Goal: Task Accomplishment & Management: Use online tool/utility

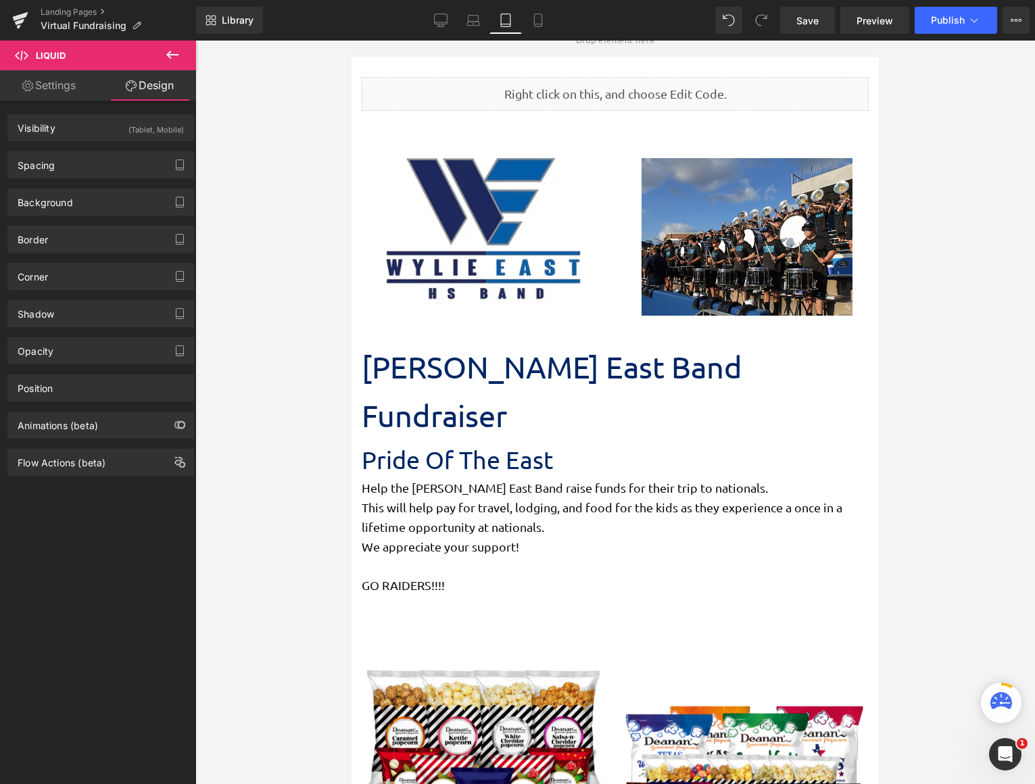
scroll to position [473, 0]
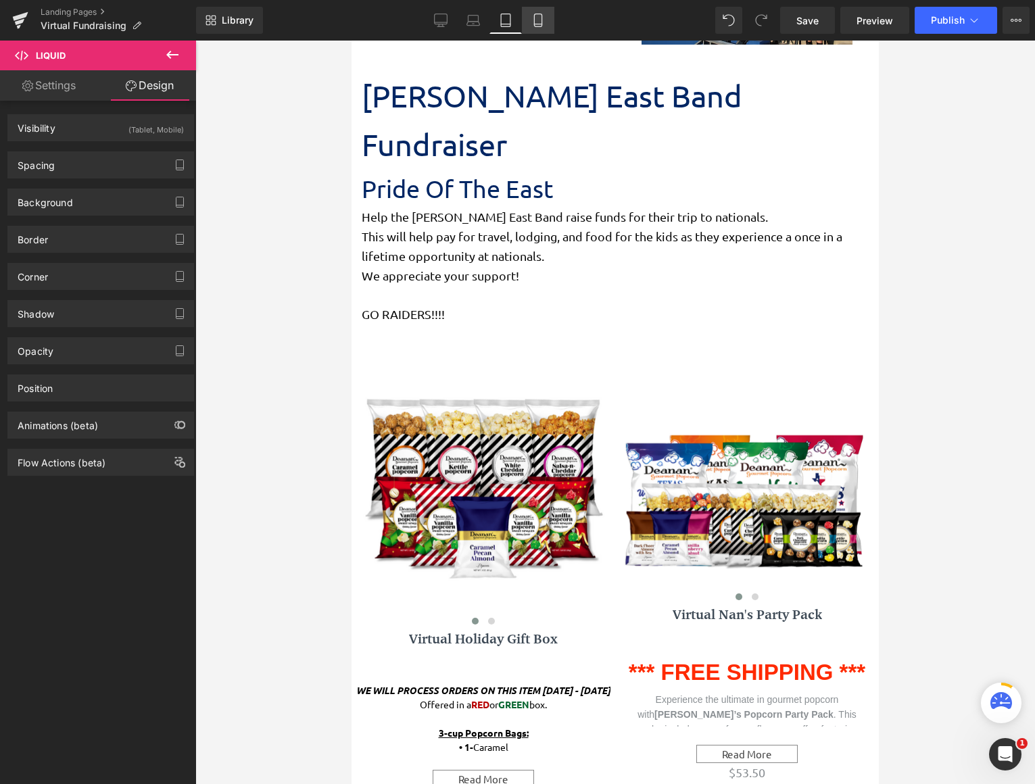
click at [535, 24] on icon at bounding box center [537, 24] width 7 height 0
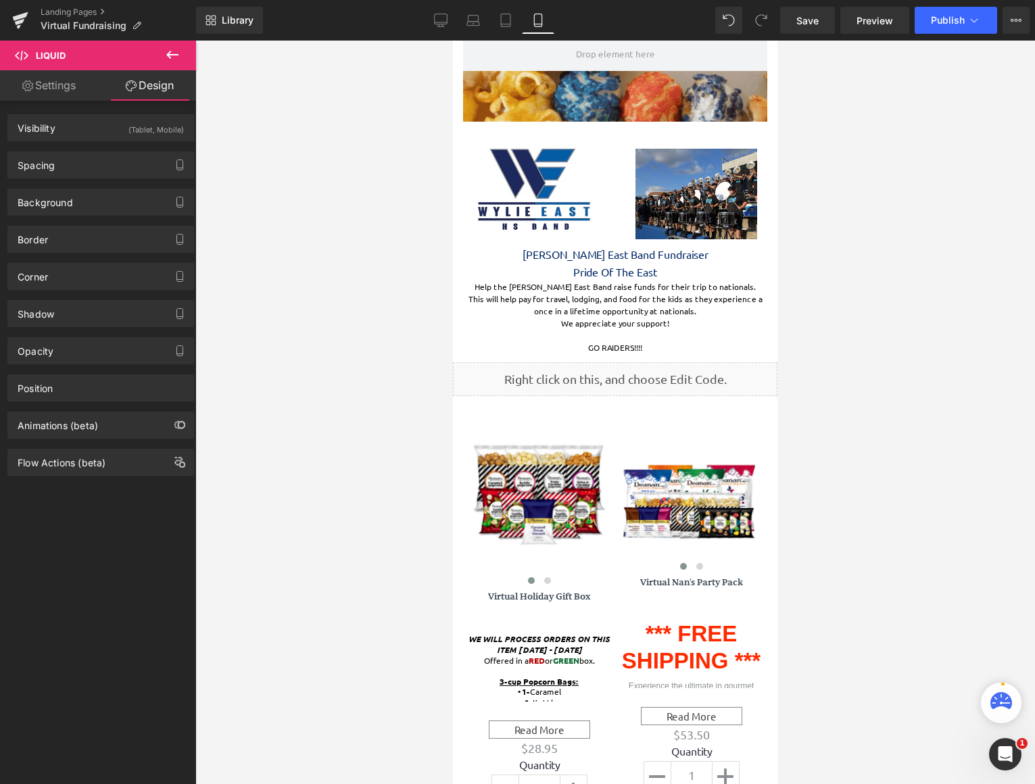
scroll to position [203, 0]
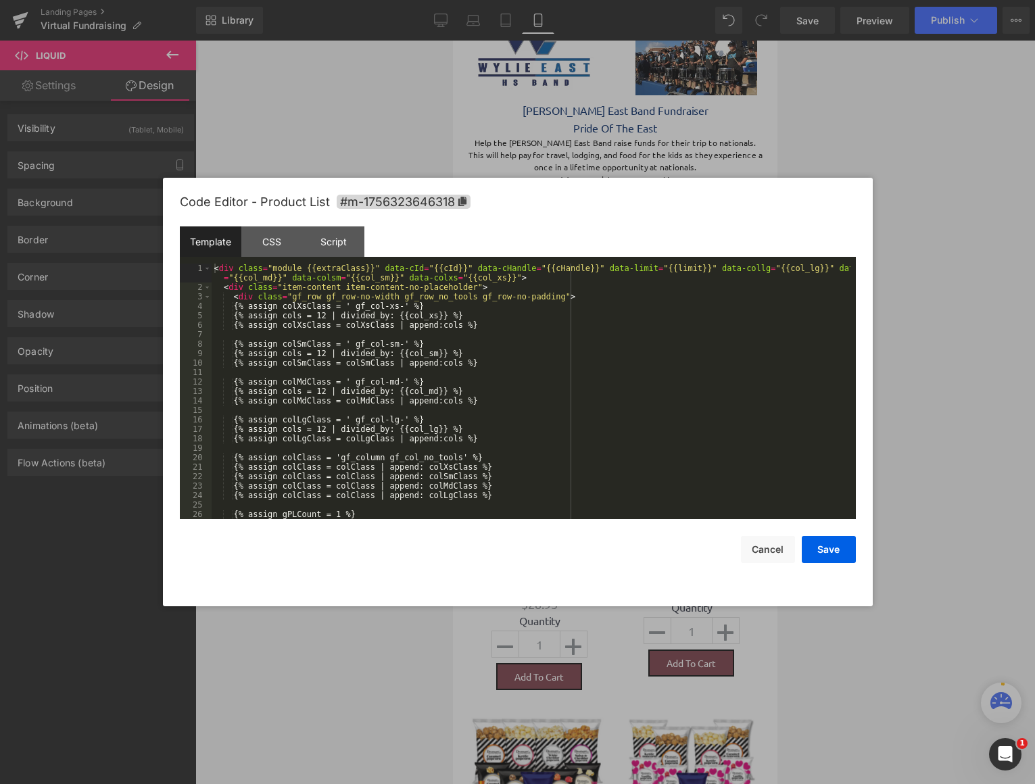
click at [603, 0] on div "Liquid You are previewing how the will restyle your page. You can not edit Elem…" at bounding box center [517, 0] width 1035 height 0
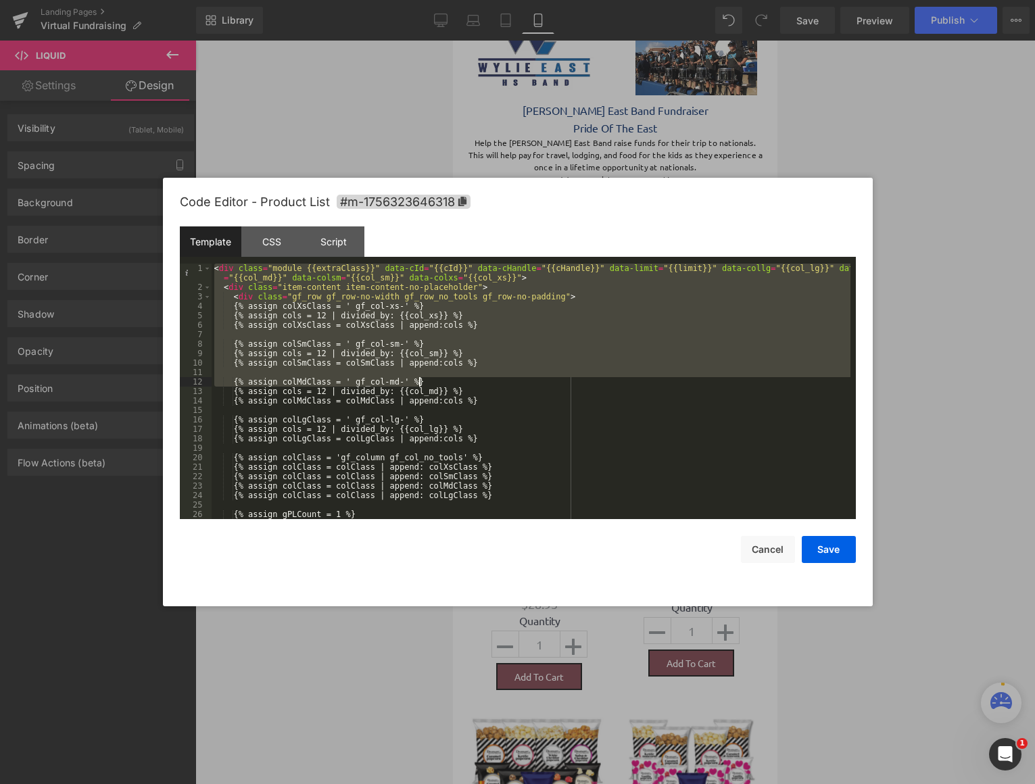
scroll to position [284, 0]
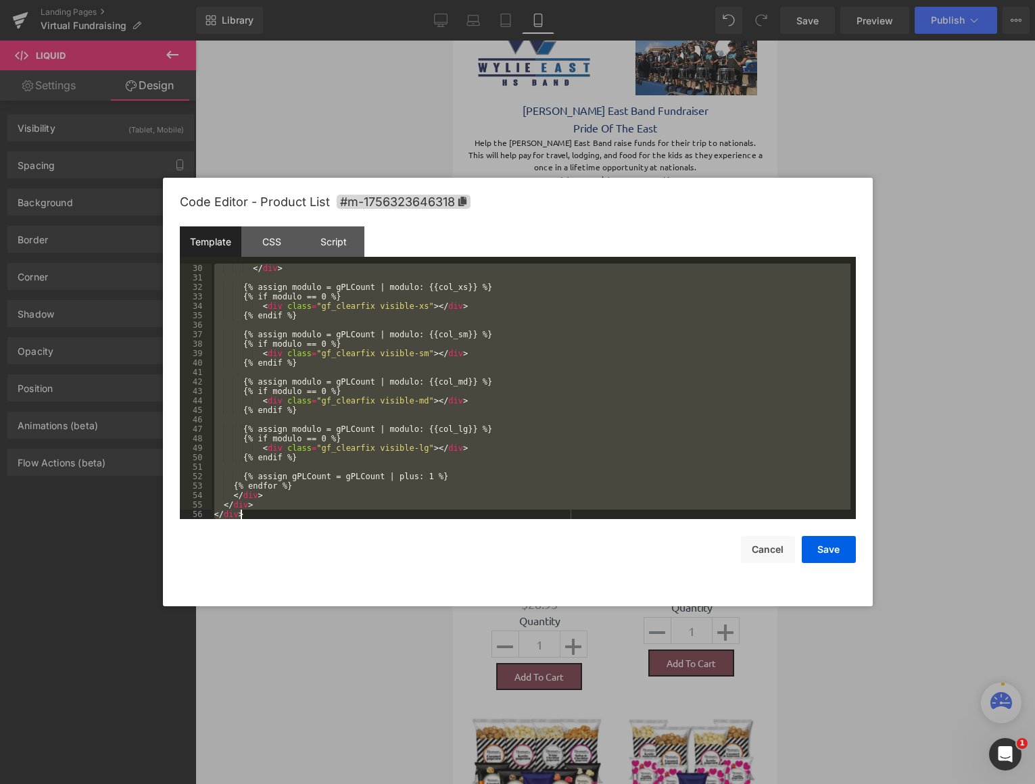
drag, startPoint x: 214, startPoint y: 266, endPoint x: 651, endPoint y: 654, distance: 584.1
click at [651, 654] on body "Liquid You are previewing how the will restyle your page. You can not edit Elem…" at bounding box center [517, 392] width 1035 height 784
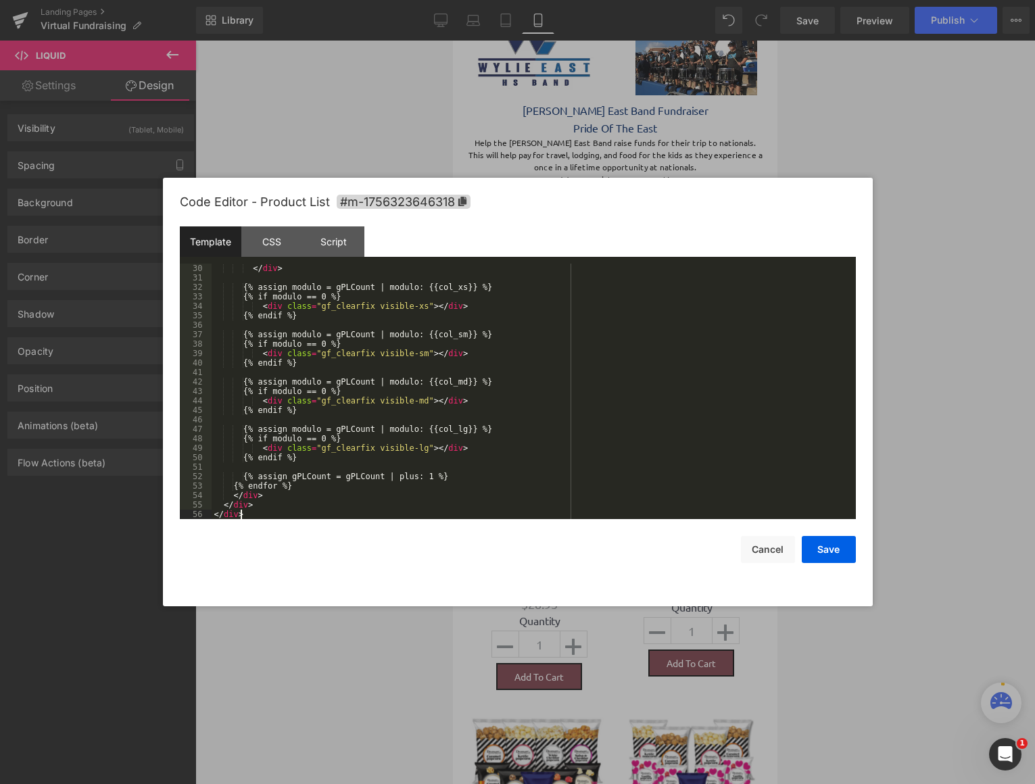
click at [277, 618] on div "</ div > {% assign modulo = gPLCount | modulo: {{col_xs}} %} {% if modulo == 0 …" at bounding box center [273, 622] width 7 height 8
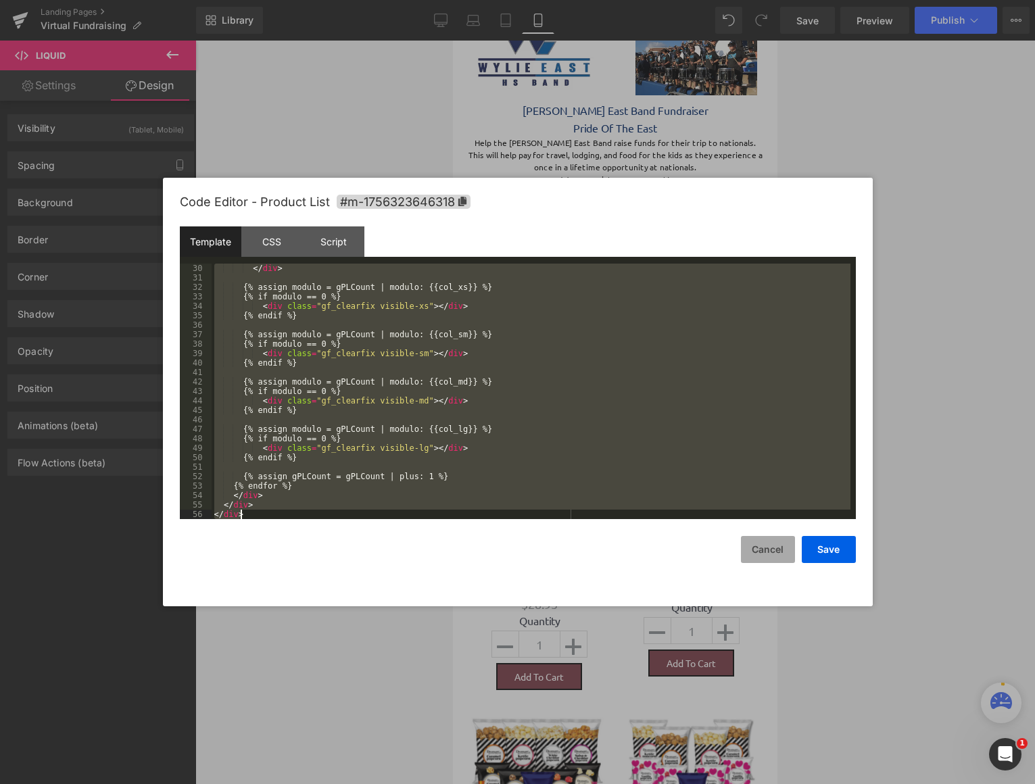
click at [763, 551] on button "Cancel" at bounding box center [768, 549] width 54 height 27
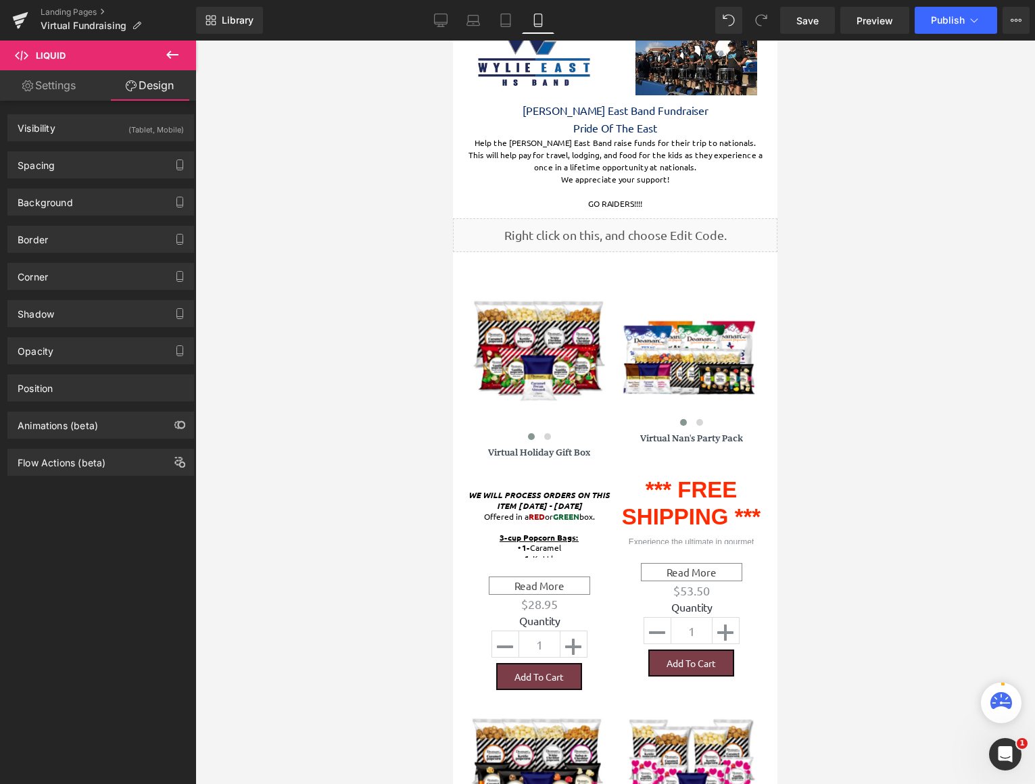
click at [171, 49] on icon at bounding box center [172, 55] width 16 height 16
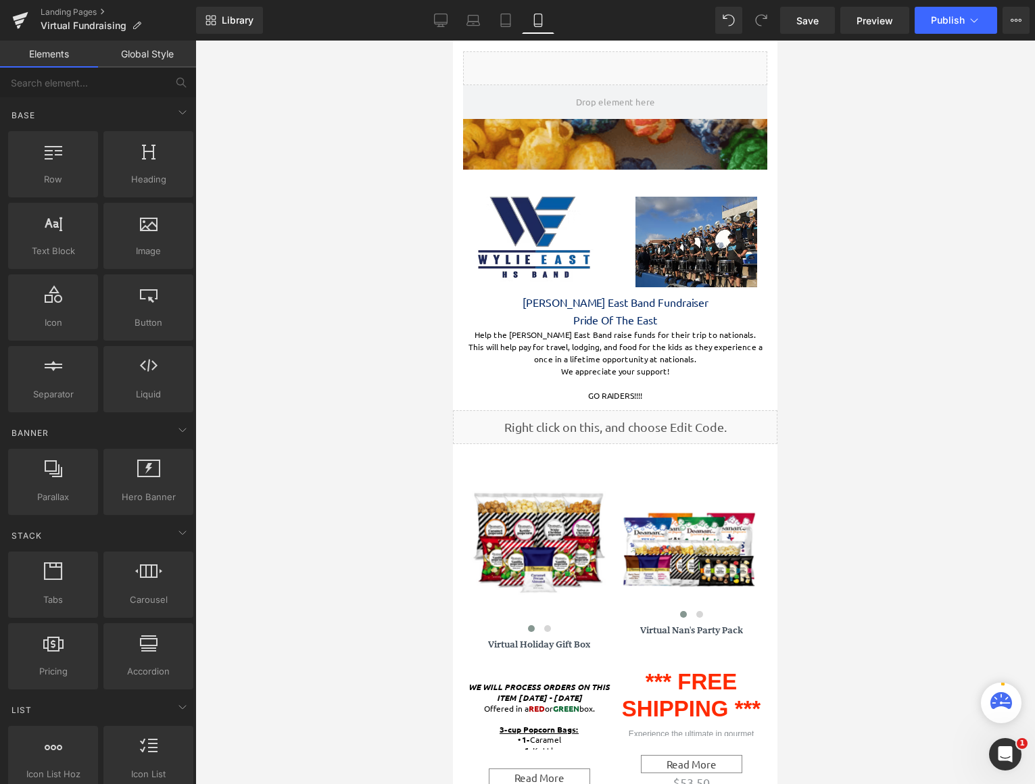
scroll to position [0, 0]
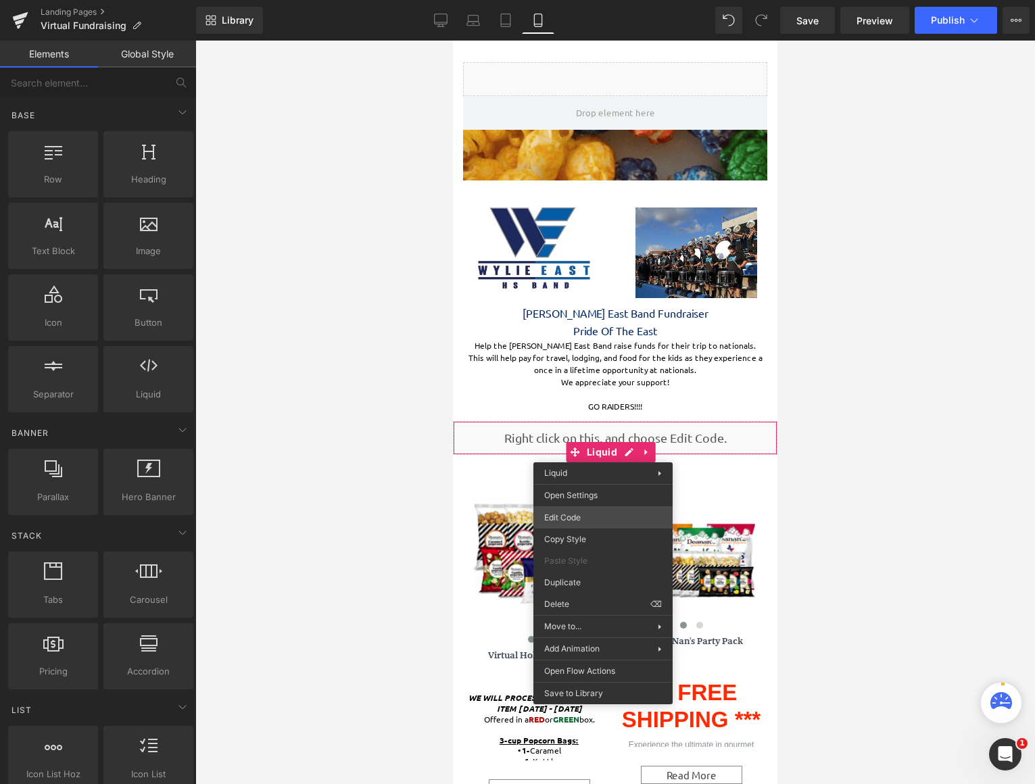
click at [597, 0] on div "Liquid You are previewing how the will restyle your page. You can not edit Elem…" at bounding box center [517, 0] width 1035 height 0
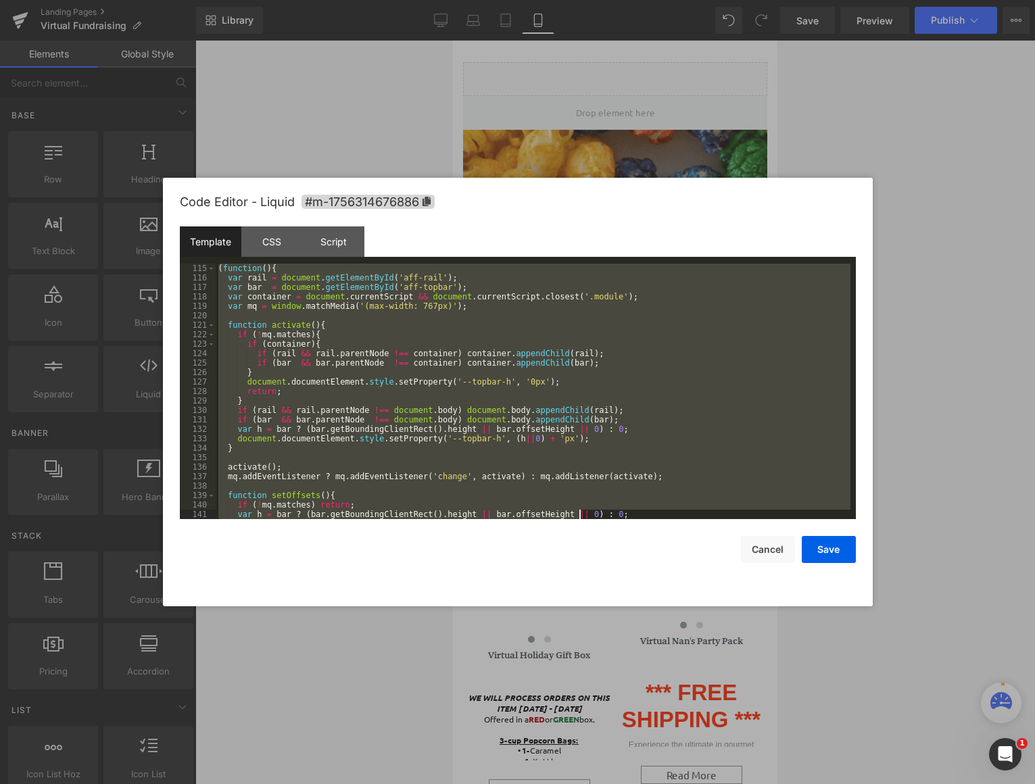
scroll to position [1230, 0]
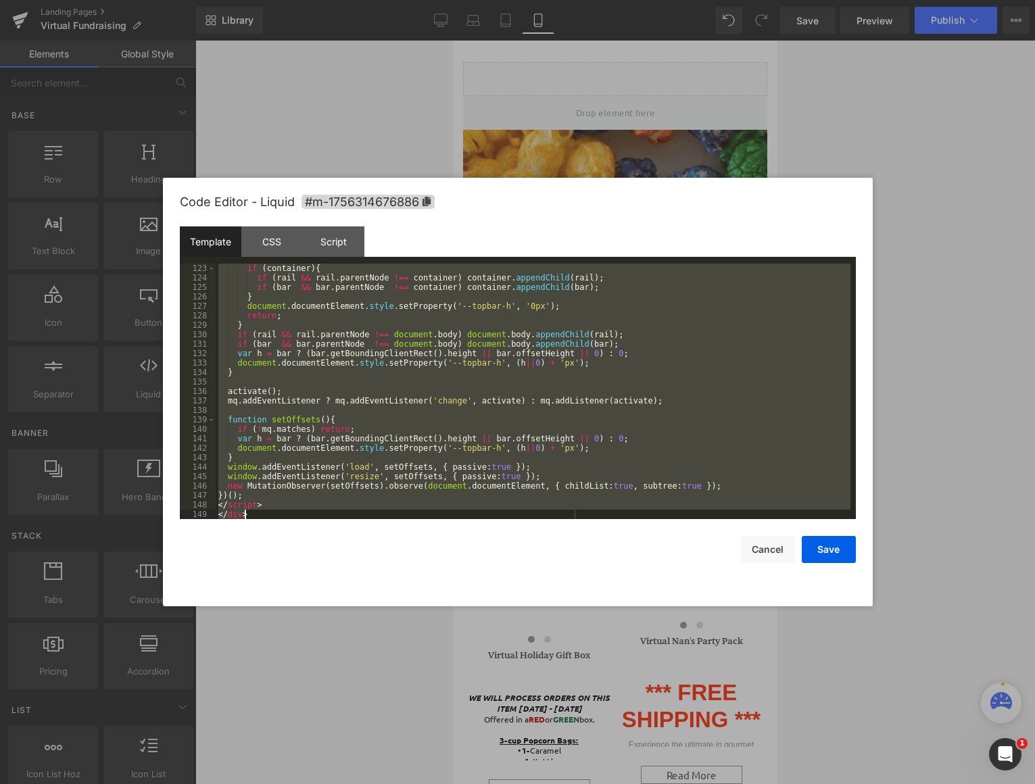
drag, startPoint x: 218, startPoint y: 266, endPoint x: 537, endPoint y: 582, distance: 449.2
click at [578, 637] on body "Liquid You are previewing how the will restyle your page. You can not edit Elem…" at bounding box center [517, 392] width 1035 height 784
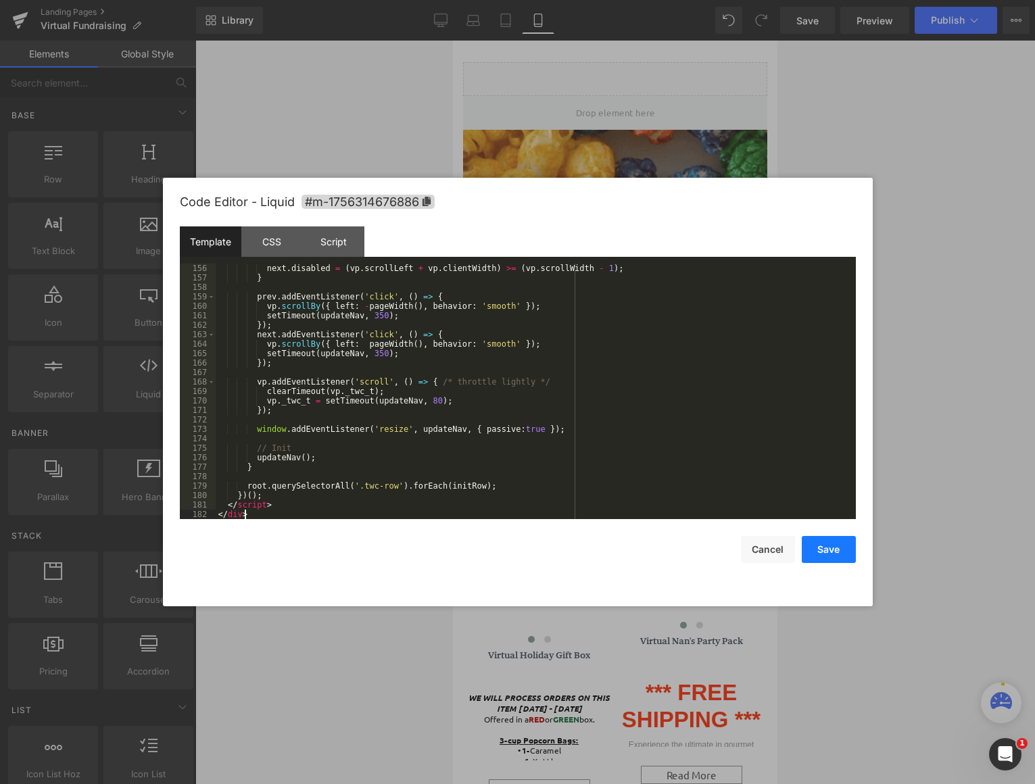
click at [0, 0] on button "Save" at bounding box center [0, 0] width 0 height 0
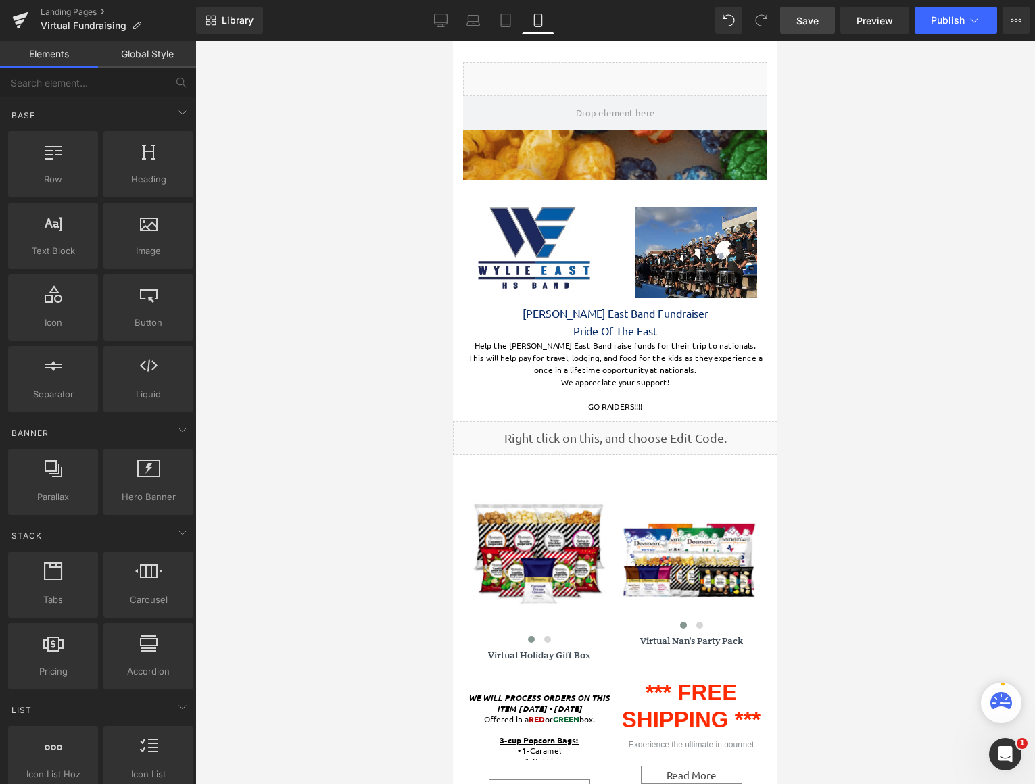
click at [815, 27] on span "Save" at bounding box center [807, 21] width 22 height 14
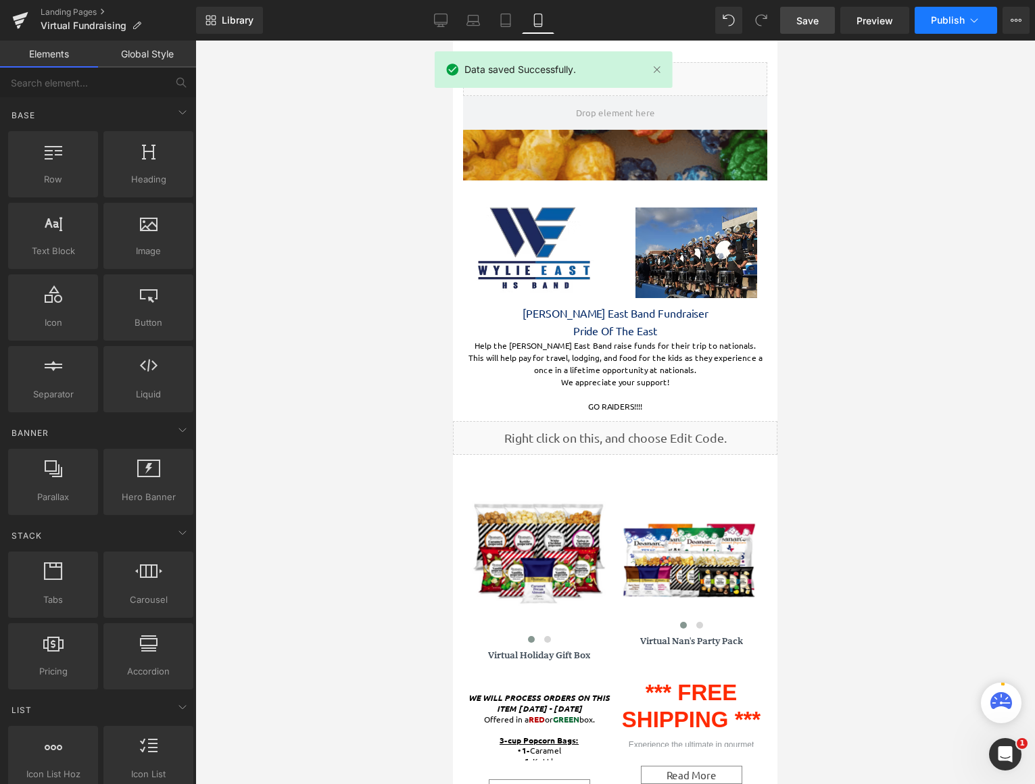
click at [941, 16] on span "Publish" at bounding box center [948, 20] width 34 height 11
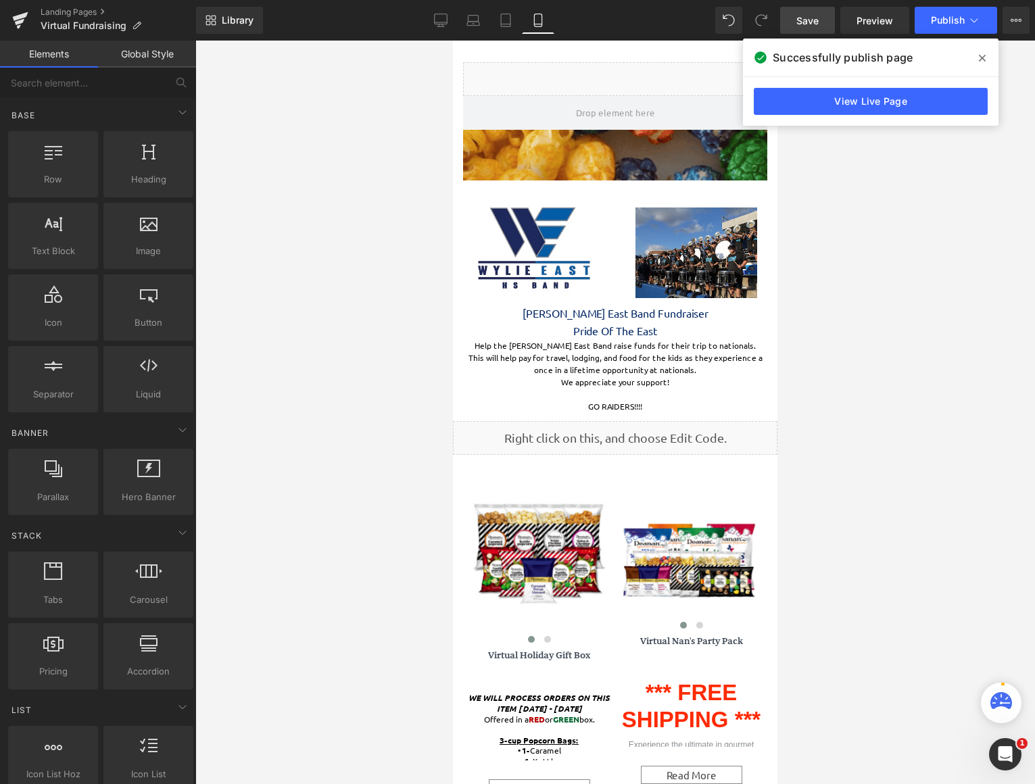
click at [869, 459] on div at bounding box center [614, 412] width 839 height 743
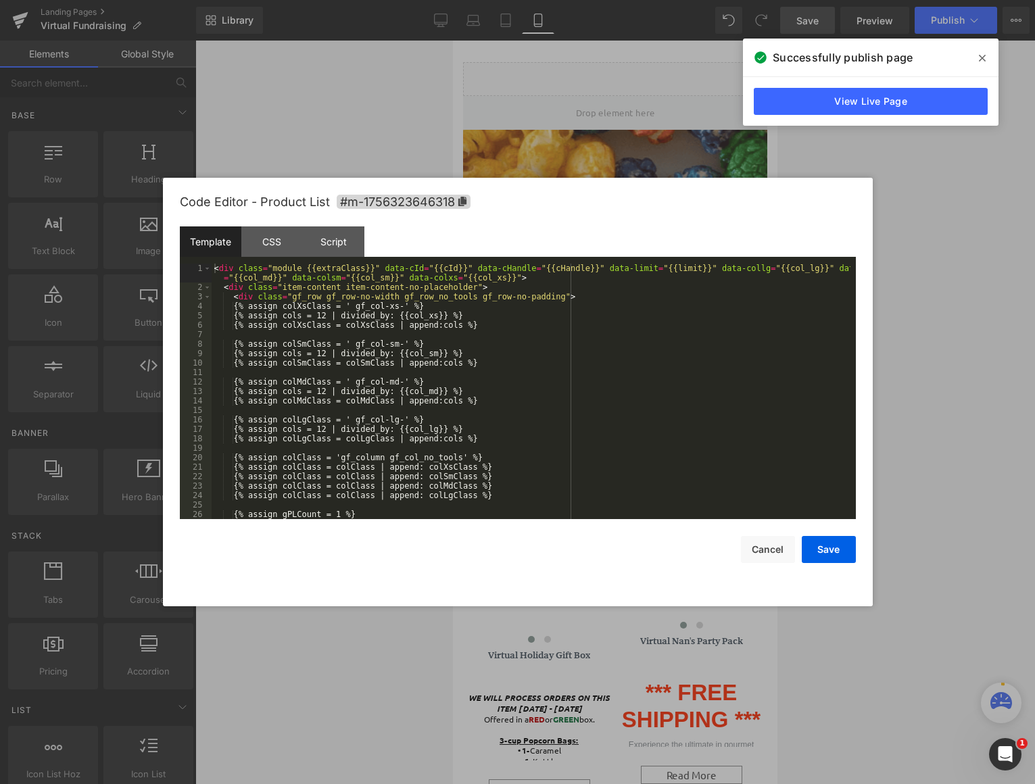
click at [618, 0] on div "Liquid You are previewing how the will restyle your page. You can not edit Elem…" at bounding box center [517, 0] width 1035 height 0
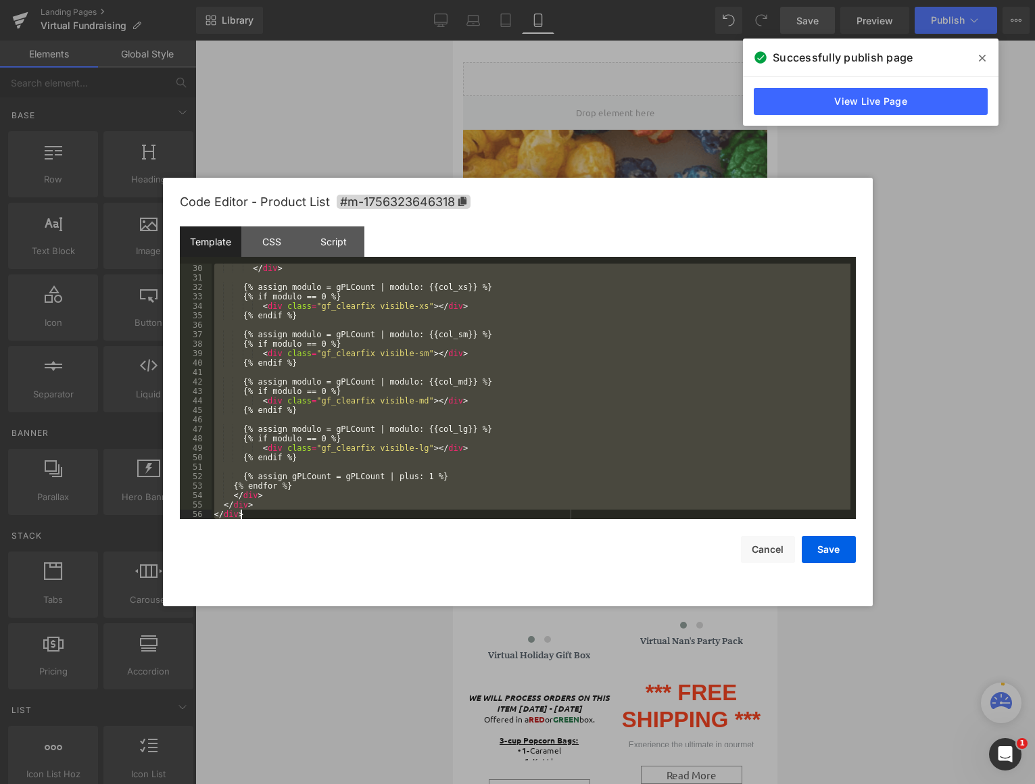
scroll to position [284, 0]
drag, startPoint x: 215, startPoint y: 269, endPoint x: 514, endPoint y: 612, distance: 455.1
click at [526, 633] on body "Liquid You are previewing how the will restyle your page. You can not edit Elem…" at bounding box center [517, 392] width 1035 height 784
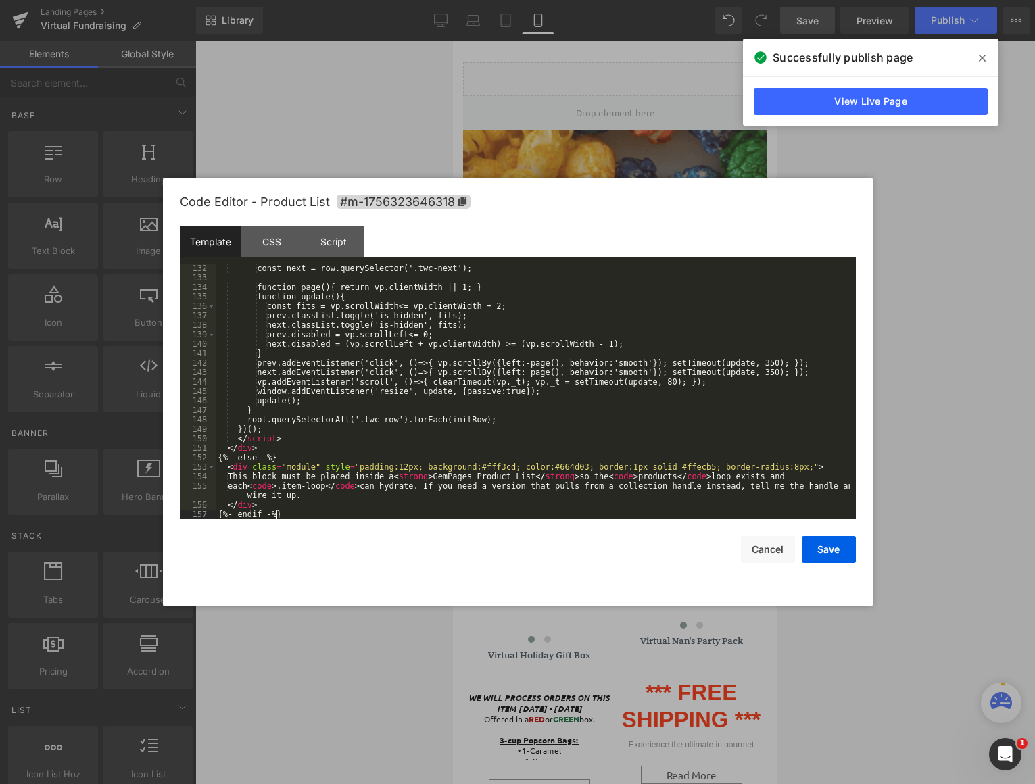
scroll to position [1239, 0]
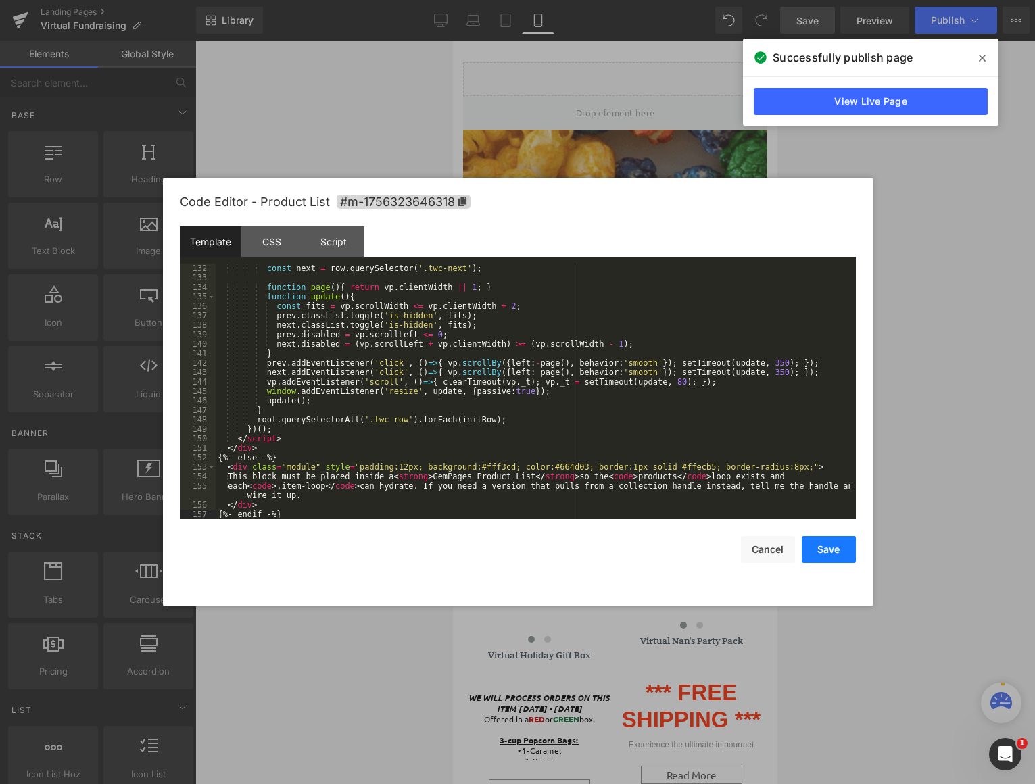
click at [840, 547] on button "Save" at bounding box center [829, 549] width 54 height 27
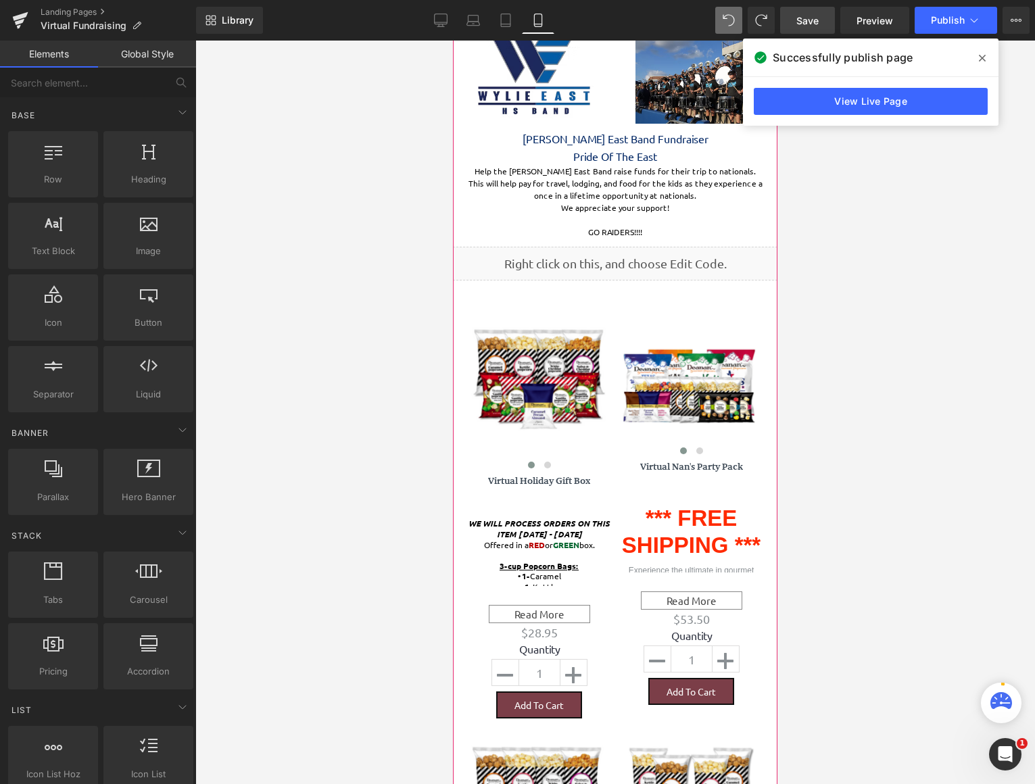
scroll to position [135, 0]
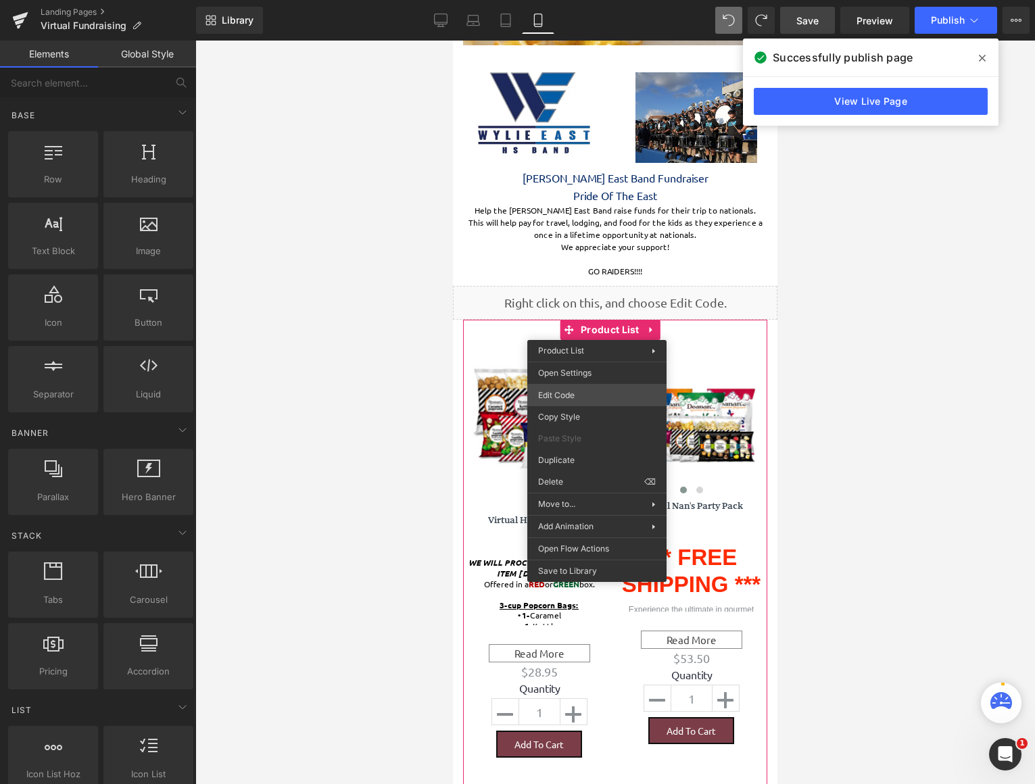
click at [603, 0] on div "Liquid You are previewing how the will restyle your page. You can not edit Elem…" at bounding box center [517, 0] width 1035 height 0
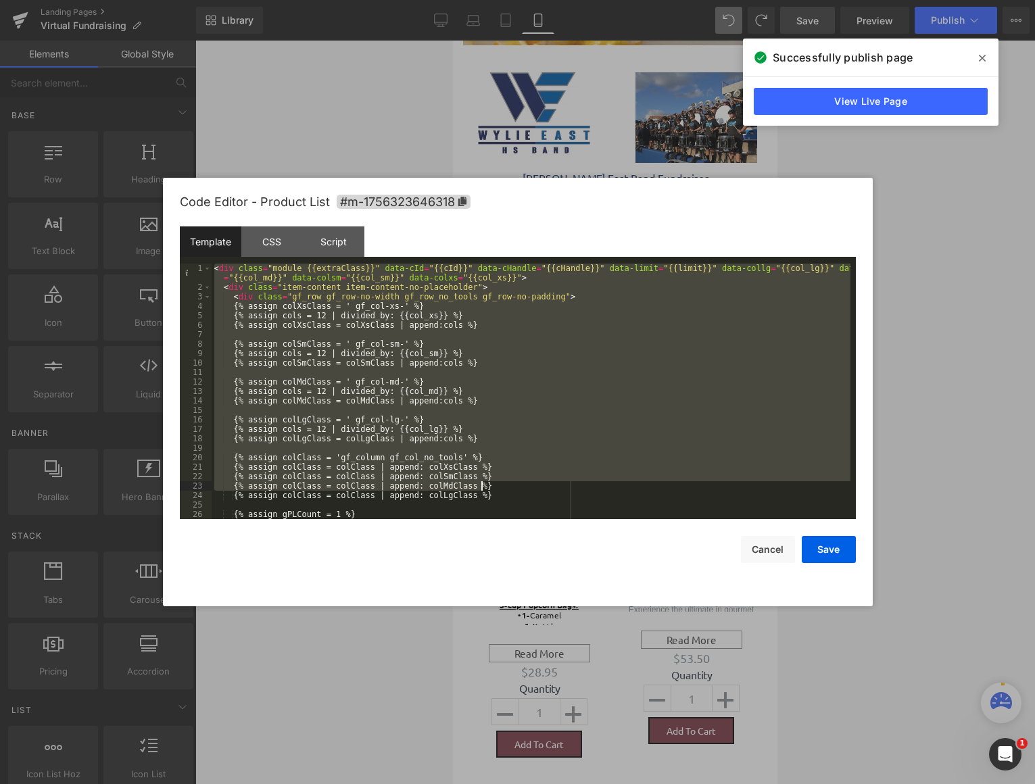
scroll to position [284, 0]
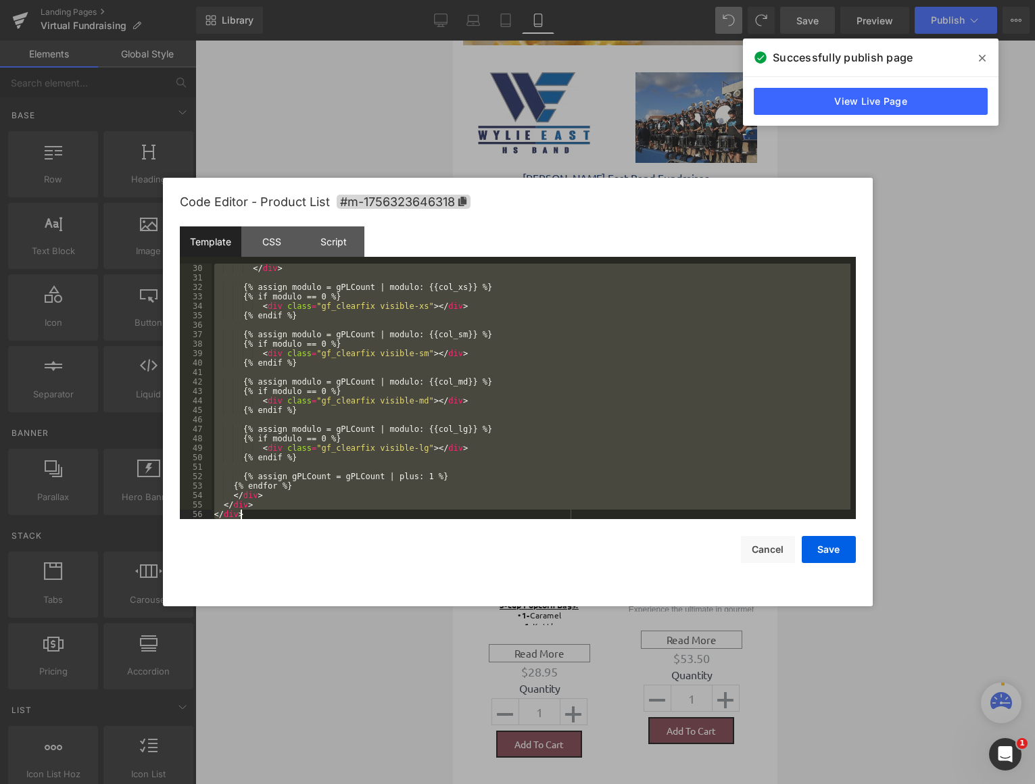
drag, startPoint x: 214, startPoint y: 264, endPoint x: 609, endPoint y: 730, distance: 610.4
click at [609, 730] on body "Liquid You are previewing how the will restyle your page. You can not edit Elem…" at bounding box center [517, 392] width 1035 height 784
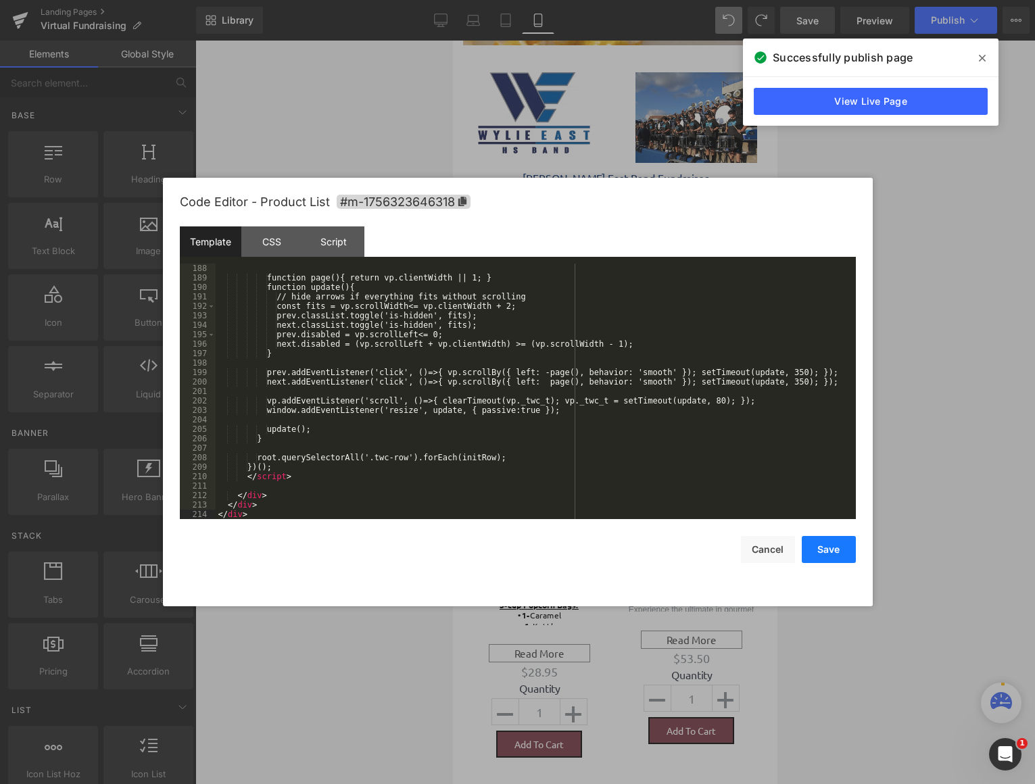
click at [0, 0] on button "Save" at bounding box center [0, 0] width 0 height 0
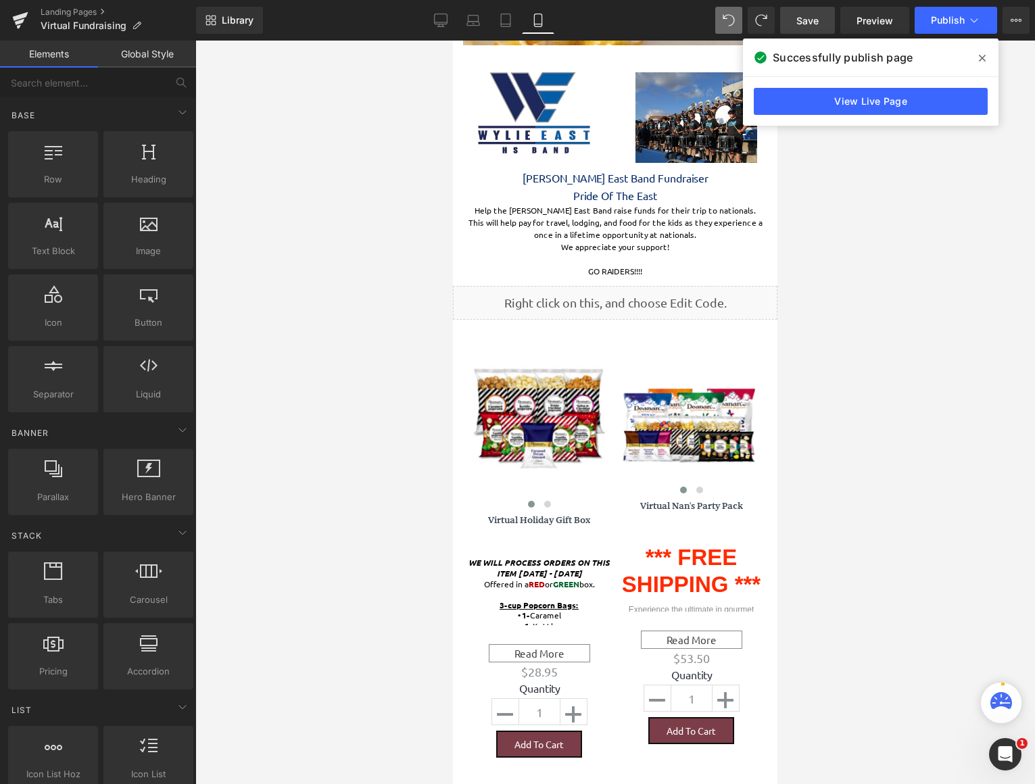
scroll to position [2141, 314]
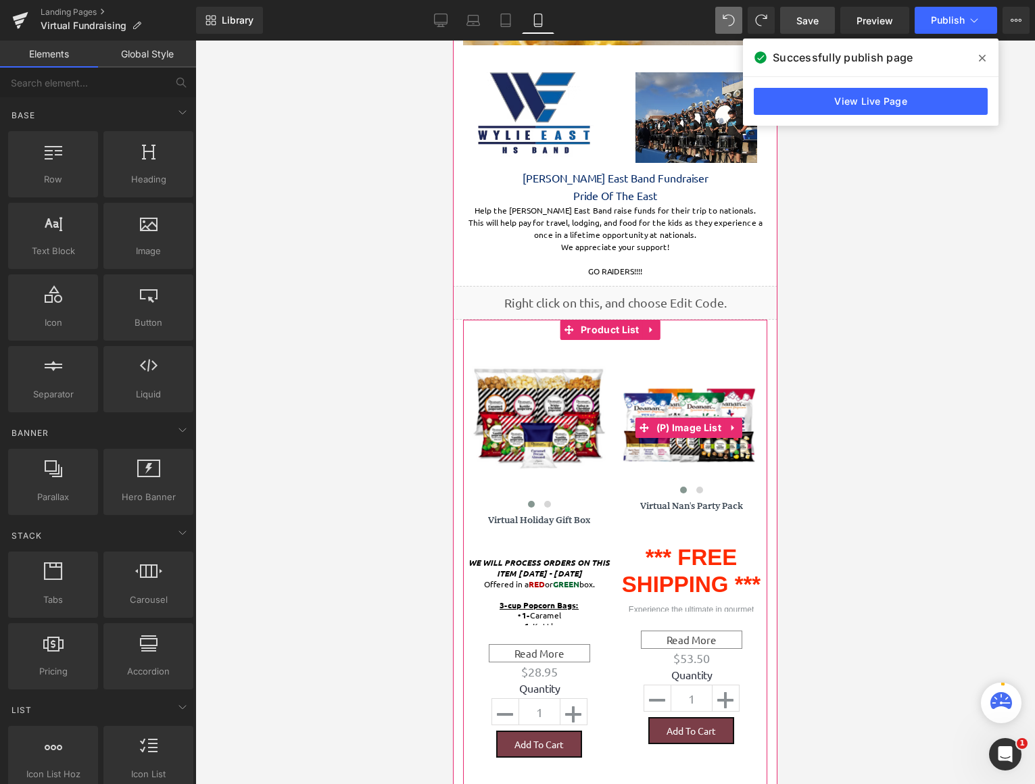
click at [643, 408] on img at bounding box center [690, 409] width 138 height 106
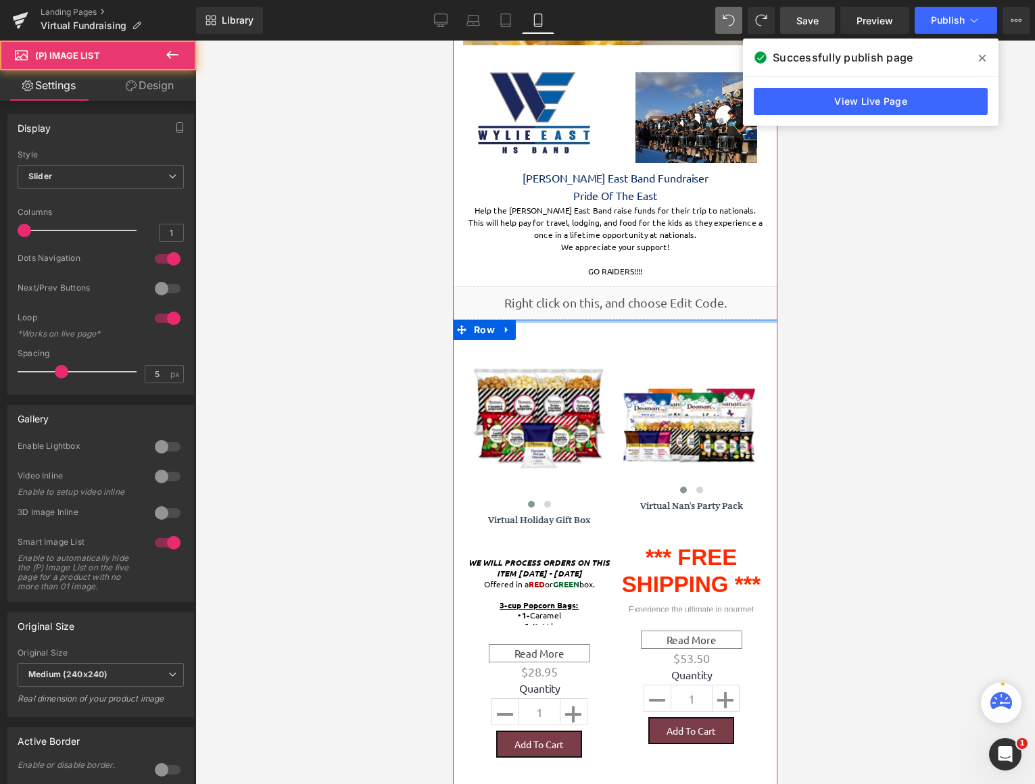
click at [606, 321] on div at bounding box center [615, 321] width 324 height 3
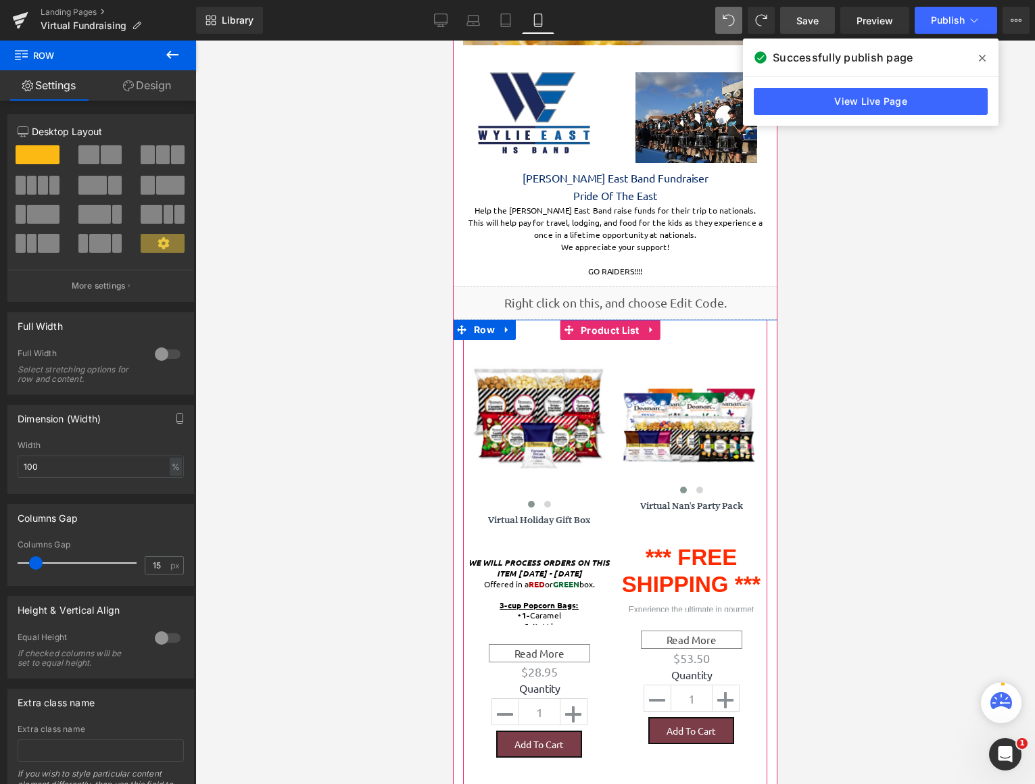
click at [606, 335] on span "Product List" at bounding box center [610, 330] width 66 height 20
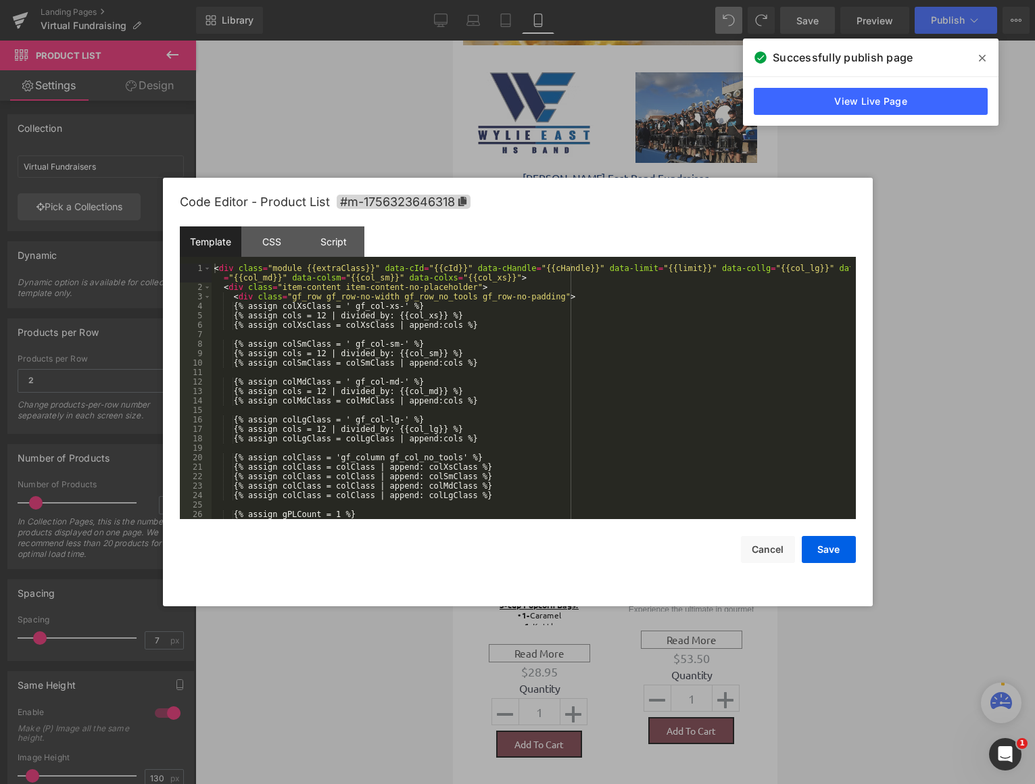
click at [595, 0] on div "Product List You are previewing how the will restyle your page. You can not edi…" at bounding box center [517, 0] width 1035 height 0
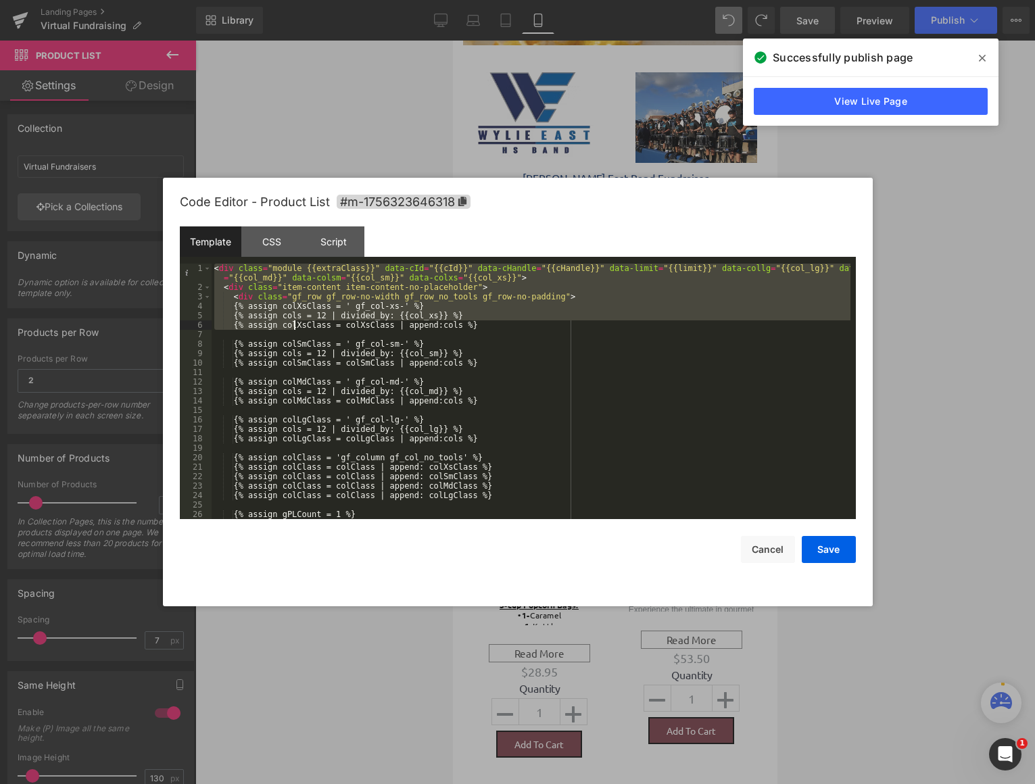
scroll to position [284, 0]
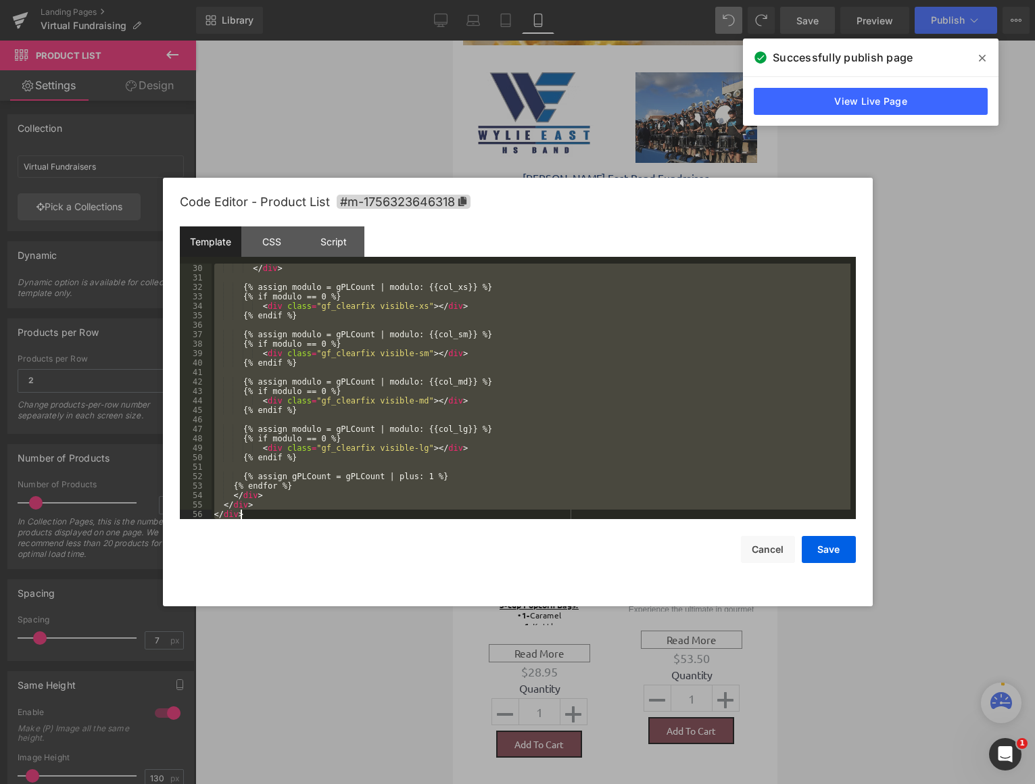
drag, startPoint x: 215, startPoint y: 266, endPoint x: 518, endPoint y: 745, distance: 566.8
click at [518, 745] on body "Product List You are previewing how the will restyle your page. You can not edi…" at bounding box center [517, 392] width 1035 height 784
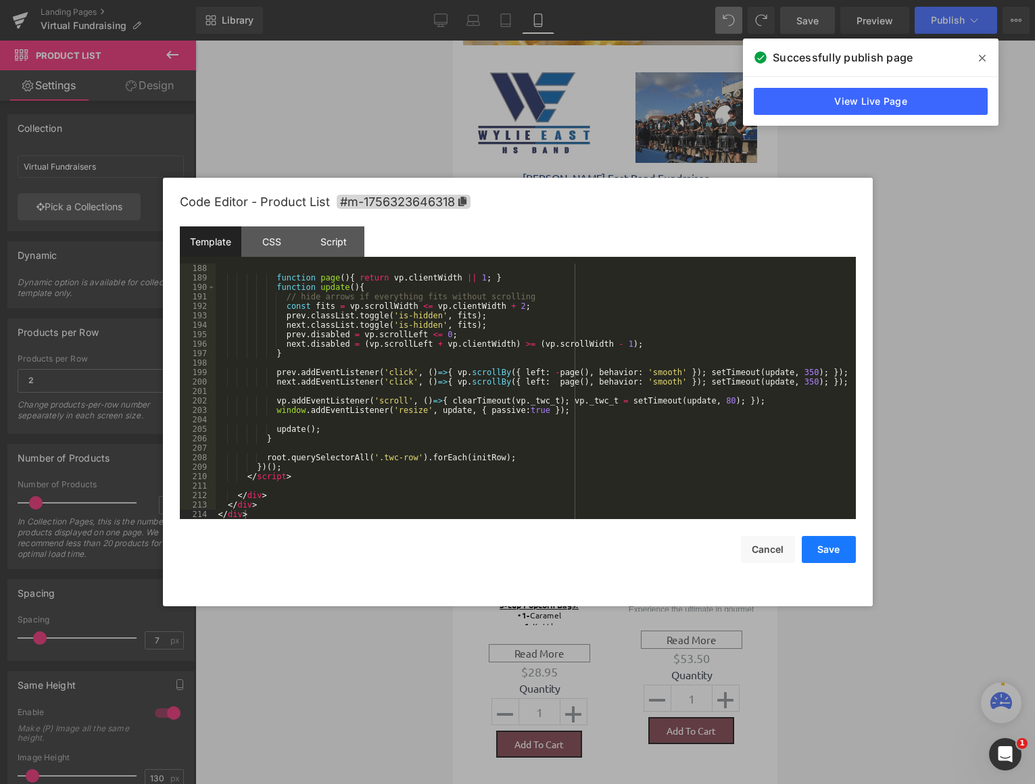
click at [831, 551] on button "Save" at bounding box center [829, 549] width 54 height 27
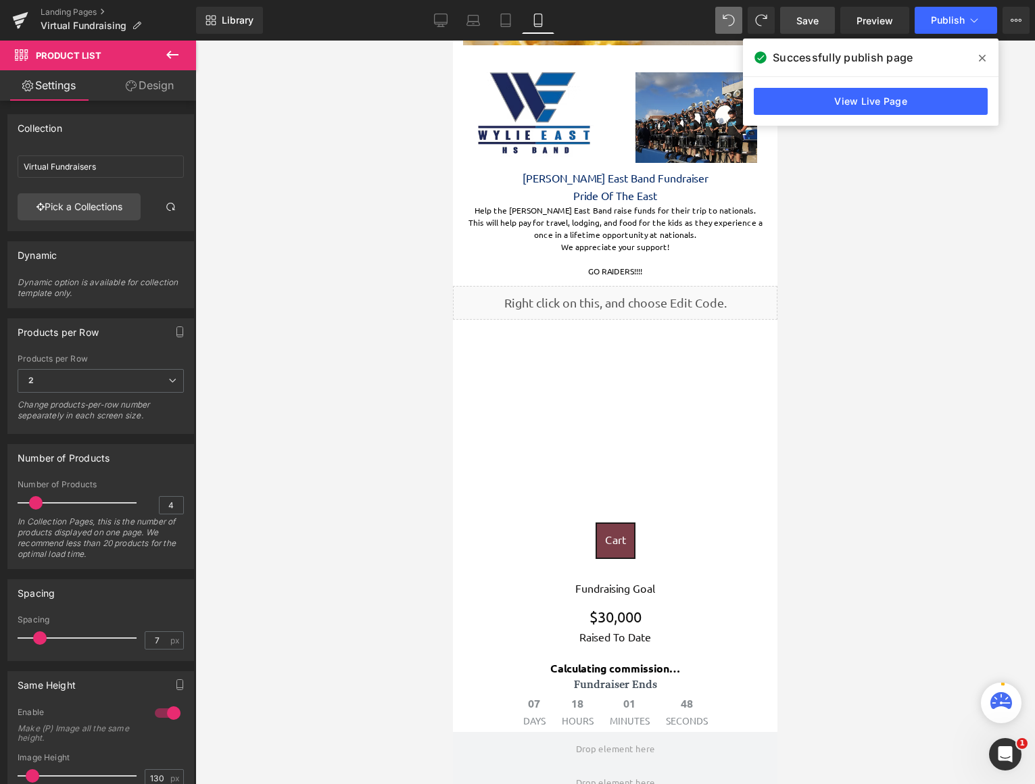
click at [651, 429] on div "{%- endcapture -%} {%- if oddEven == 0 -%} {%- capture row1 -%}{{ row1 }}{{ car…" at bounding box center [615, 421] width 304 height 203
click at [818, 21] on span "Save" at bounding box center [807, 21] width 22 height 14
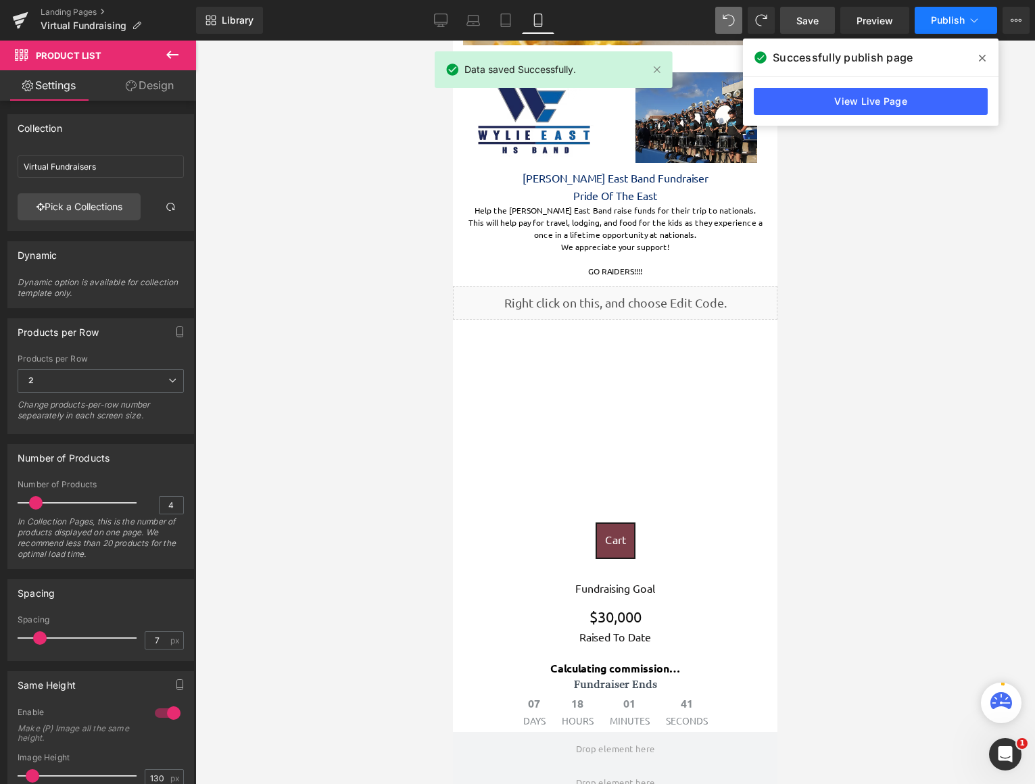
click at [948, 17] on span "Publish" at bounding box center [948, 20] width 34 height 11
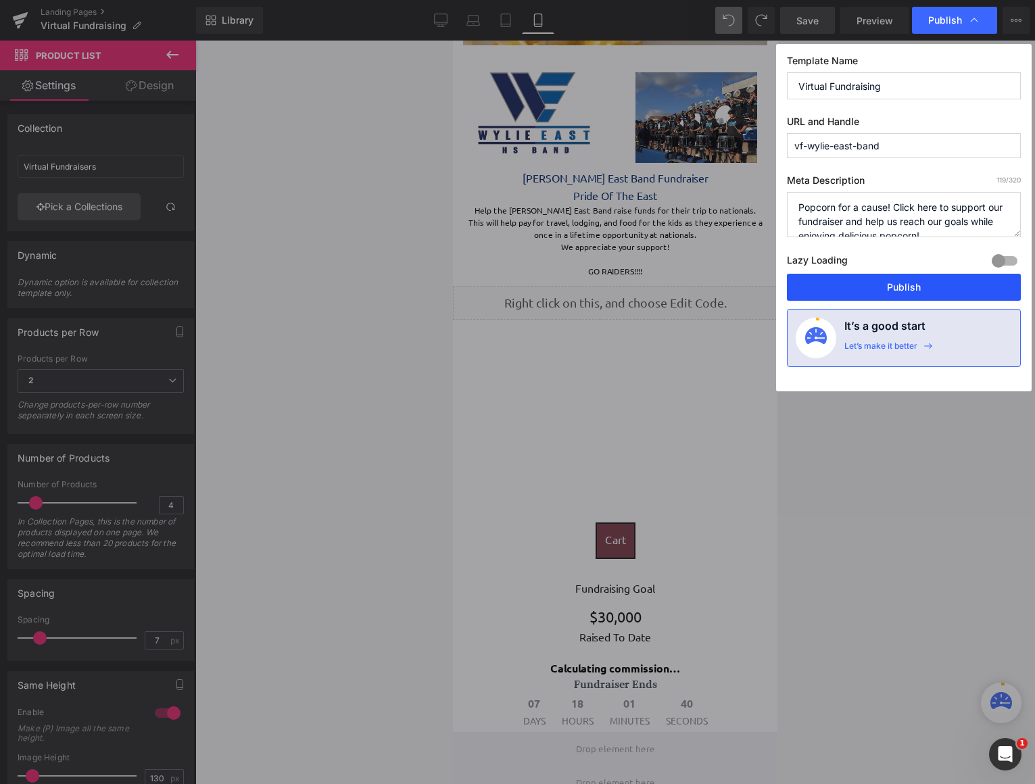
click at [920, 289] on button "Publish" at bounding box center [904, 287] width 234 height 27
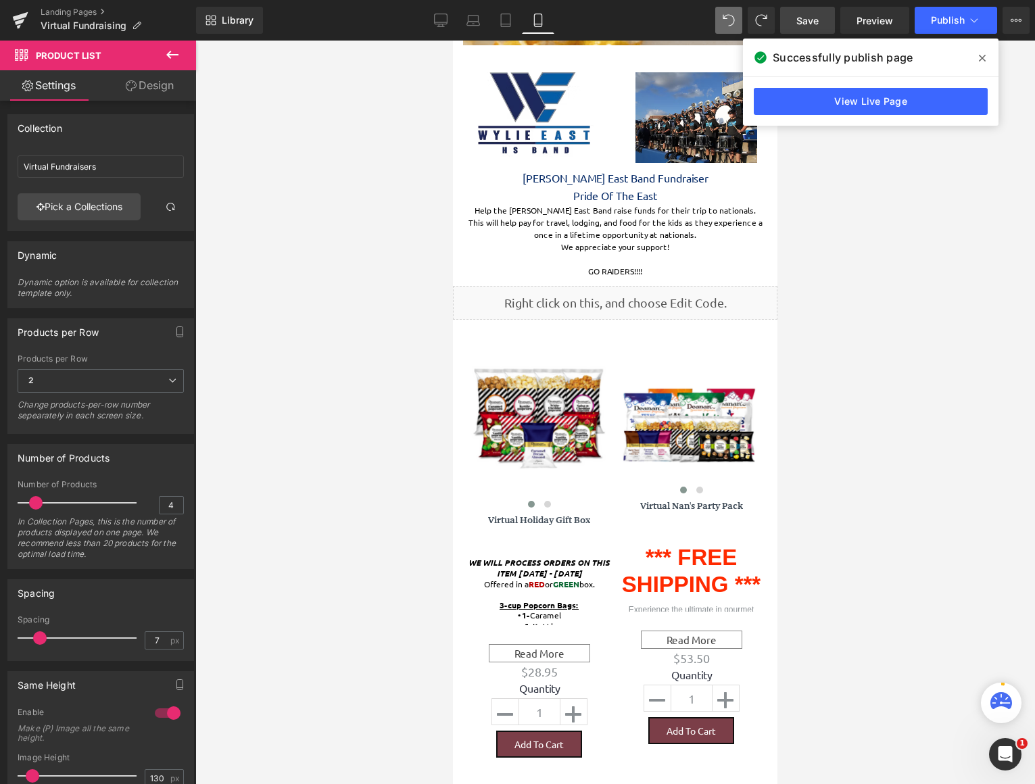
scroll to position [2141, 314]
click at [822, 22] on link "Save" at bounding box center [807, 20] width 55 height 27
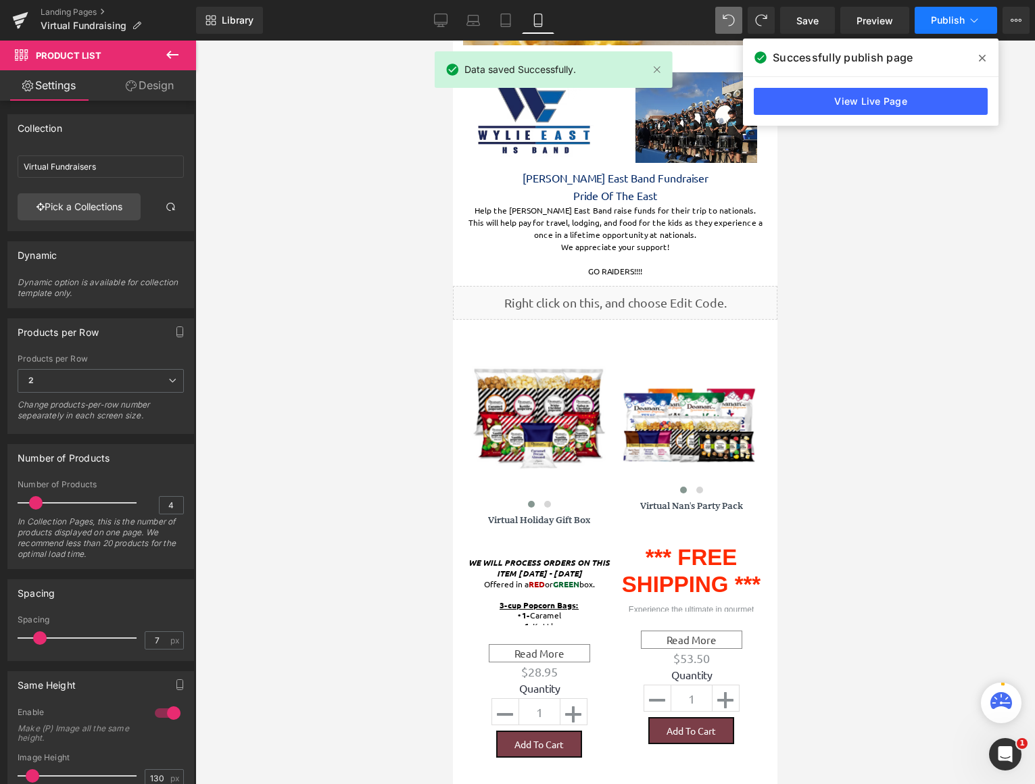
click at [962, 26] on button "Publish" at bounding box center [955, 20] width 82 height 27
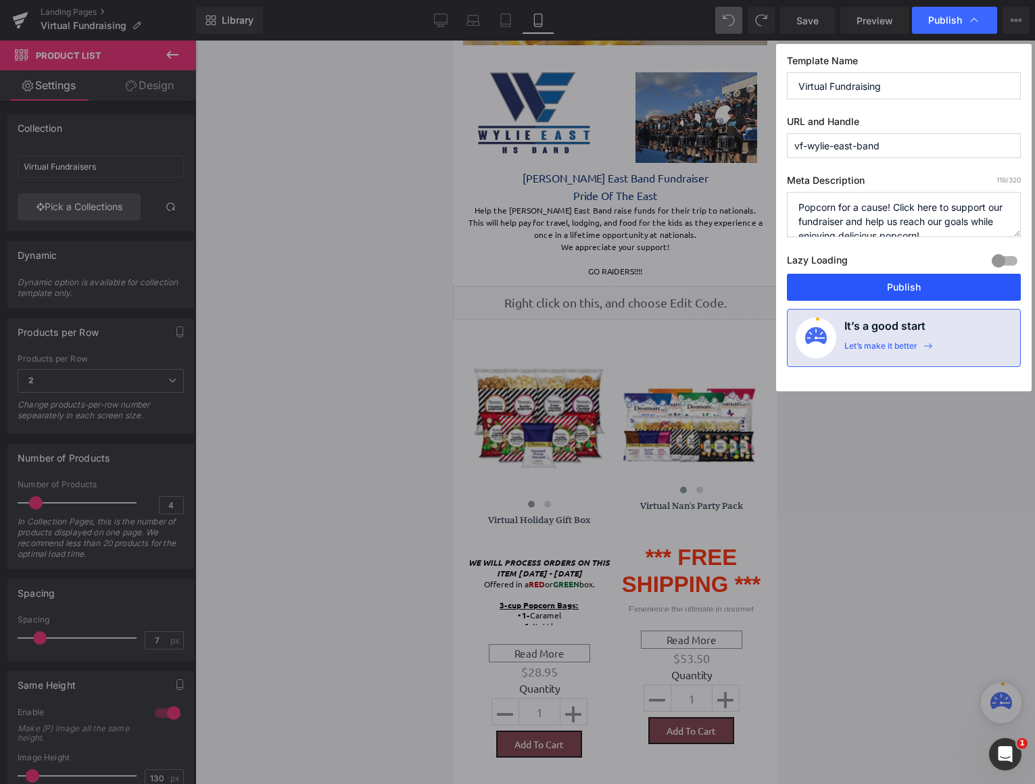
click at [920, 283] on button "Publish" at bounding box center [904, 287] width 234 height 27
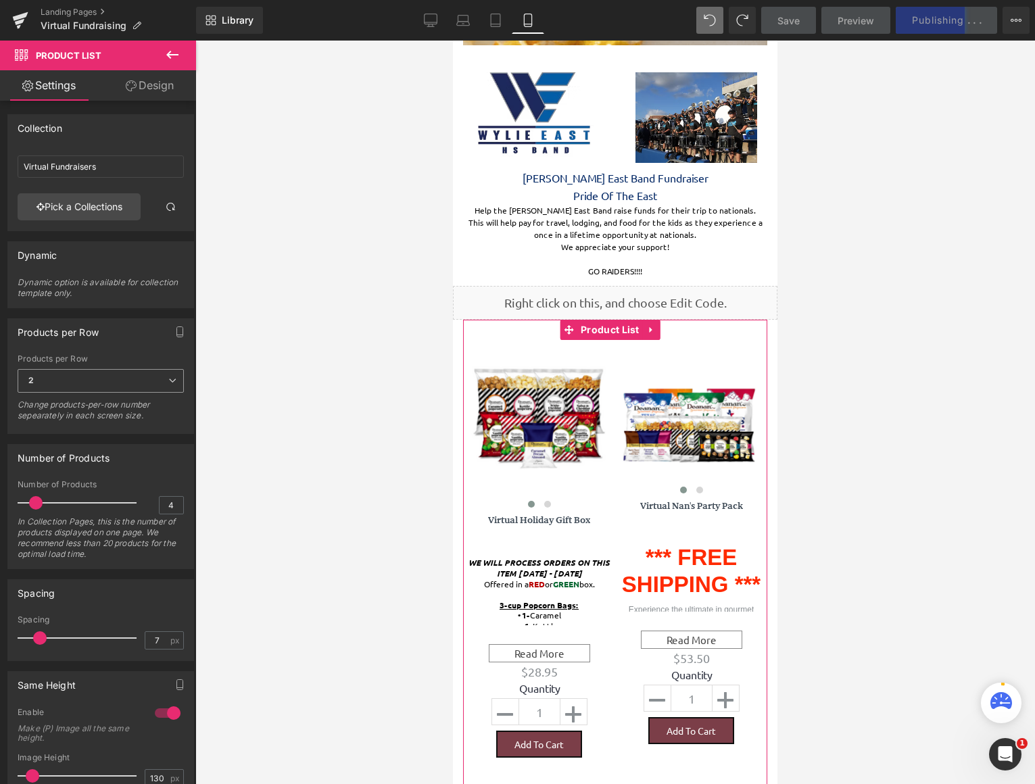
click at [168, 383] on icon at bounding box center [172, 380] width 8 height 8
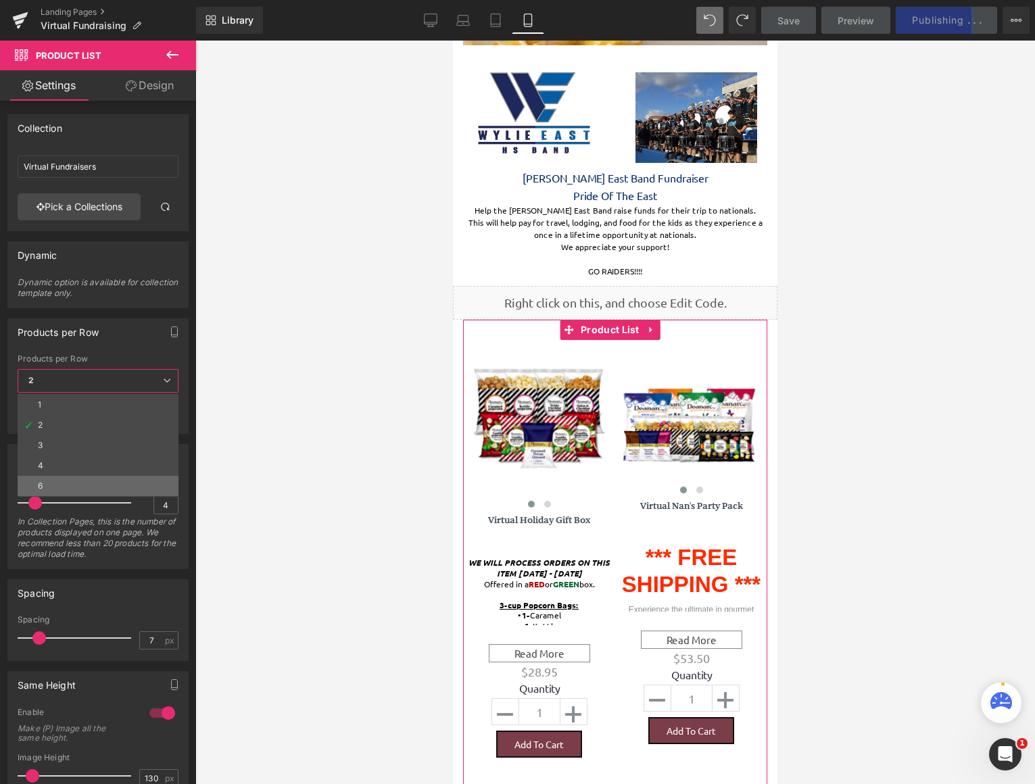
click at [128, 481] on li "6" at bounding box center [98, 486] width 161 height 20
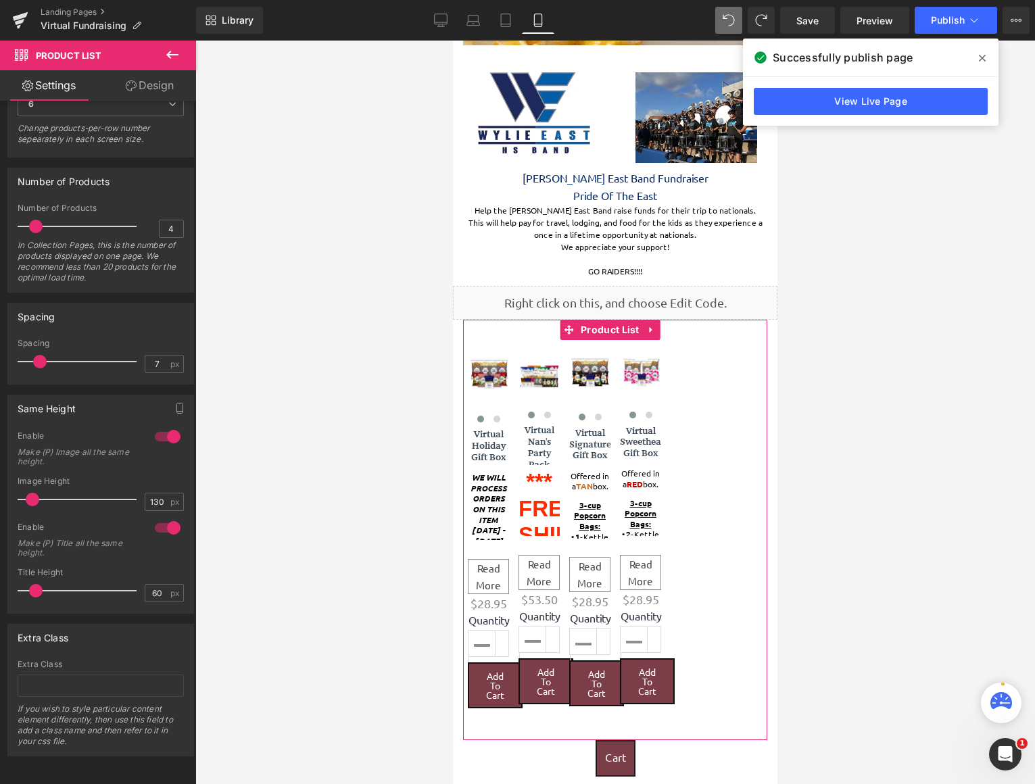
scroll to position [287, 0]
click at [143, 89] on link "Design" at bounding box center [150, 85] width 98 height 30
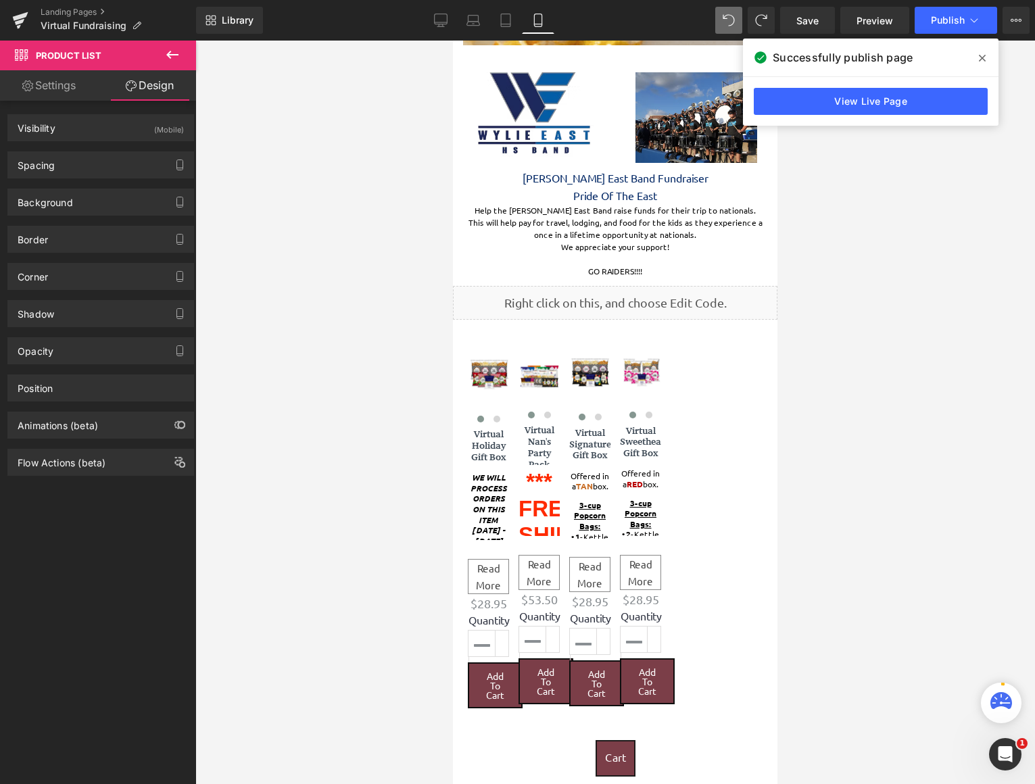
click at [177, 55] on icon at bounding box center [172, 55] width 12 height 8
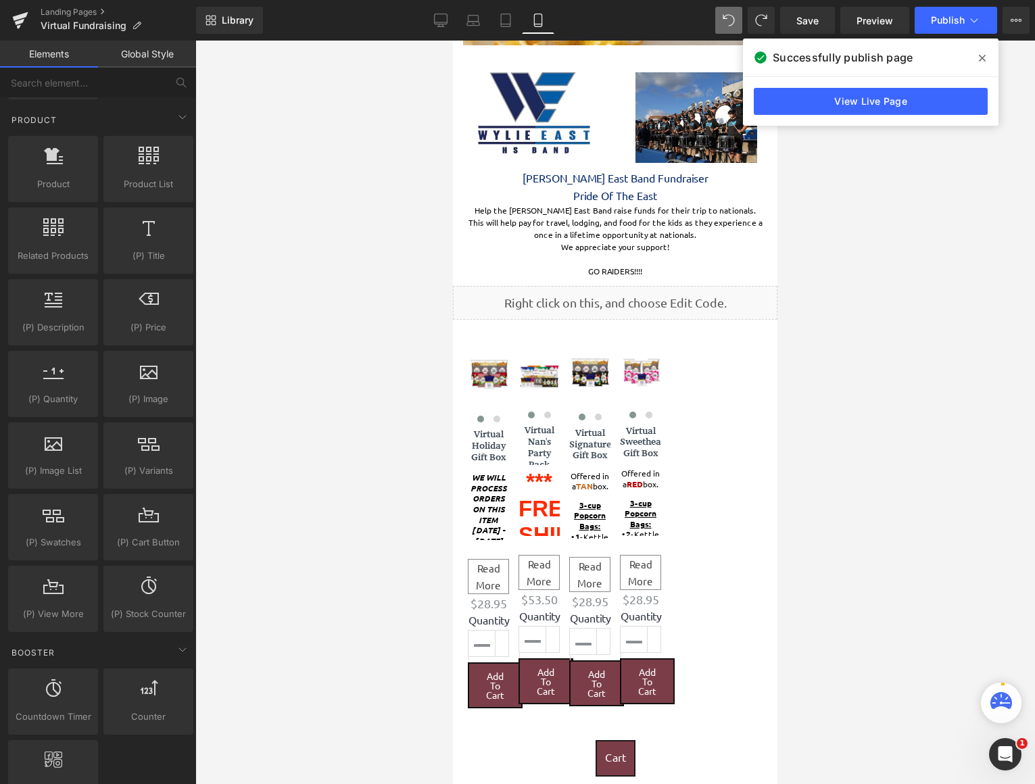
scroll to position [1081, 0]
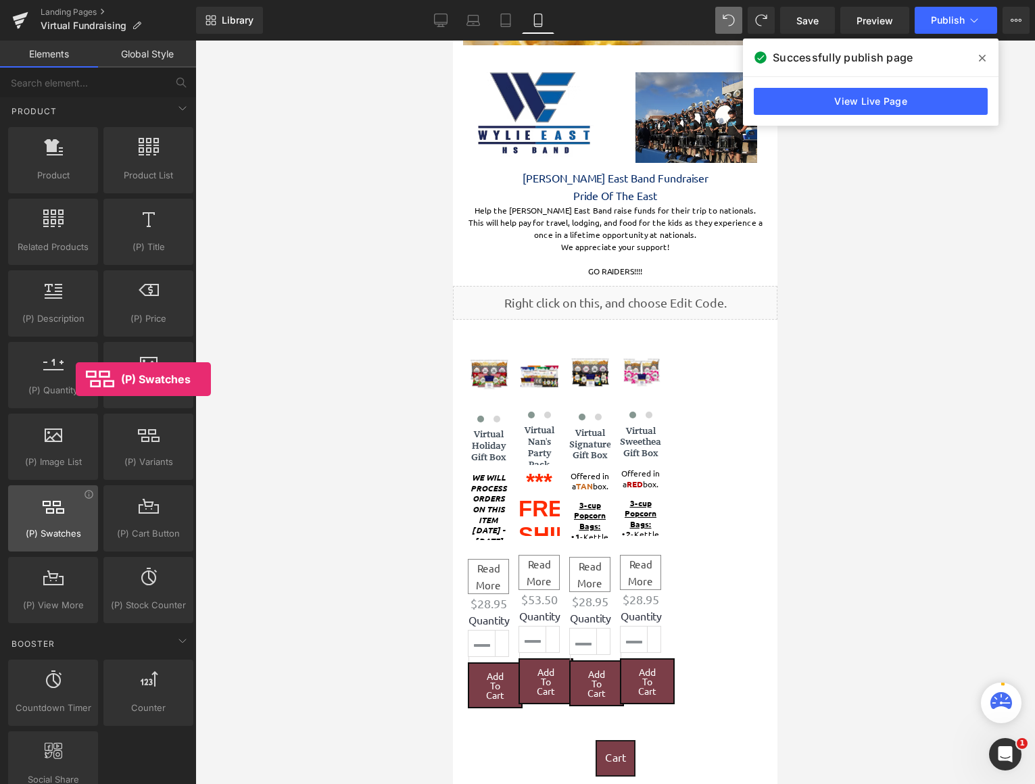
click at [76, 514] on div at bounding box center [53, 511] width 82 height 30
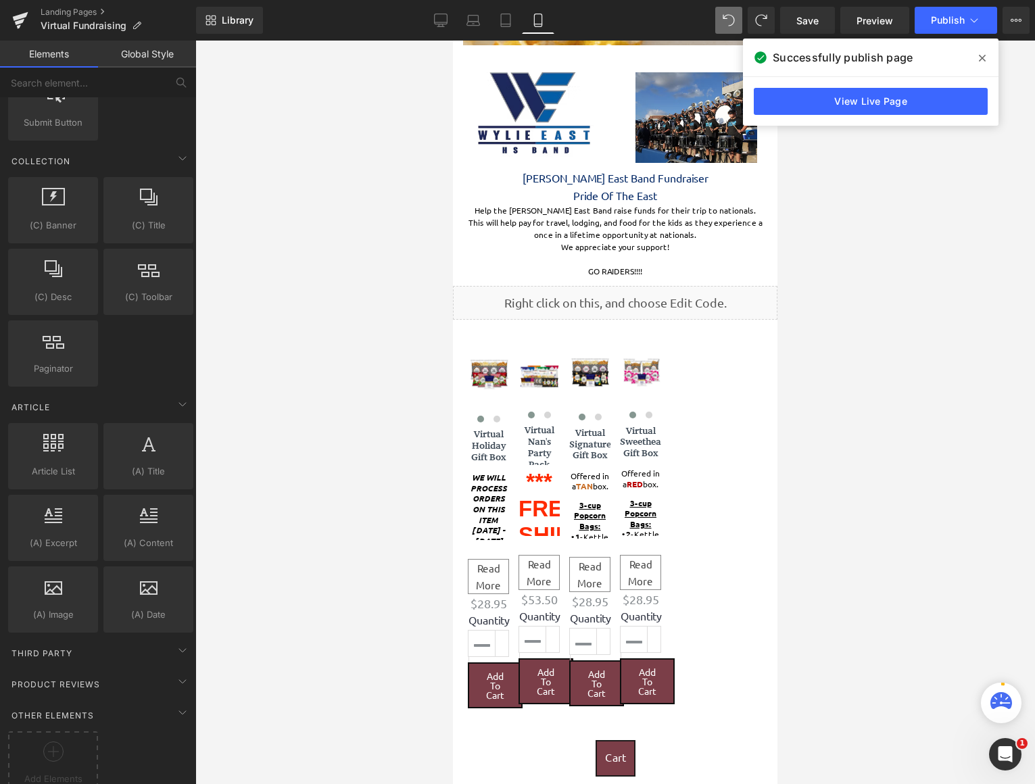
scroll to position [2080, 0]
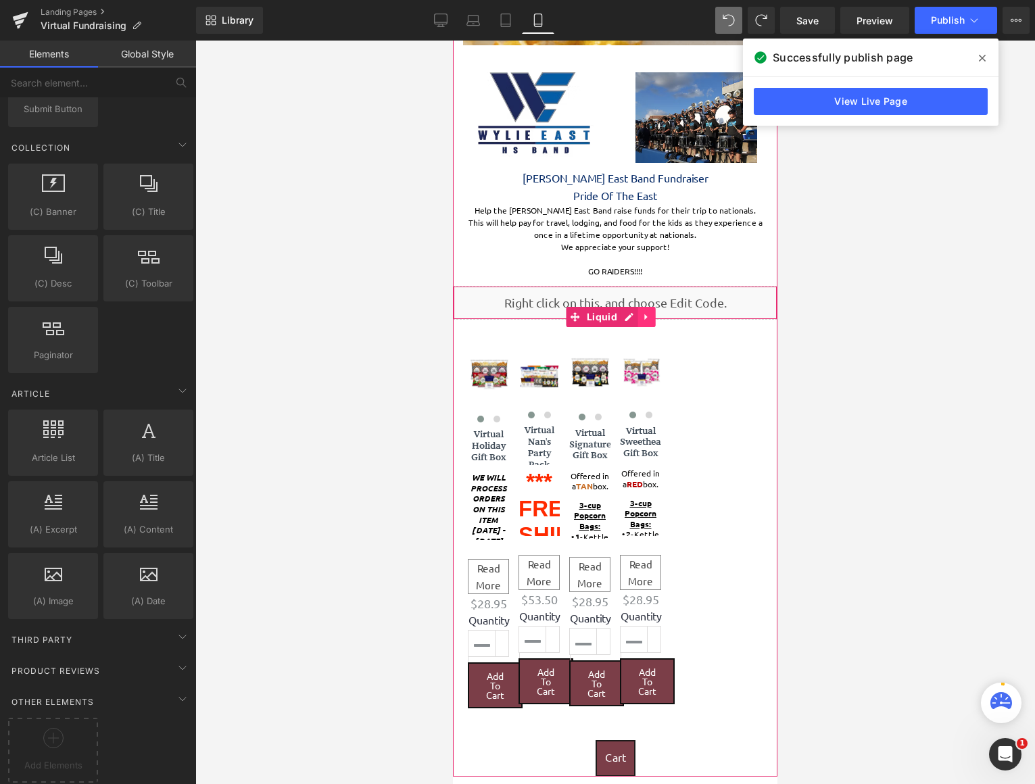
click at [645, 316] on icon at bounding box center [646, 317] width 3 height 6
click at [656, 316] on icon at bounding box center [655, 316] width 9 height 9
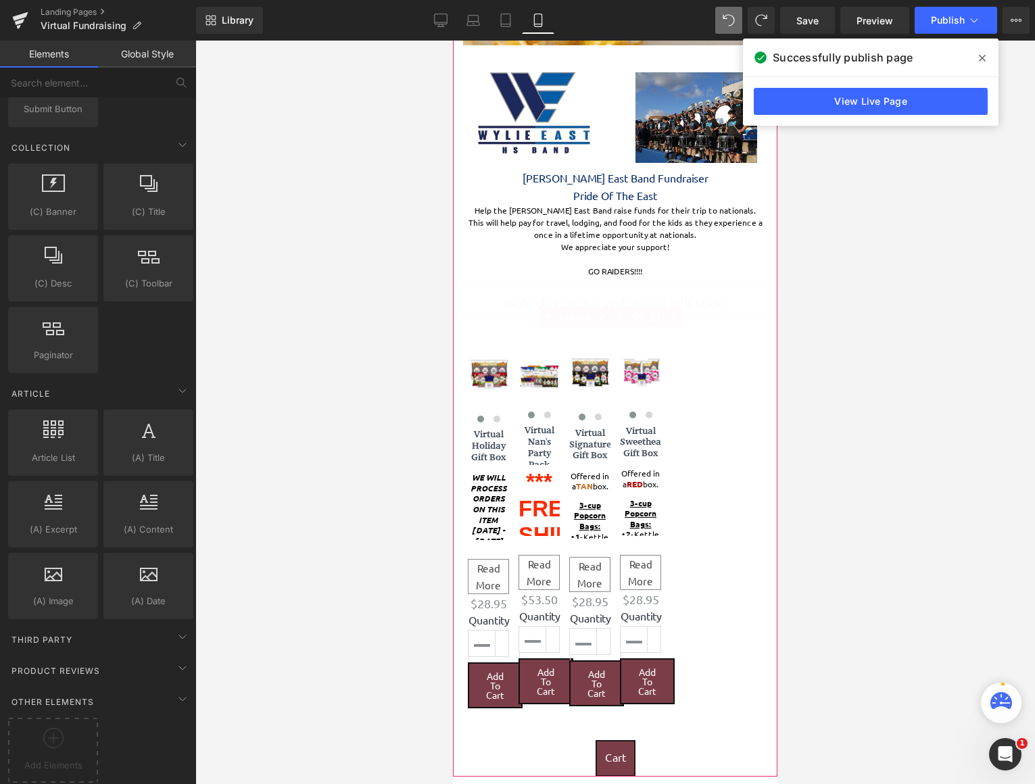
scroll to position [1641, 314]
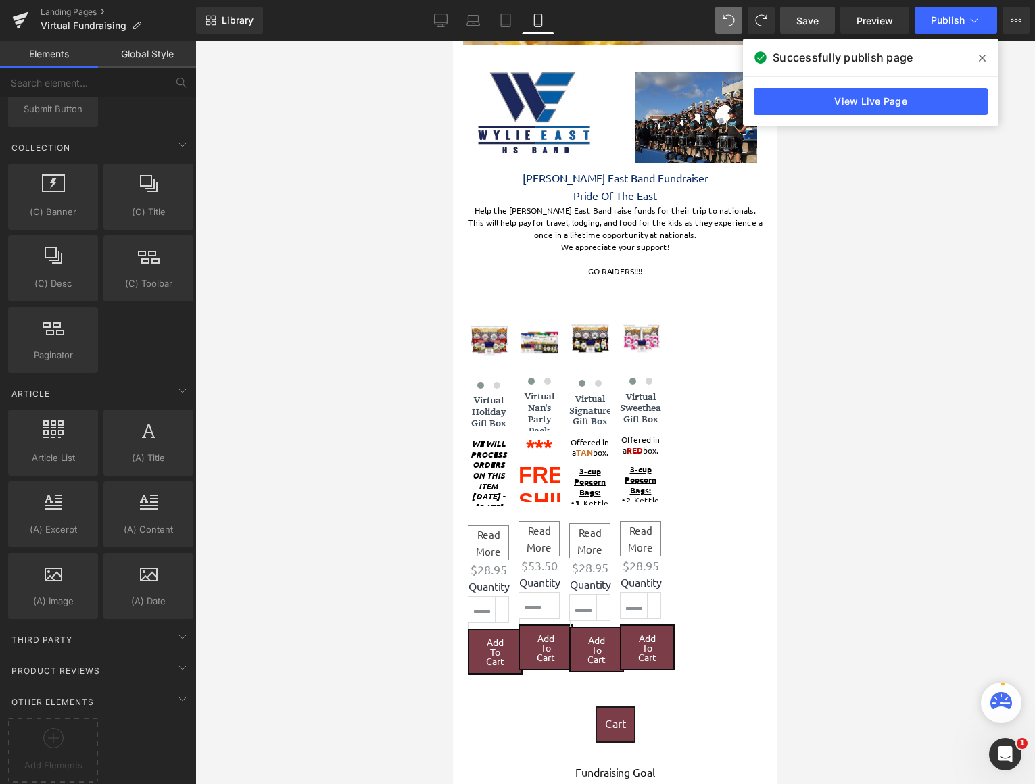
click at [810, 24] on span "Save" at bounding box center [807, 21] width 22 height 14
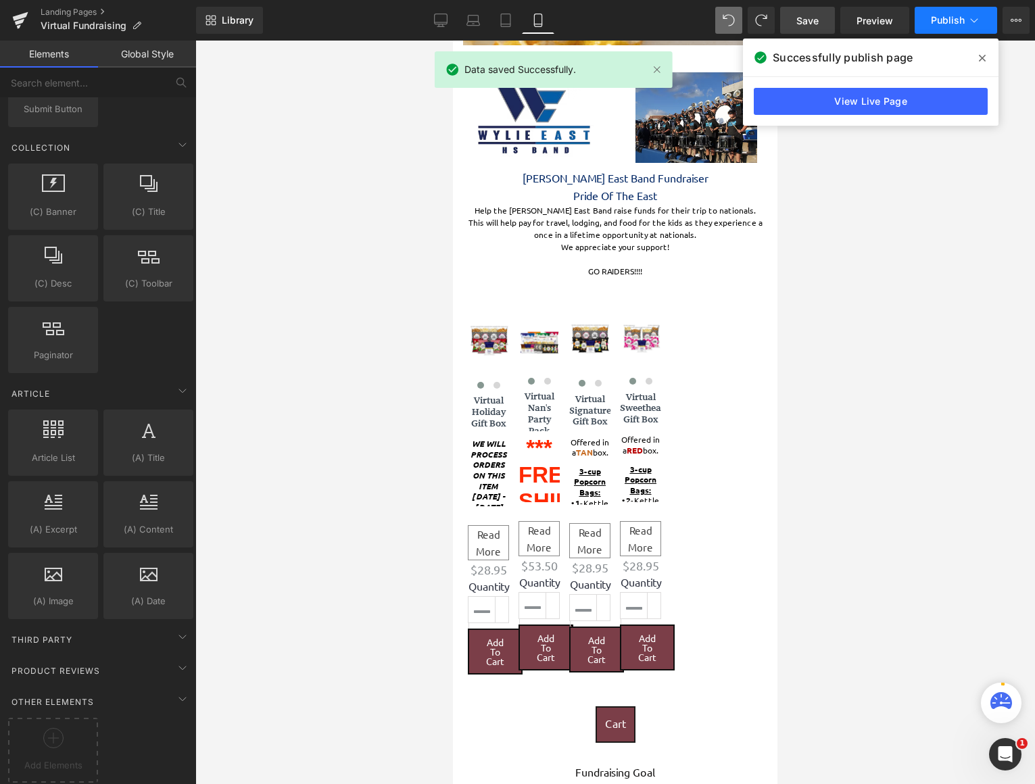
click at [946, 26] on button "Publish" at bounding box center [955, 20] width 82 height 27
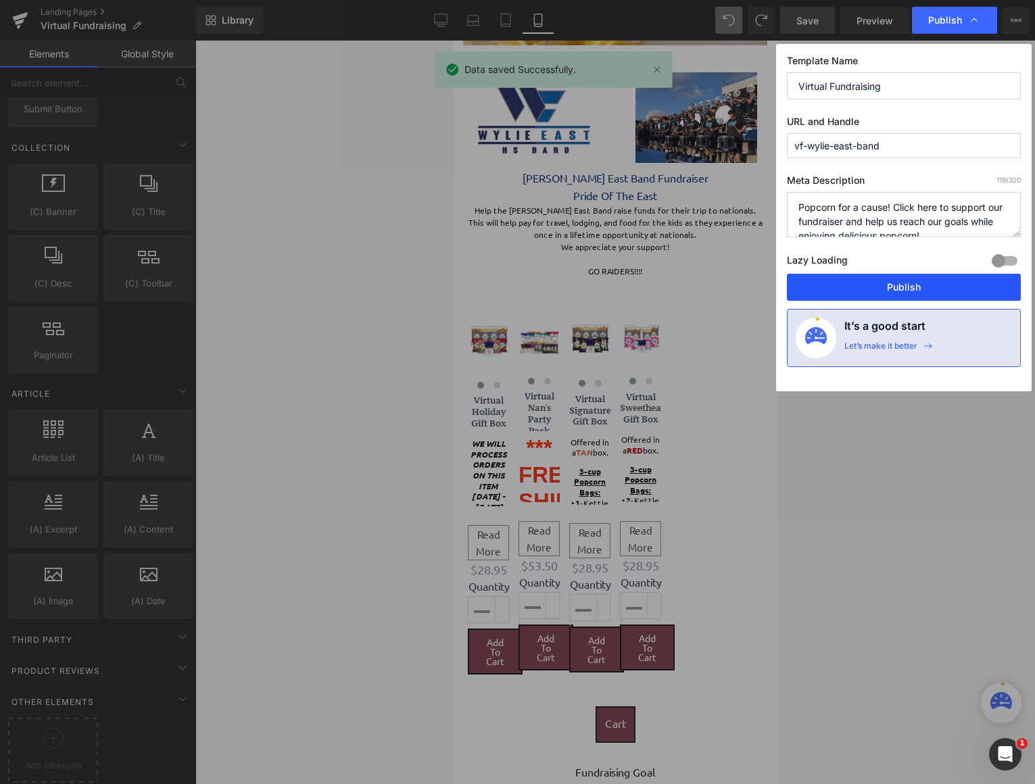
click at [933, 276] on button "Publish" at bounding box center [904, 287] width 234 height 27
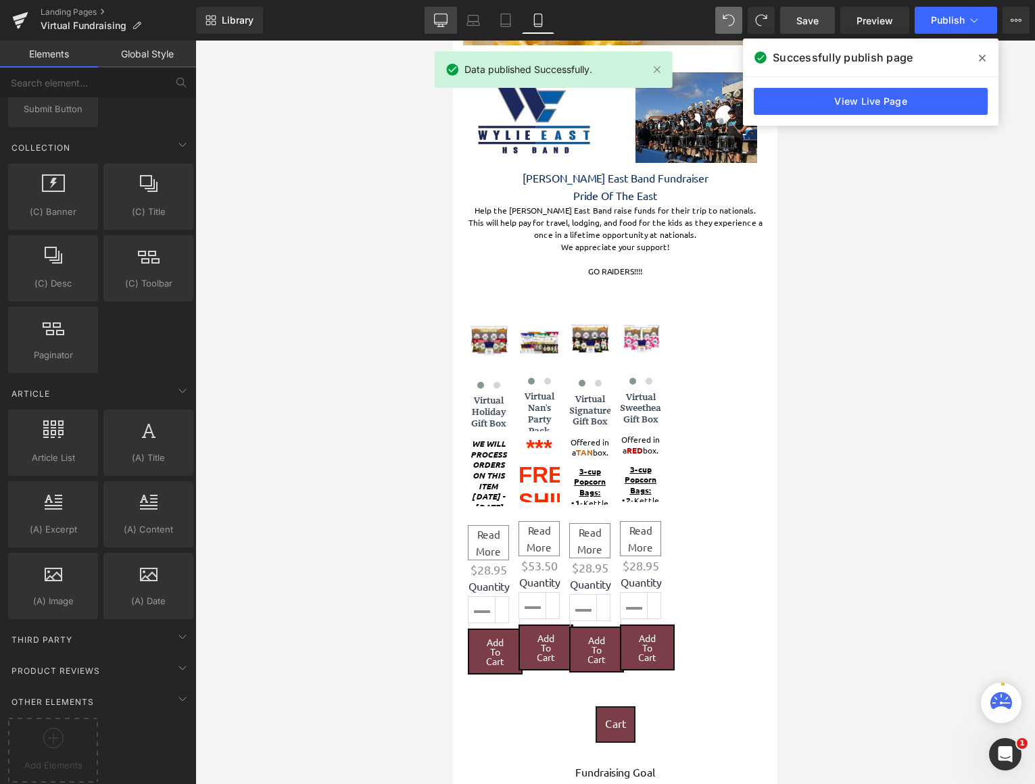
click at [431, 22] on link "Desktop" at bounding box center [440, 20] width 32 height 27
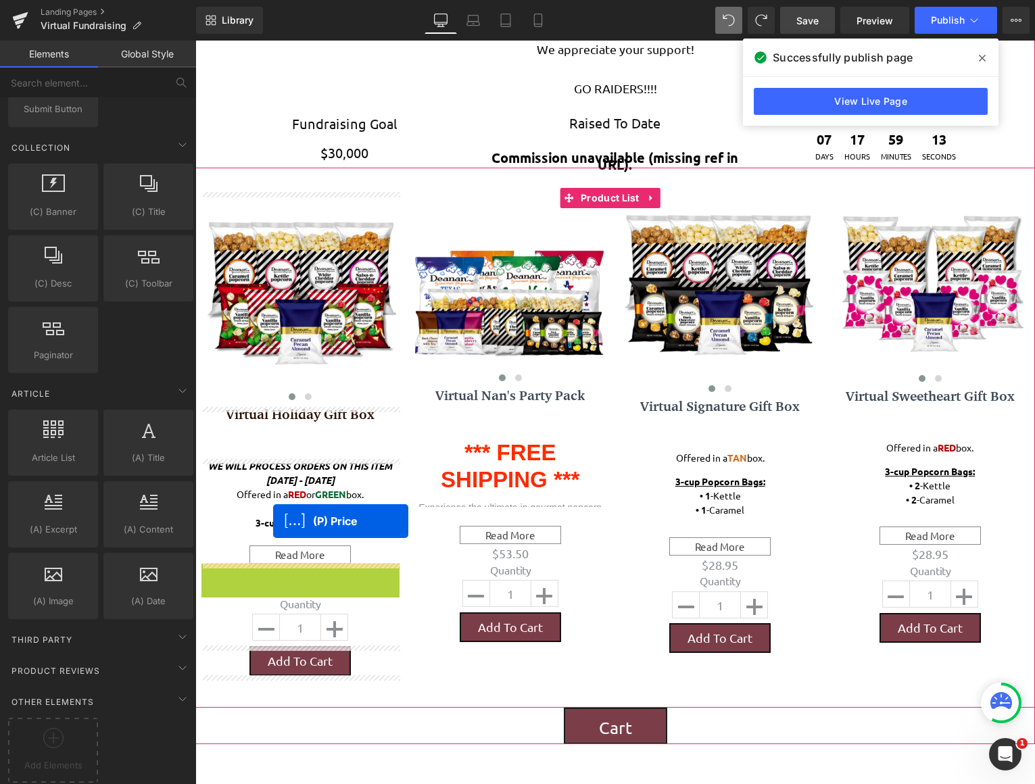
scroll to position [2112, 829]
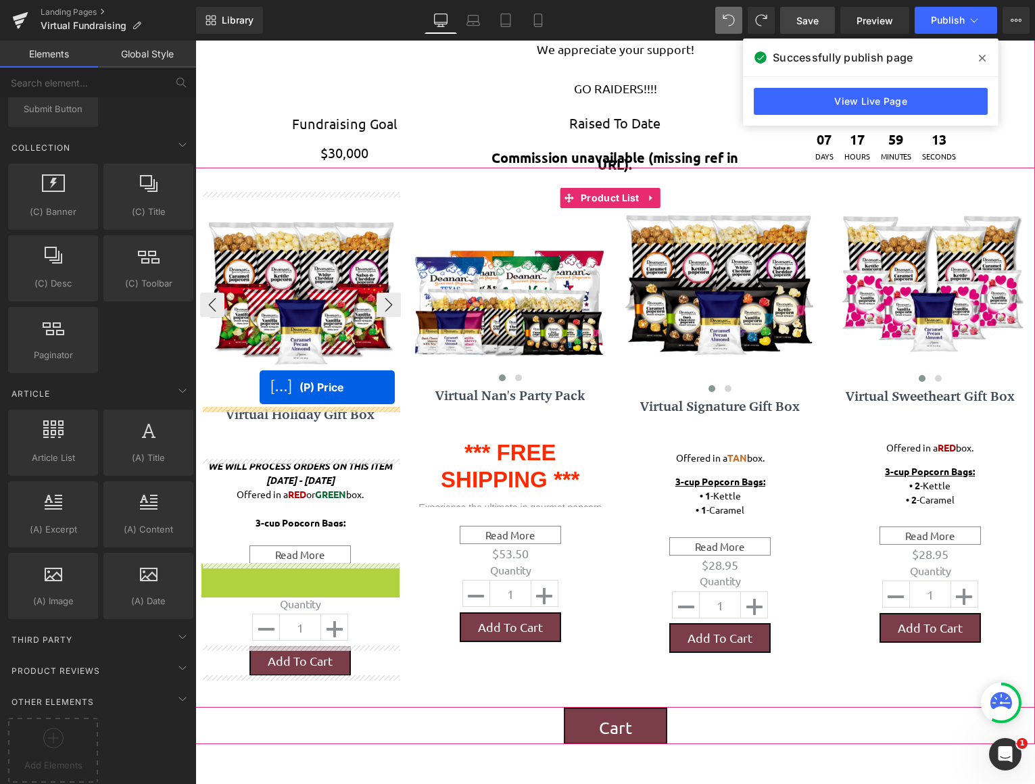
drag, startPoint x: 268, startPoint y: 572, endPoint x: 260, endPoint y: 387, distance: 184.7
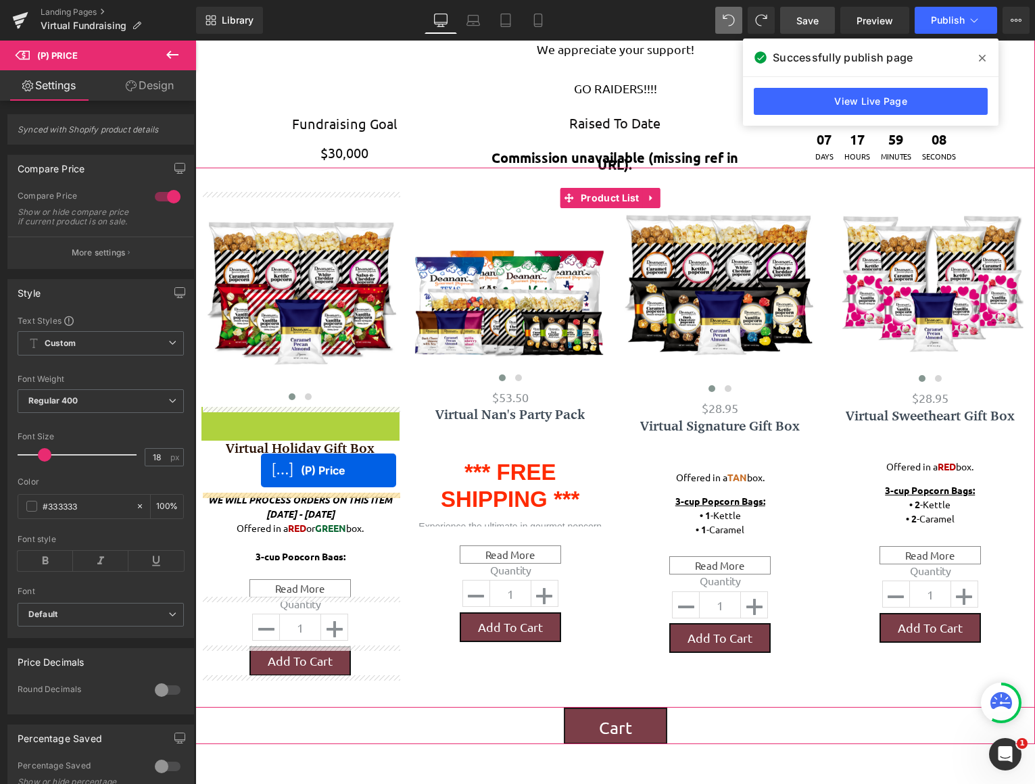
drag, startPoint x: 268, startPoint y: 414, endPoint x: 261, endPoint y: 470, distance: 57.2
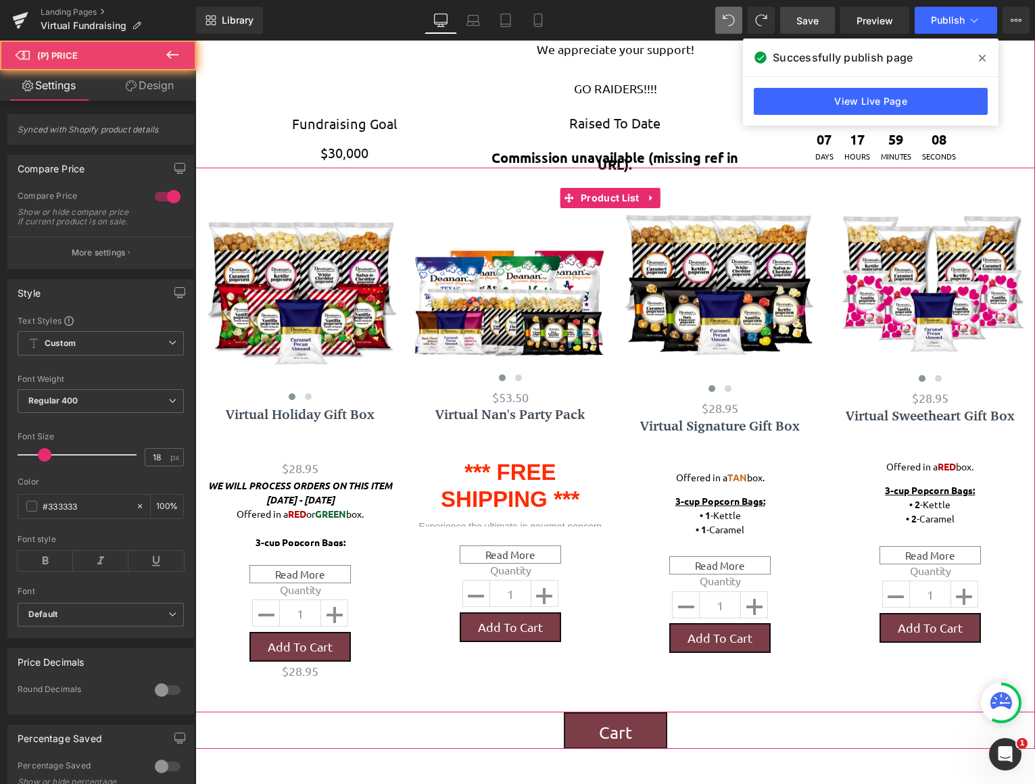
scroll to position [2098, 829]
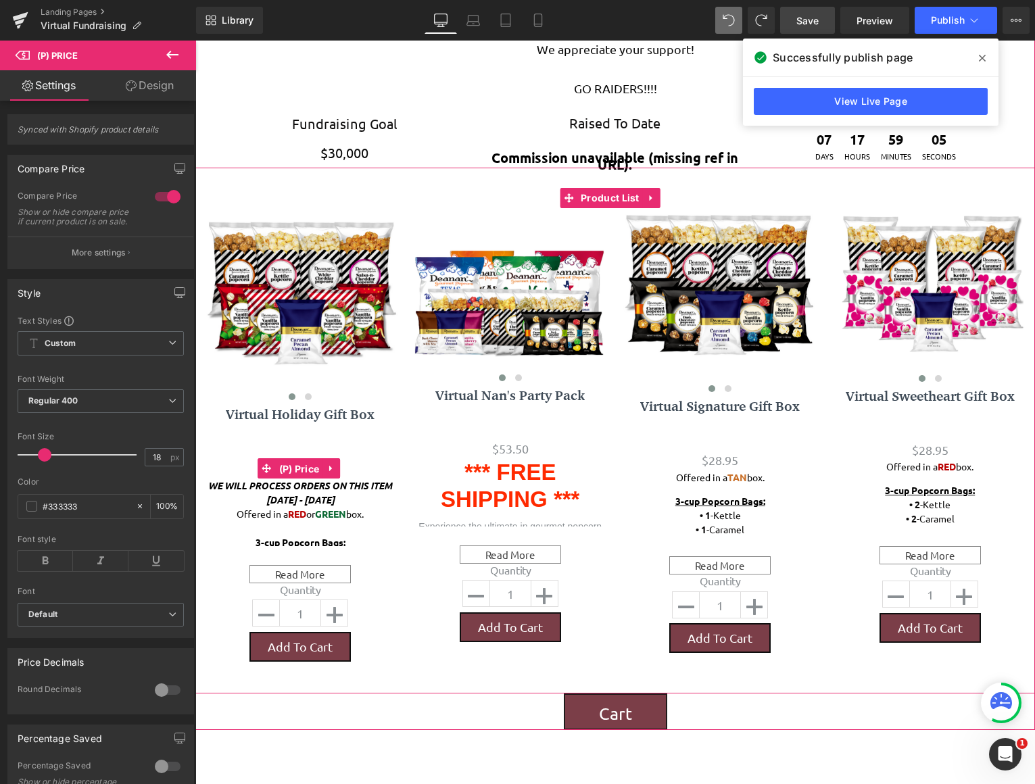
click at [298, 468] on span "(P) Price" at bounding box center [299, 469] width 47 height 20
click at [295, 469] on span "(P) Price" at bounding box center [299, 468] width 47 height 20
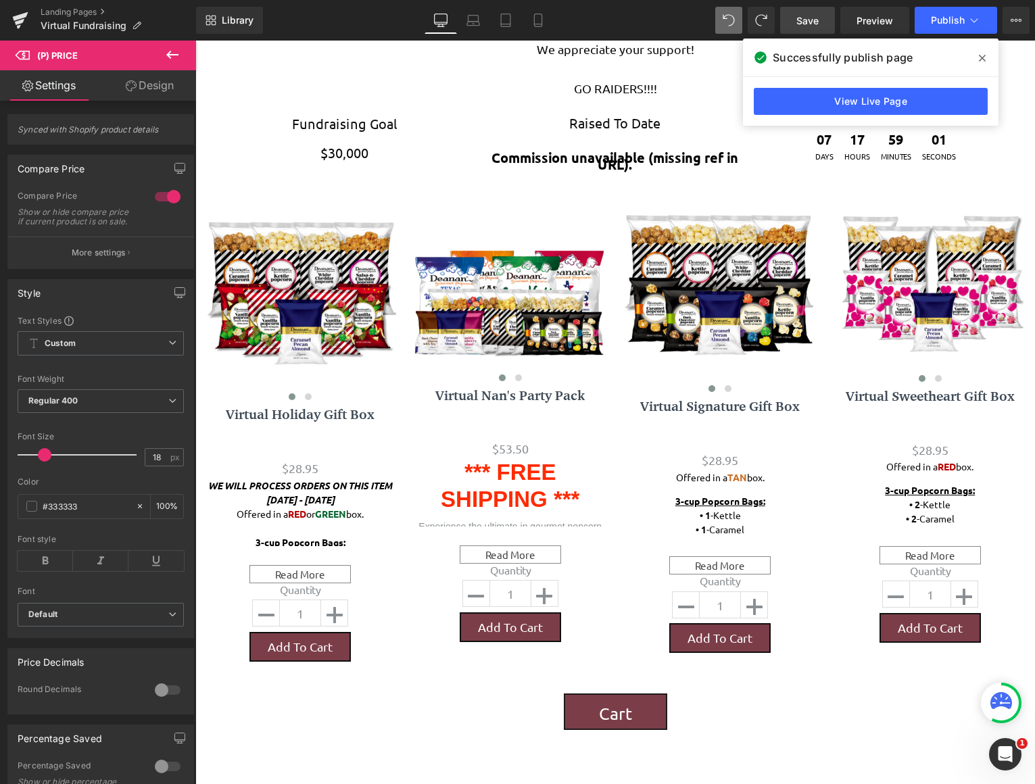
click at [150, 89] on link "Design" at bounding box center [150, 85] width 98 height 30
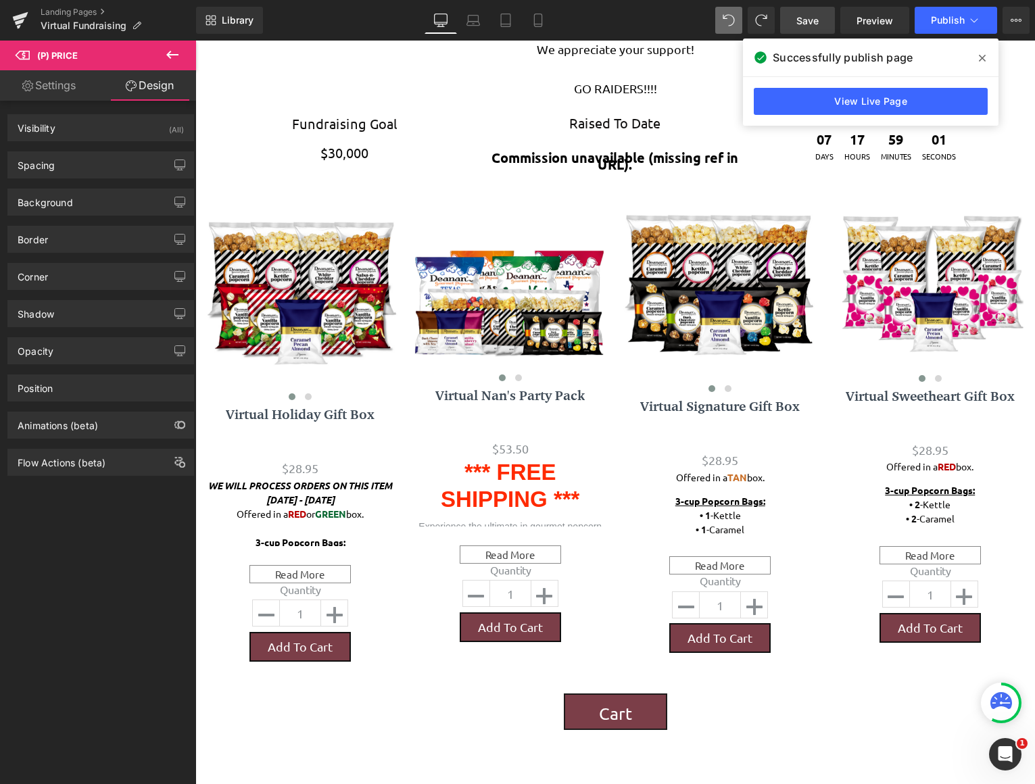
type input "0"
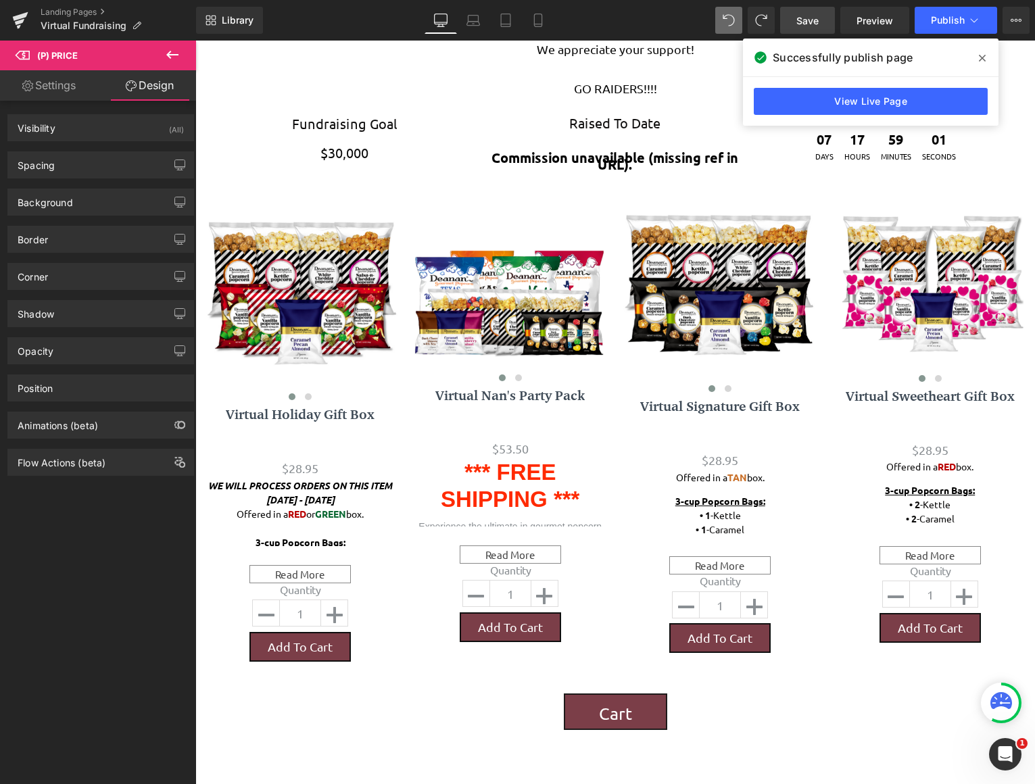
type input "0"
click at [116, 175] on div "Spacing" at bounding box center [100, 165] width 185 height 26
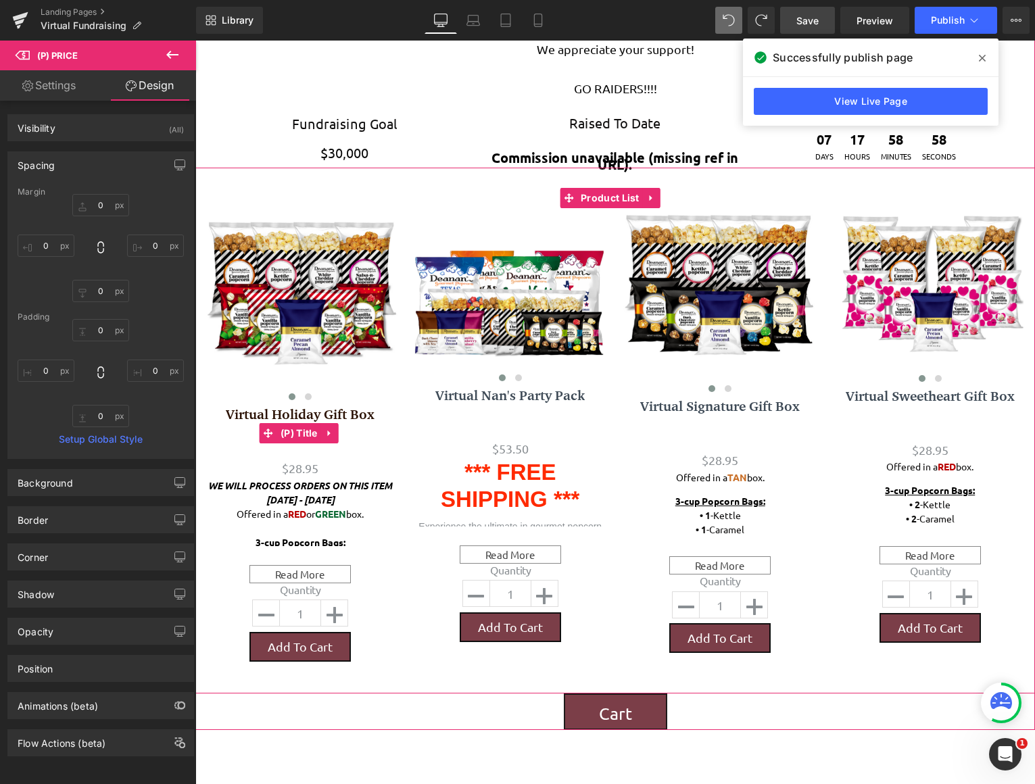
click at [291, 414] on link "Virtual Holiday Gift Box" at bounding box center [300, 431] width 149 height 49
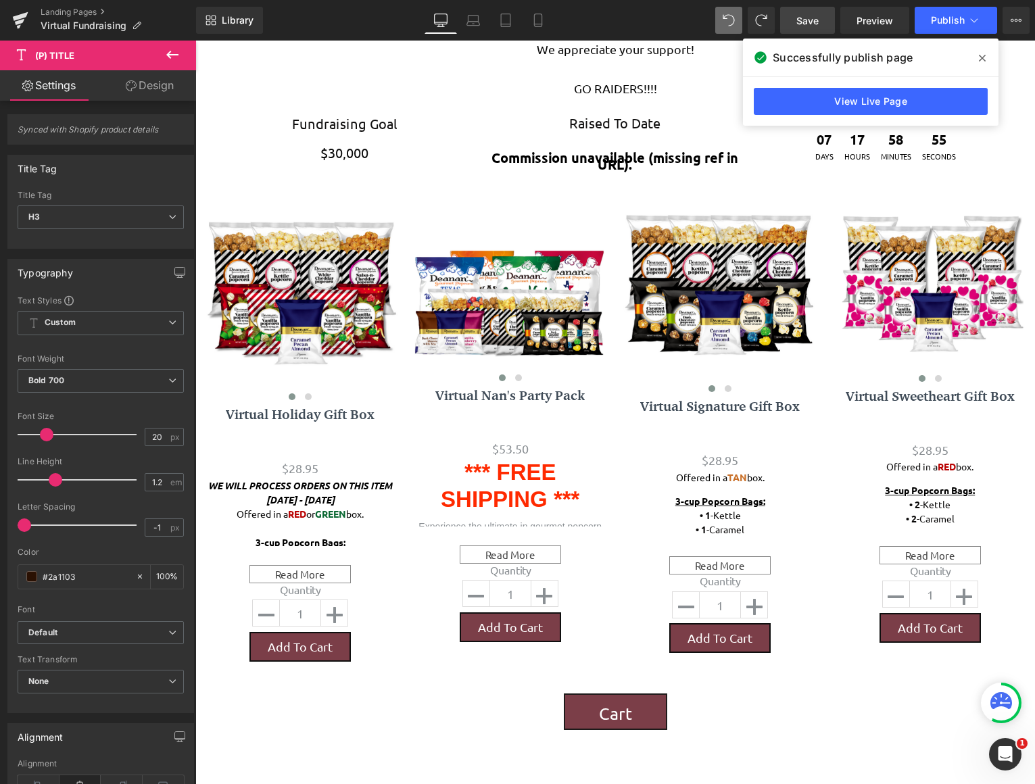
click at [137, 86] on link "Design" at bounding box center [150, 85] width 98 height 30
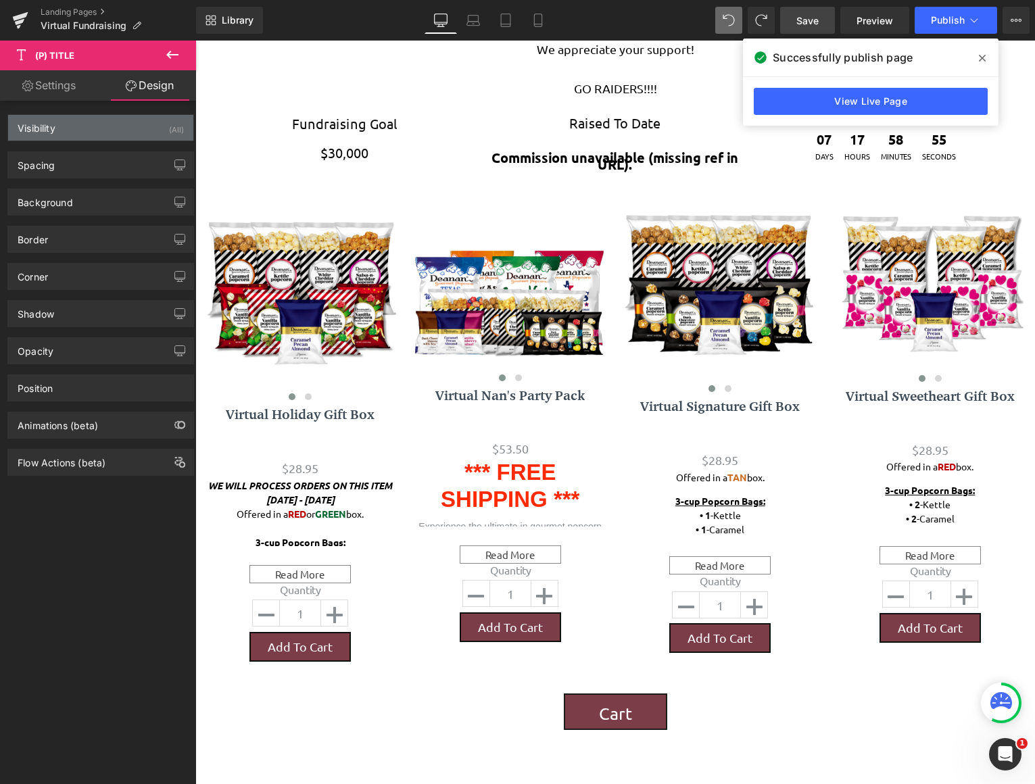
type input "0"
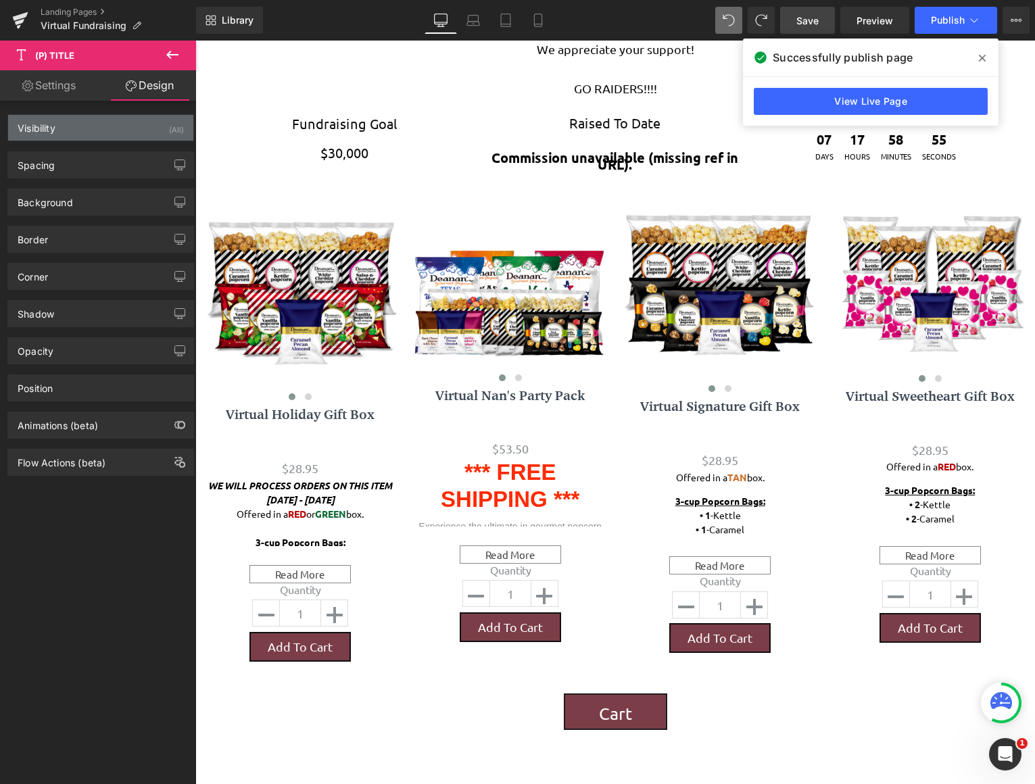
type input "0"
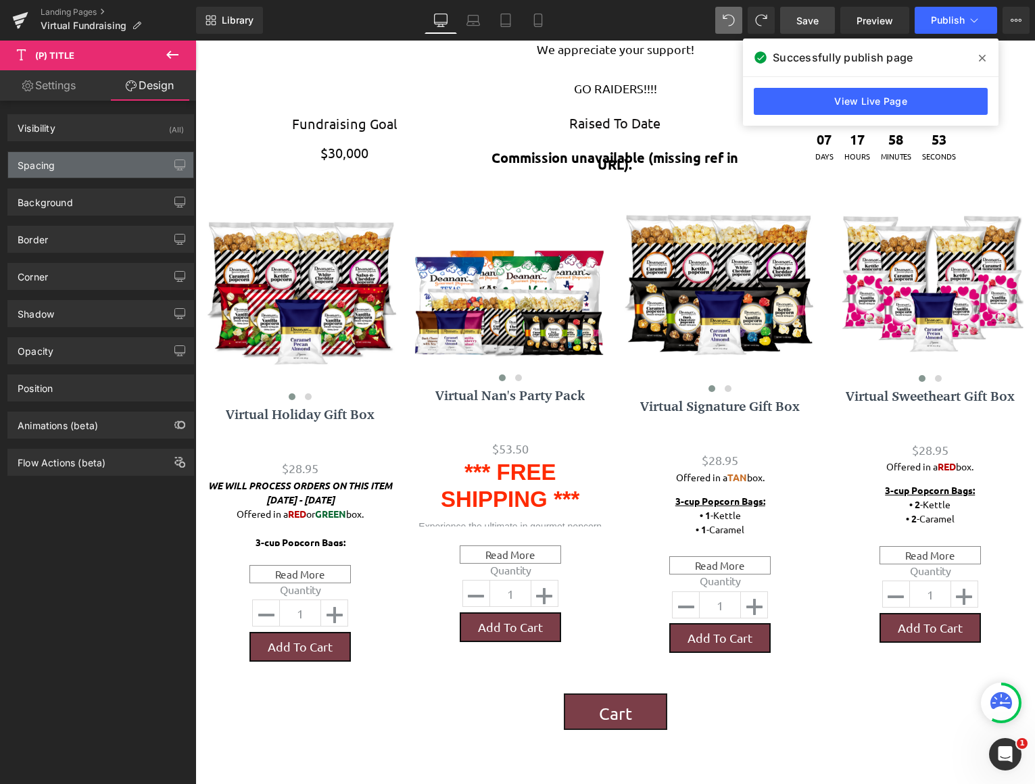
click at [126, 169] on div "Spacing" at bounding box center [100, 165] width 185 height 26
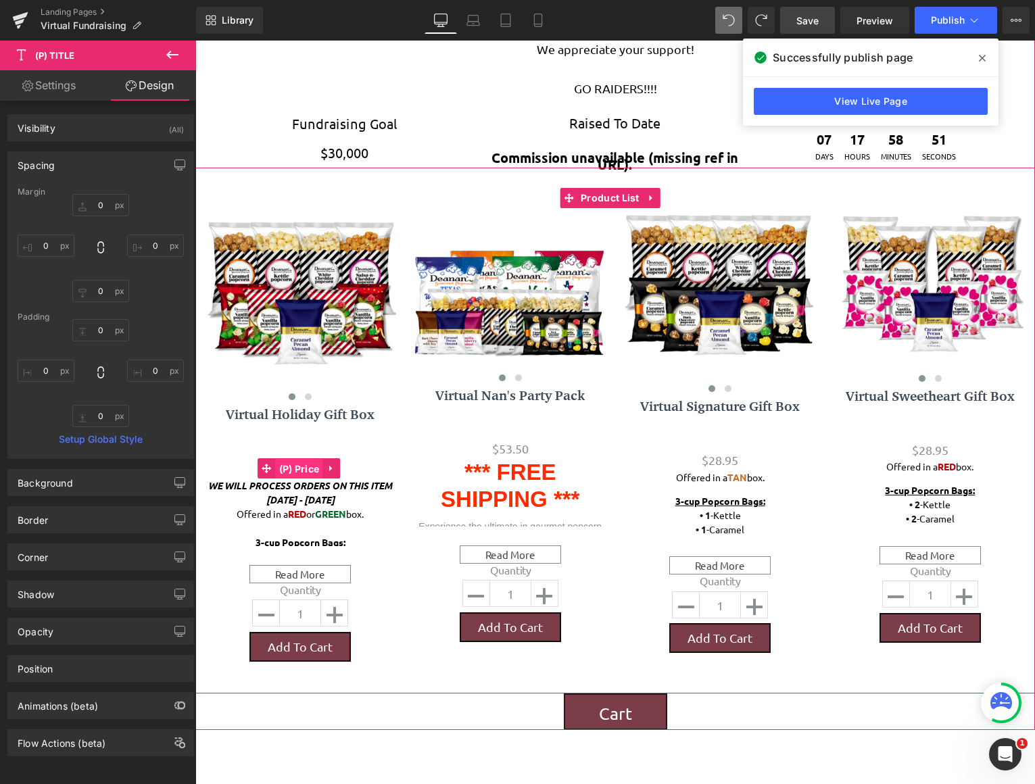
click at [294, 462] on span "(P) Price" at bounding box center [299, 469] width 47 height 20
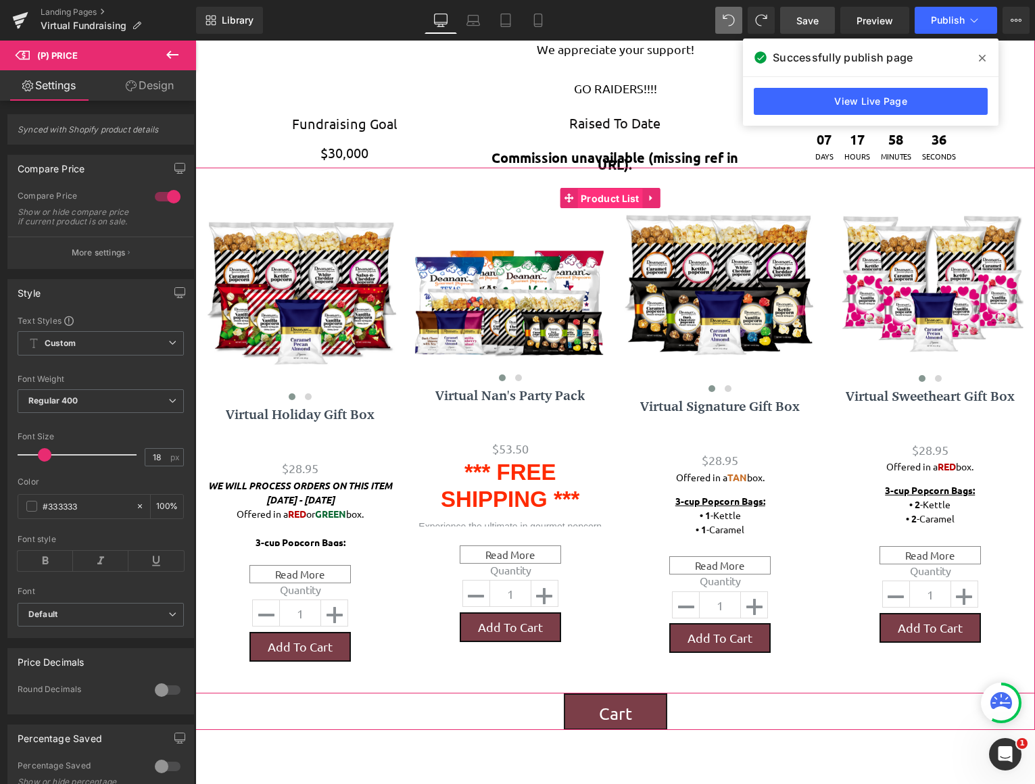
click at [601, 203] on span "Product List" at bounding box center [610, 199] width 66 height 20
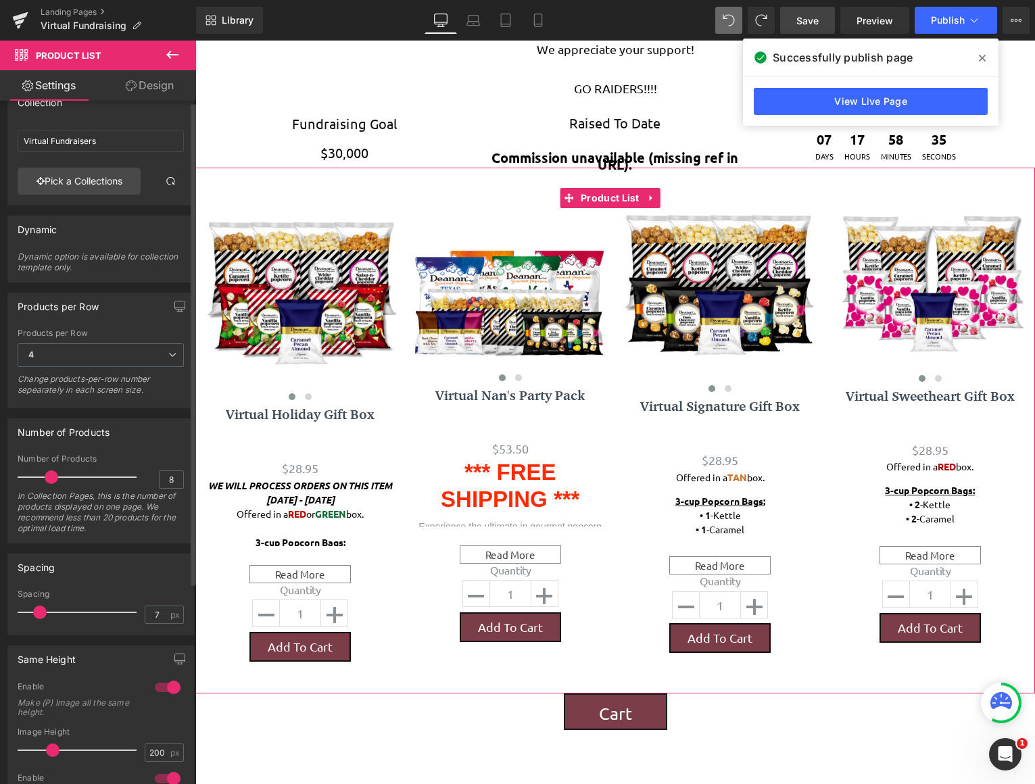
scroll to position [68, 0]
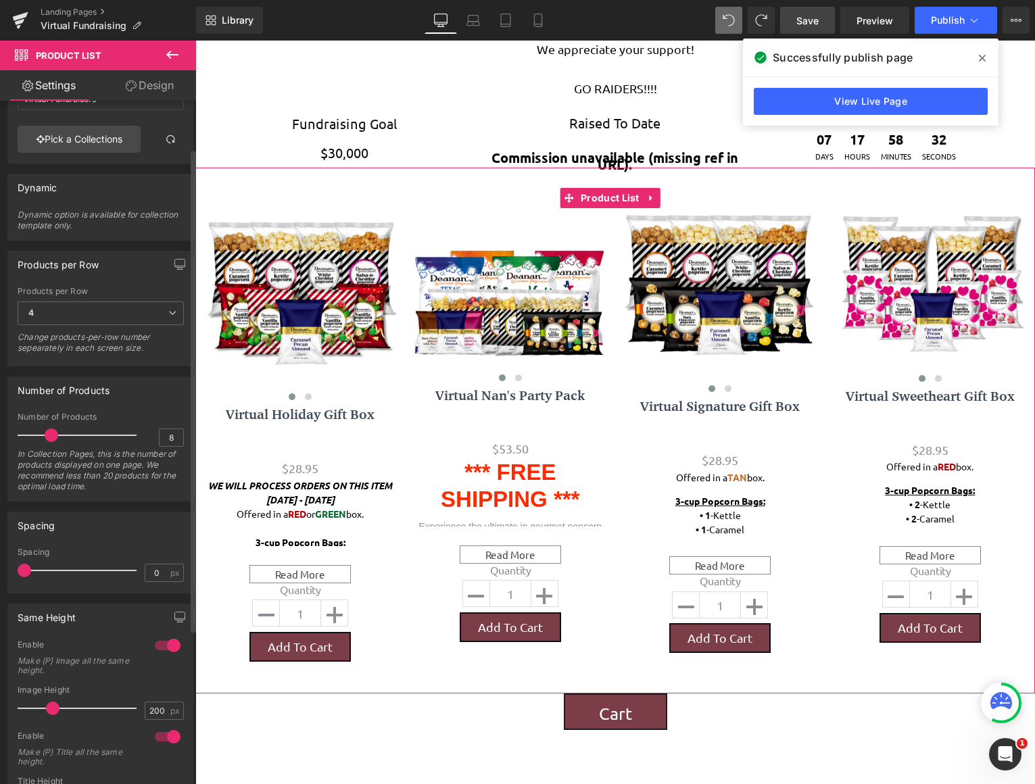
drag, startPoint x: 43, startPoint y: 570, endPoint x: 21, endPoint y: 578, distance: 23.1
click at [21, 578] on div "Spacing 0 px" at bounding box center [101, 569] width 166 height 45
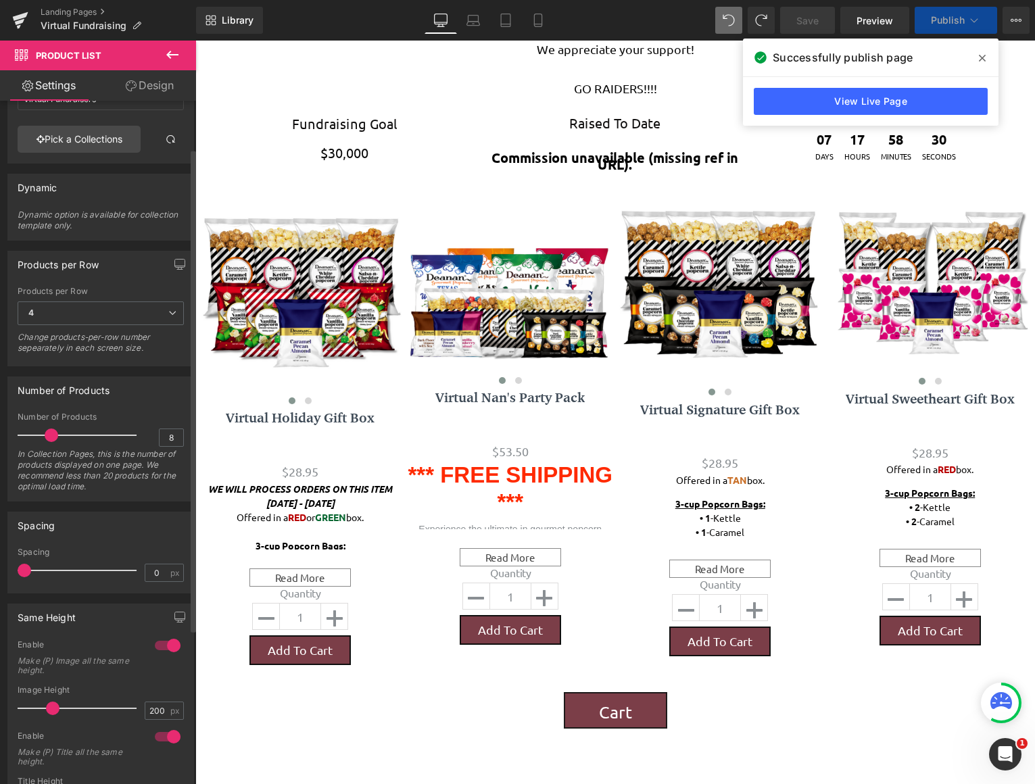
scroll to position [2096, 829]
type input "7"
drag, startPoint x: 26, startPoint y: 565, endPoint x: 41, endPoint y: 565, distance: 14.2
click at [41, 565] on span at bounding box center [40, 571] width 14 height 14
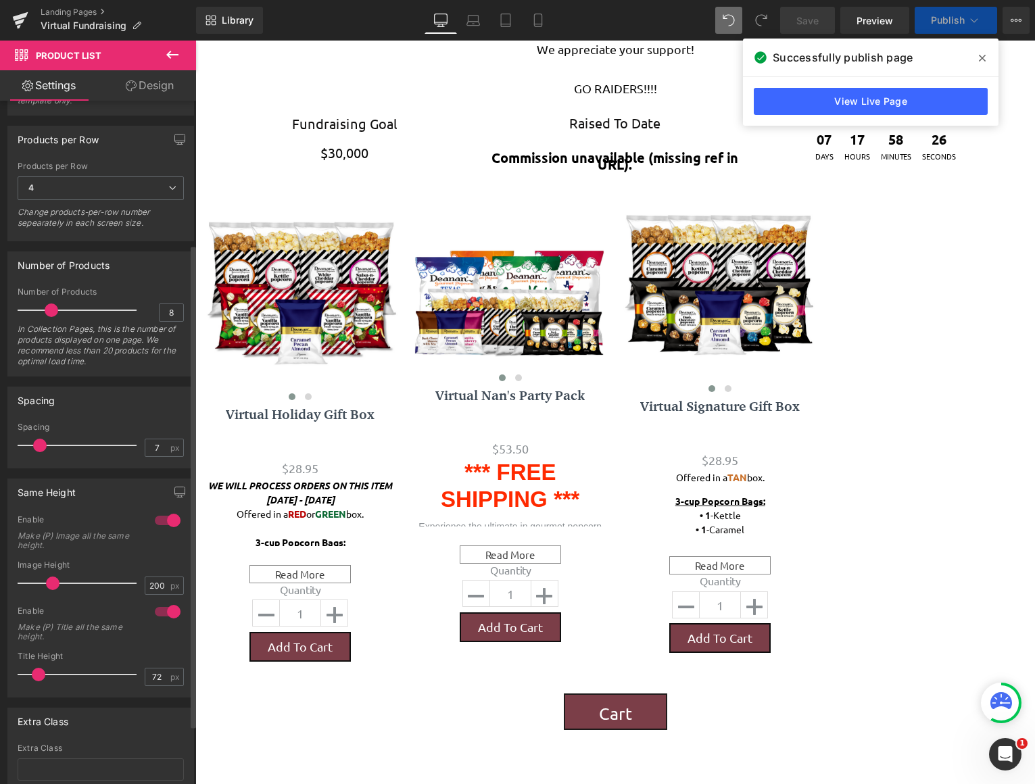
scroll to position [0, 0]
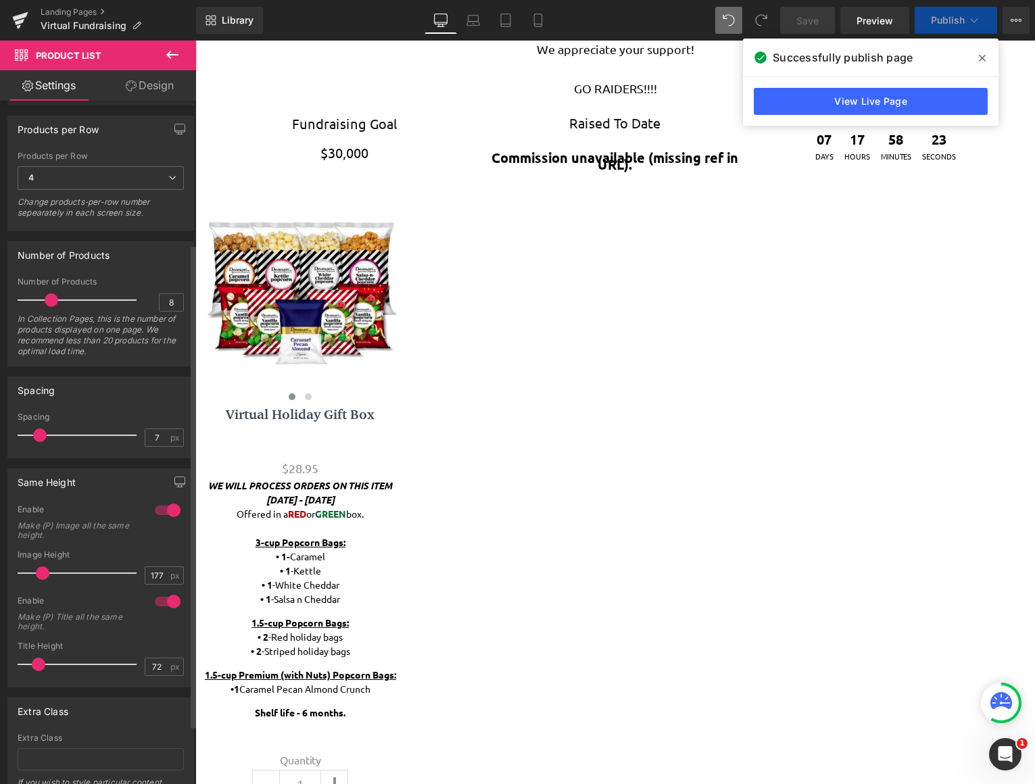
drag, startPoint x: 53, startPoint y: 573, endPoint x: 47, endPoint y: 569, distance: 7.3
click at [47, 569] on span at bounding box center [43, 573] width 14 height 14
type input "200"
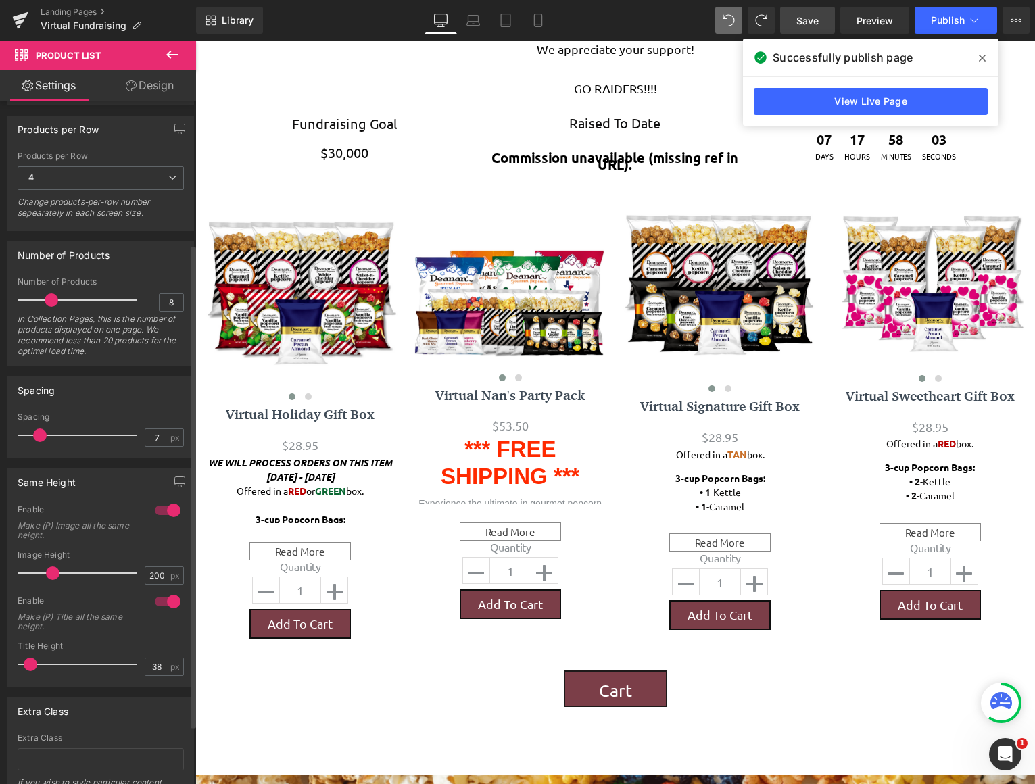
drag, startPoint x: 39, startPoint y: 662, endPoint x: 31, endPoint y: 660, distance: 7.7
click at [31, 660] on span at bounding box center [31, 665] width 14 height 14
click at [158, 663] on input "38" at bounding box center [157, 666] width 24 height 17
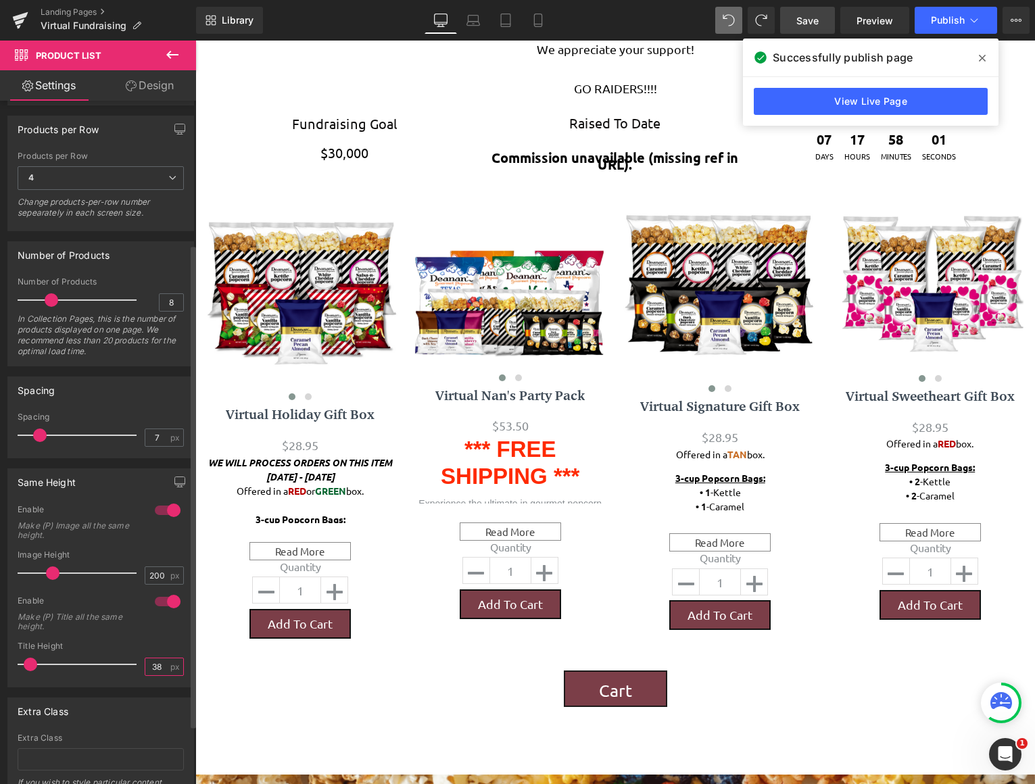
click at [158, 663] on input "38" at bounding box center [157, 666] width 24 height 17
click at [158, 664] on input "38" at bounding box center [157, 666] width 24 height 17
type input "30"
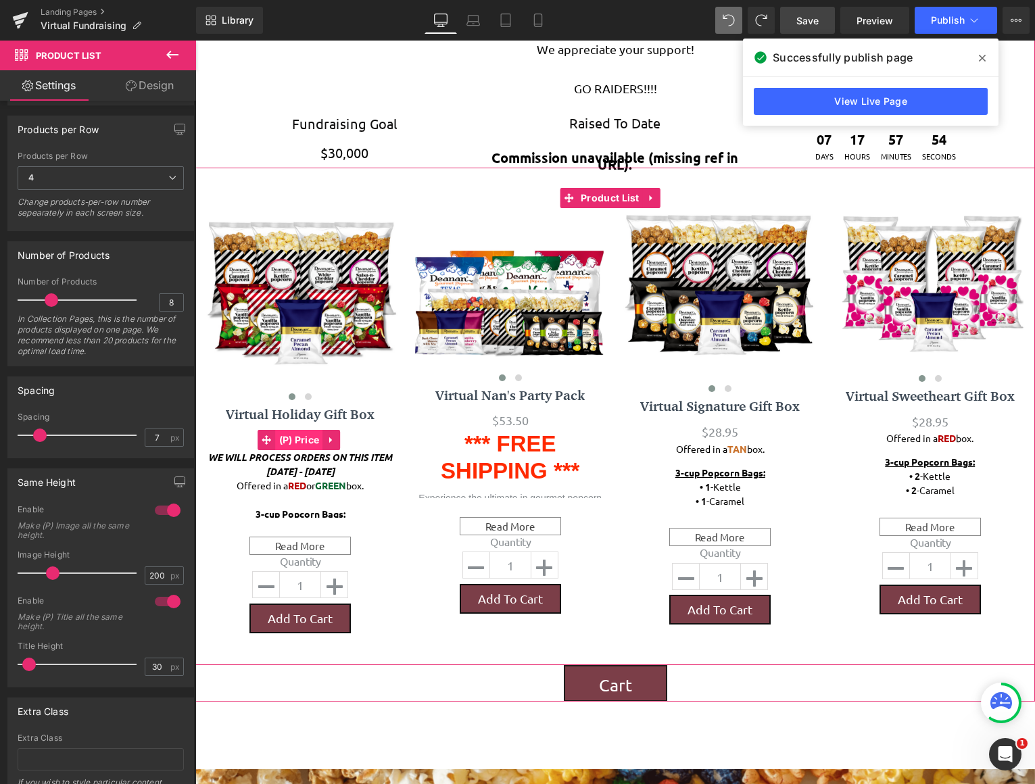
click at [296, 445] on span "(P) Price" at bounding box center [299, 440] width 47 height 20
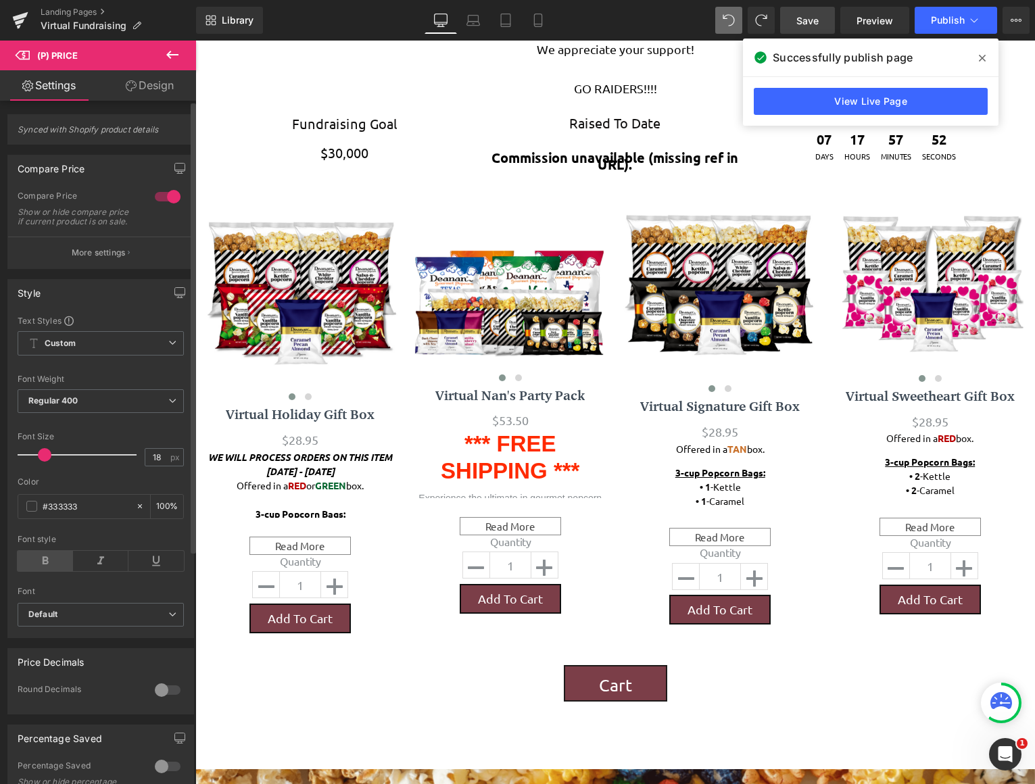
click at [46, 568] on icon at bounding box center [45, 561] width 55 height 20
click at [29, 518] on div "#333333" at bounding box center [76, 507] width 117 height 24
click at [29, 512] on span at bounding box center [31, 506] width 11 height 11
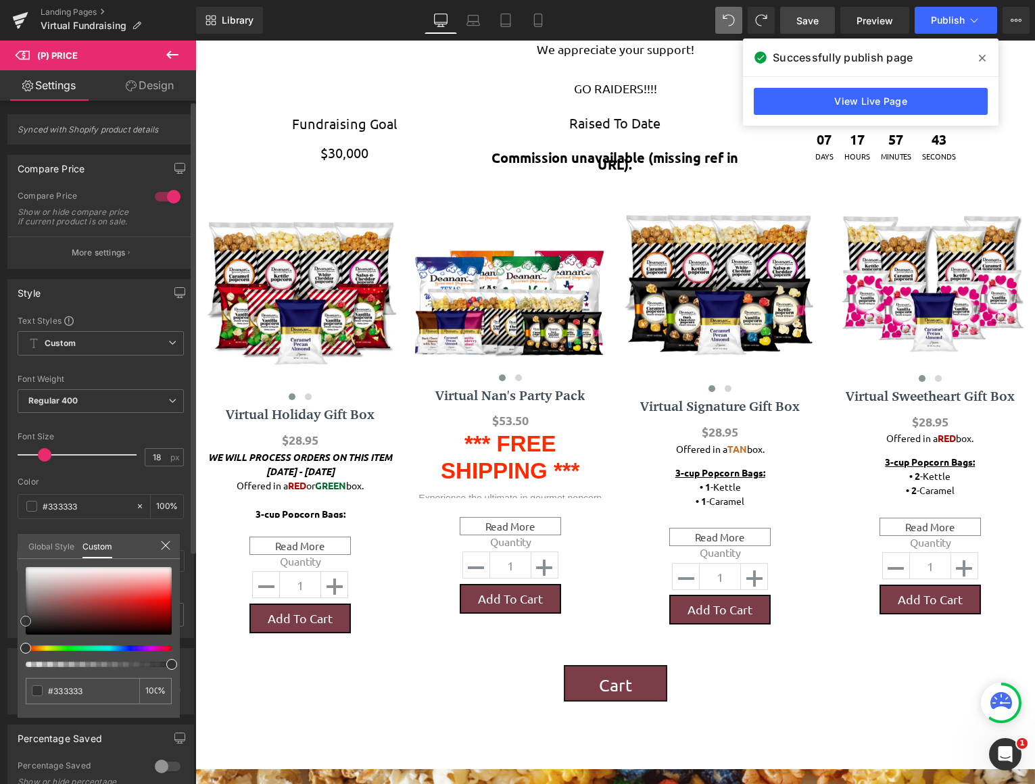
type input "#303030"
type input "#2e2d2d"
type input "#2c2a2a"
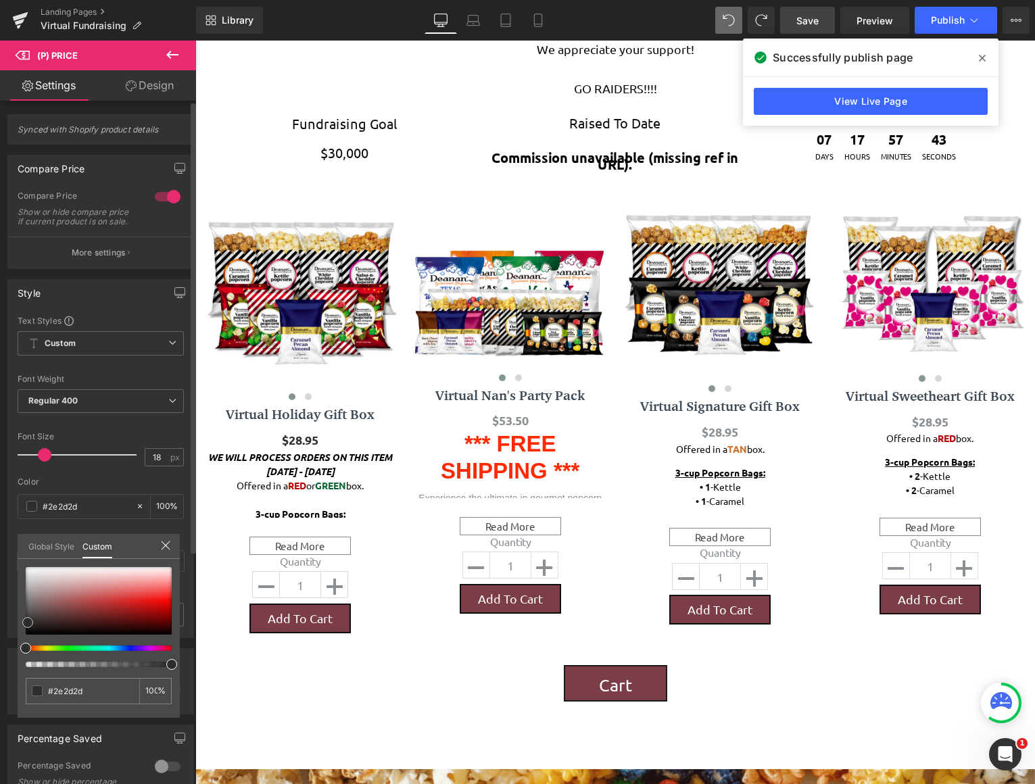
type input "#2c2a2a"
type input "#221f1f"
type input "#161212"
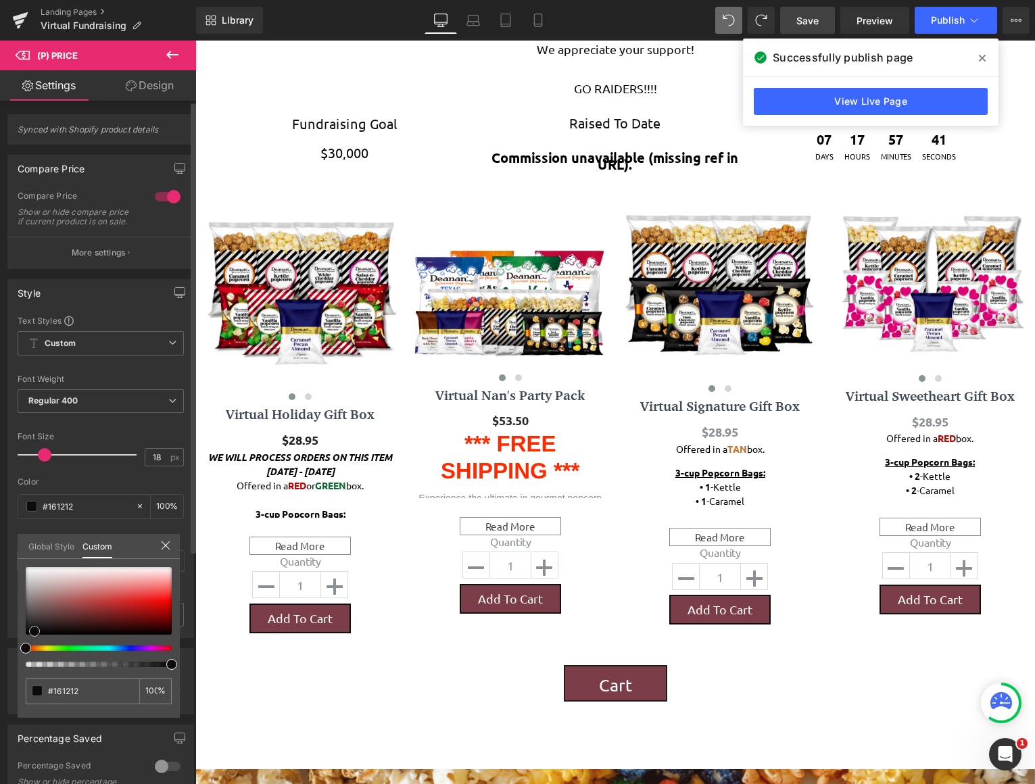
type input "#0b0909"
type input "#020202"
type input "#000000"
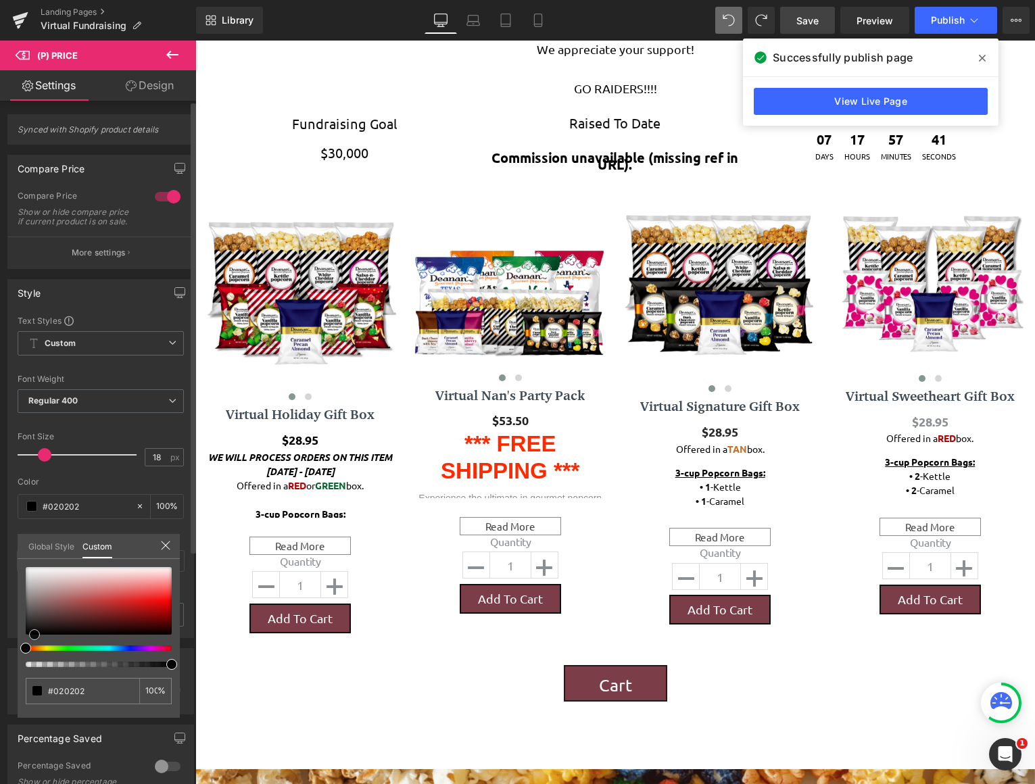
type input "#000000"
type input "#0e0b0b"
type input "#221a1a"
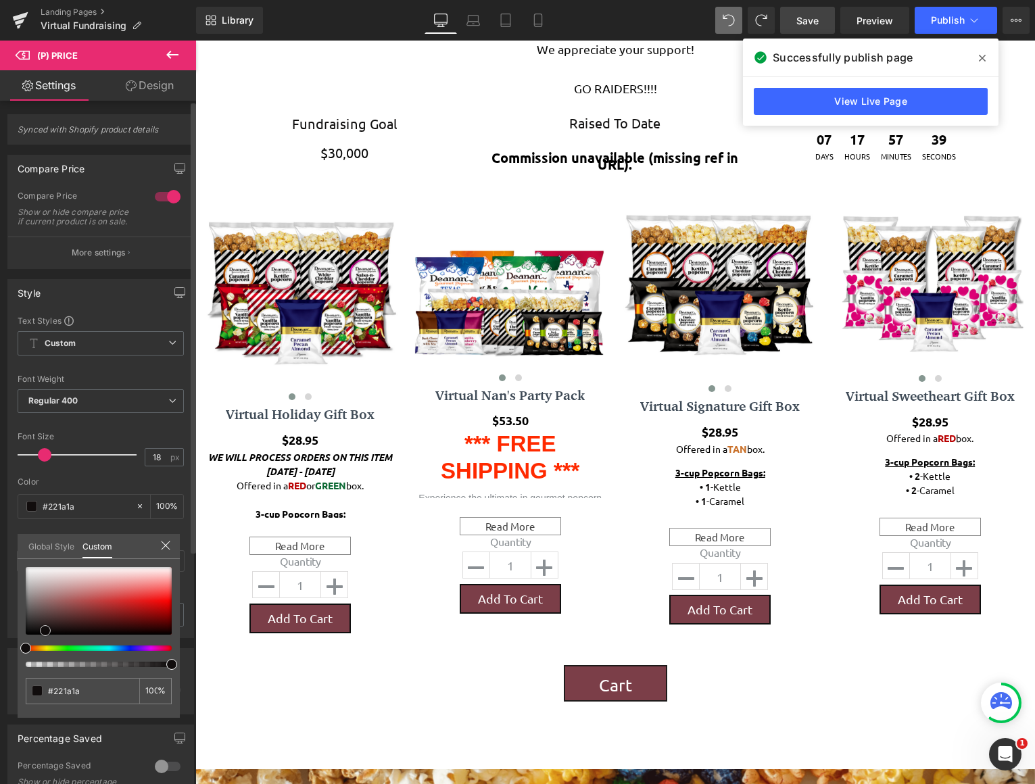
type input "#352626"
type input "#4b3333"
type input "#643e3e"
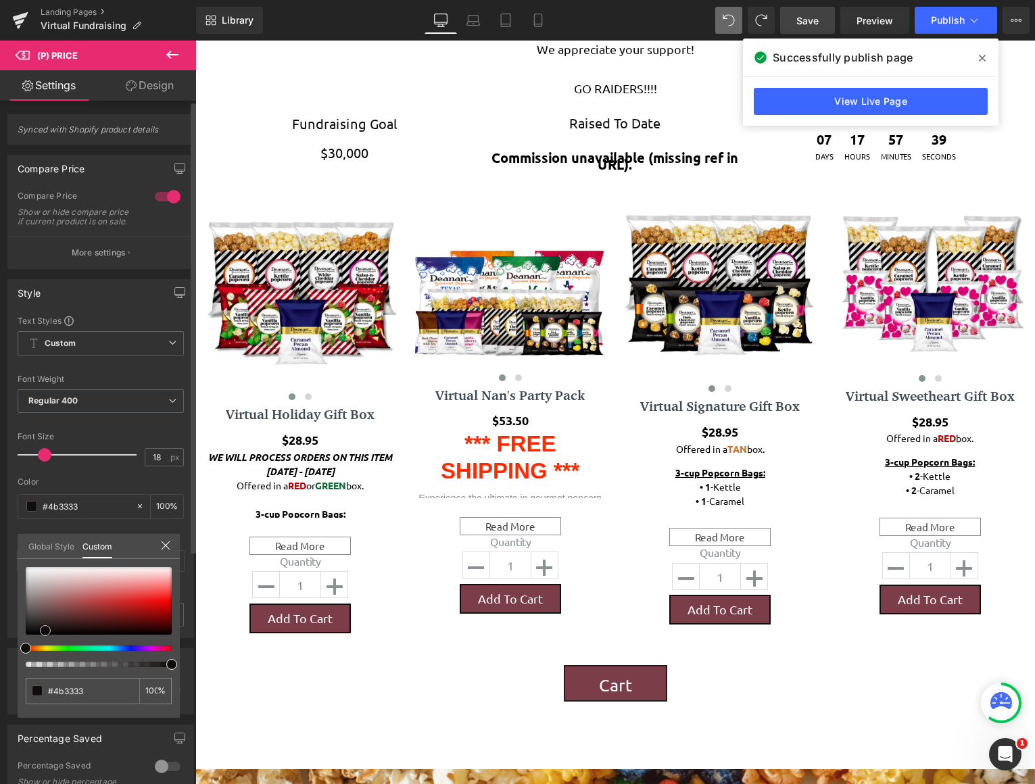
type input "#643e3e"
type input "#714141"
type input "#a23d3d"
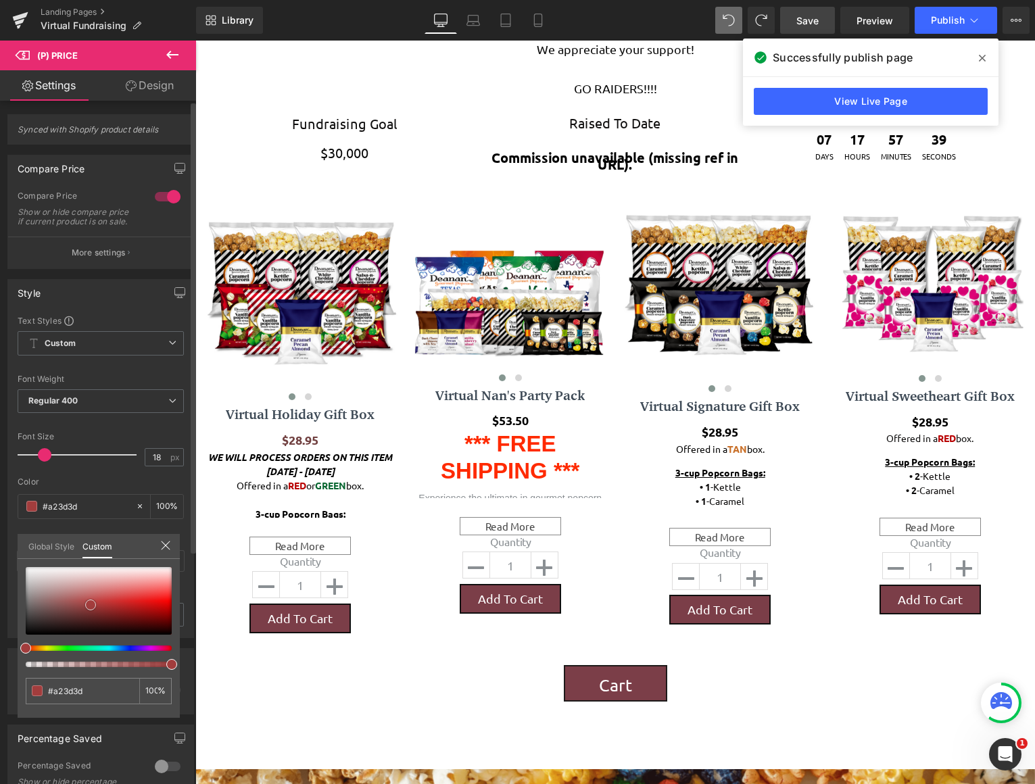
type input "#ca5353"
type input "#e98a8a"
type input "#f08e8e"
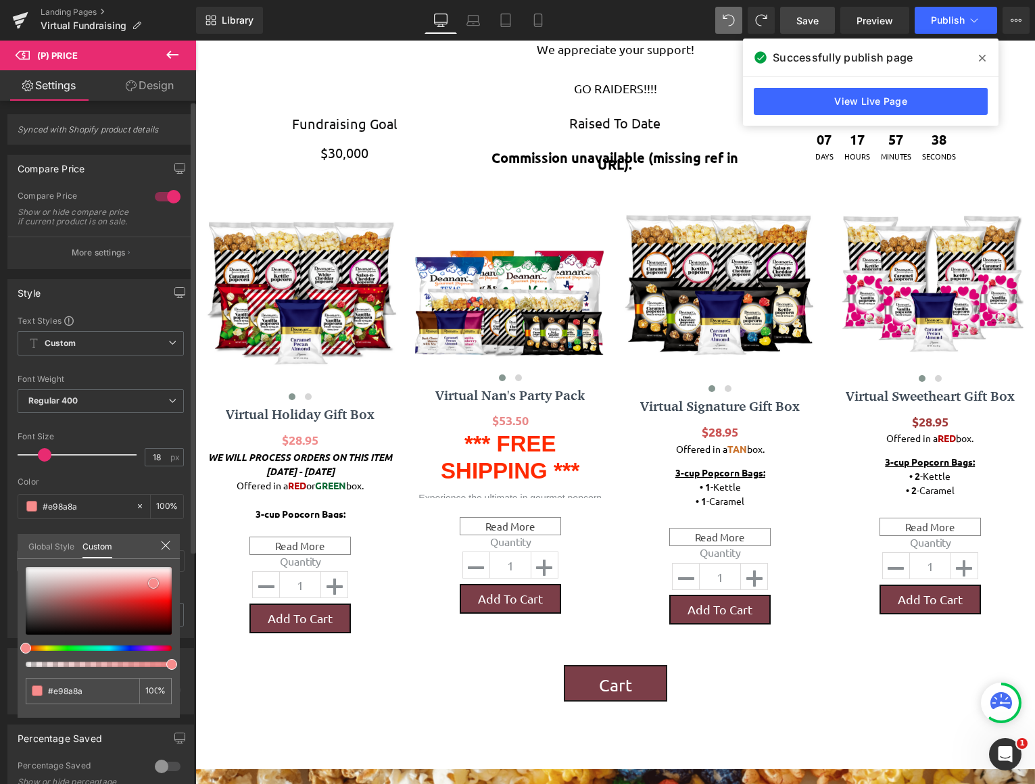
type input "#f08e8e"
type input "#f57979"
type input "#f13030"
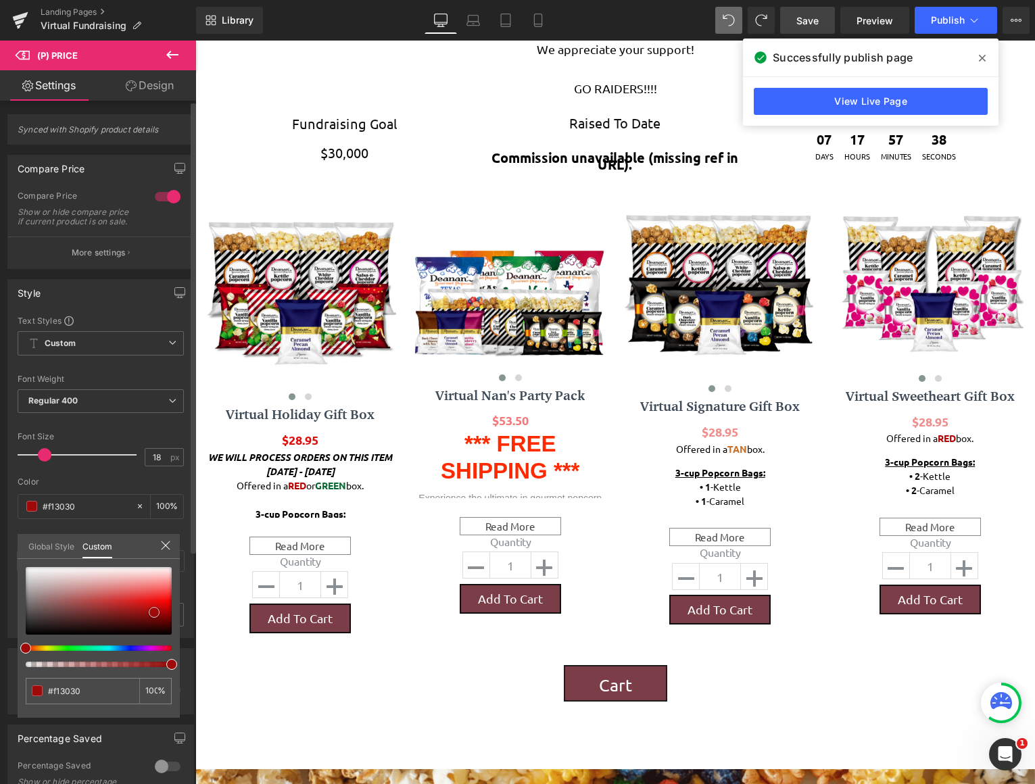
type input "#e10e0e"
type input "#9e0a0a"
type input "#8f0909"
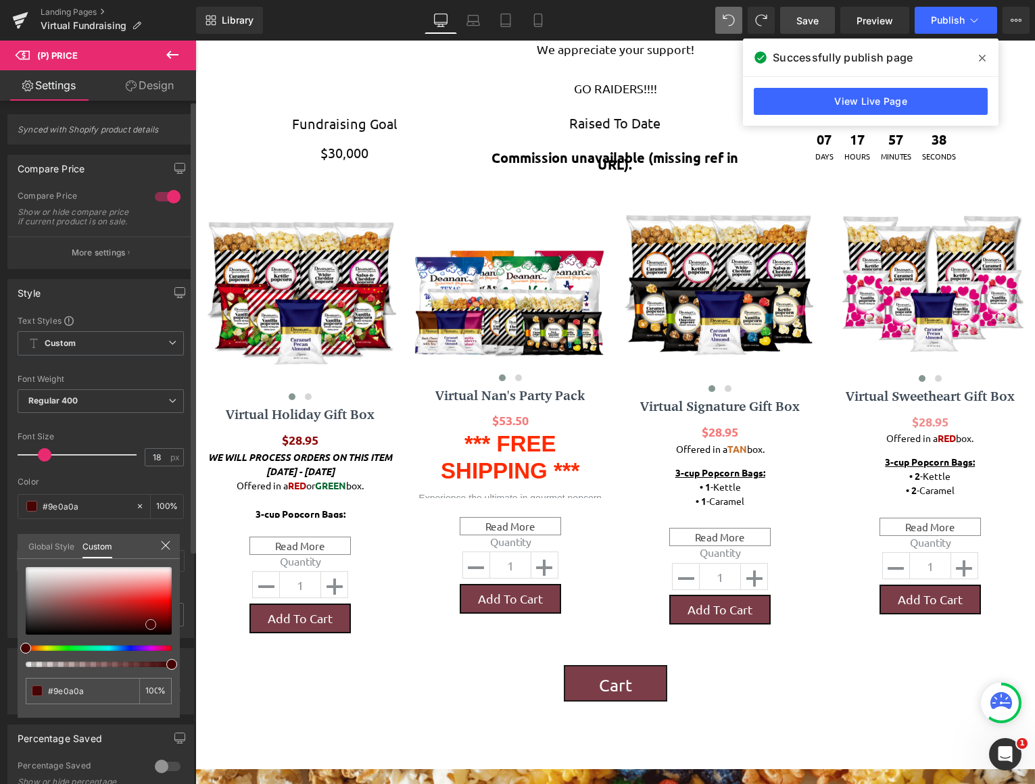
type input "#8f0909"
type input "#470404"
type input "#4c0505"
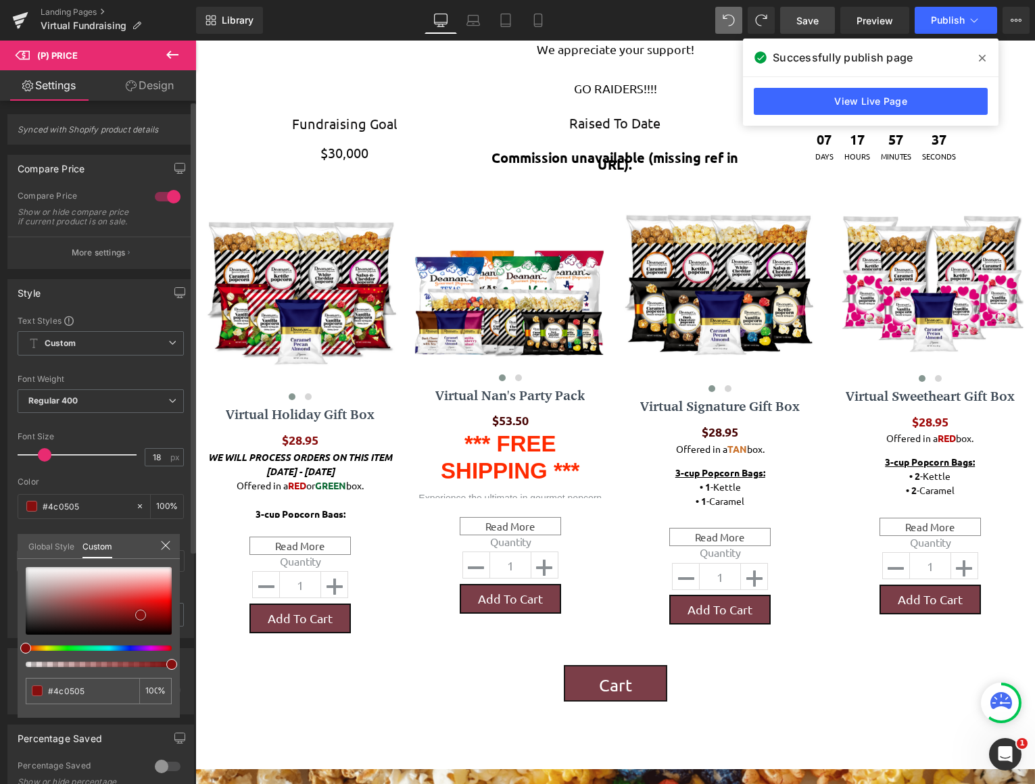
type input "#870c0c"
type input "#850e0e"
type input "#821111"
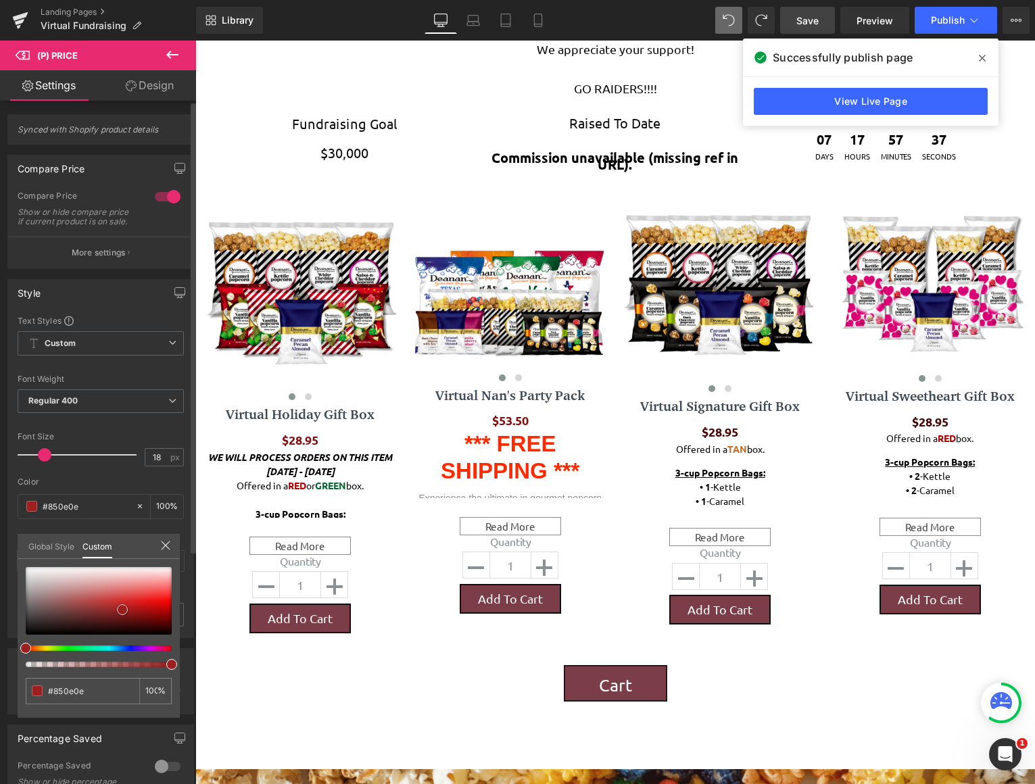
type input "#821111"
type input "#a42222"
type input "#d55252"
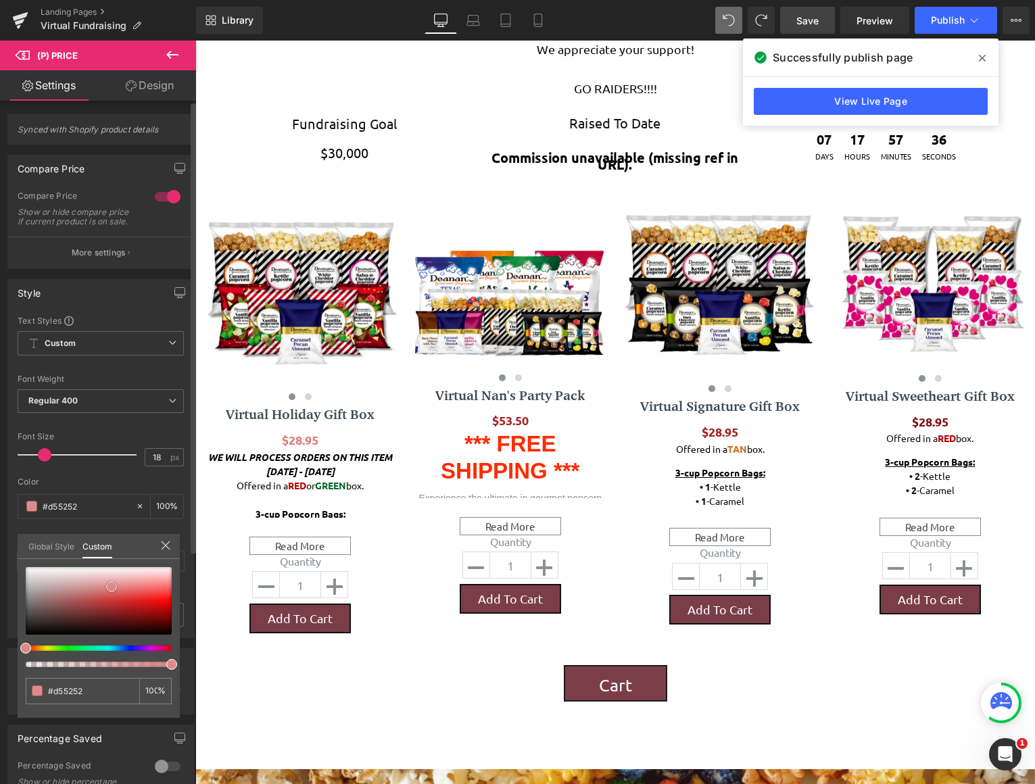
type input "#dd7d7d"
type input "#dd8282"
type input "#c74141"
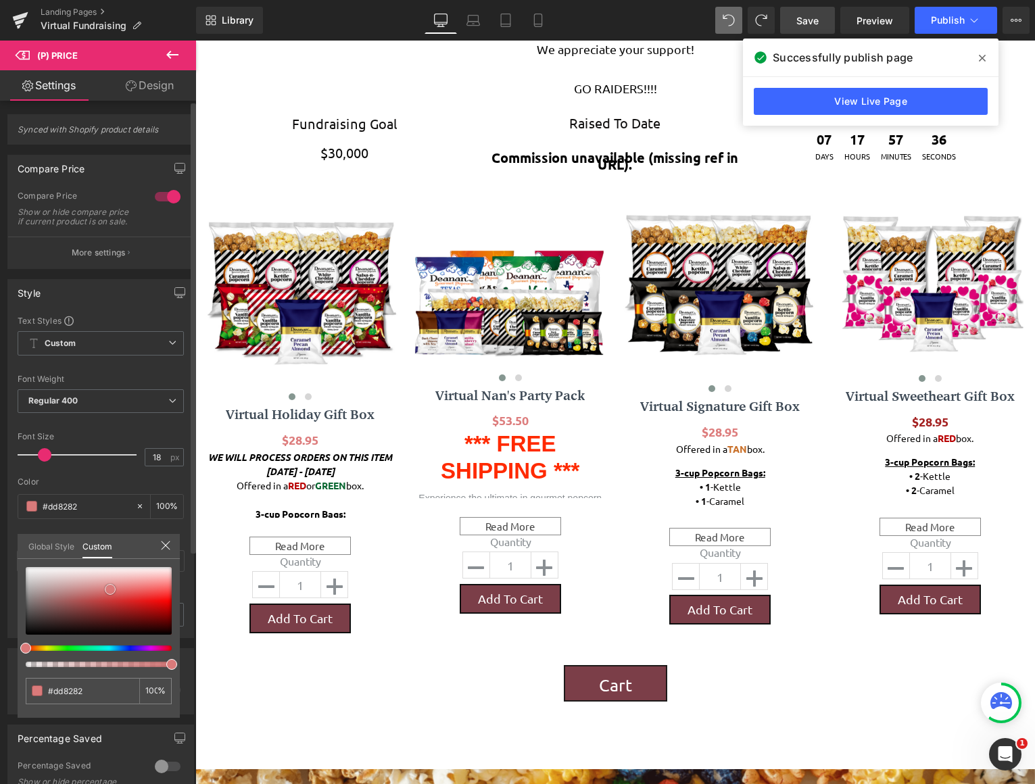
type input "#c74141"
type input "#972a2a"
type input "#671d1d"
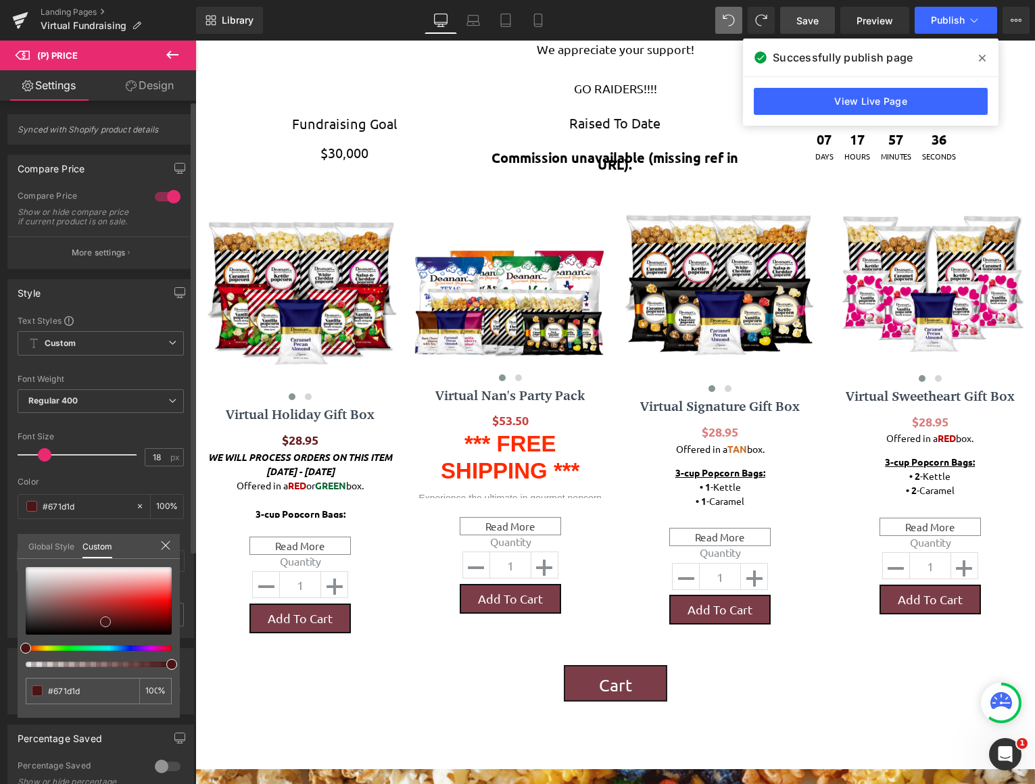
type input "#4b1515"
type input "#361010"
type input "#1b0808"
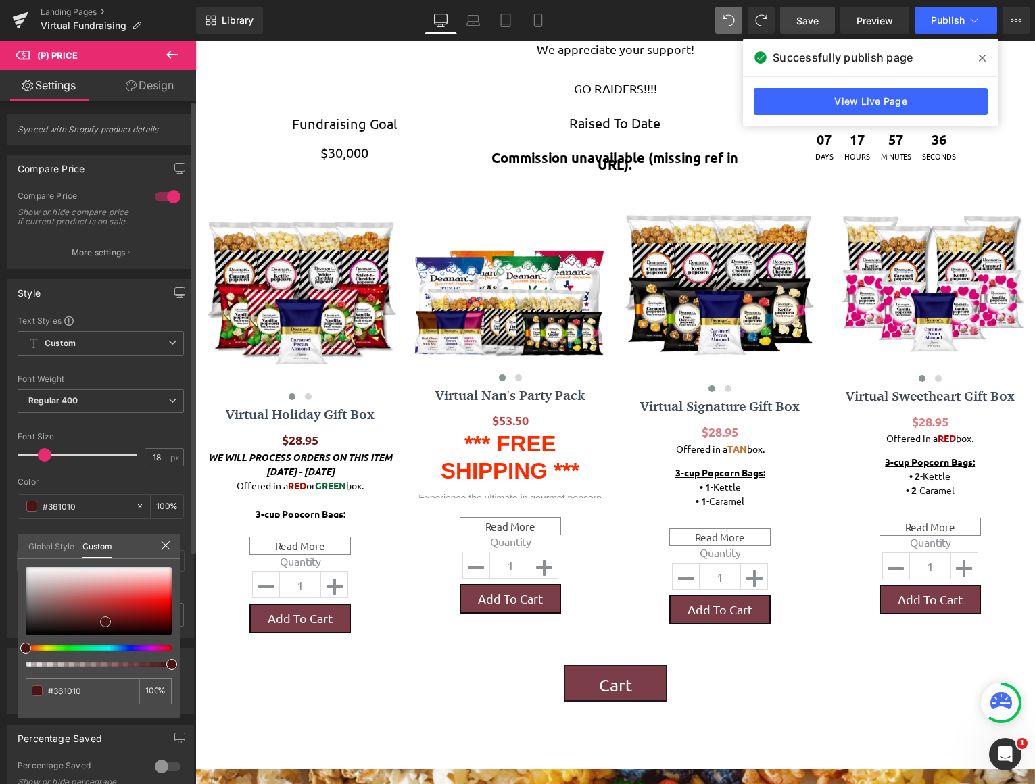
type input "#1b0808"
type input "#070202"
type input "#000000"
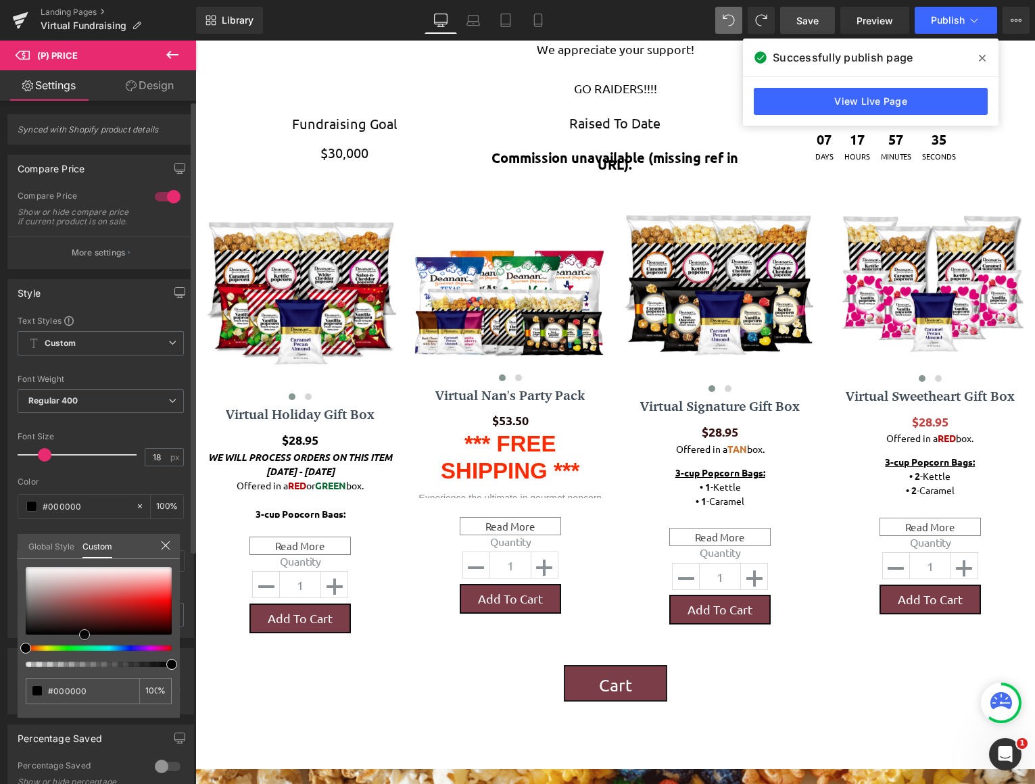
drag, startPoint x: 26, startPoint y: 624, endPoint x: 80, endPoint y: 647, distance: 57.9
click at [81, 647] on div at bounding box center [99, 617] width 146 height 100
click at [68, 648] on div at bounding box center [93, 647] width 146 height 5
type input "#010301"
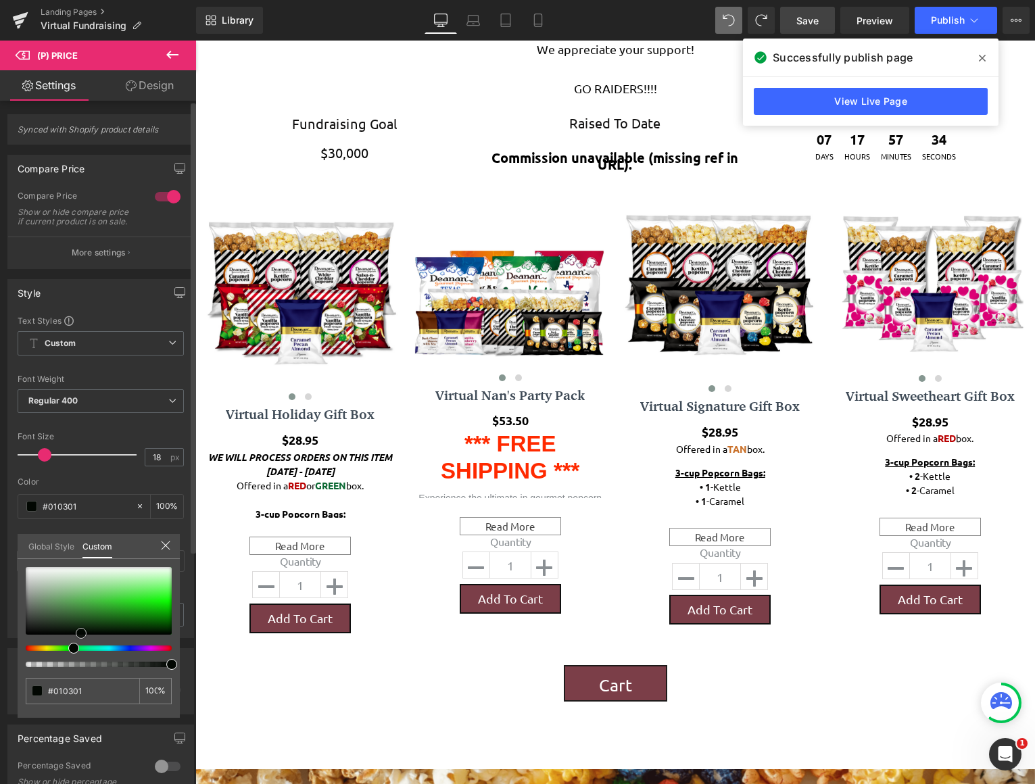
type input "#091509"
type input "#1b451b"
type input "#248424"
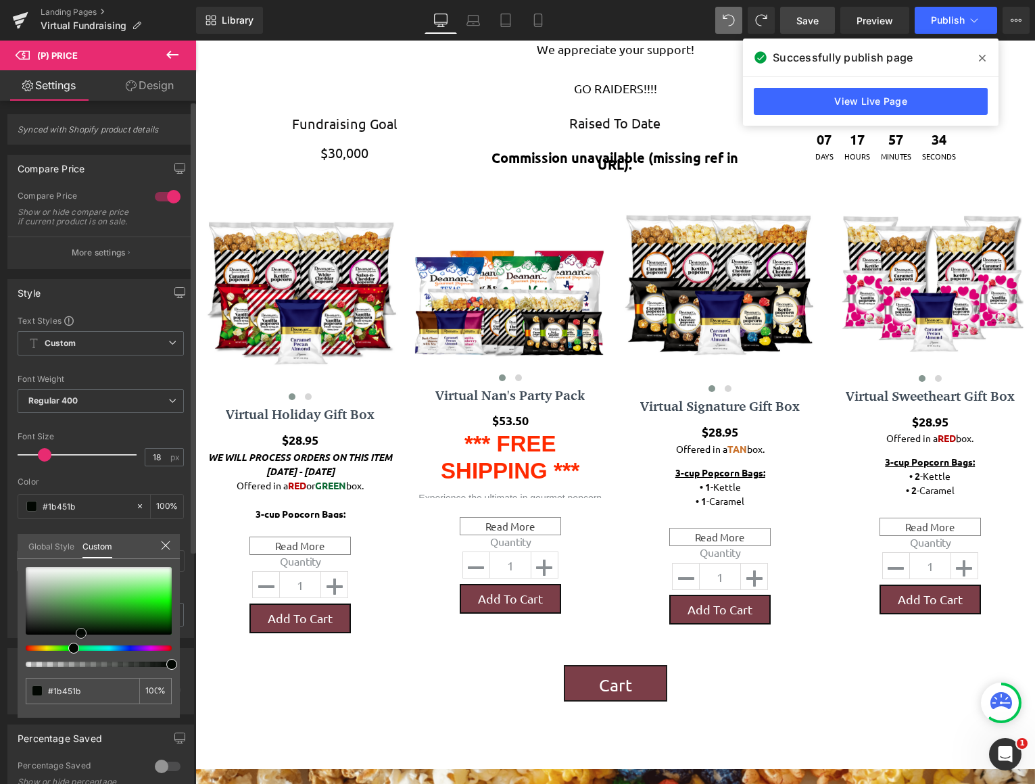
type input "#248424"
type input "#22a922"
type input "#20bf20"
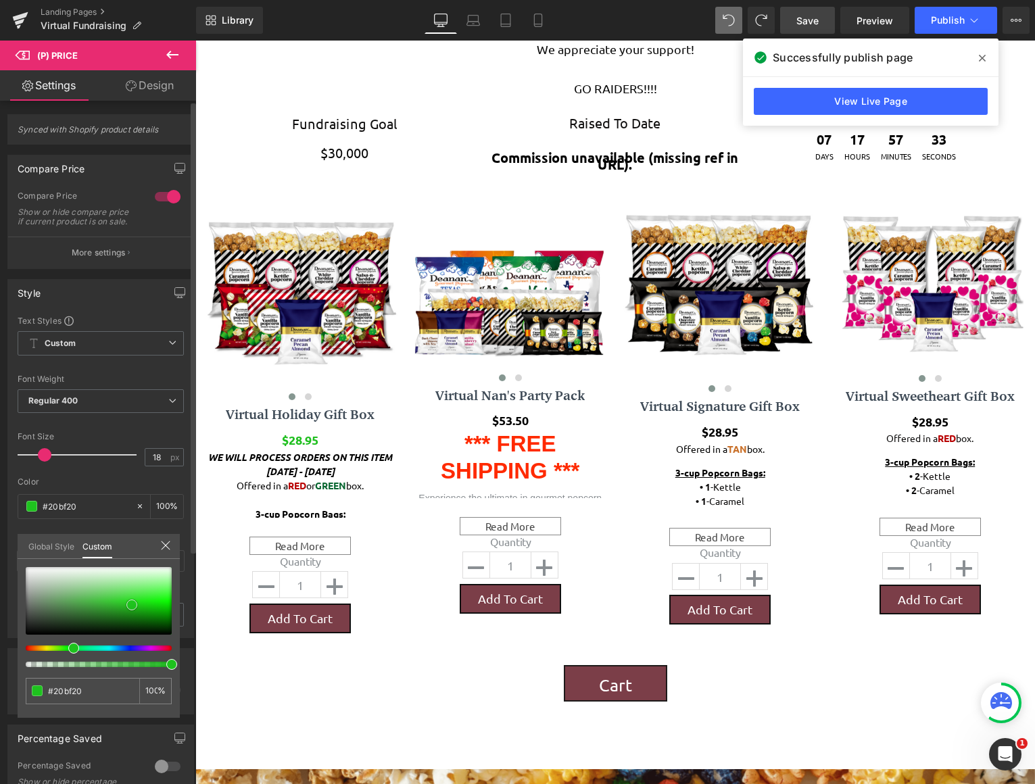
type input "#1ec21e"
type input "#1dc71d"
type input "#15d515"
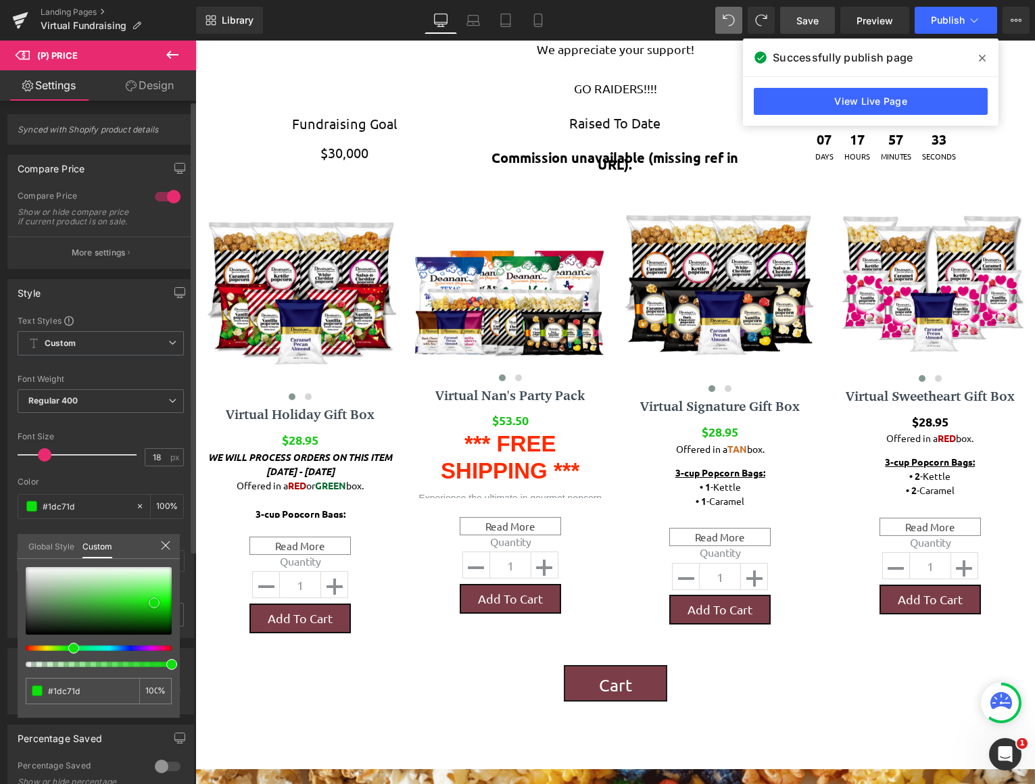
type input "#15d515"
type input "#0ee60e"
type input "#1bf31b"
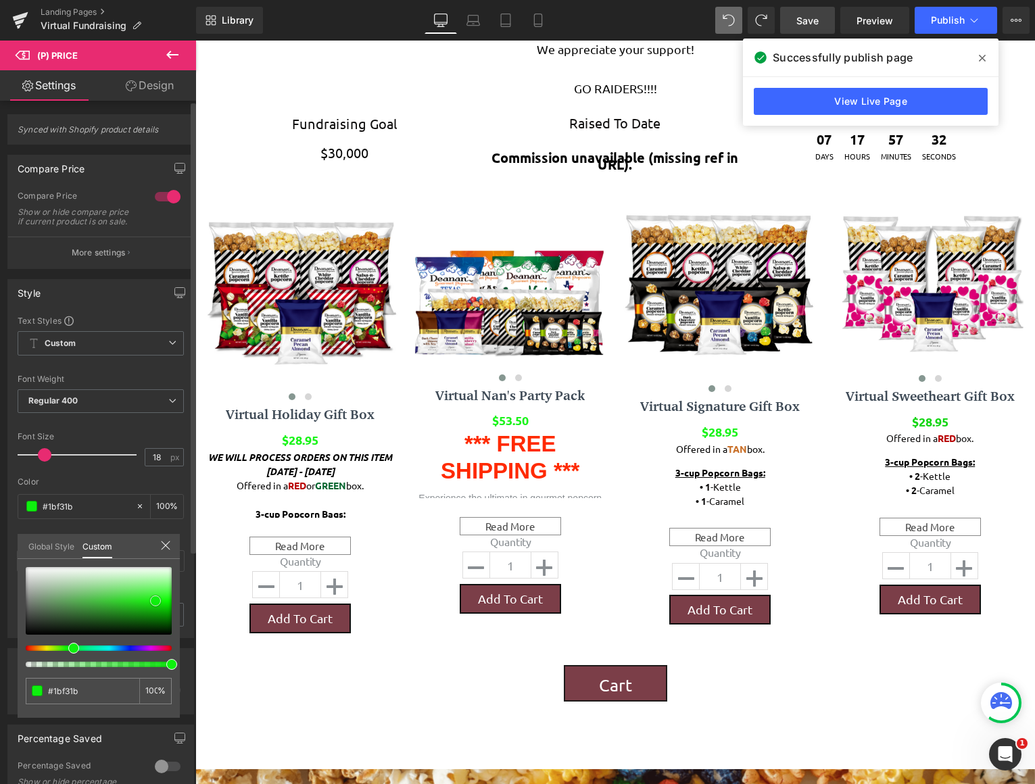
type input "#1af41a"
type input "#12f112"
type input "#0ee60e"
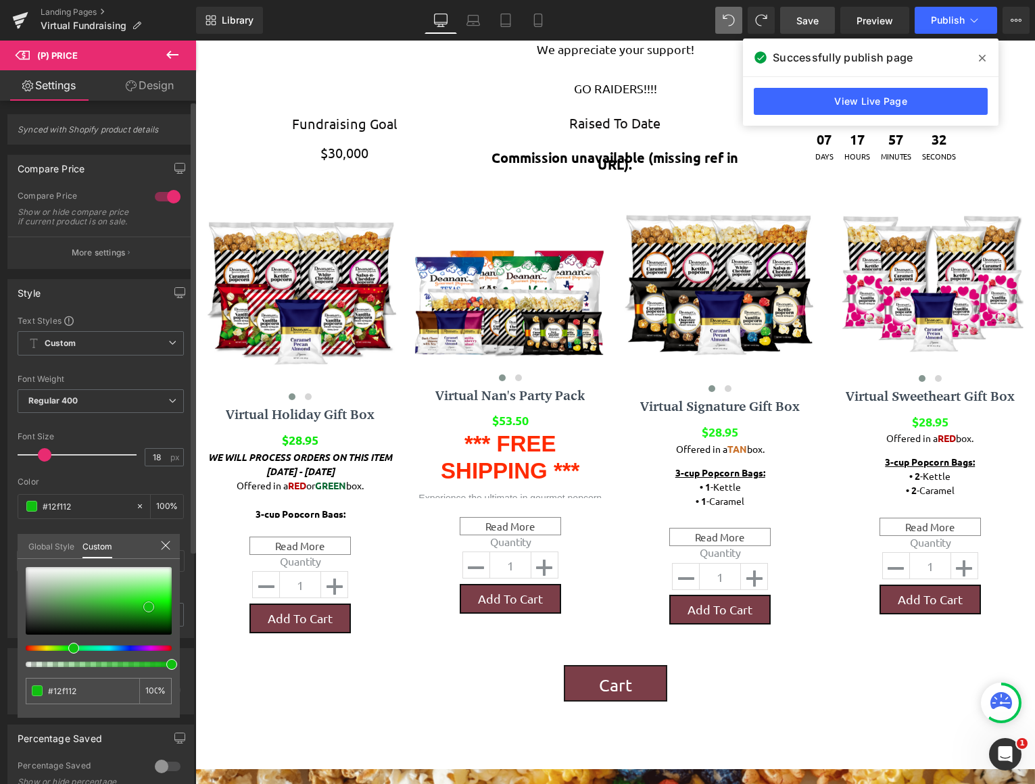
type input "#0ee60e"
type input "#0ed60e"
type input "#0eb70e"
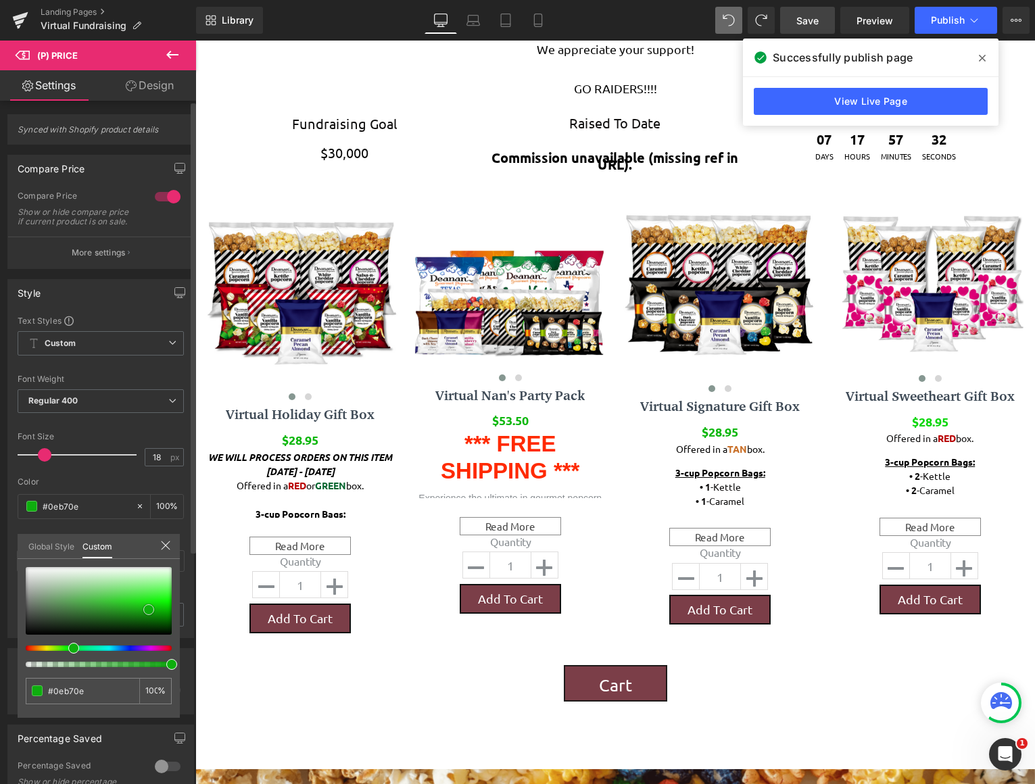
type input "#0eae0e"
type input "#0bab0b"
type input "#0cbf0c"
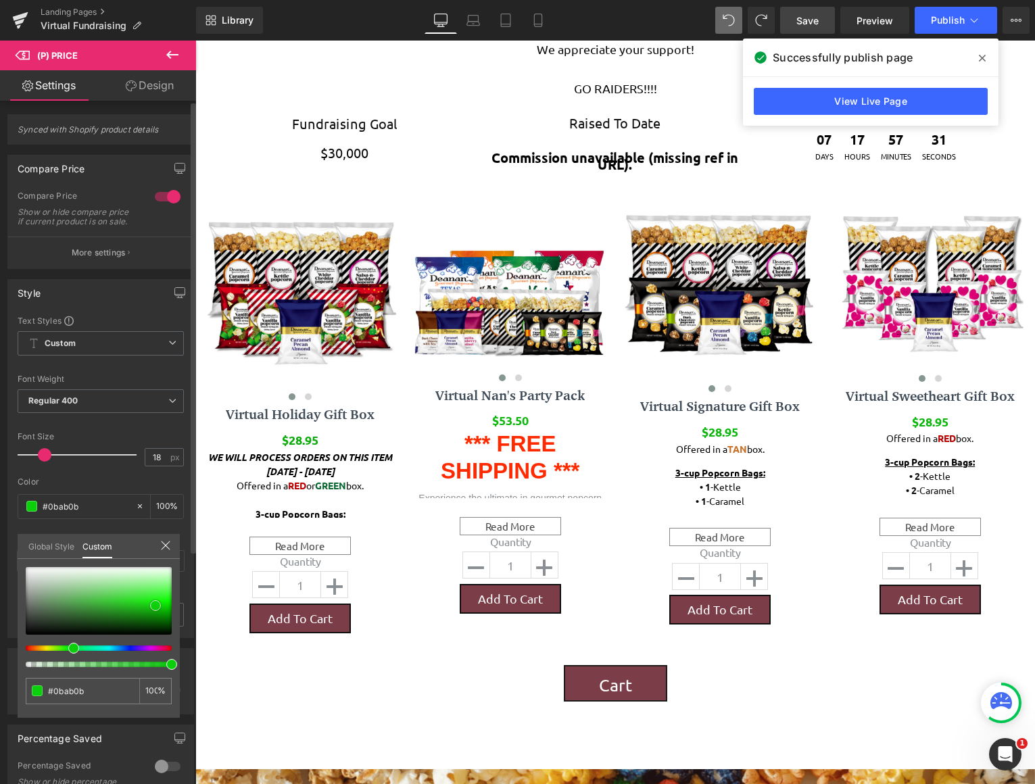
type input "#0cbf0c"
type input "#0ccf0c"
type input "#0adb0a"
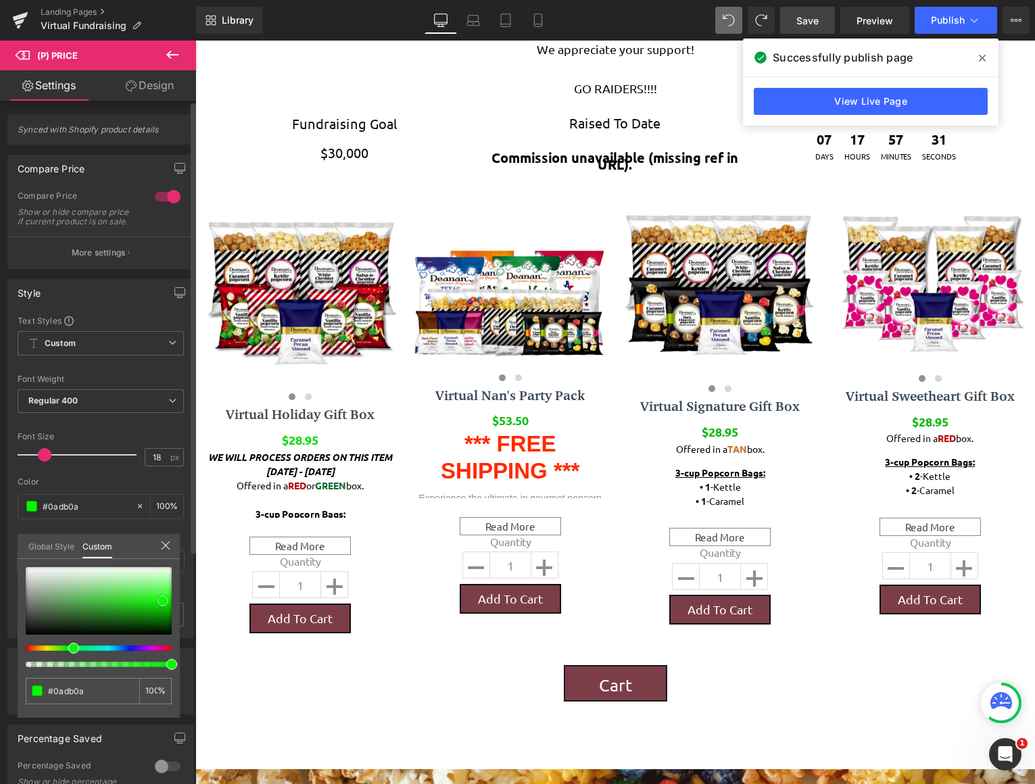
type input "#07f707"
type input "#07f207"
type input "#07f707"
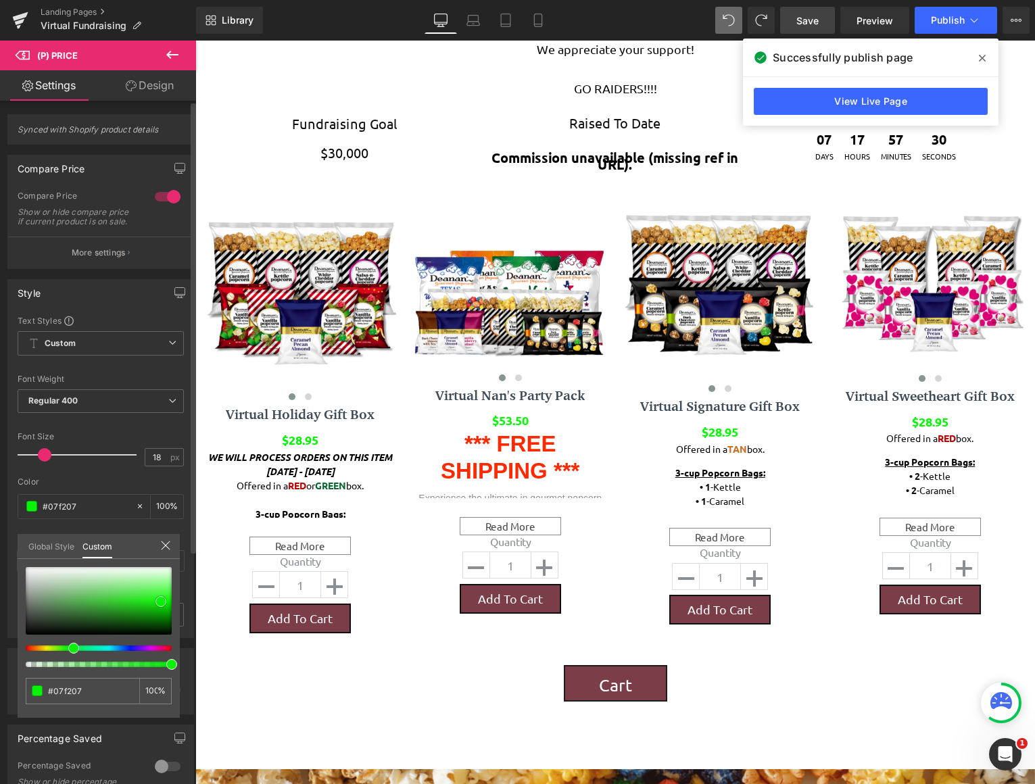
type input "#07f707"
type input "#1cf61c"
type input "#1ff91f"
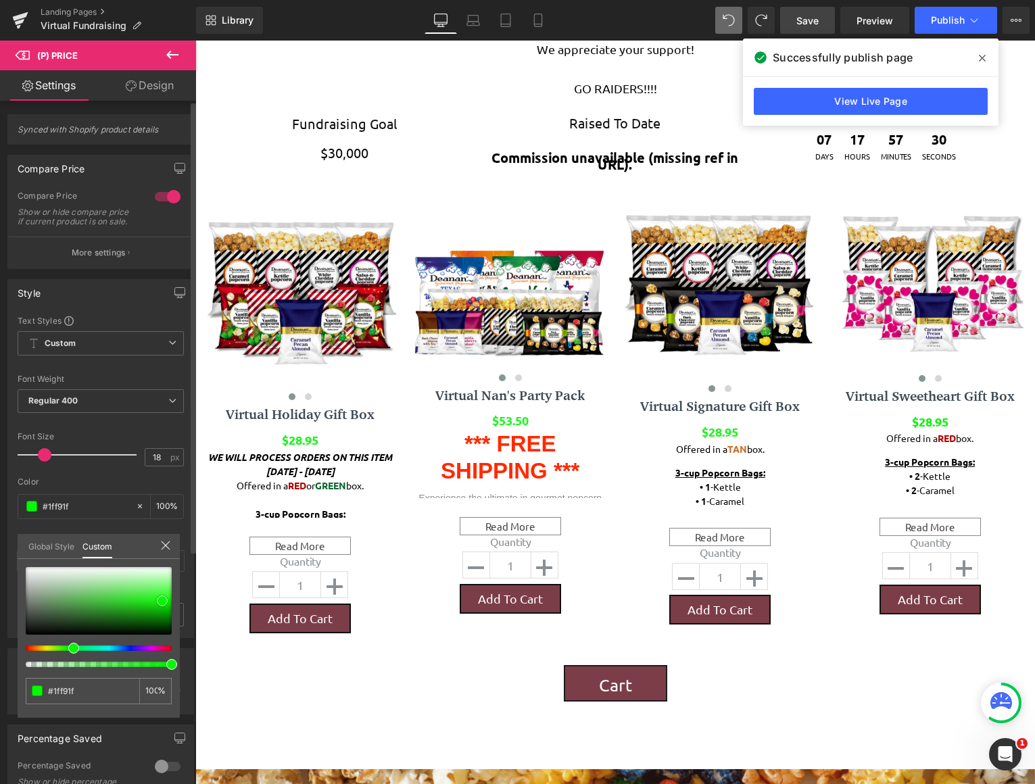
type input "#16f716"
type input "#07f207"
type input "#07ed07"
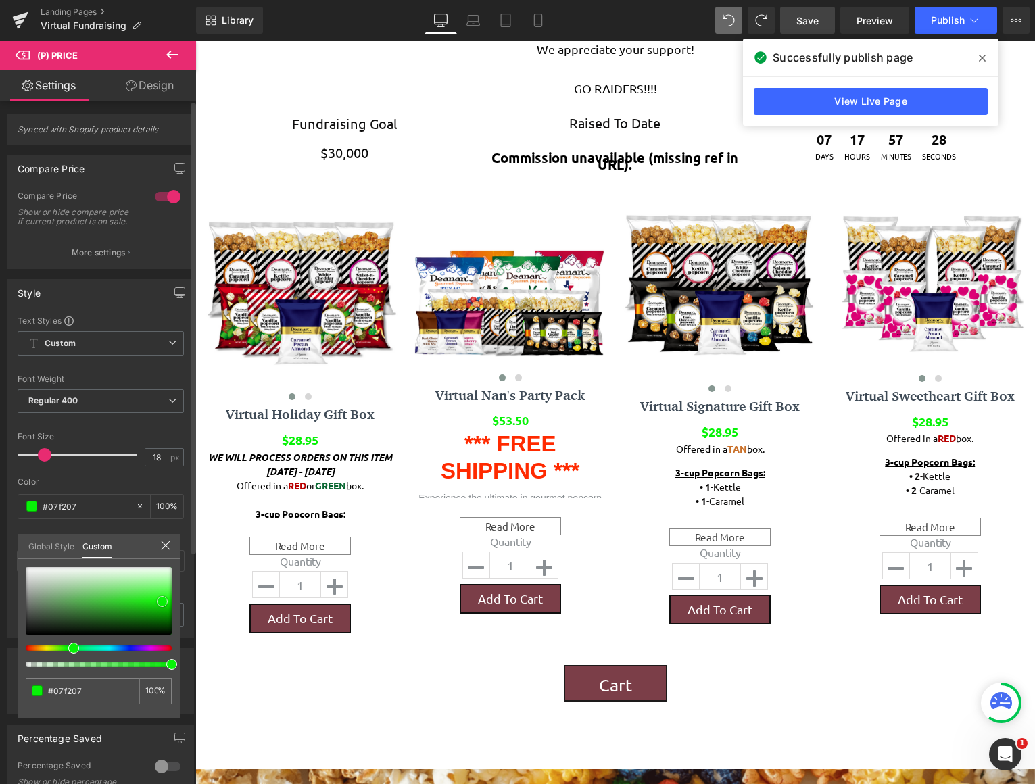
type input "#07ed07"
type input "#09e609"
type input "#09e109"
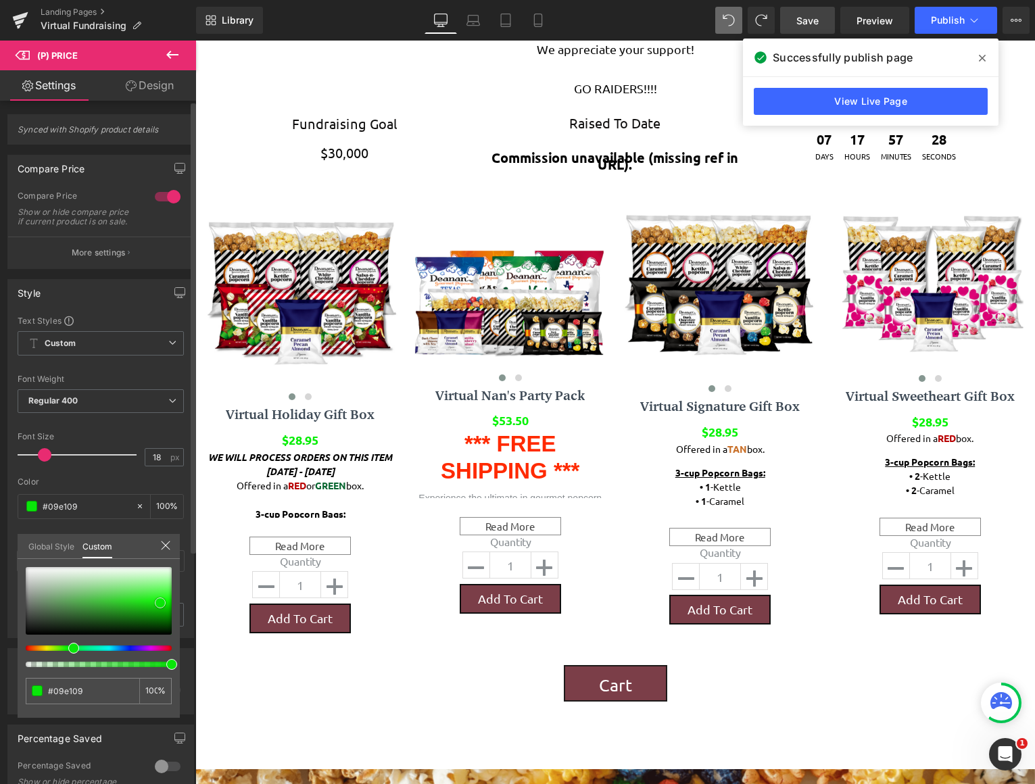
type input "#0adb0a"
type input "#0dc80d"
type input "#169116"
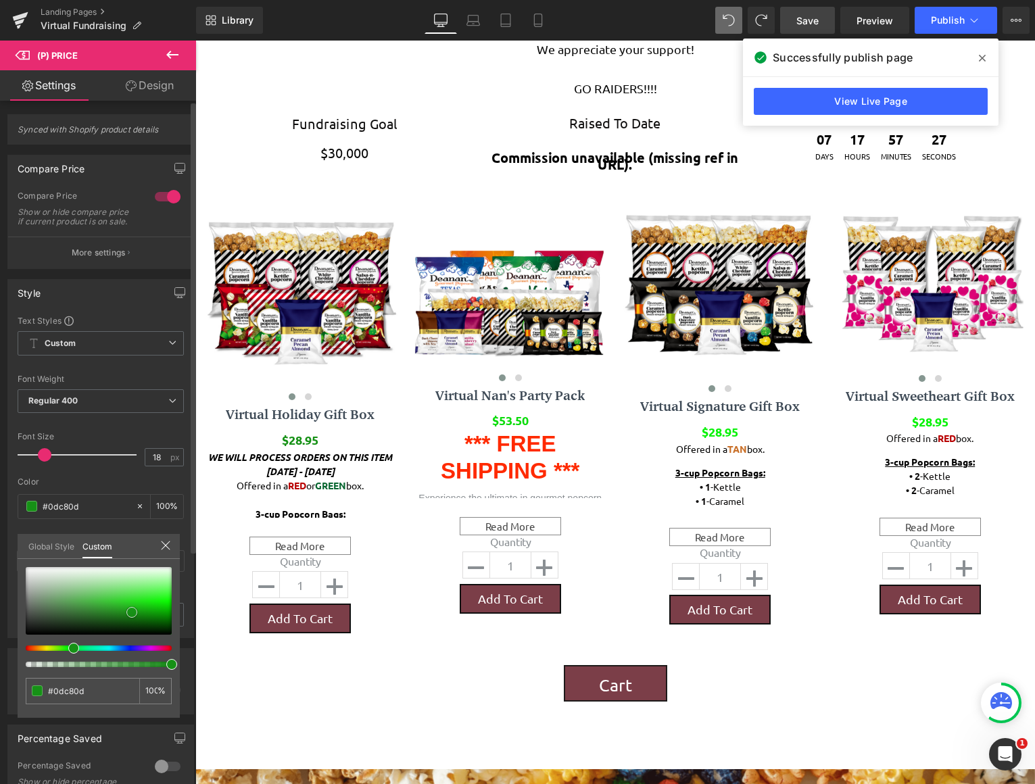
type input "#169116"
type input "#179017"
type input "#1b721b"
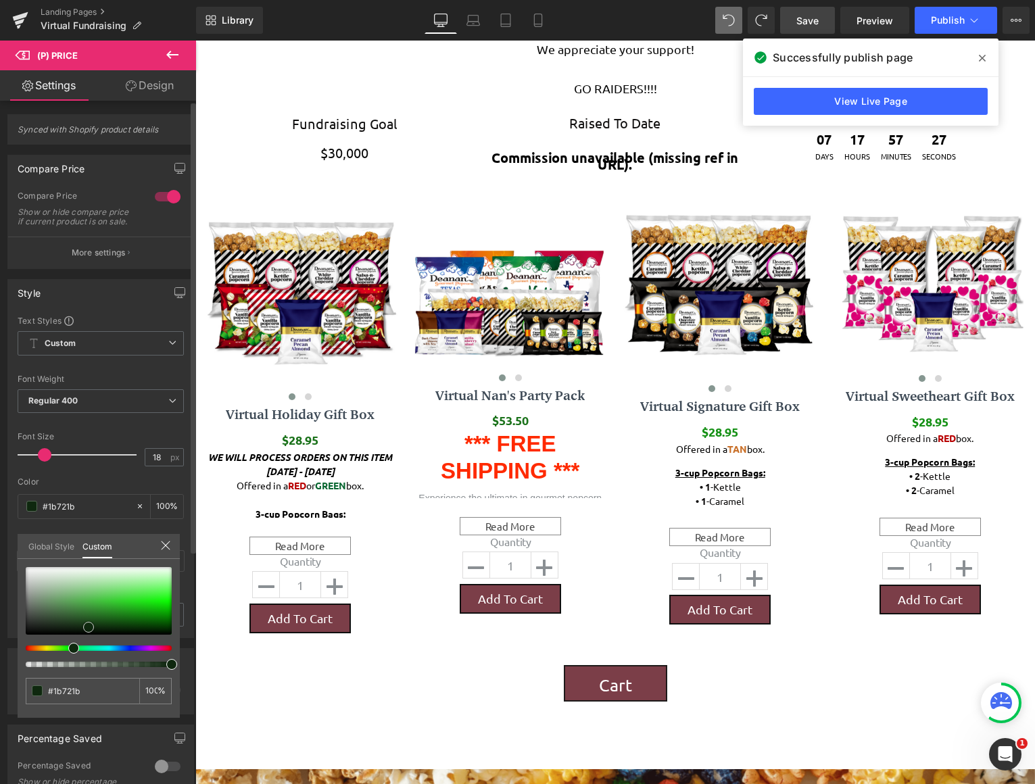
type input "#143814"
type input "#0e240e"
type input "#0c1c0c"
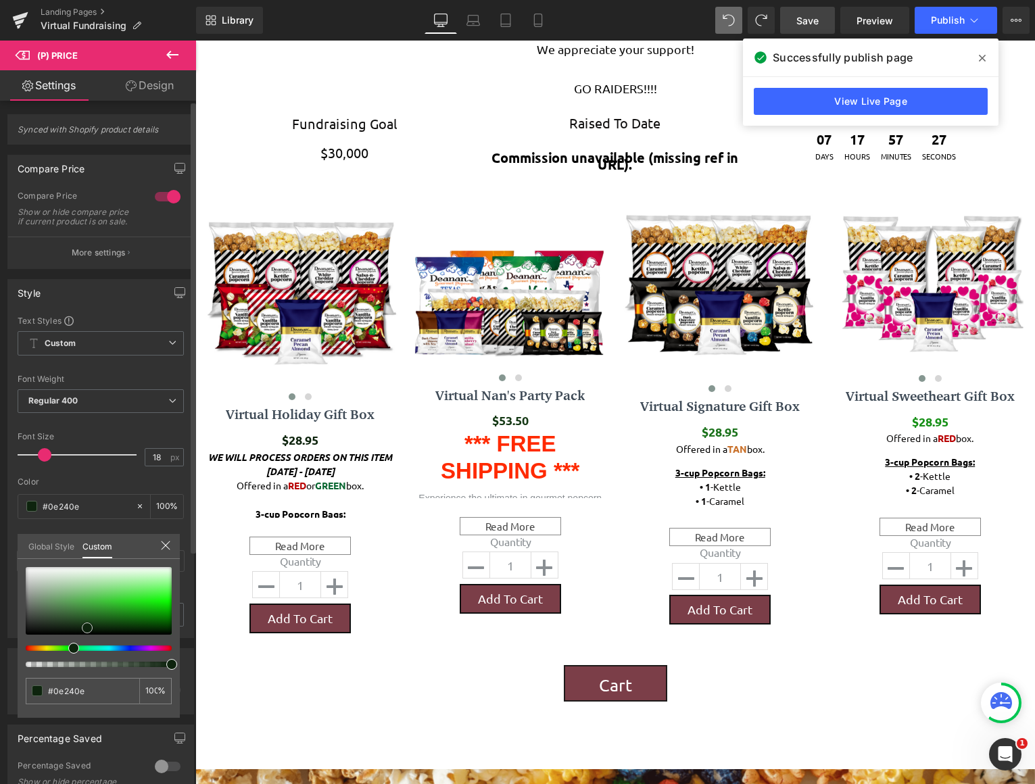
type input "#0c1c0c"
type input "#010301"
type input "#000000"
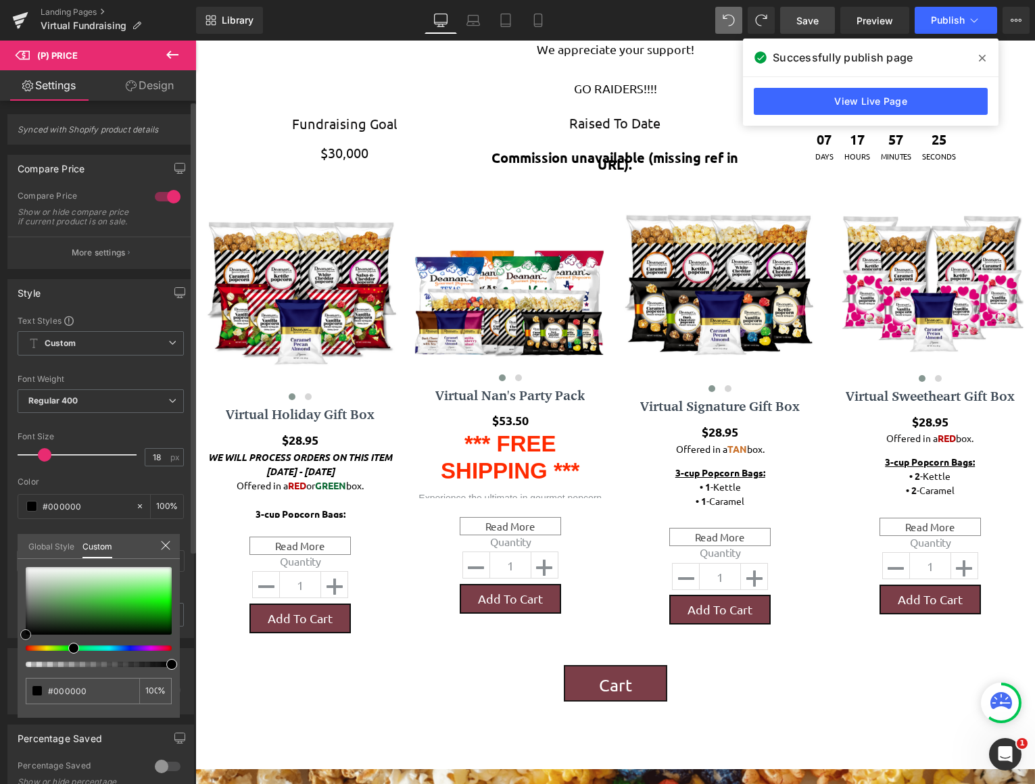
type input "#020202"
type input "#050505"
drag, startPoint x: 84, startPoint y: 632, endPoint x: 16, endPoint y: 631, distance: 67.6
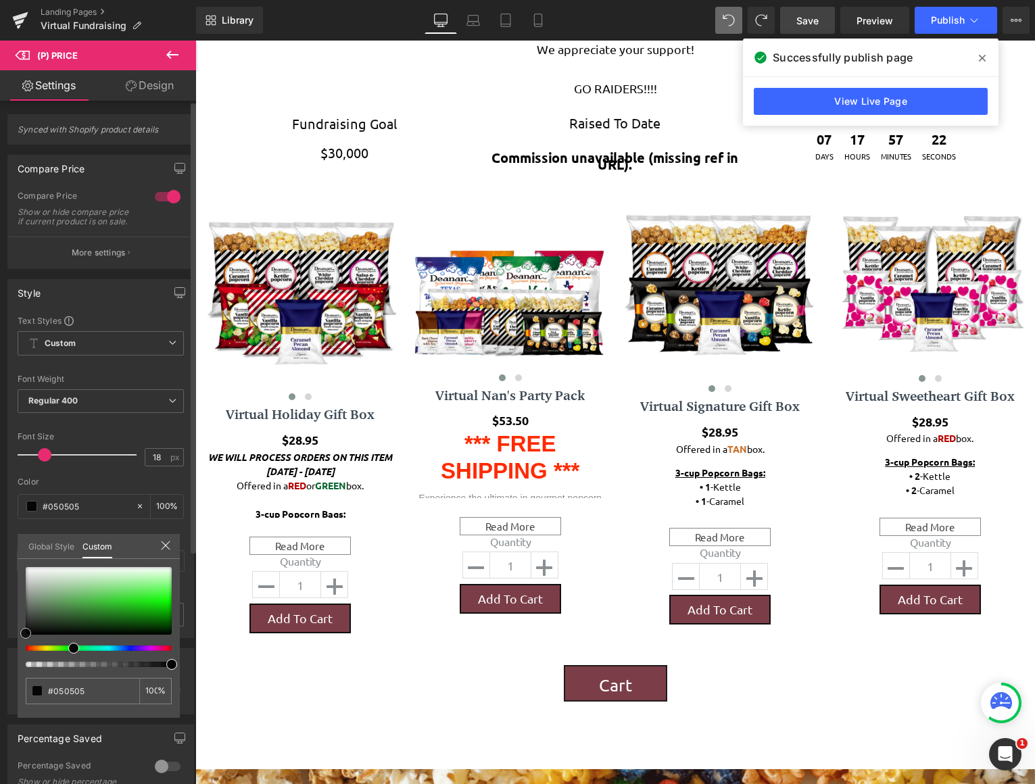
click at [16, 631] on div "Style Text Styles Custom Custom Setup Global Style Custom Setup Global Style Th…" at bounding box center [101, 453] width 202 height 369
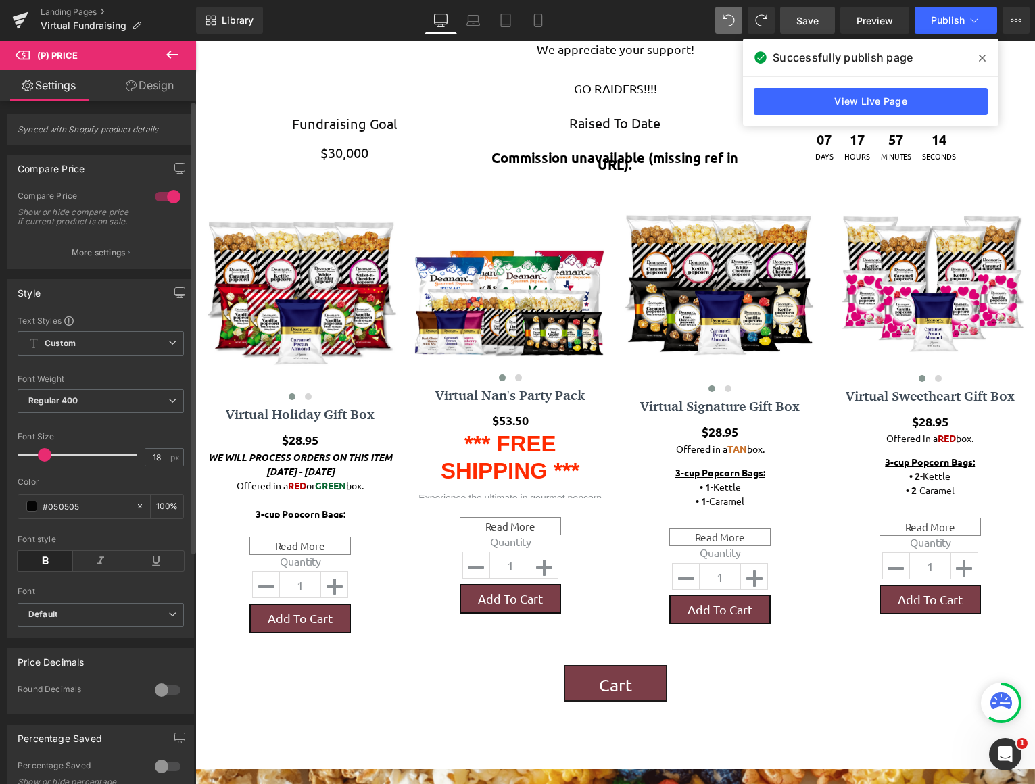
click at [389, 560] on body "Parallax 271px Row Liquid Parallax 75px Row Liquid Image Image Row Row Image Im…" at bounding box center [614, 464] width 839 height 2070
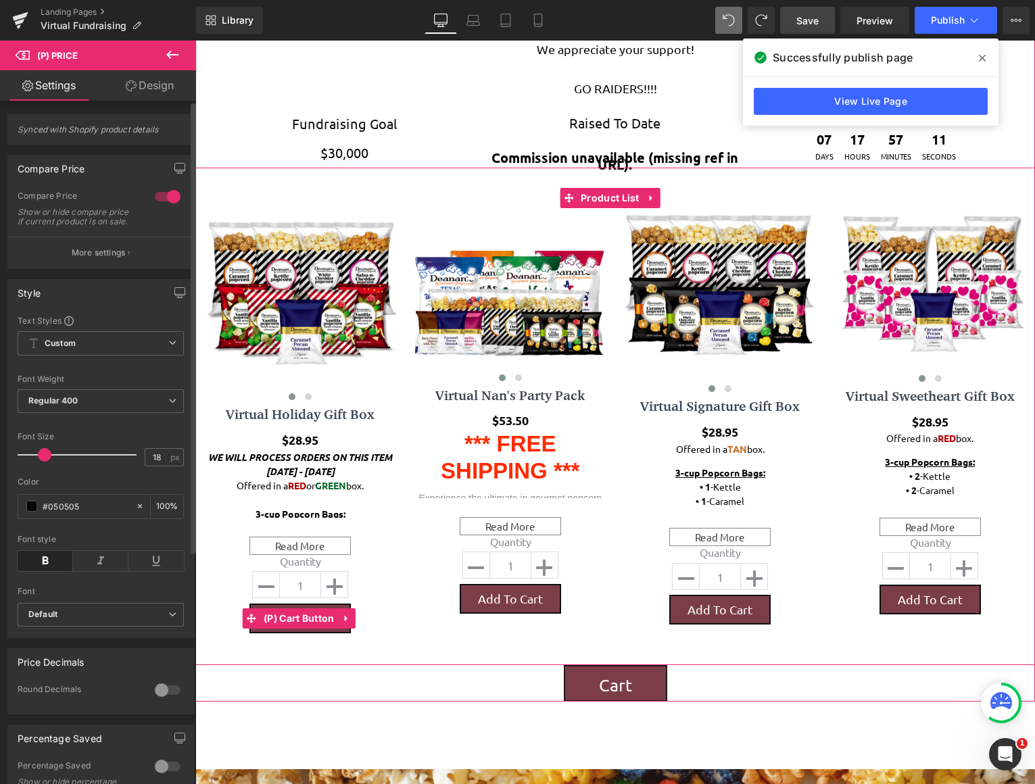
scroll to position [2073, 829]
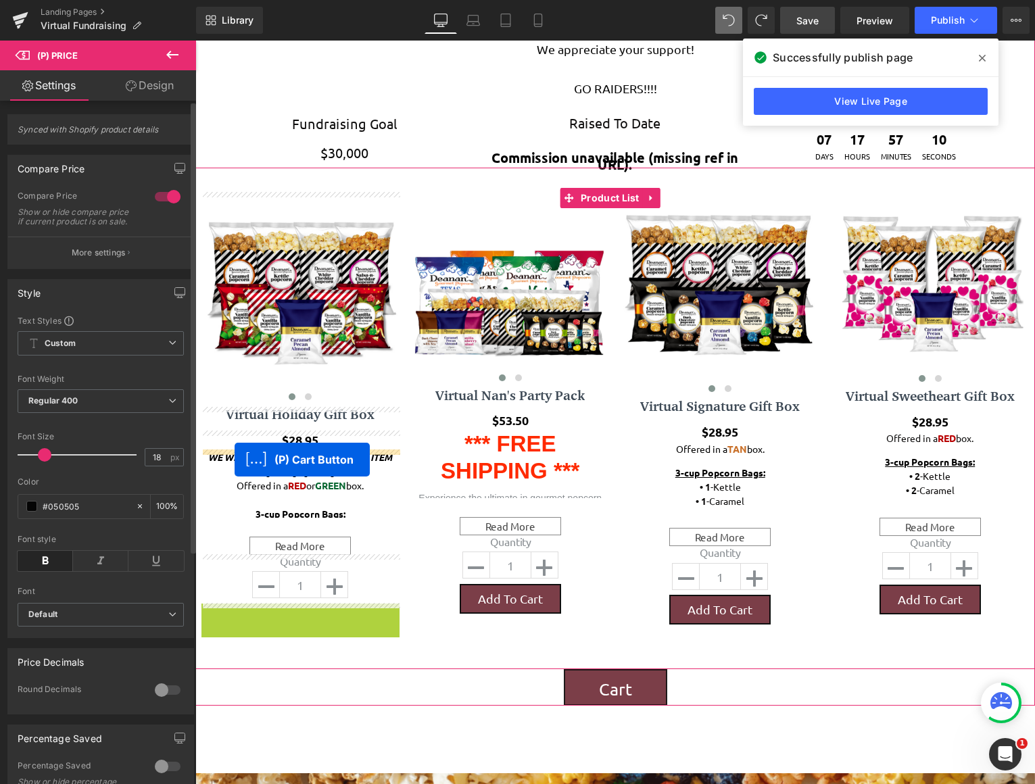
drag, startPoint x: 249, startPoint y: 618, endPoint x: 235, endPoint y: 460, distance: 159.5
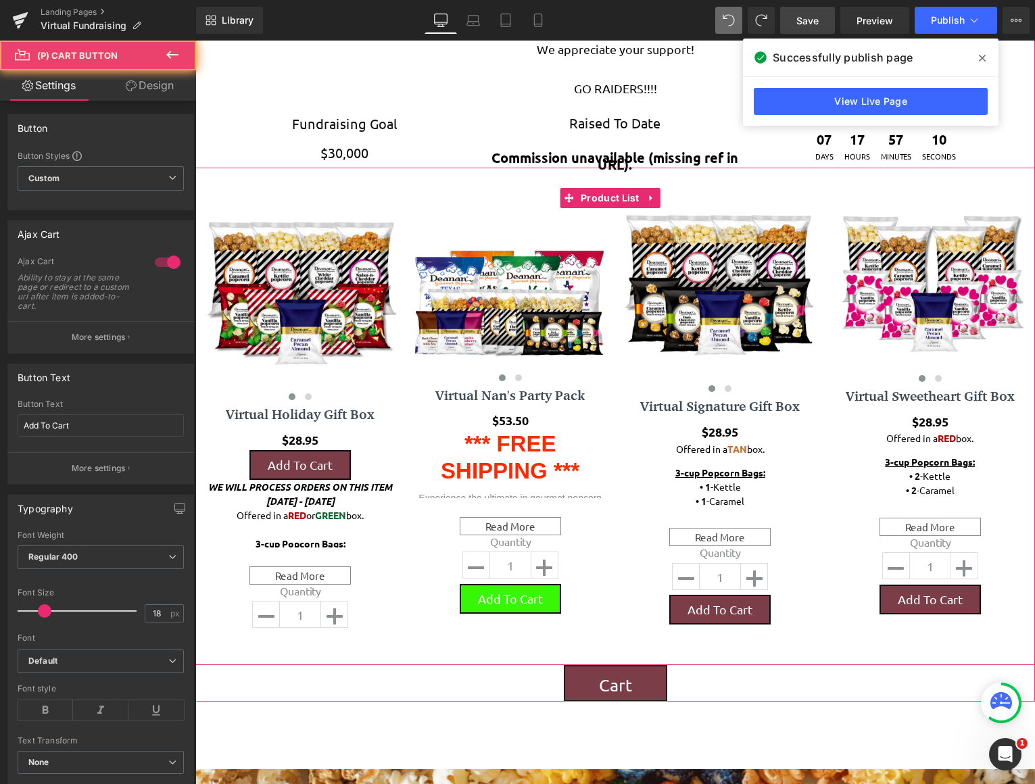
scroll to position [2069, 829]
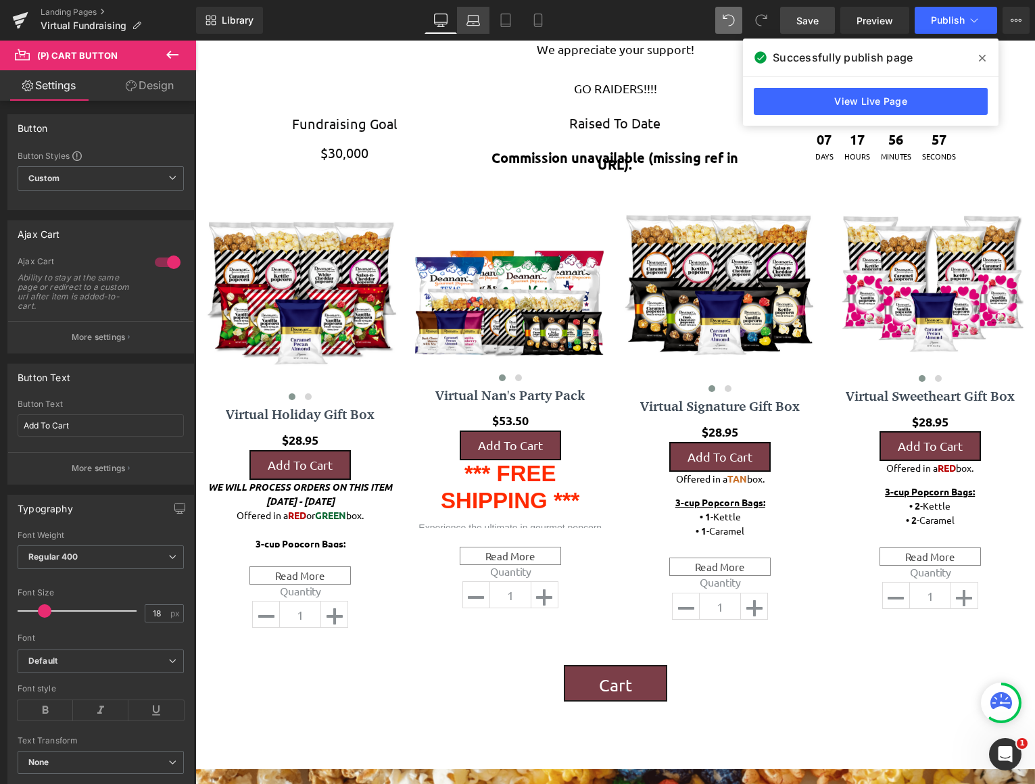
click at [476, 28] on link "Laptop" at bounding box center [473, 20] width 32 height 27
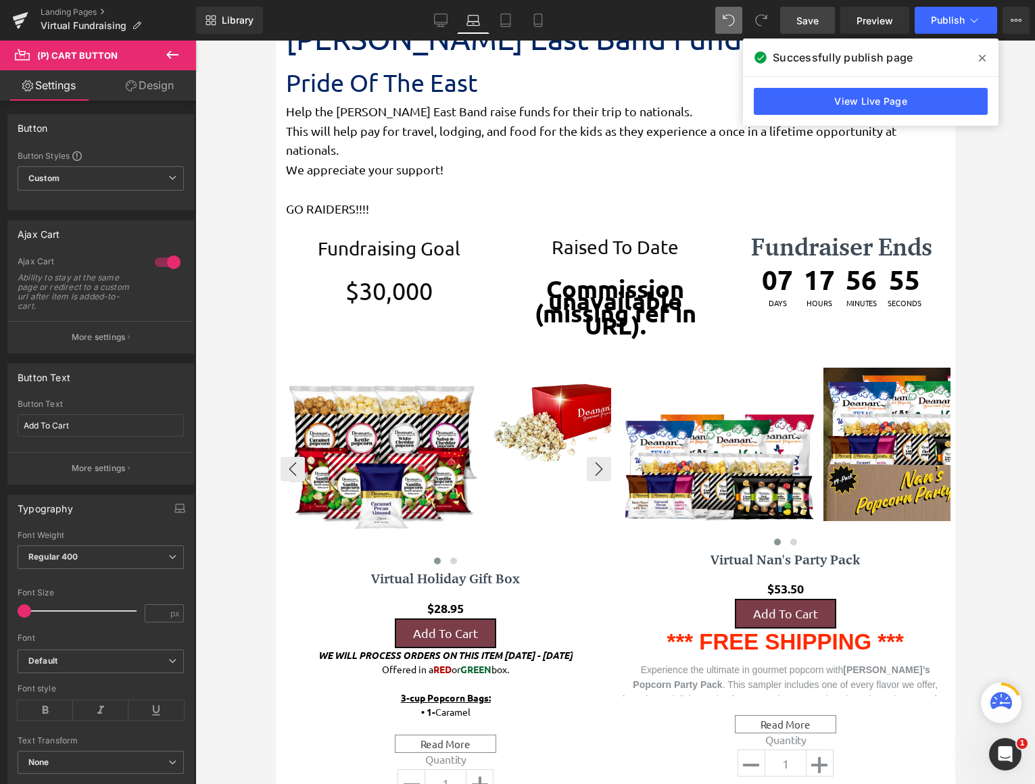
scroll to position [2388, 669]
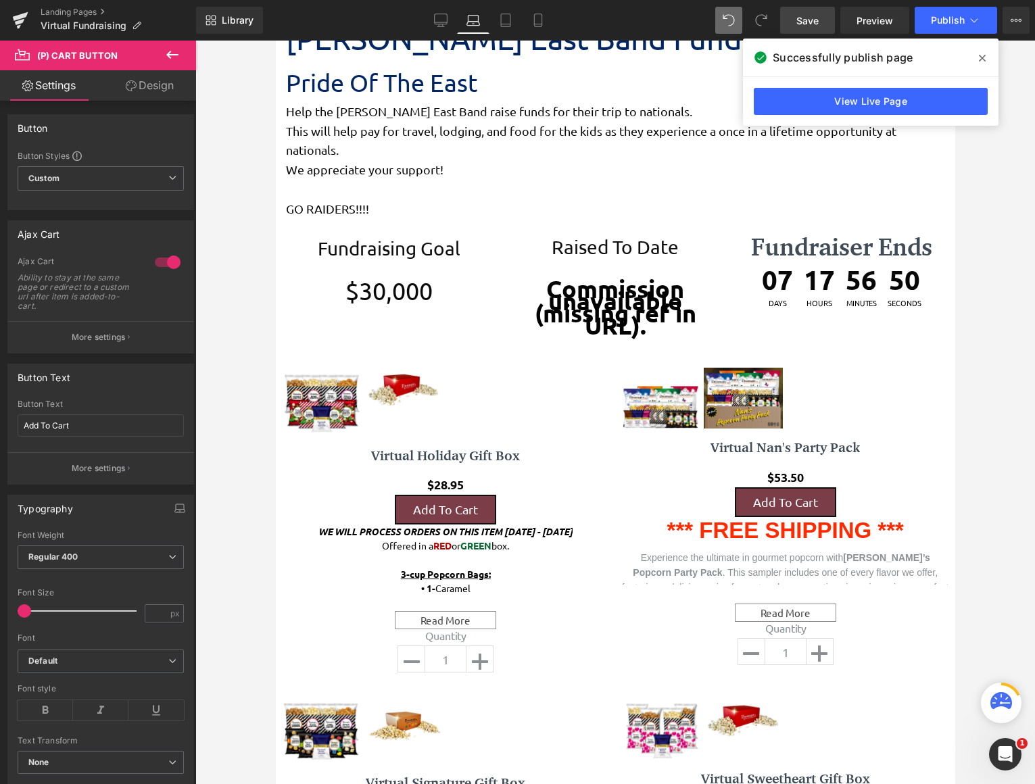
click at [176, 66] on button at bounding box center [172, 56] width 47 height 30
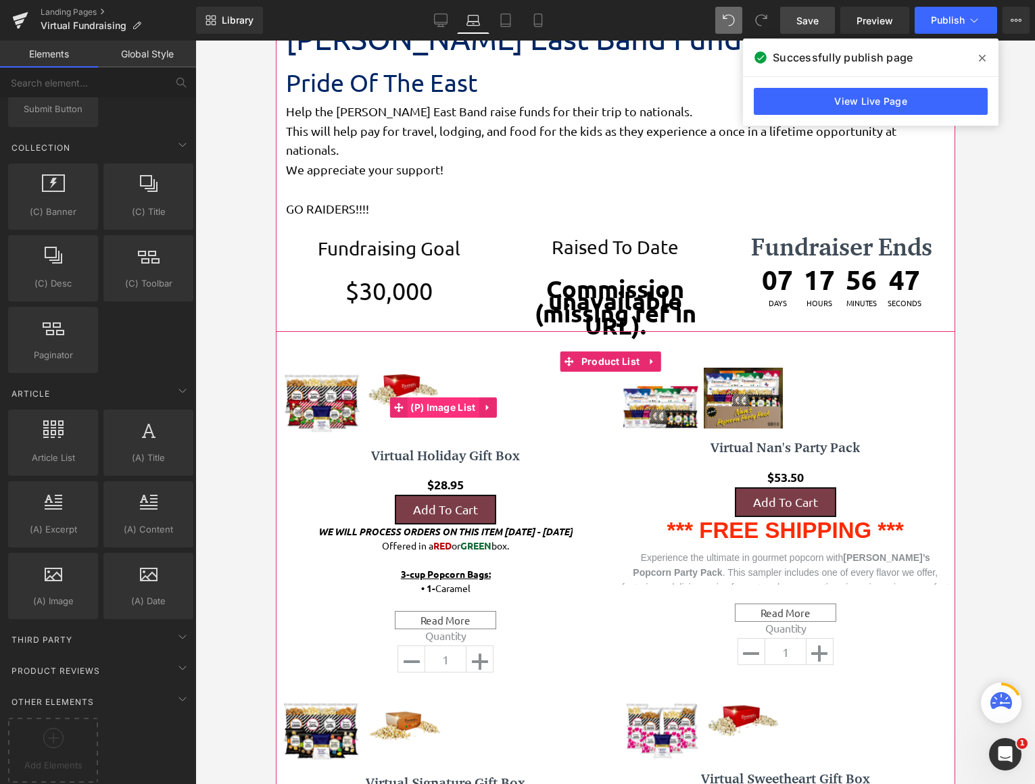
click at [437, 405] on span "(P) Image List" at bounding box center [442, 407] width 72 height 20
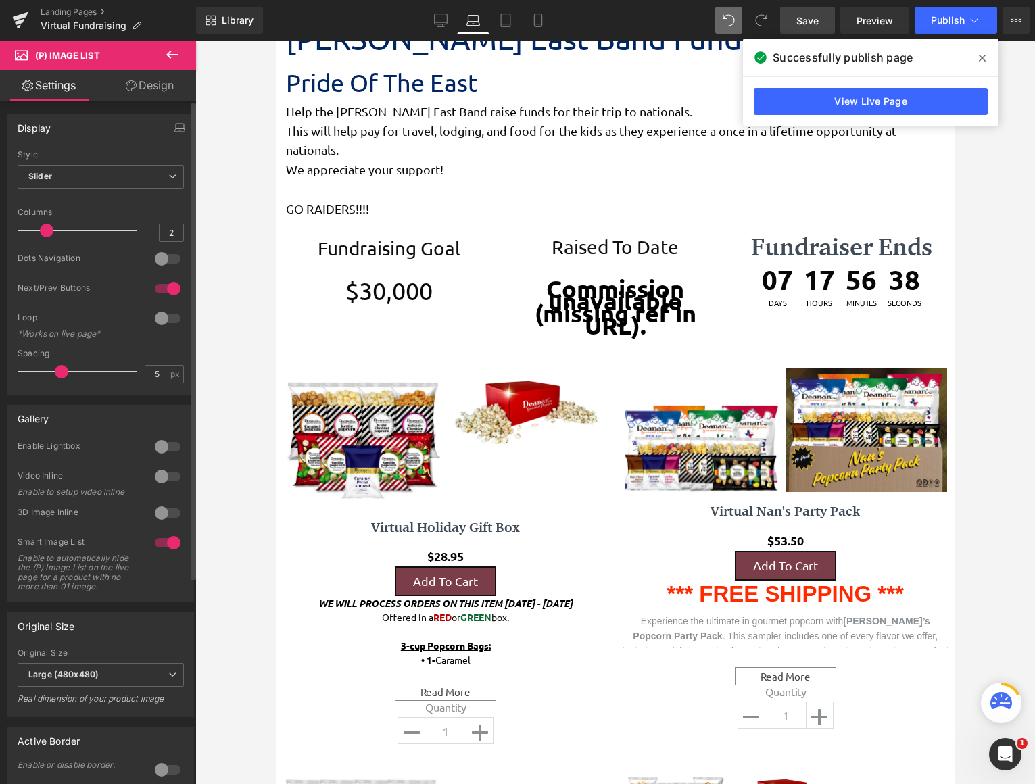
scroll to position [7, 7]
type input "1"
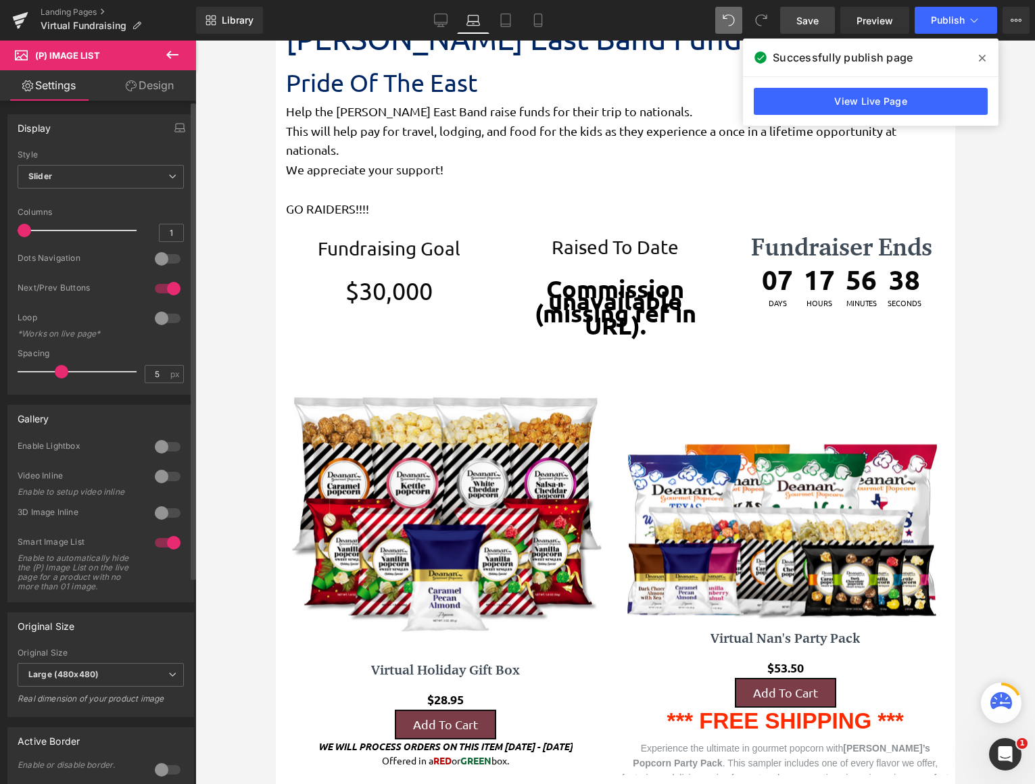
drag, startPoint x: 90, startPoint y: 230, endPoint x: 23, endPoint y: 231, distance: 66.9
click at [23, 231] on span at bounding box center [25, 231] width 14 height 14
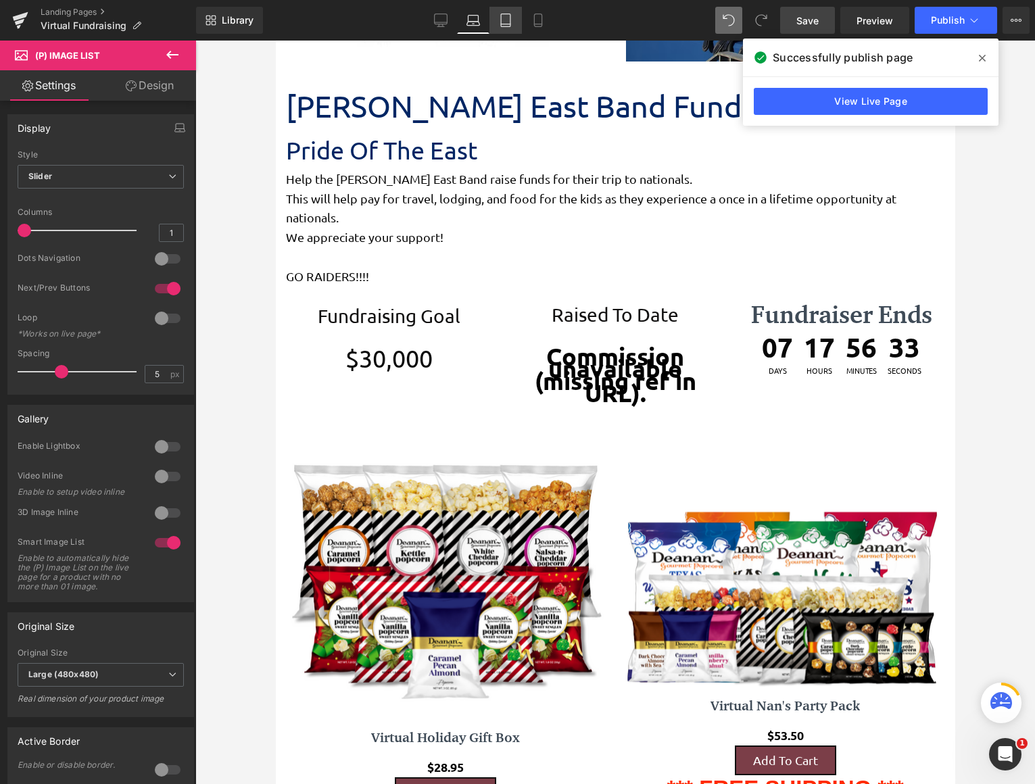
click at [499, 20] on icon at bounding box center [506, 21] width 14 height 14
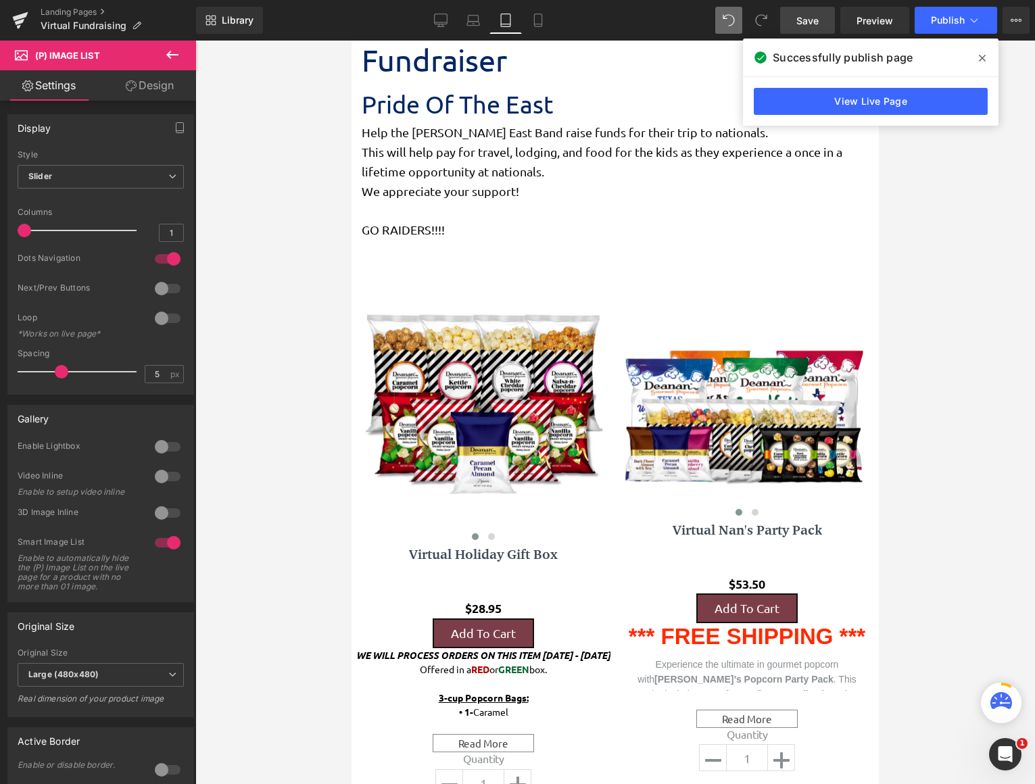
scroll to position [707, 0]
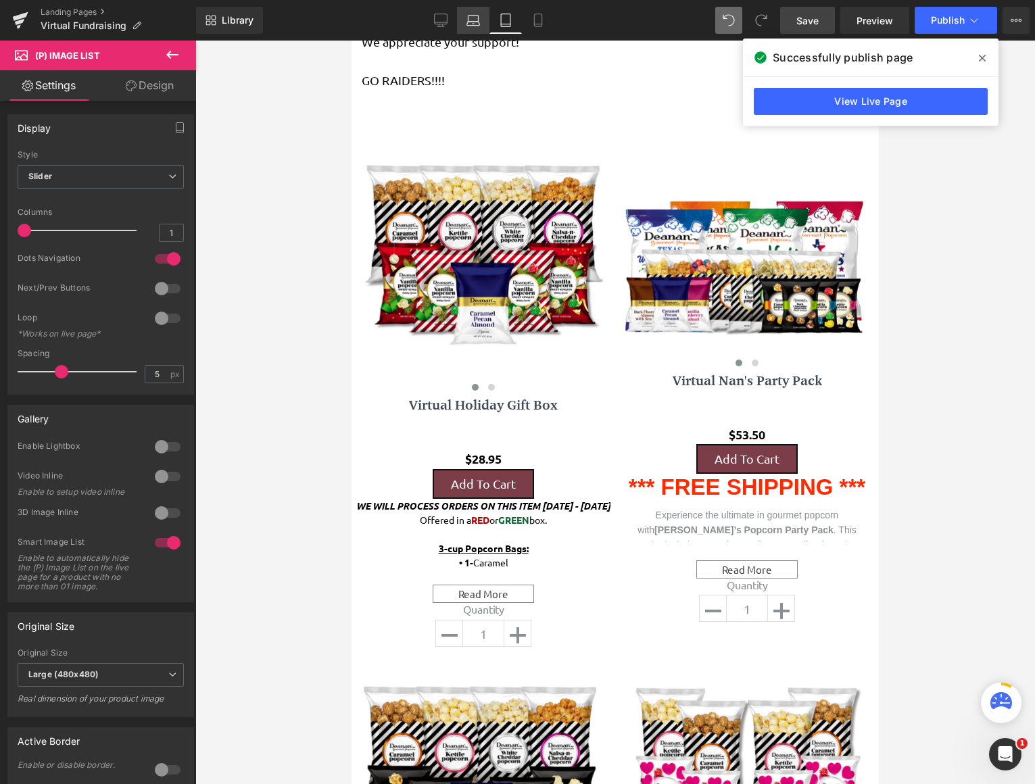
click at [466, 17] on icon at bounding box center [473, 21] width 14 height 14
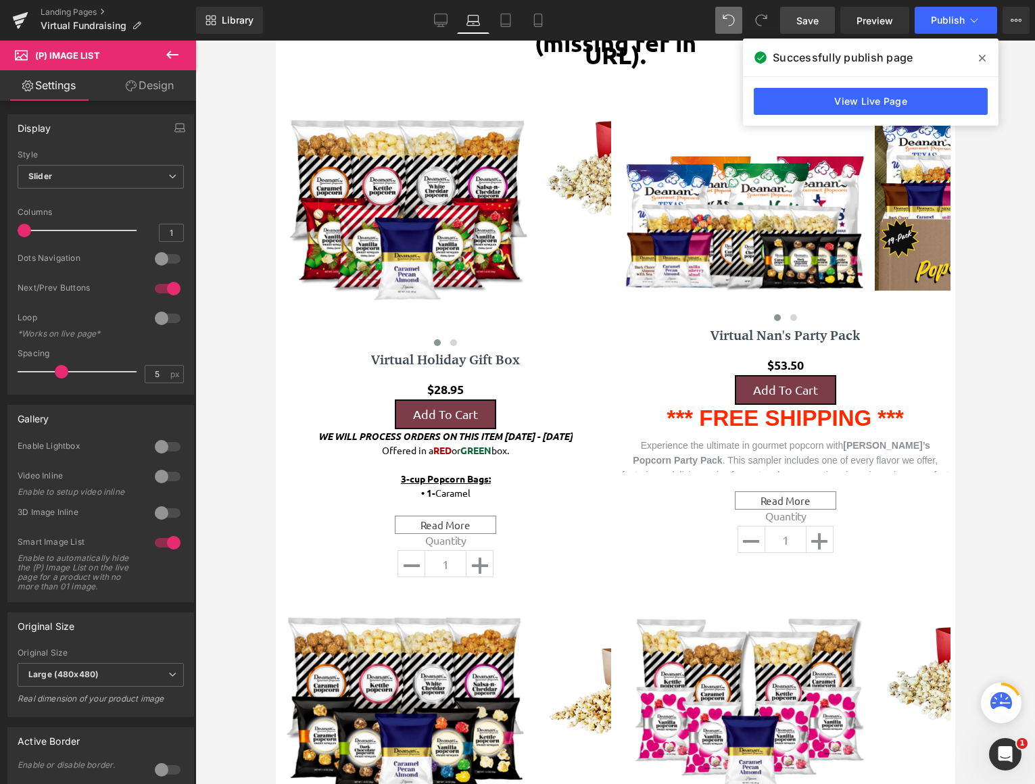
scroll to position [2807, 669]
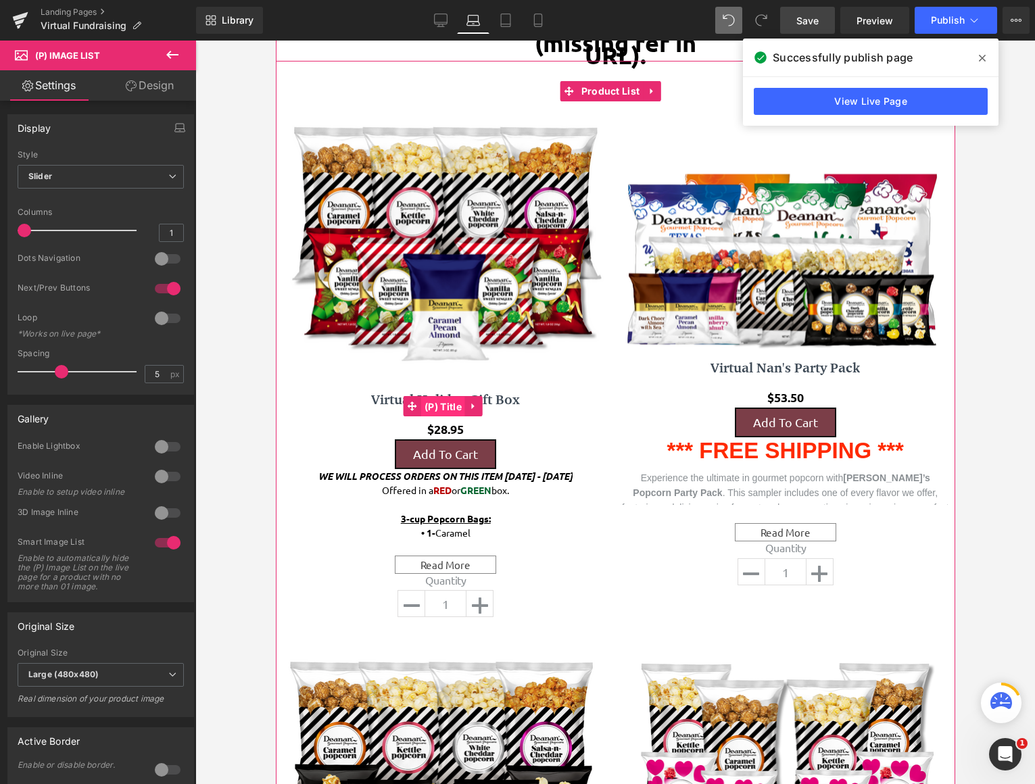
click at [447, 406] on span "(P) Title" at bounding box center [442, 407] width 44 height 20
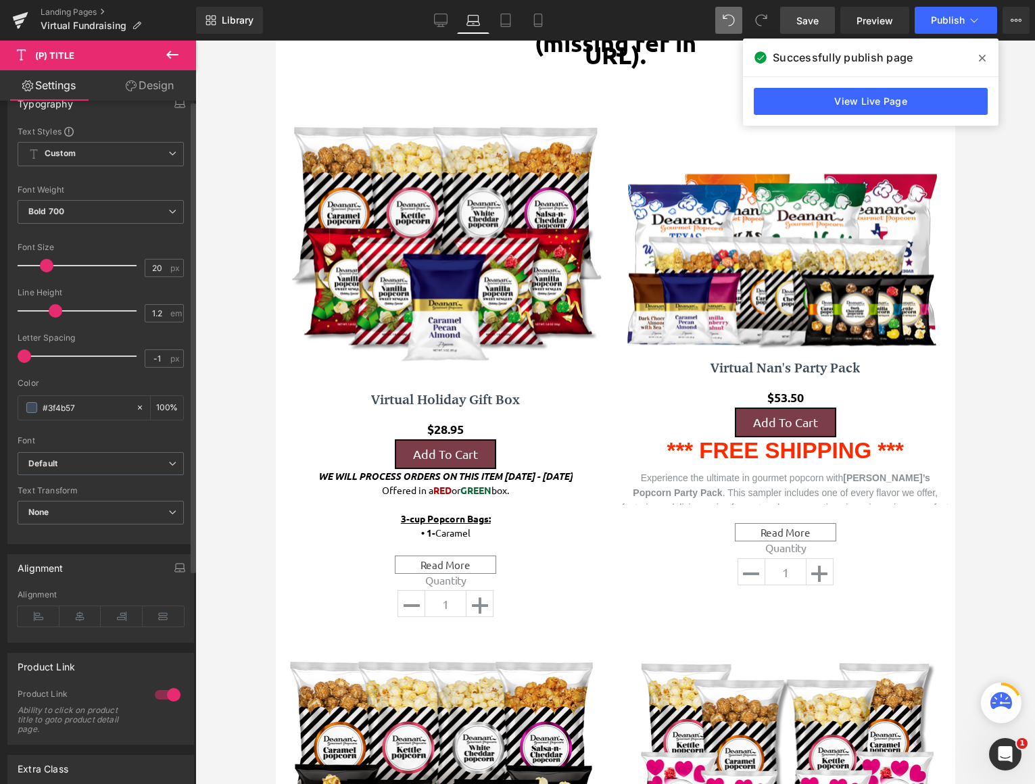
scroll to position [0, 0]
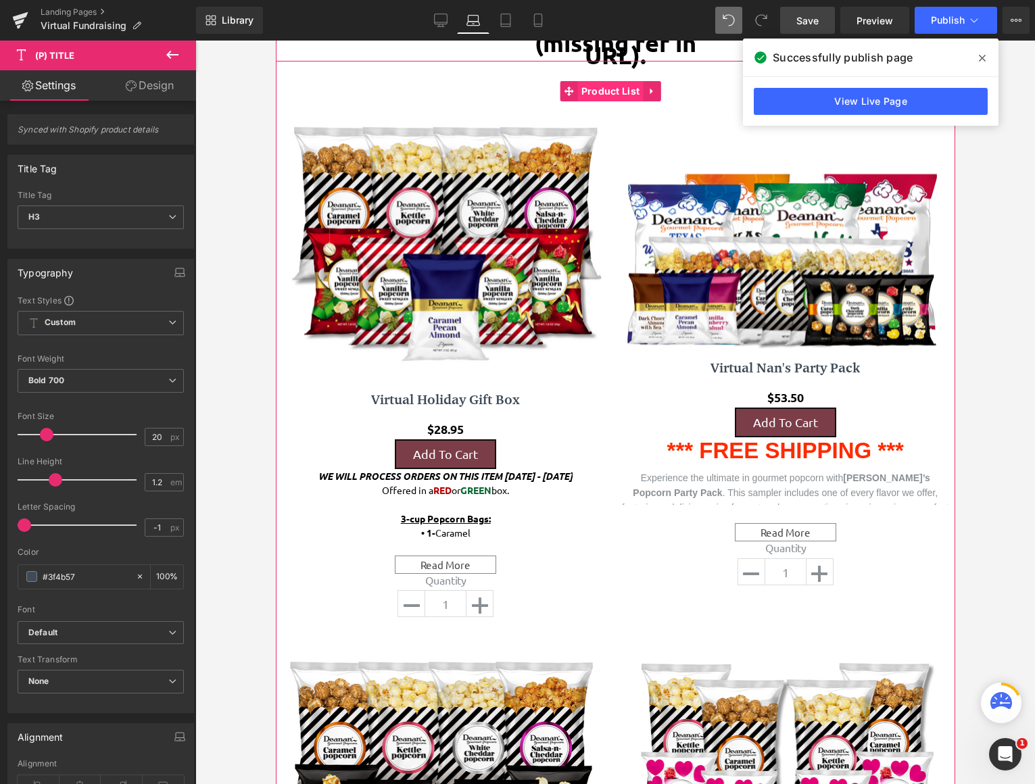
click at [613, 81] on span "Product List" at bounding box center [610, 91] width 66 height 20
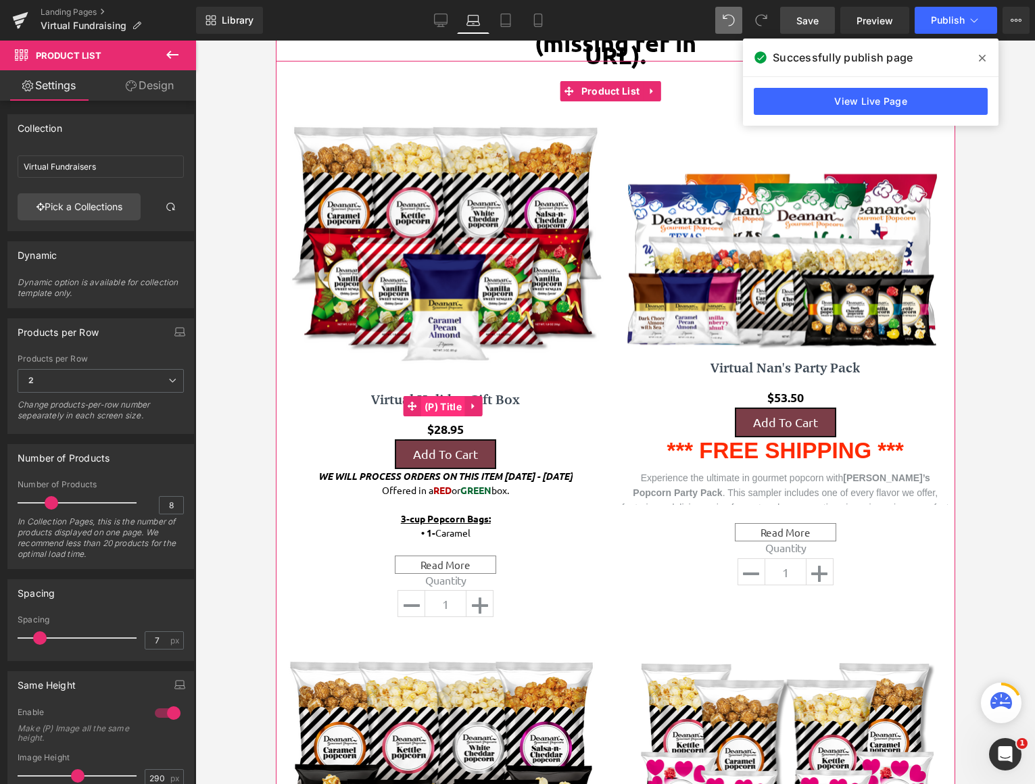
click at [442, 399] on span "(P) Title" at bounding box center [442, 407] width 44 height 20
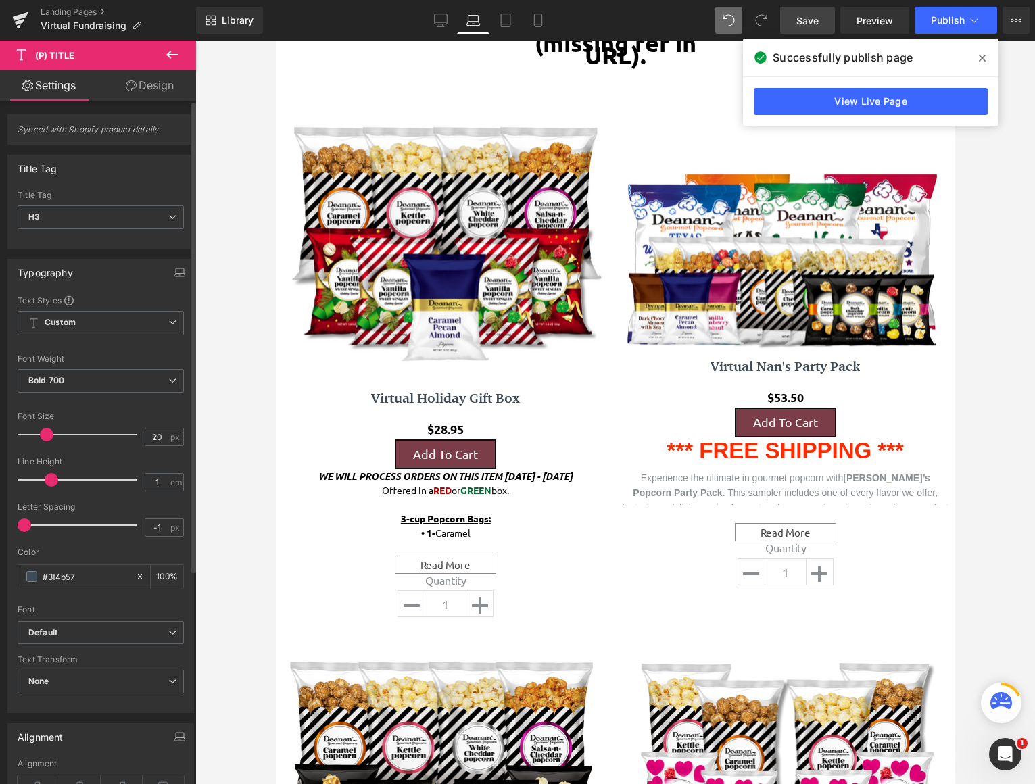
type input "1.1"
click at [50, 474] on span at bounding box center [52, 480] width 14 height 14
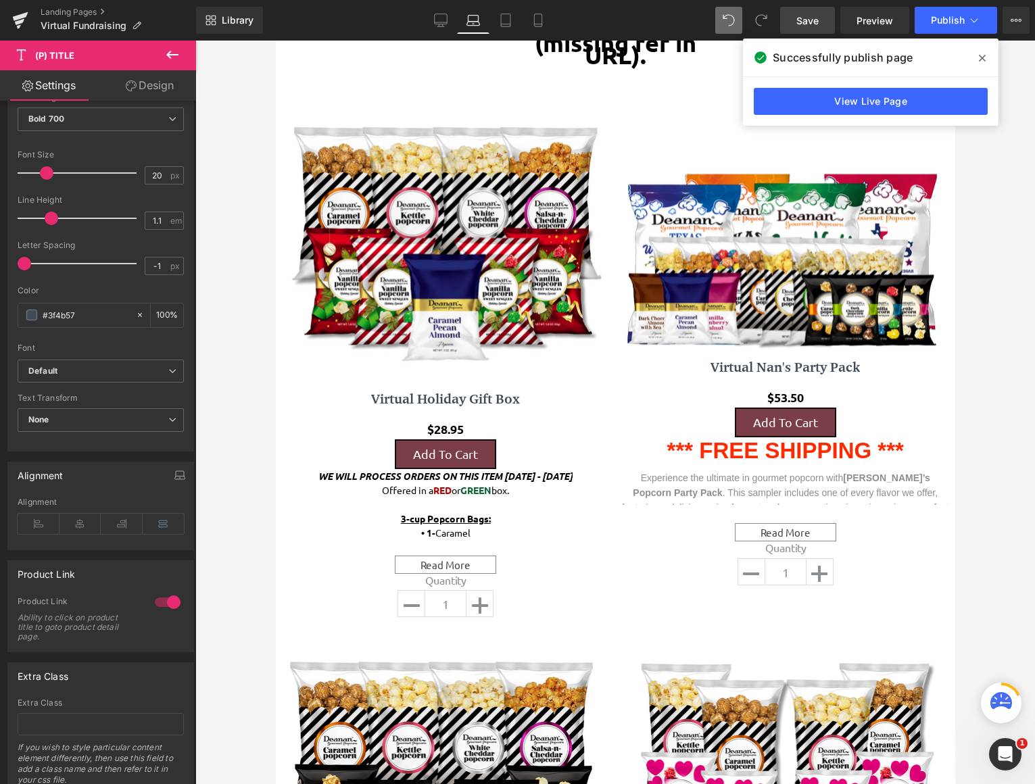
scroll to position [243, 0]
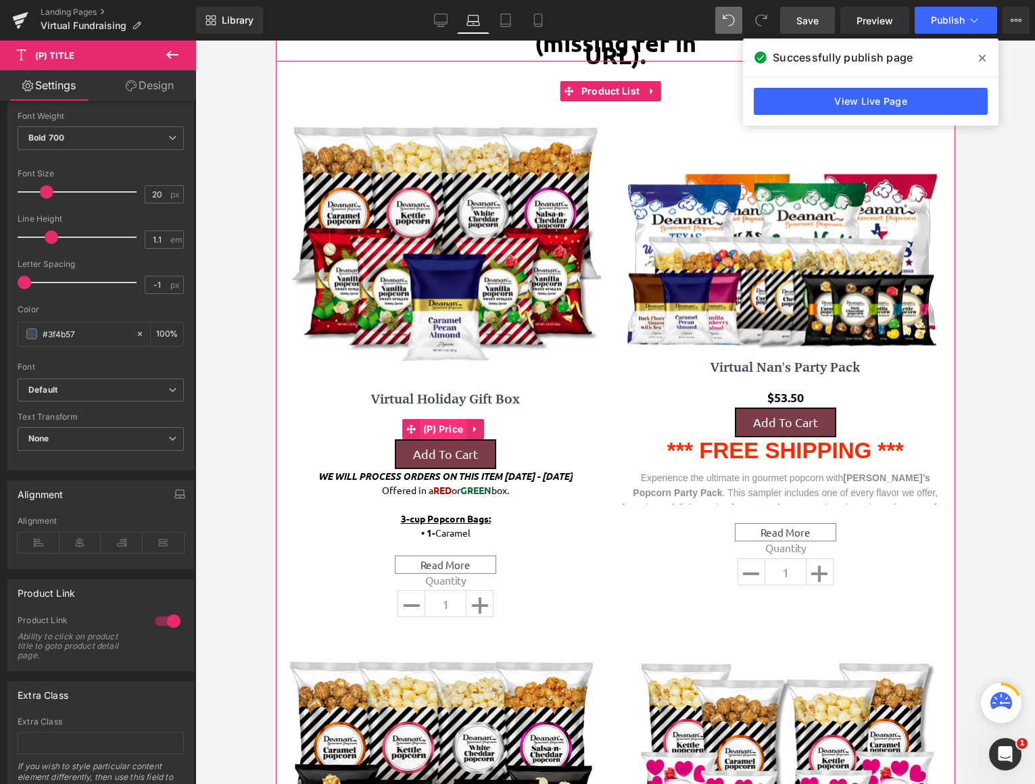
click at [441, 426] on span "(P) Price" at bounding box center [442, 429] width 47 height 20
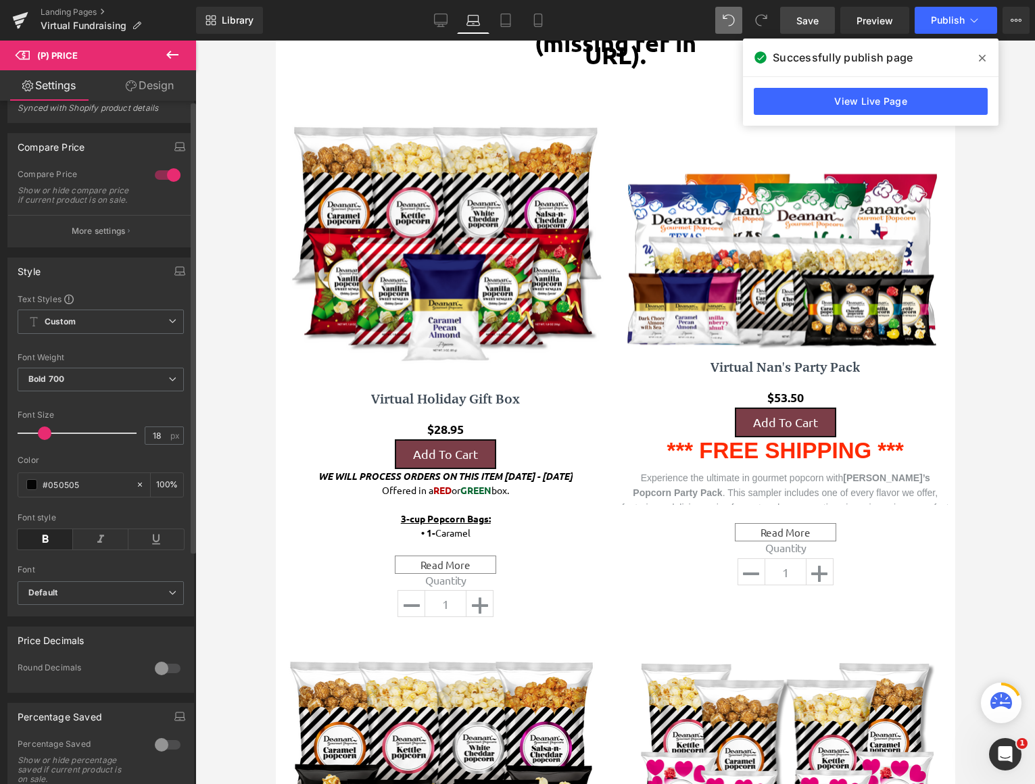
scroll to position [0, 0]
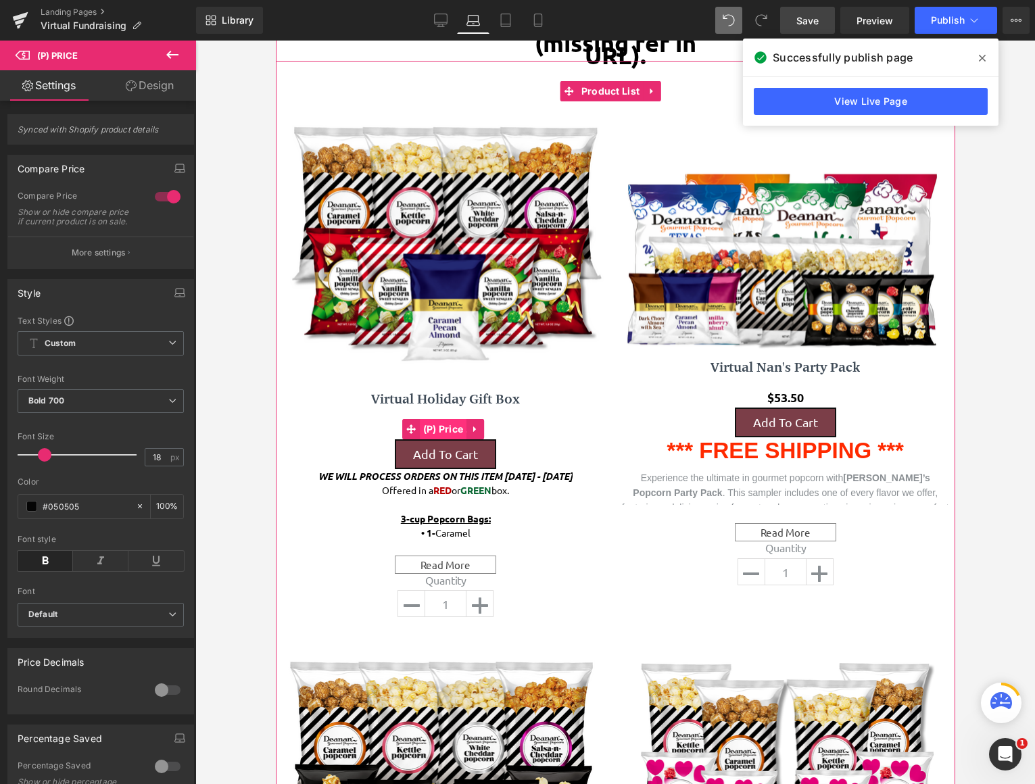
click at [449, 425] on span "(P) Price" at bounding box center [442, 429] width 47 height 20
click at [448, 397] on span "(P) Title" at bounding box center [442, 407] width 44 height 20
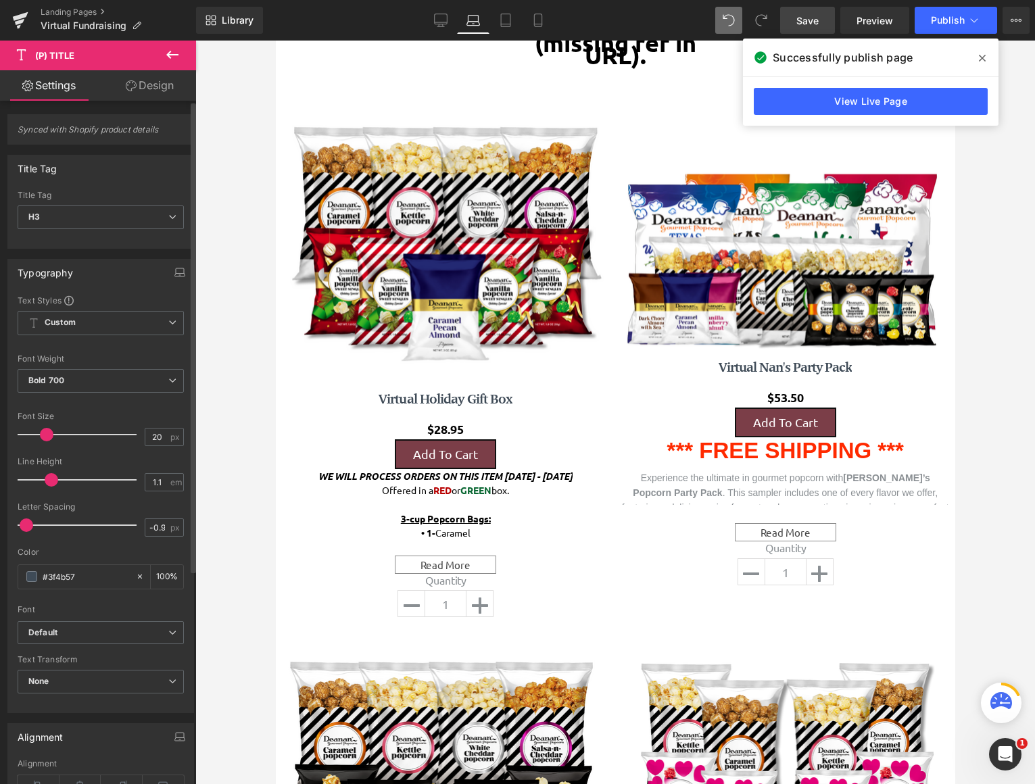
type input "-0.8"
click at [30, 522] on span at bounding box center [29, 525] width 14 height 14
click at [149, 92] on link "Design" at bounding box center [150, 85] width 98 height 30
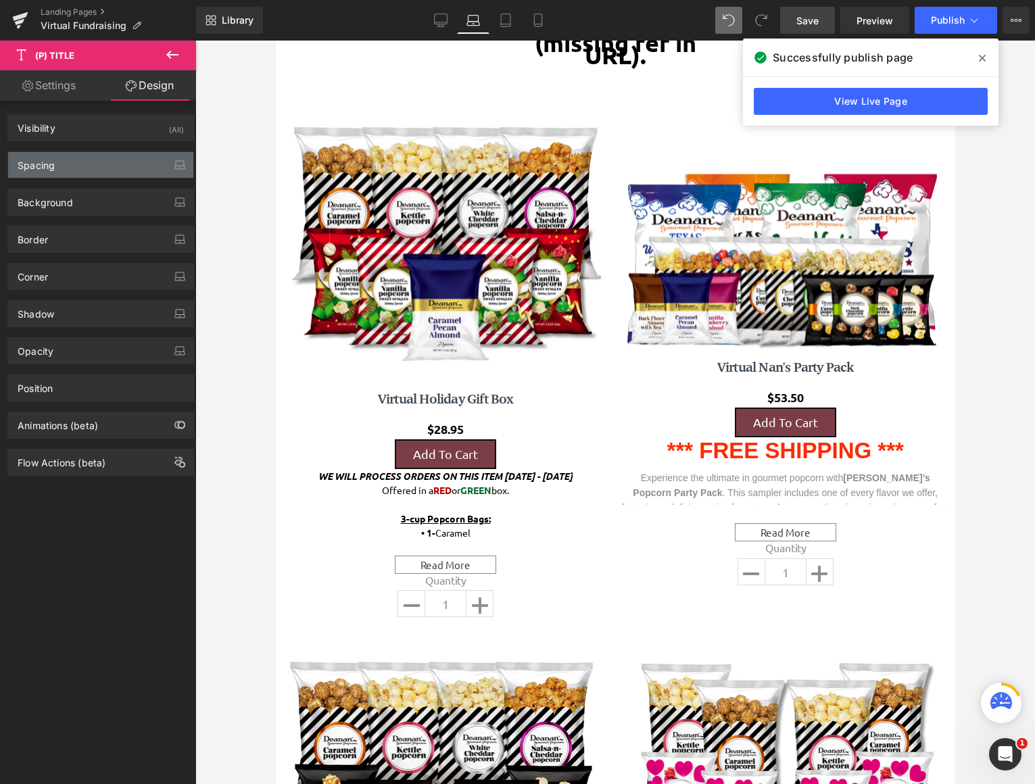
click at [108, 162] on div "Spacing" at bounding box center [100, 165] width 185 height 26
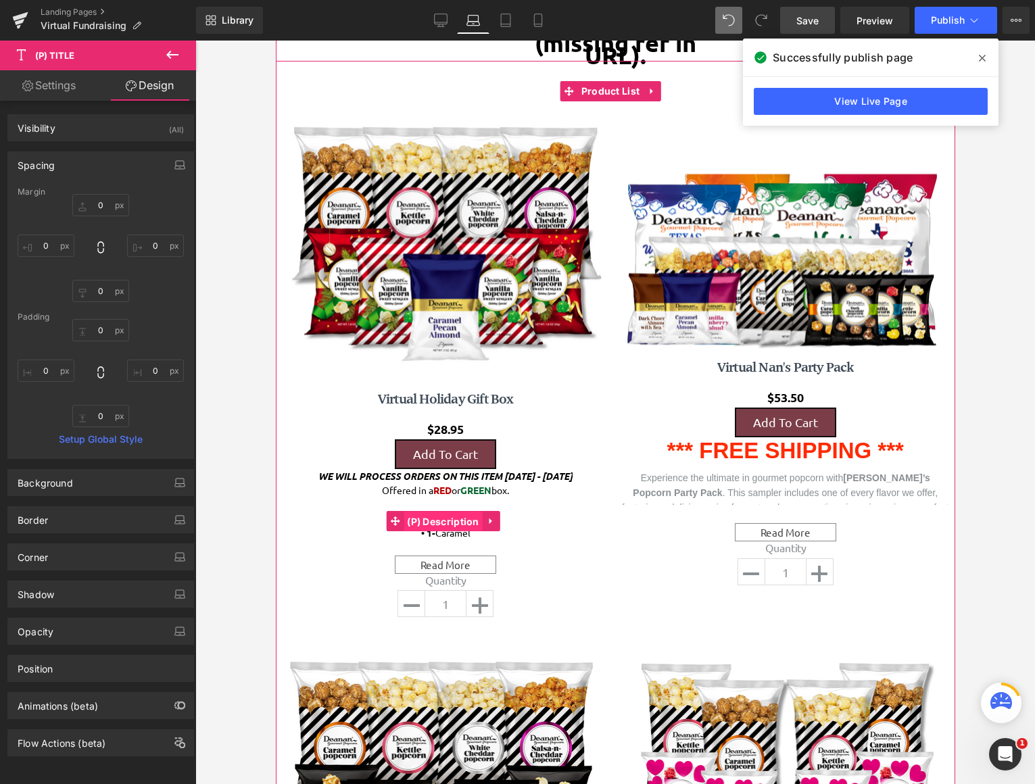
click at [460, 513] on span "(P) Description" at bounding box center [442, 522] width 79 height 20
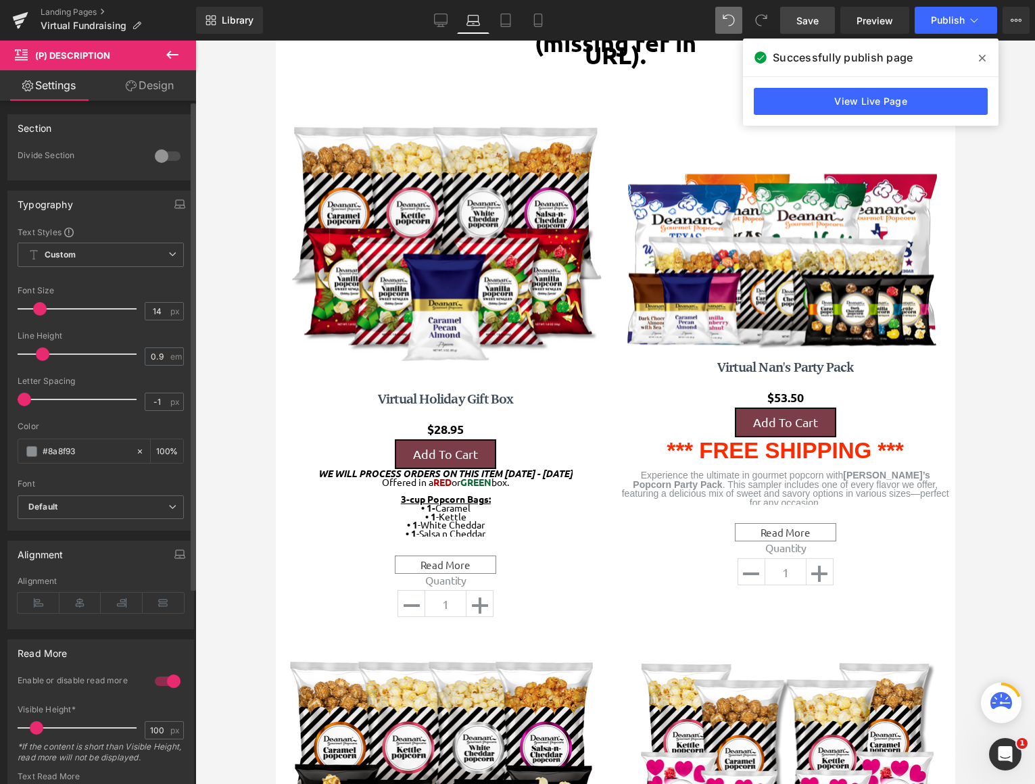
scroll to position [2807, 669]
type input "1.1"
drag, startPoint x: 71, startPoint y: 358, endPoint x: 55, endPoint y: 358, distance: 16.2
click at [55, 358] on span at bounding box center [52, 354] width 14 height 14
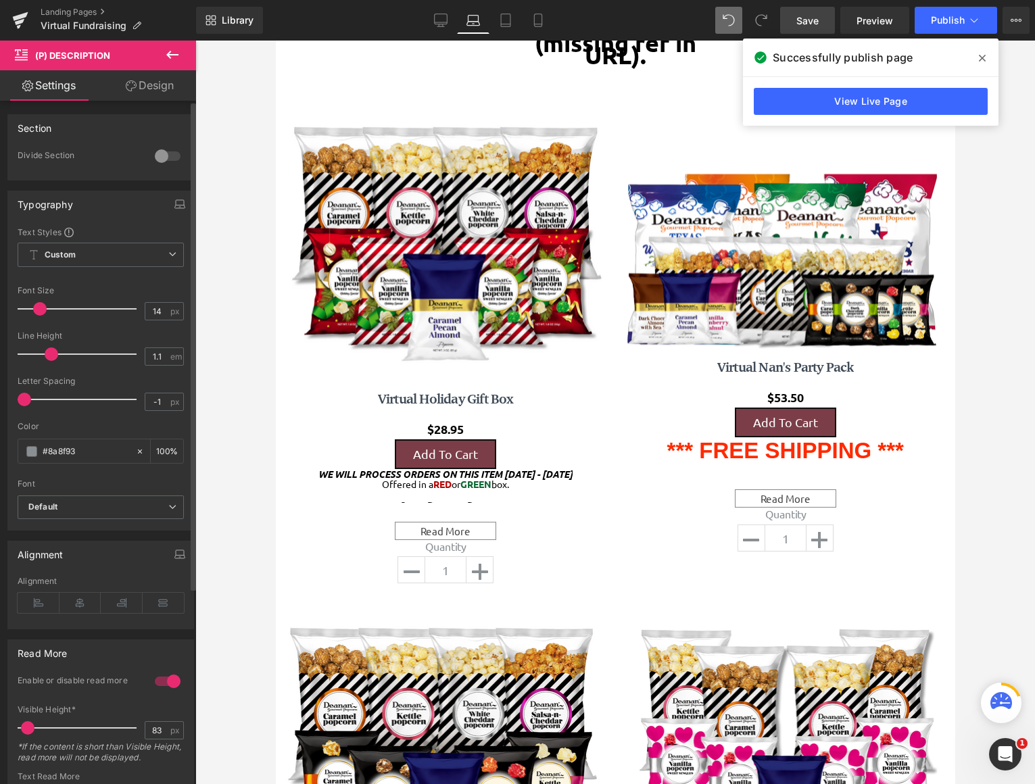
scroll to position [7, 7]
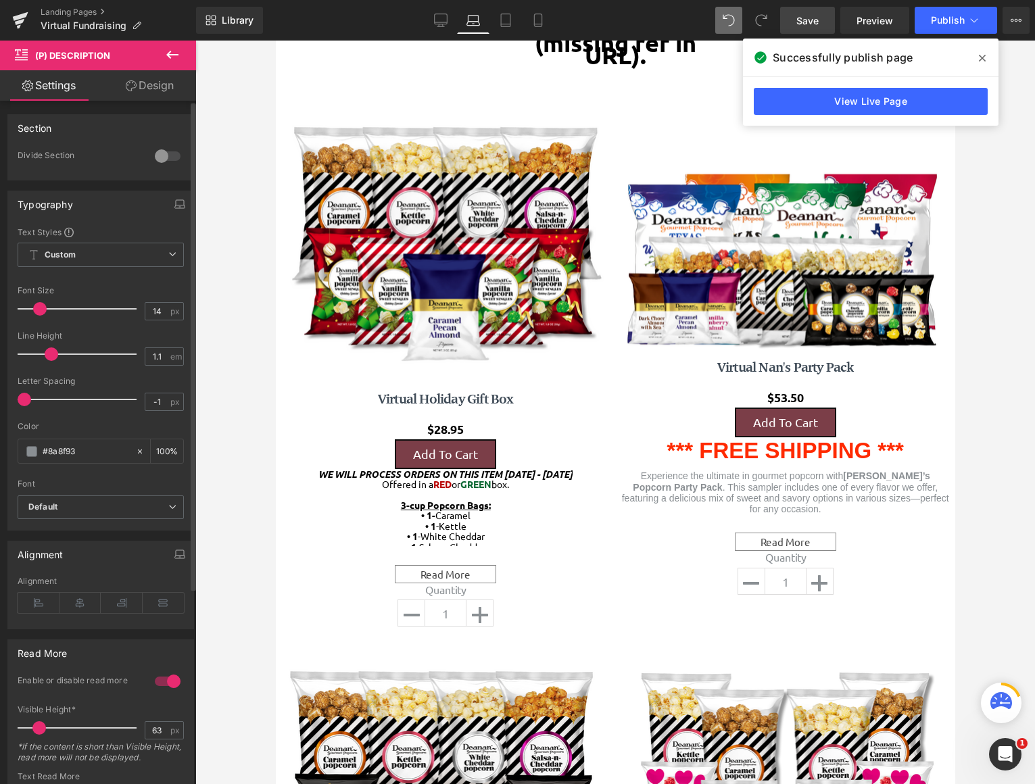
type input "50"
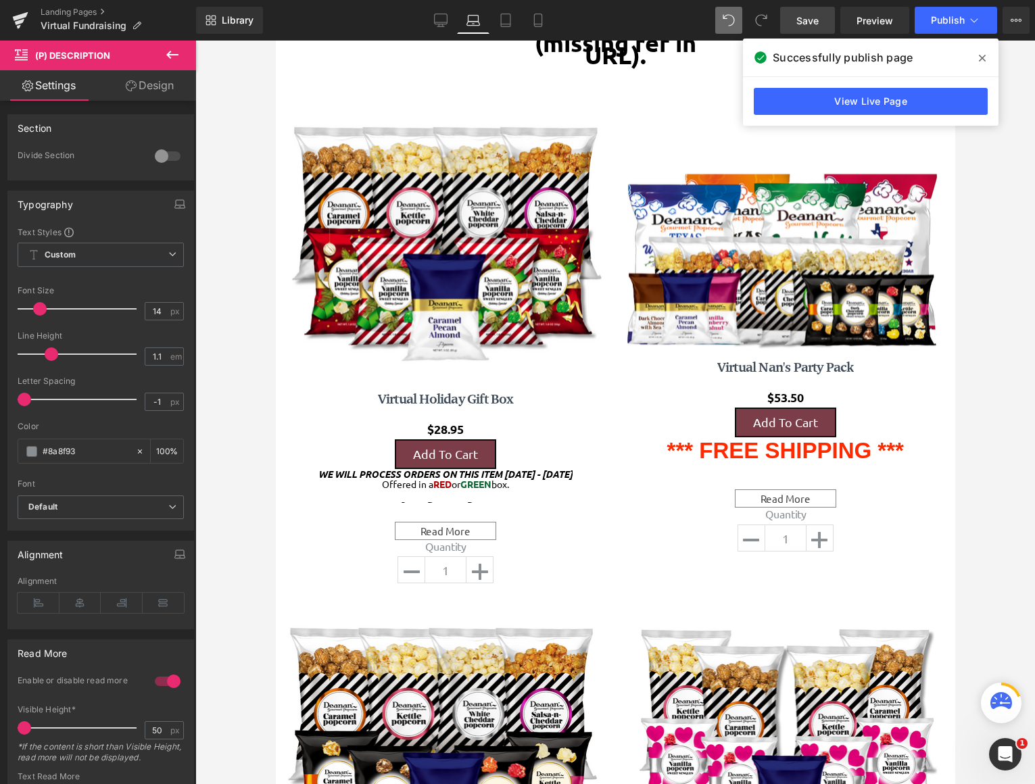
drag, startPoint x: 33, startPoint y: 731, endPoint x: -4, endPoint y: 729, distance: 37.3
click at [0, 729] on html "(P) Description You are previewing how the will restyle your page. You can not …" at bounding box center [517, 392] width 1035 height 784
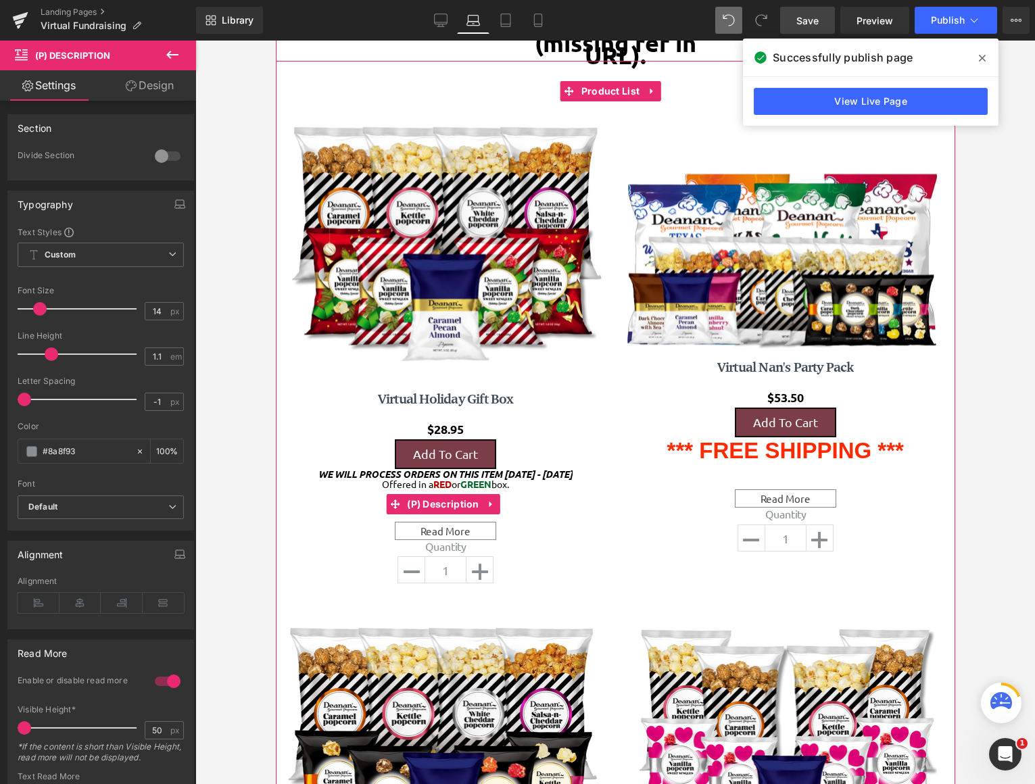
click at [435, 528] on div "Read More" at bounding box center [444, 531] width 101 height 18
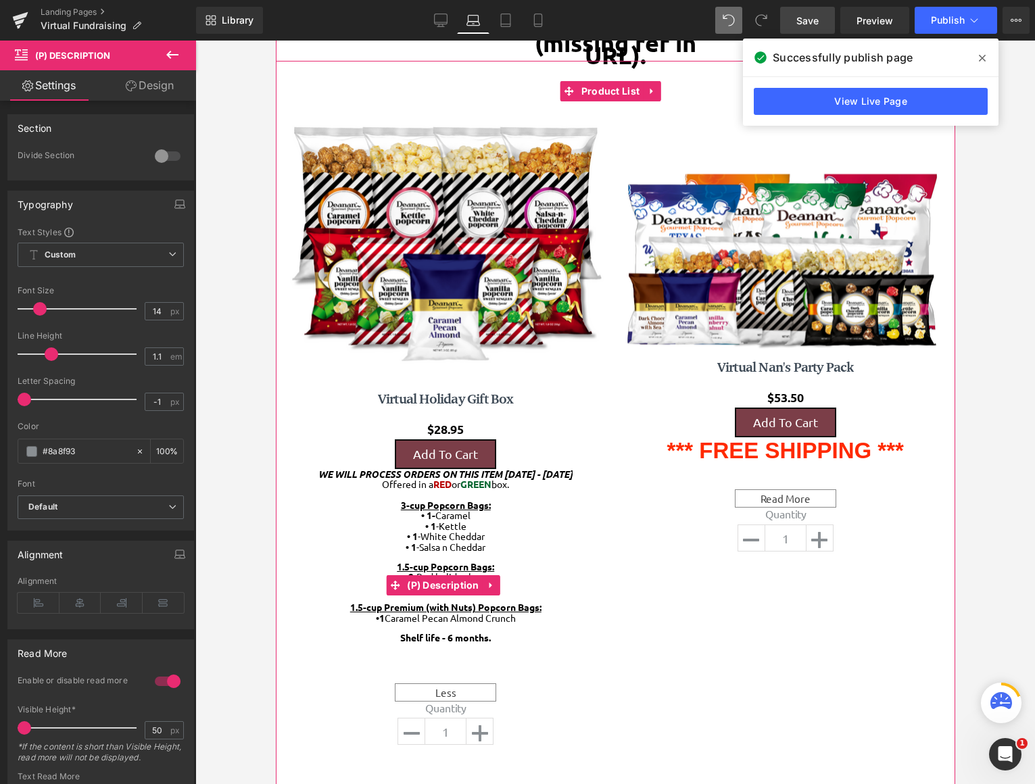
click at [442, 693] on div "Less" at bounding box center [444, 692] width 101 height 18
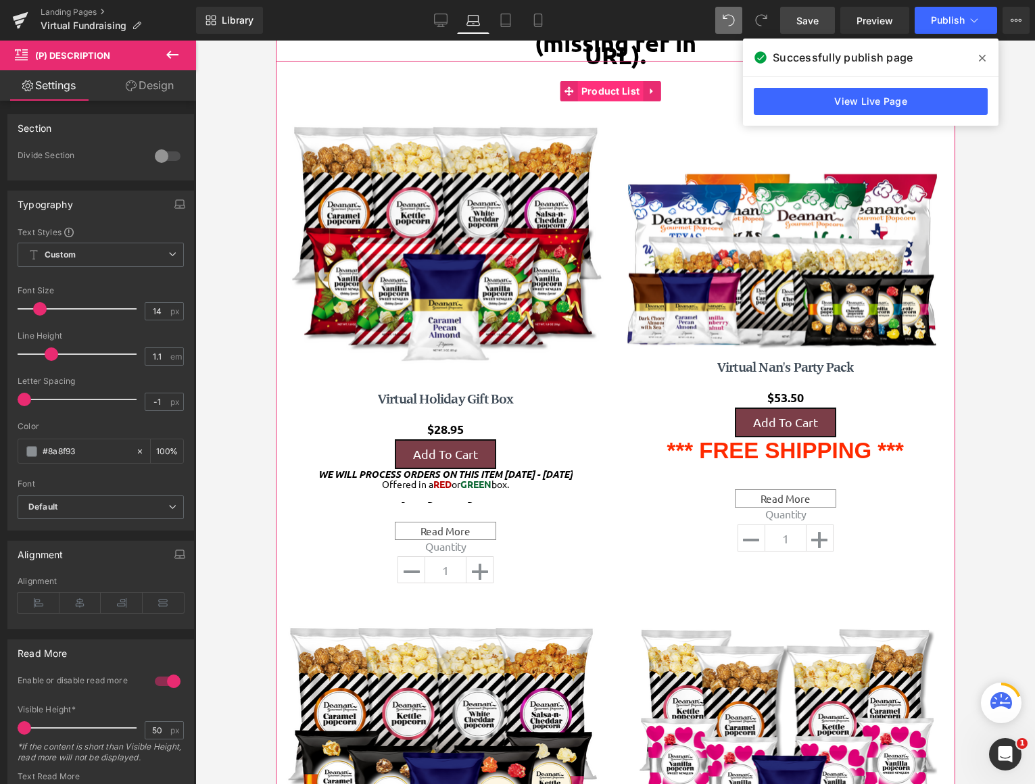
click at [600, 88] on span "Product List" at bounding box center [610, 91] width 66 height 20
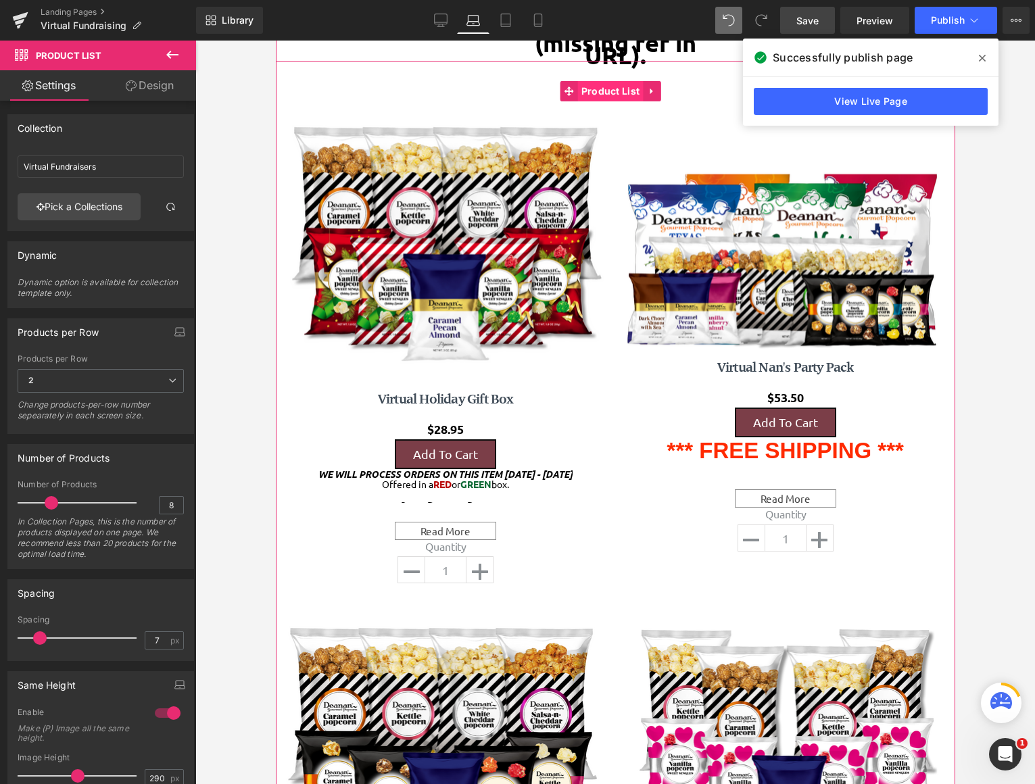
click at [604, 89] on span "Product List" at bounding box center [610, 91] width 66 height 20
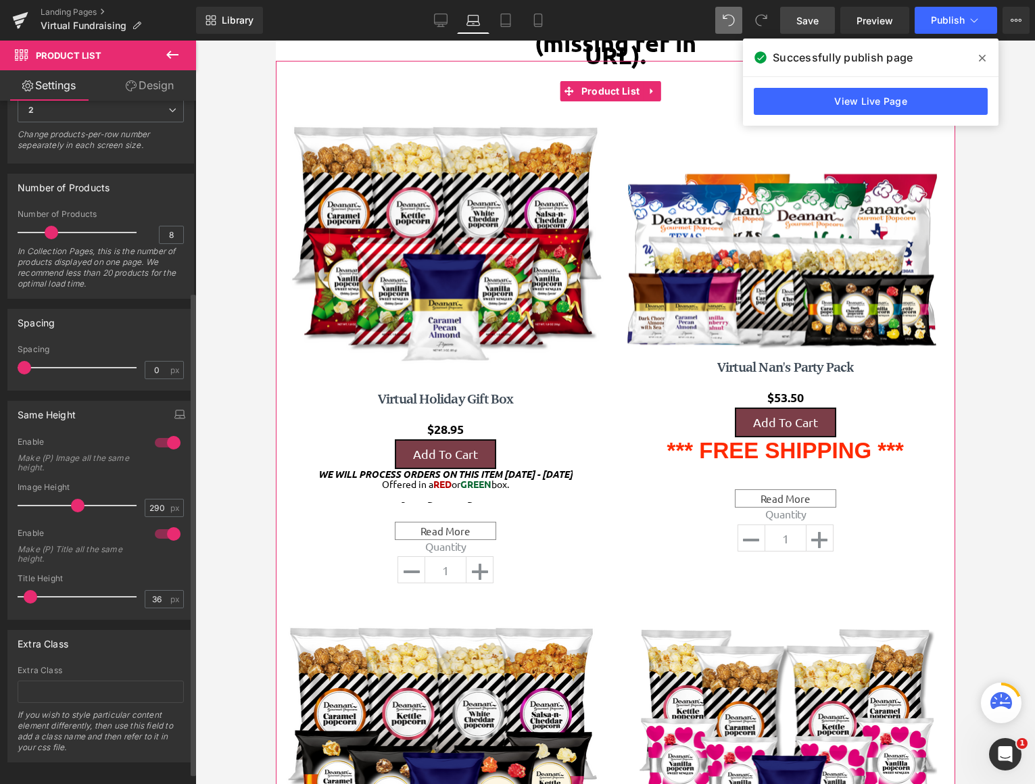
drag, startPoint x: 36, startPoint y: 366, endPoint x: 11, endPoint y: 368, distance: 25.8
click at [11, 368] on div "0px Spacing 0 px" at bounding box center [100, 367] width 185 height 45
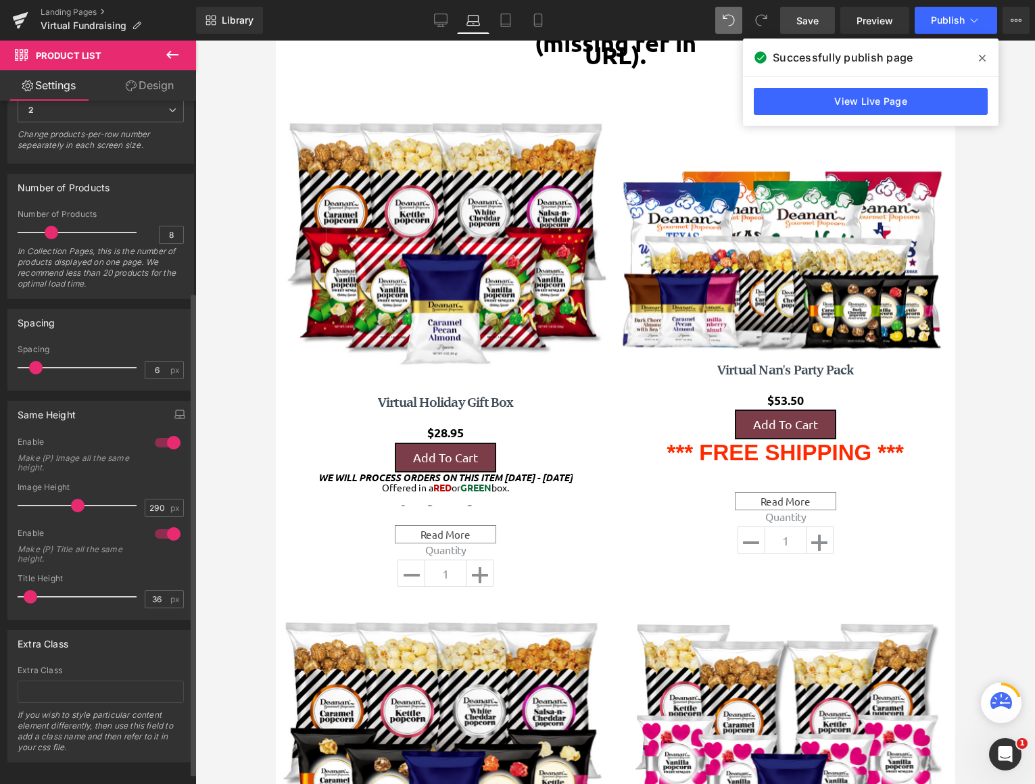
type input "7"
drag, startPoint x: 26, startPoint y: 369, endPoint x: 41, endPoint y: 369, distance: 14.9
click at [41, 369] on span at bounding box center [40, 368] width 14 height 14
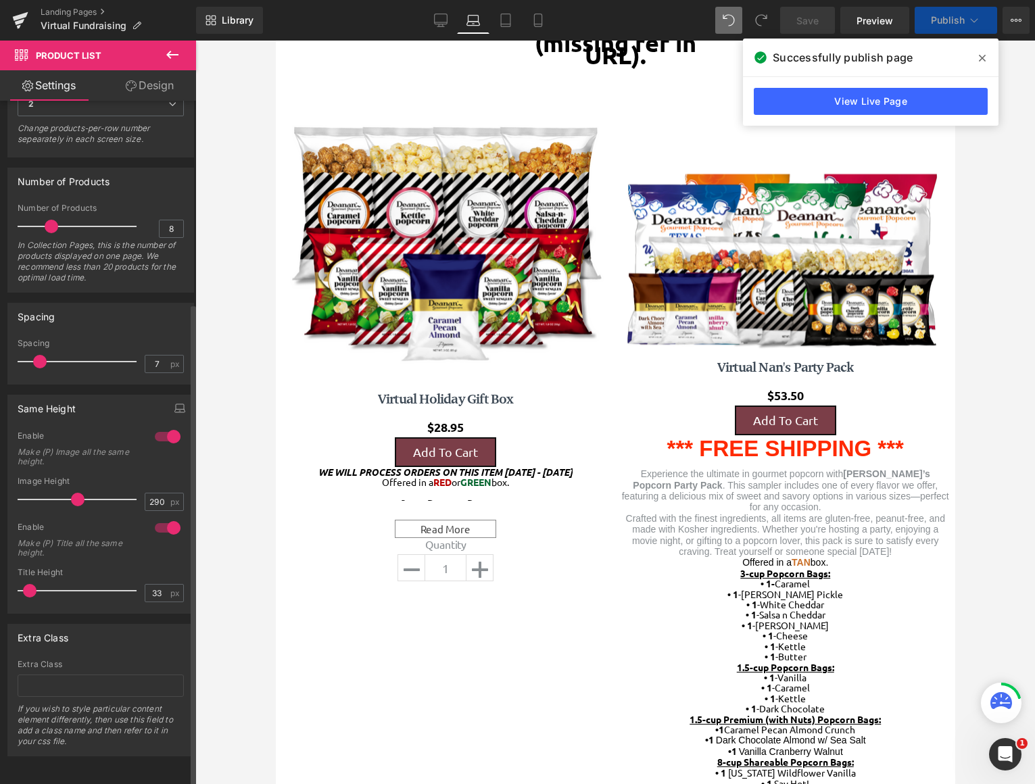
click at [32, 584] on span at bounding box center [30, 591] width 14 height 14
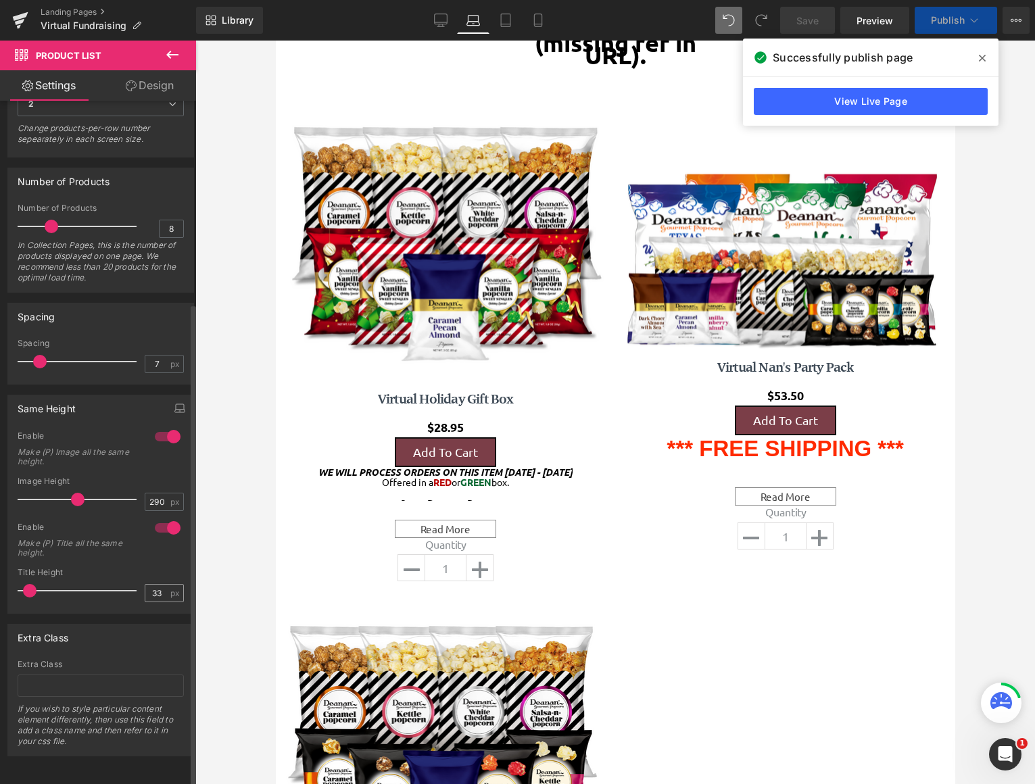
click at [164, 585] on div "33 px" at bounding box center [164, 593] width 39 height 18
click at [159, 585] on input "33" at bounding box center [157, 593] width 24 height 17
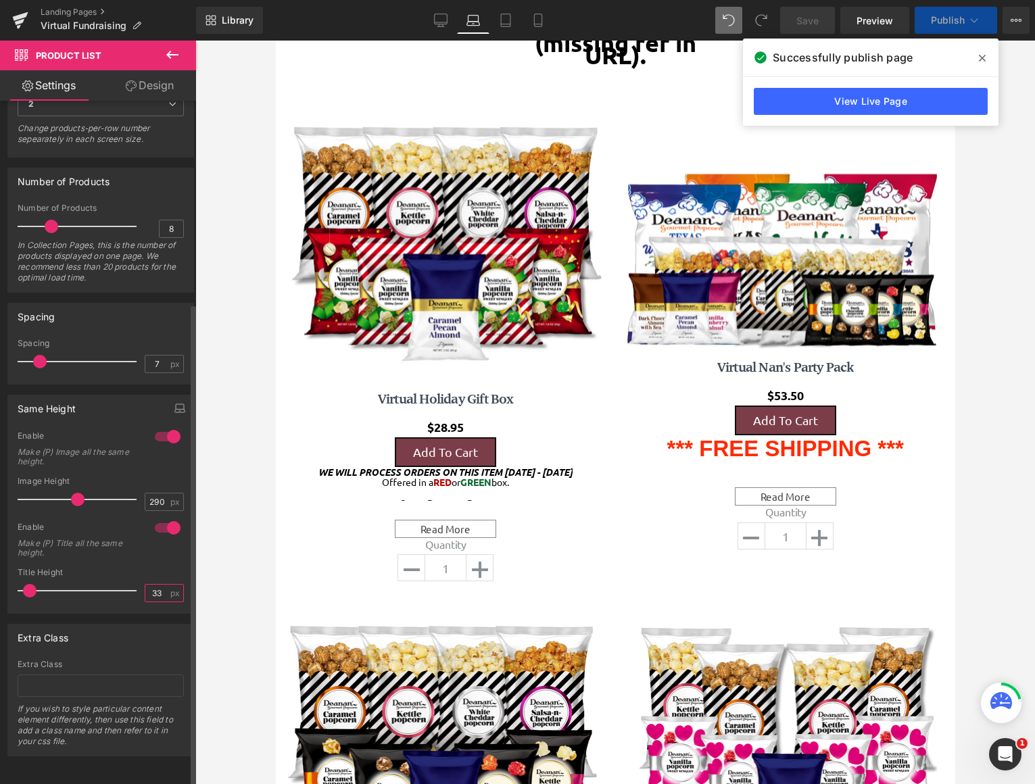
click at [159, 585] on input "33" at bounding box center [157, 593] width 24 height 17
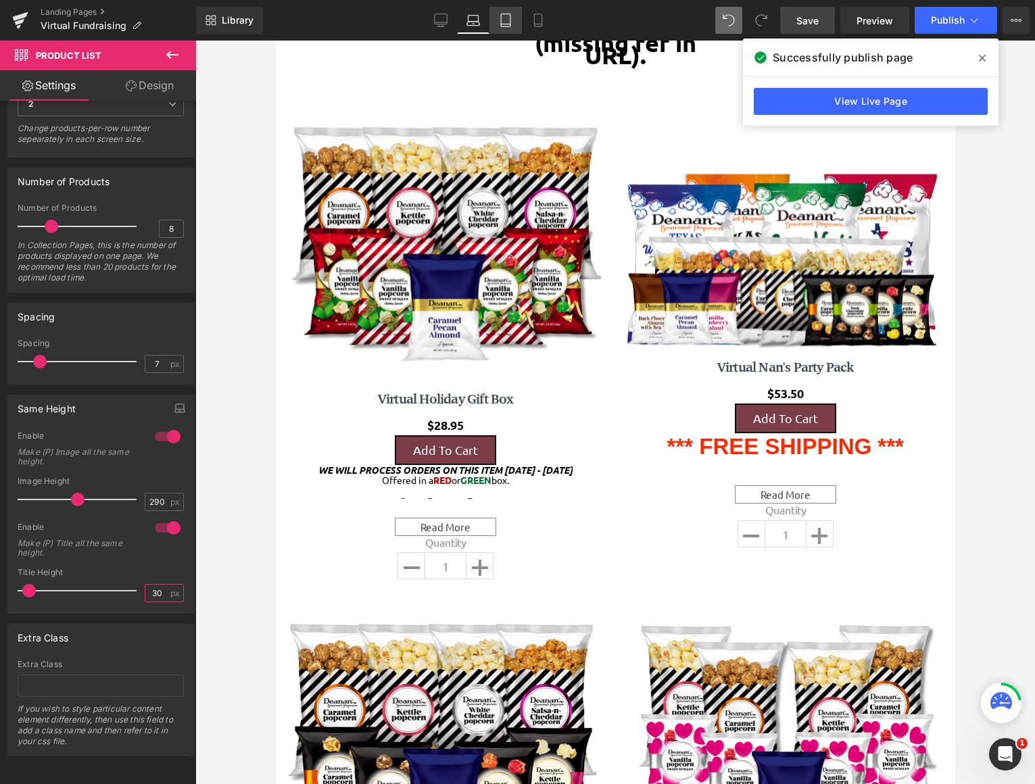
type input "30"
click at [499, 25] on icon at bounding box center [506, 21] width 14 height 14
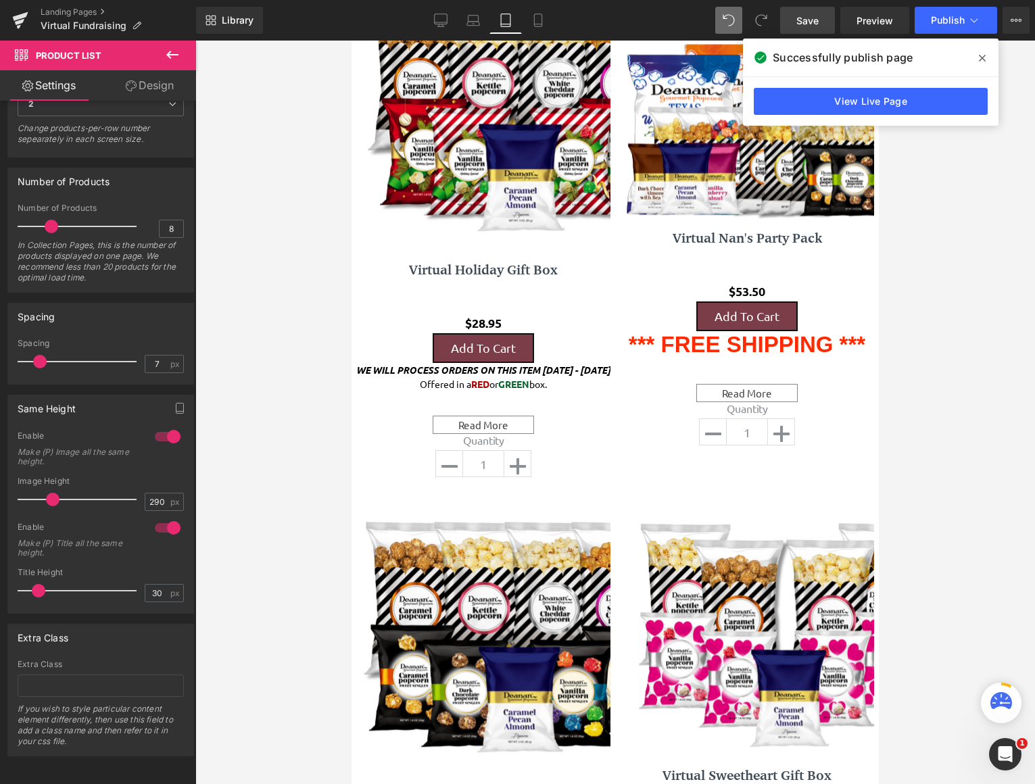
type input "200"
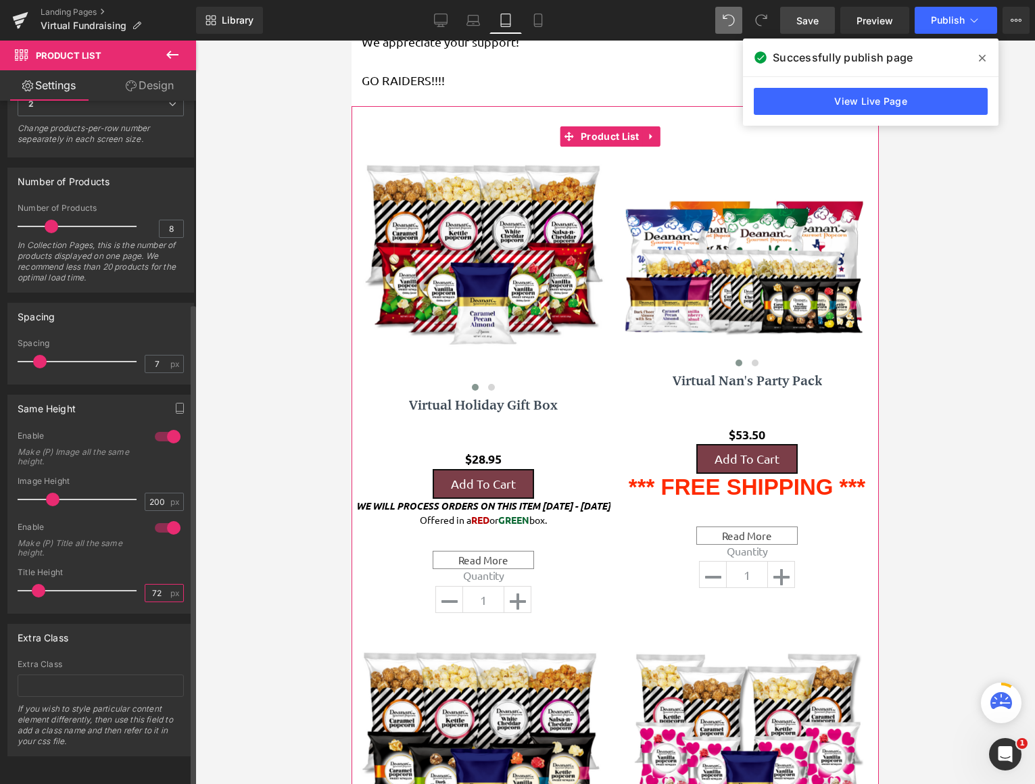
click at [162, 585] on input "72" at bounding box center [157, 593] width 24 height 17
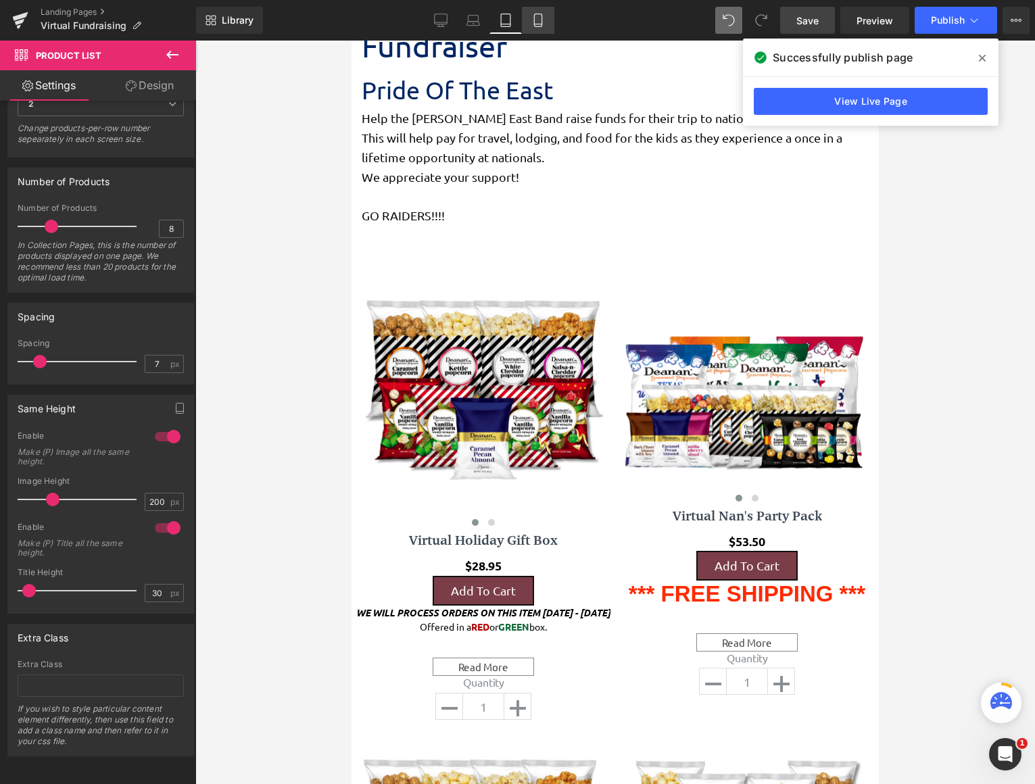
click at [549, 22] on link "Mobile" at bounding box center [538, 20] width 32 height 27
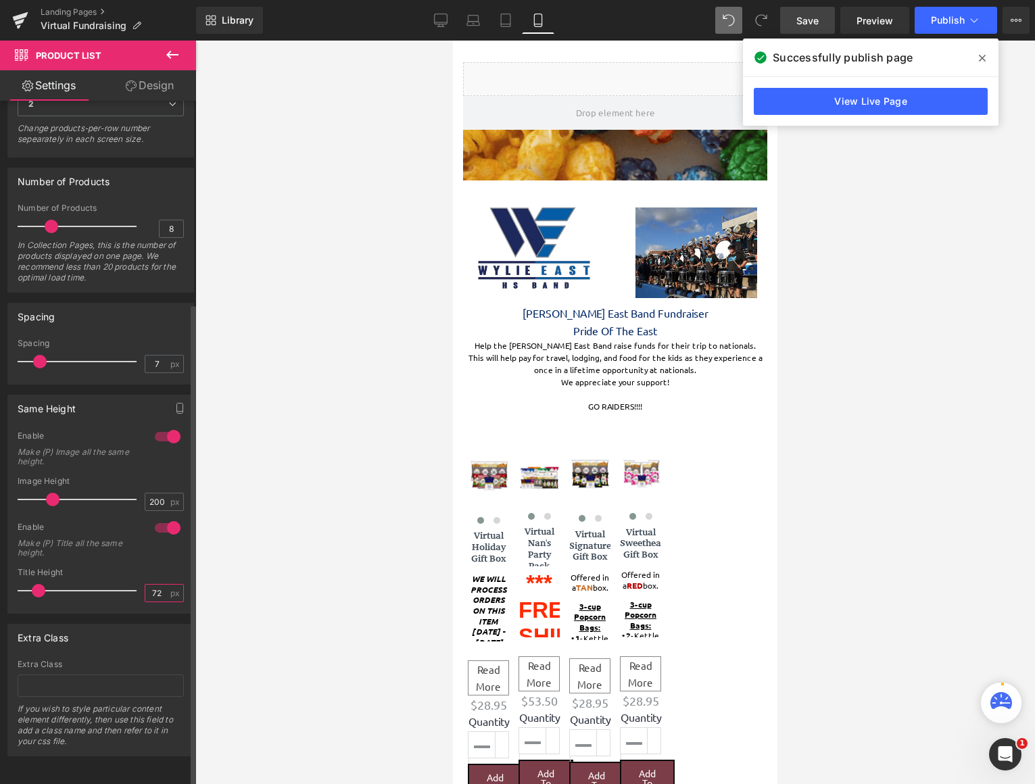
click at [159, 585] on input "72" at bounding box center [157, 593] width 24 height 17
click at [159, 586] on input "72" at bounding box center [157, 593] width 24 height 17
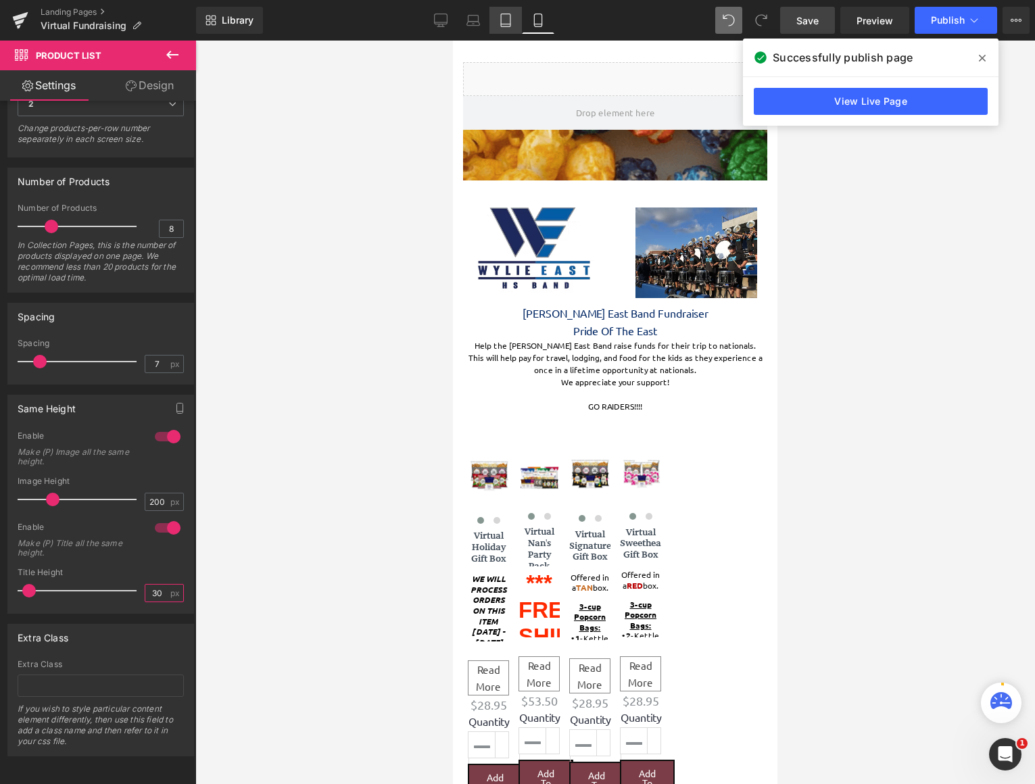
type input "30"
click at [505, 26] on icon at bounding box center [506, 21] width 14 height 14
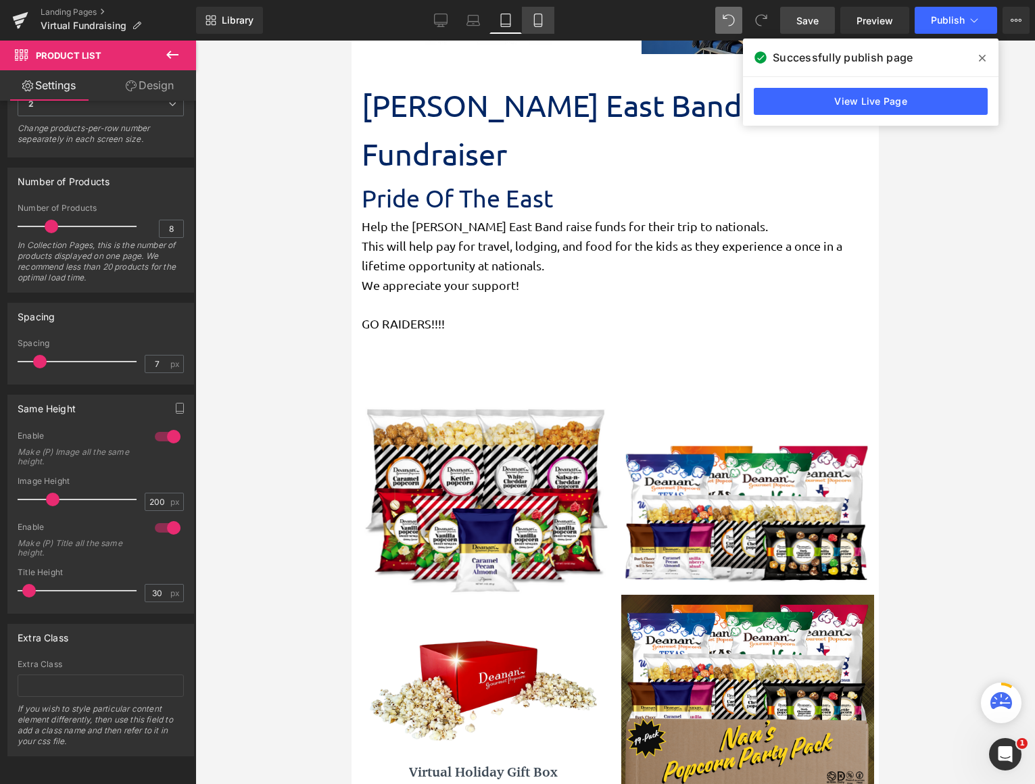
click at [537, 25] on icon at bounding box center [538, 21] width 14 height 14
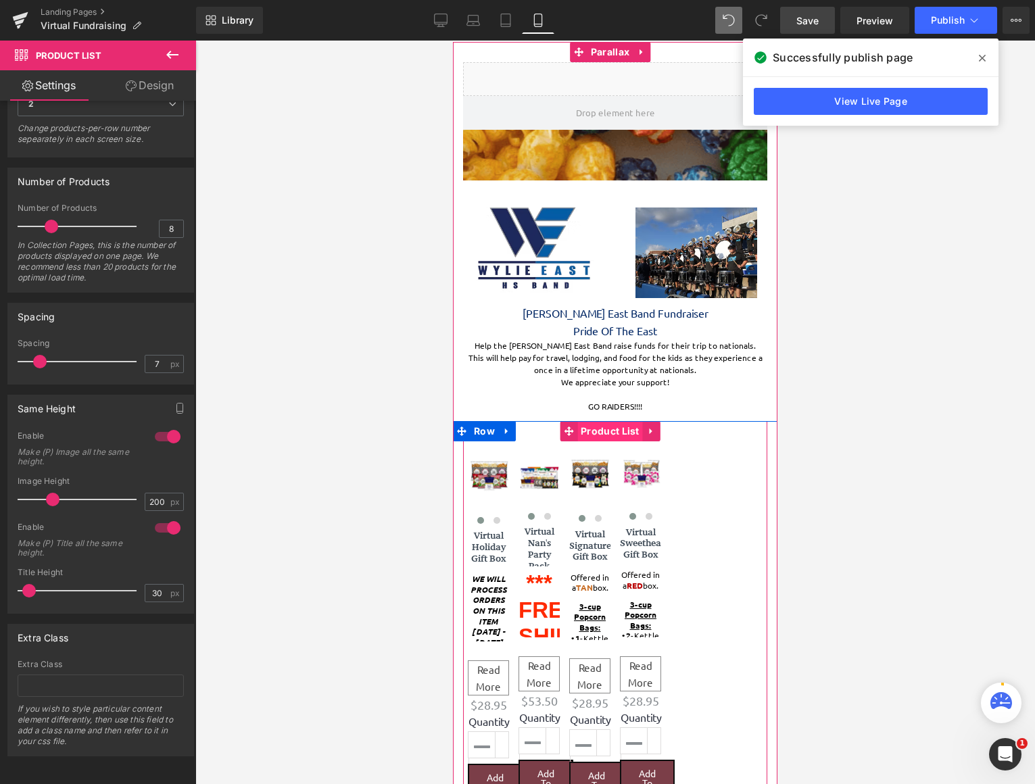
click at [603, 440] on span "Product List" at bounding box center [610, 431] width 66 height 20
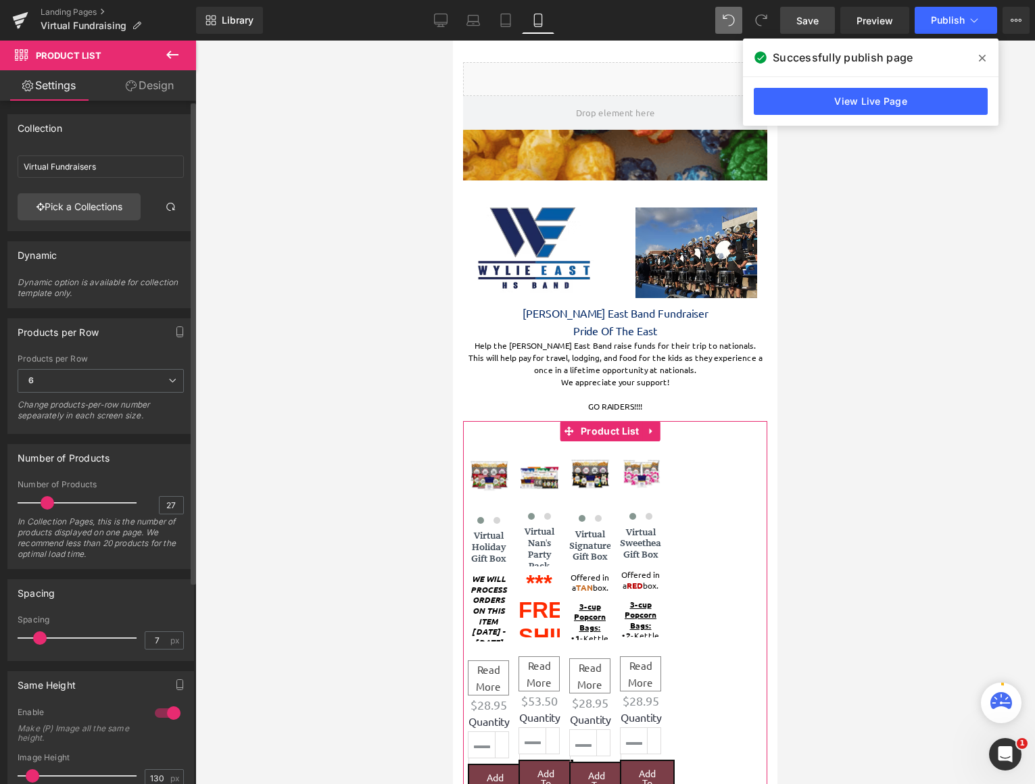
type input "30"
drag, startPoint x: 37, startPoint y: 504, endPoint x: 130, endPoint y: 504, distance: 92.6
click at [130, 504] on span at bounding box center [137, 503] width 14 height 14
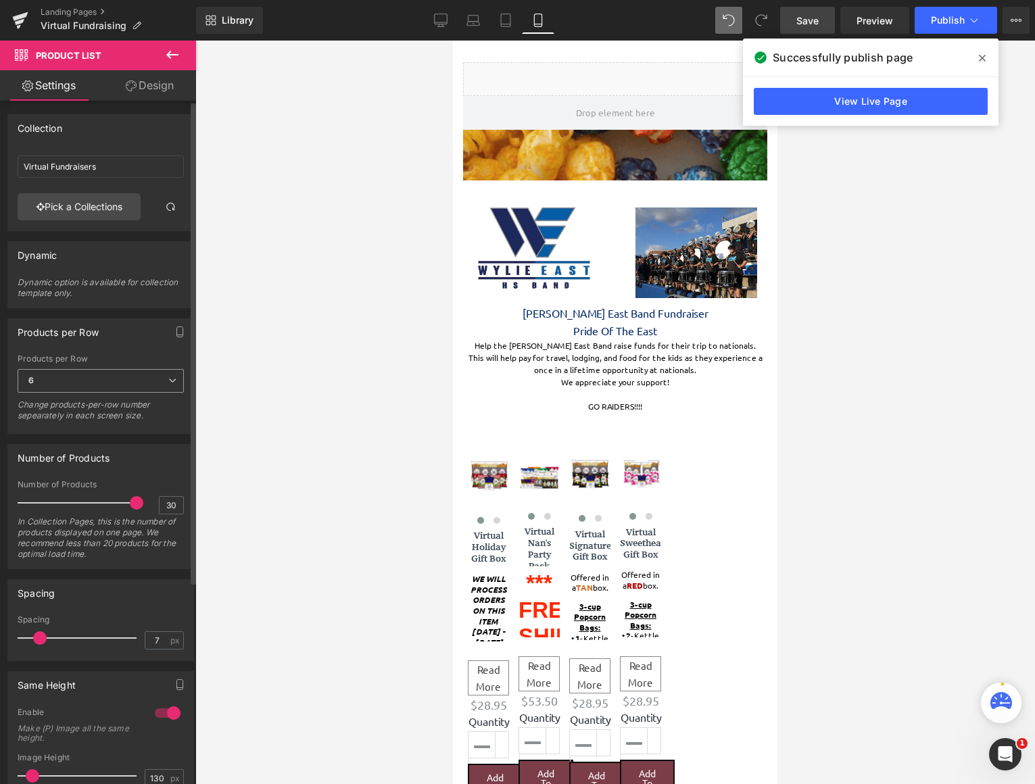
click at [128, 387] on span "6" at bounding box center [101, 381] width 166 height 24
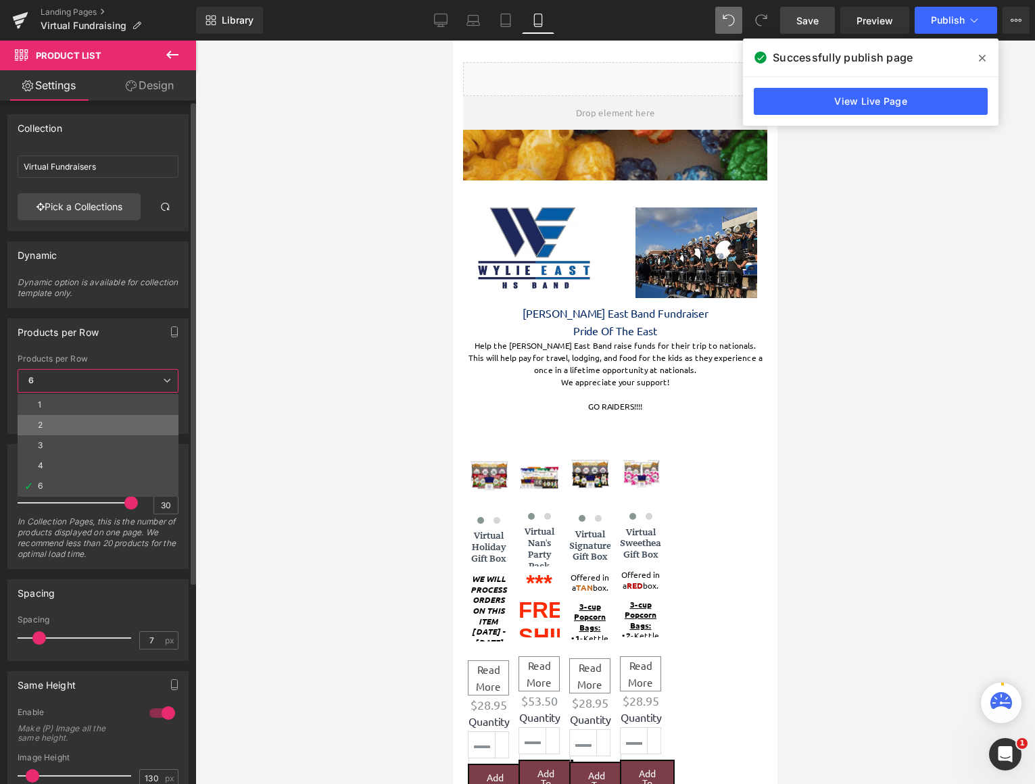
click at [106, 418] on li "2" at bounding box center [98, 425] width 161 height 20
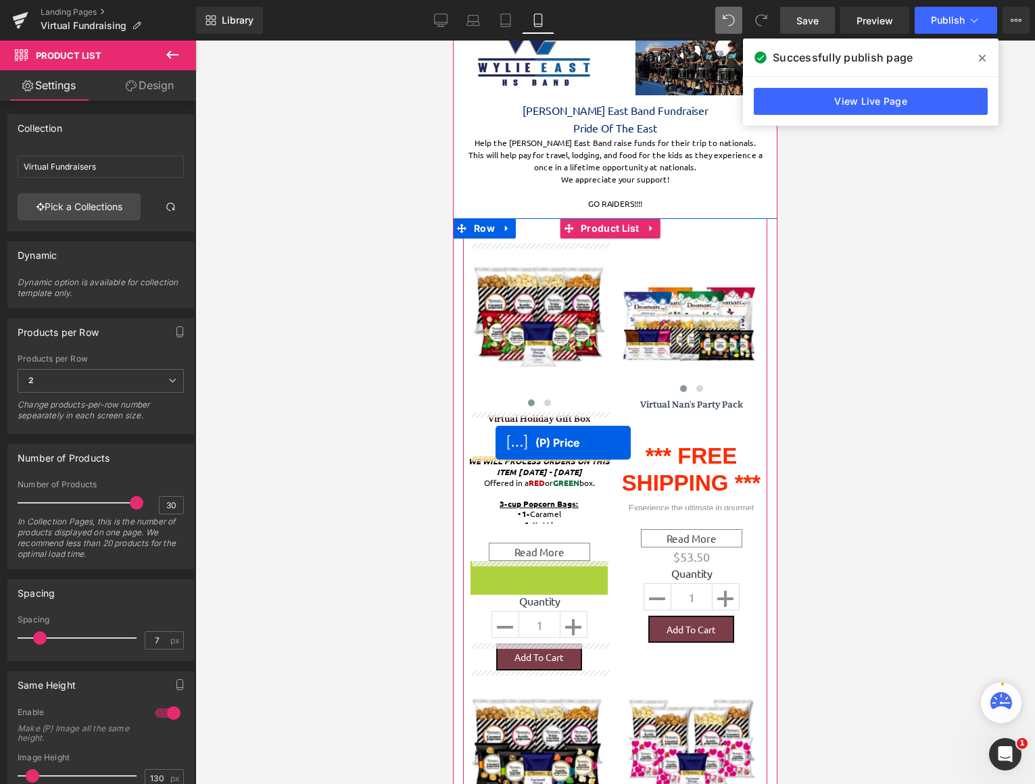
drag, startPoint x: 503, startPoint y: 571, endPoint x: 495, endPoint y: 443, distance: 128.6
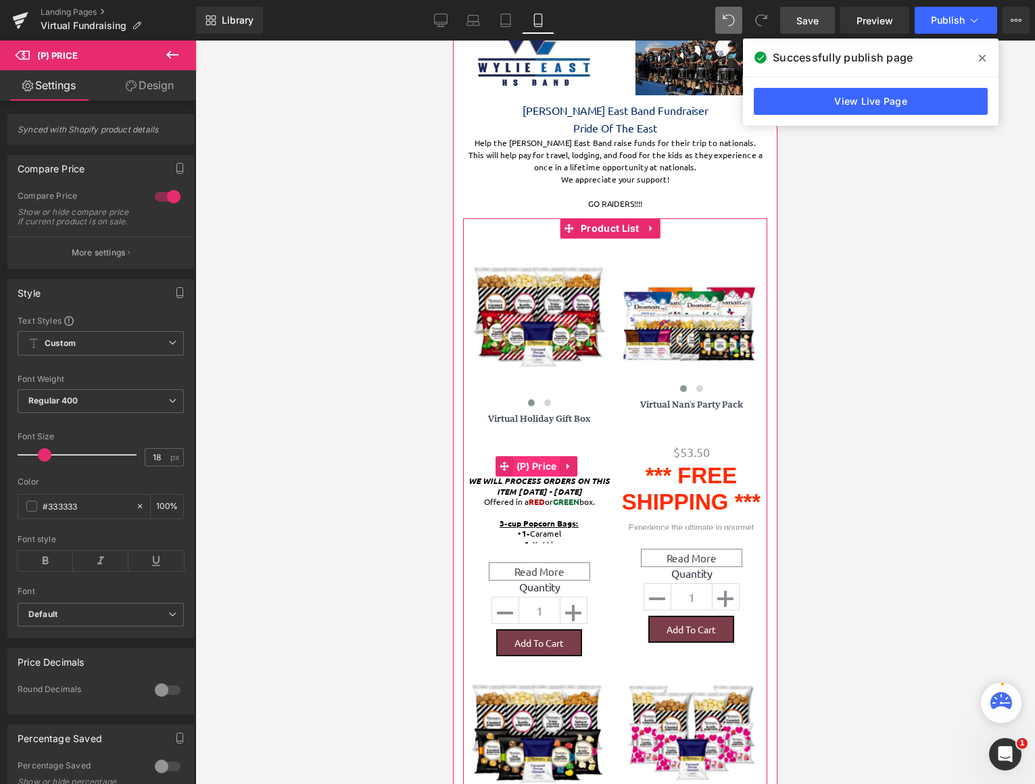
click at [544, 472] on span "(P) Price" at bounding box center [536, 466] width 47 height 20
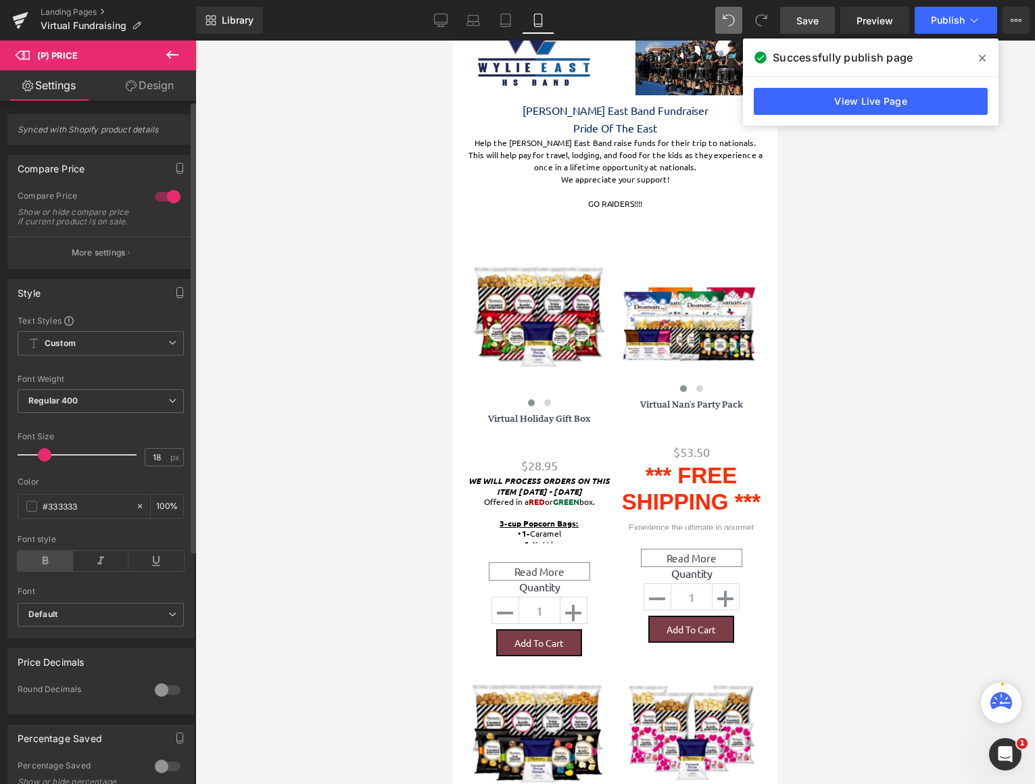
click at [42, 571] on icon at bounding box center [45, 561] width 55 height 20
click at [30, 512] on span at bounding box center [31, 506] width 11 height 11
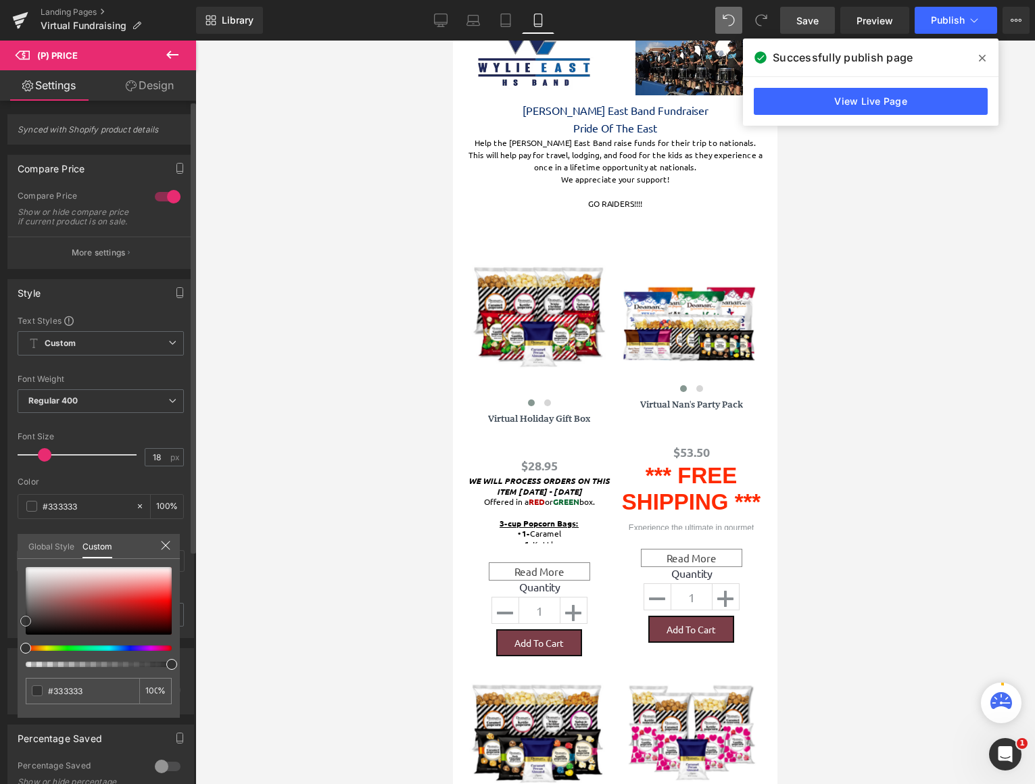
type input "#1a1818"
click at [30, 628] on div at bounding box center [99, 601] width 146 height 68
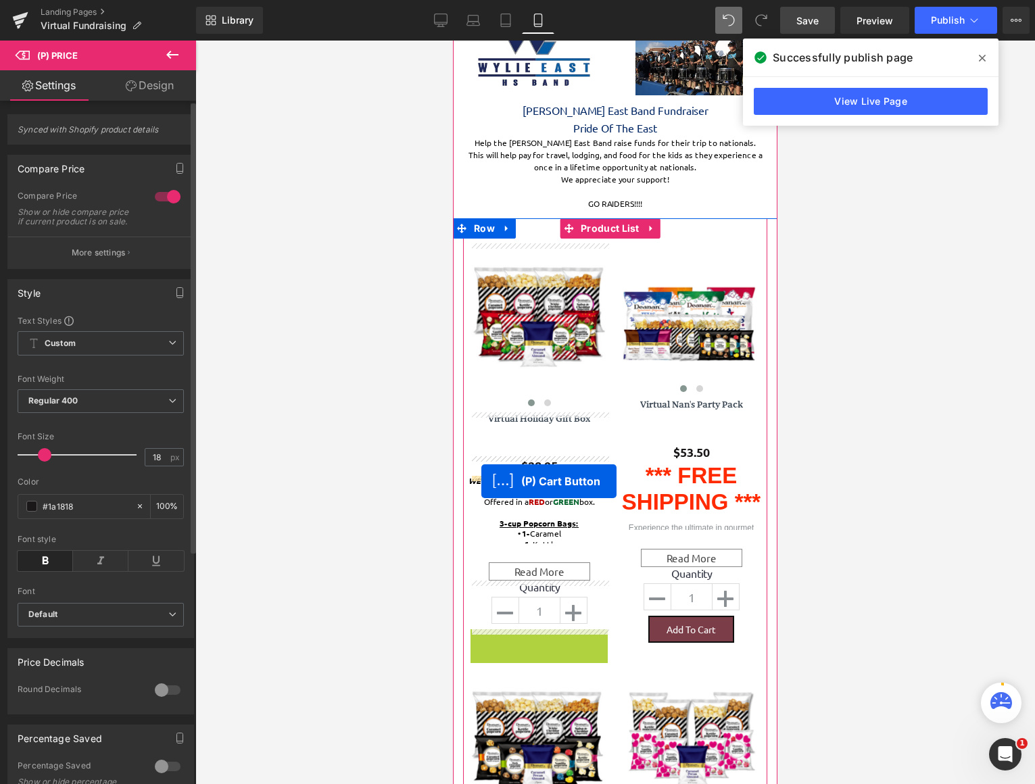
drag, startPoint x: 485, startPoint y: 645, endPoint x: 481, endPoint y: 481, distance: 163.6
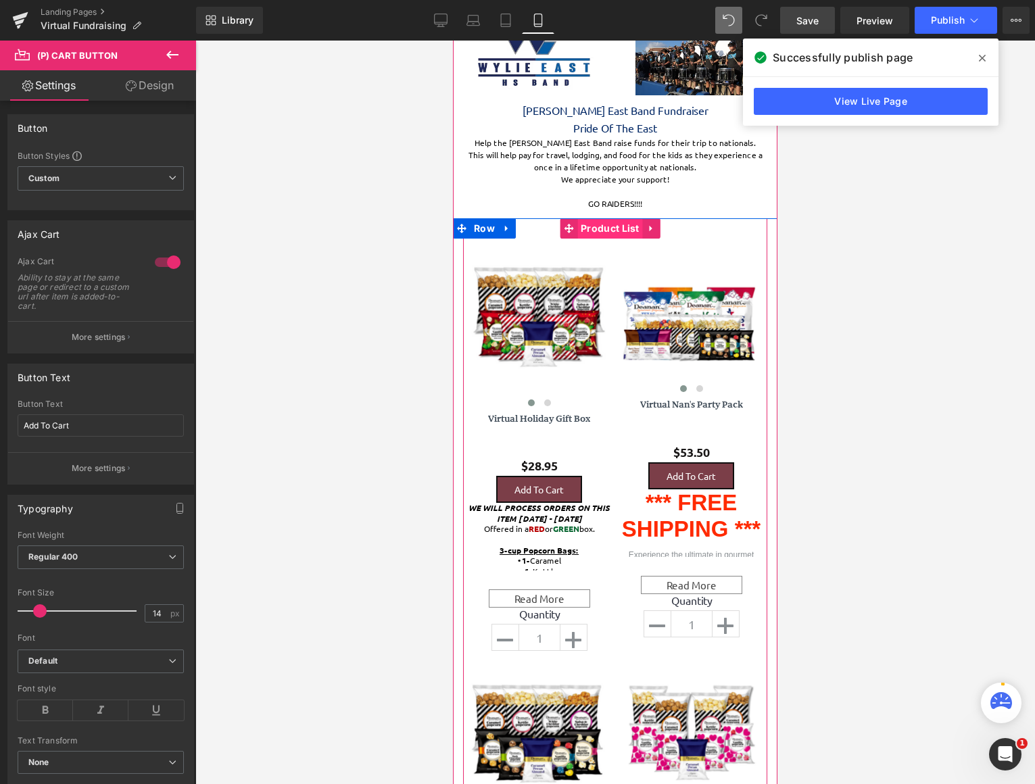
click at [614, 230] on span "Product List" at bounding box center [610, 228] width 66 height 20
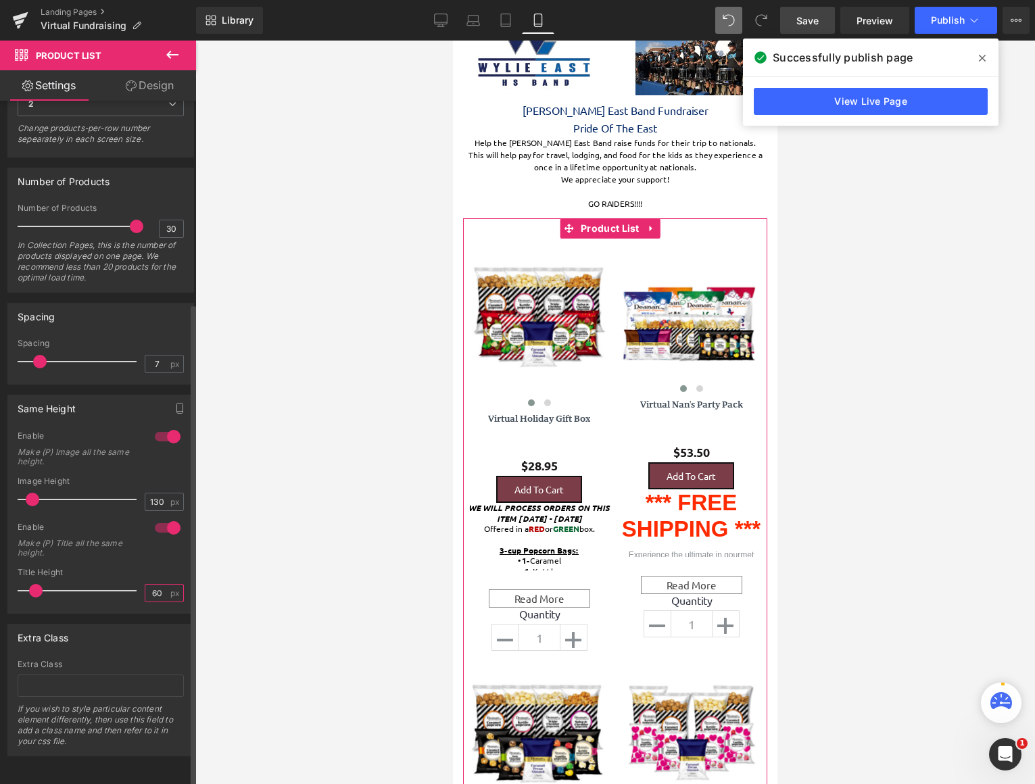
click at [151, 585] on input "60" at bounding box center [157, 593] width 24 height 17
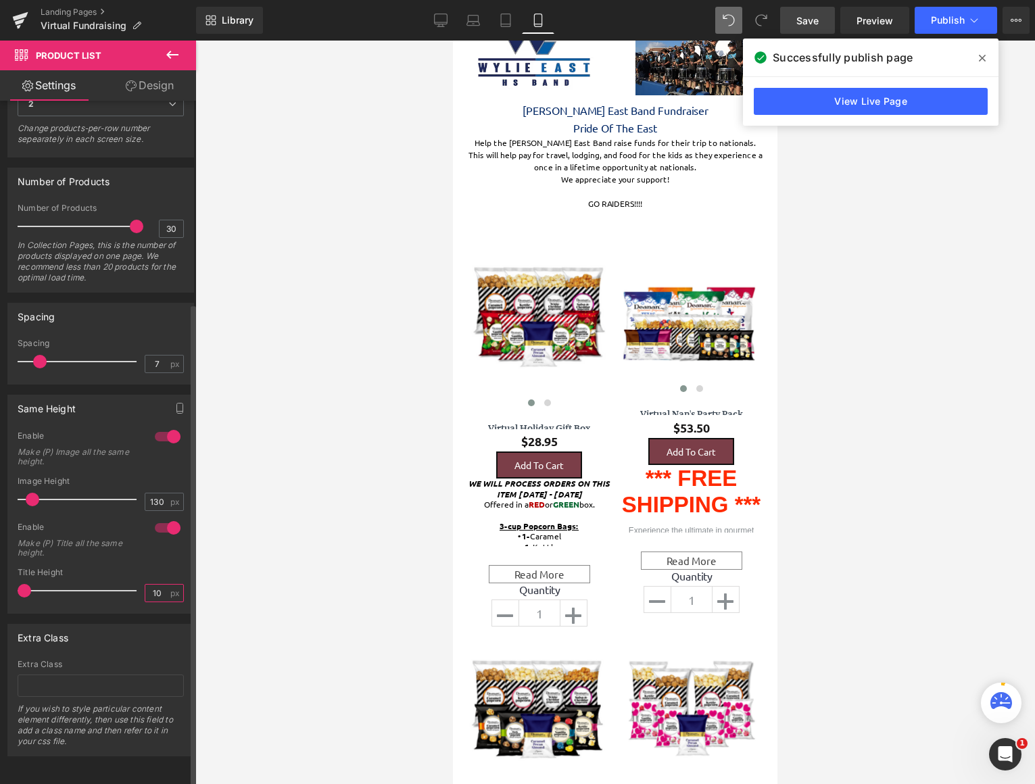
drag, startPoint x: 156, startPoint y: 581, endPoint x: 144, endPoint y: 581, distance: 12.2
click at [145, 585] on input "10" at bounding box center [157, 593] width 24 height 17
type input "30"
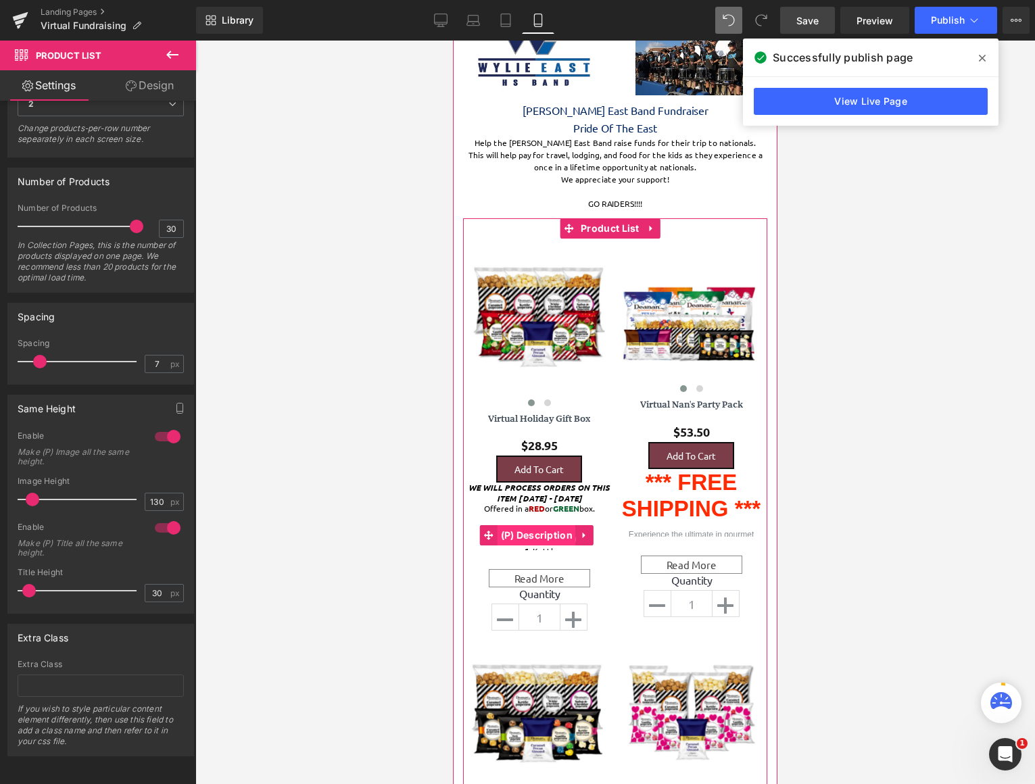
click at [520, 532] on span "(P) Description" at bounding box center [536, 535] width 79 height 20
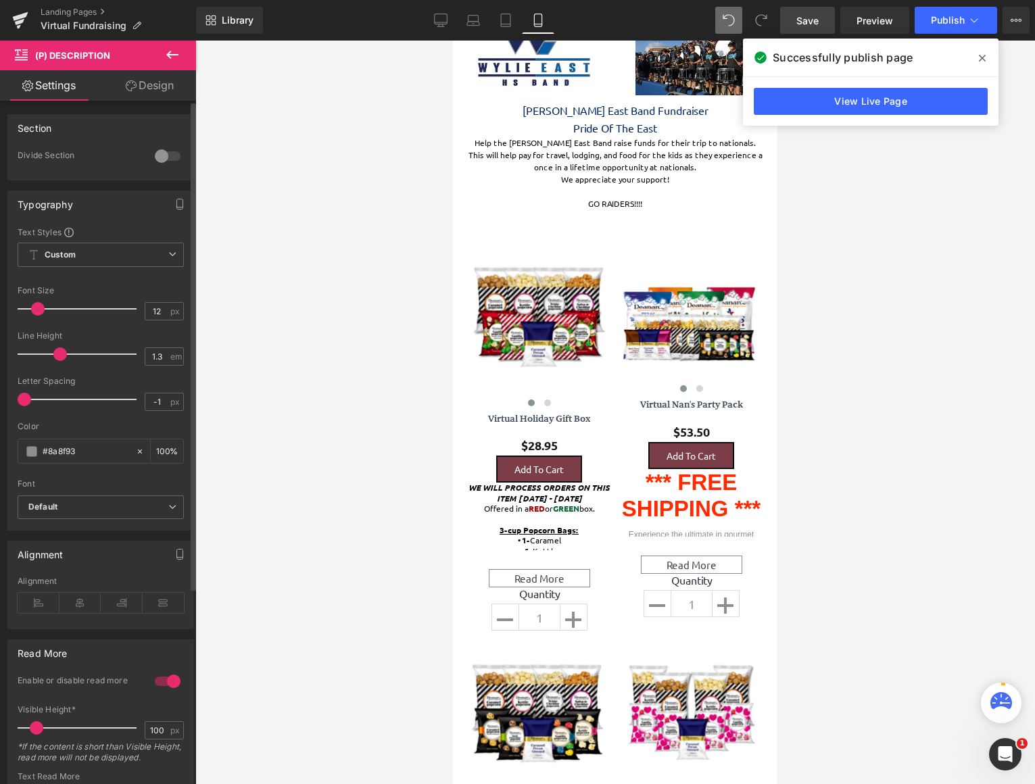
type input "1.2"
click at [51, 355] on span at bounding box center [56, 354] width 14 height 14
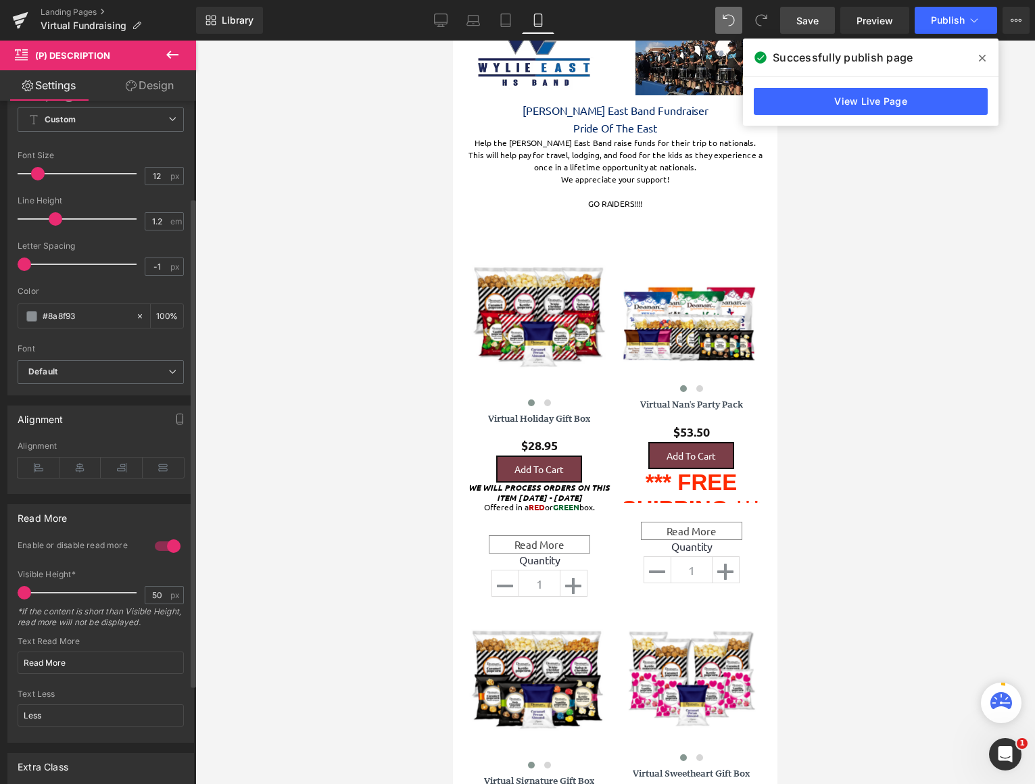
drag, startPoint x: 39, startPoint y: 595, endPoint x: 23, endPoint y: 592, distance: 15.8
click at [23, 592] on span at bounding box center [25, 593] width 14 height 14
click at [797, 22] on span "Save" at bounding box center [807, 21] width 22 height 14
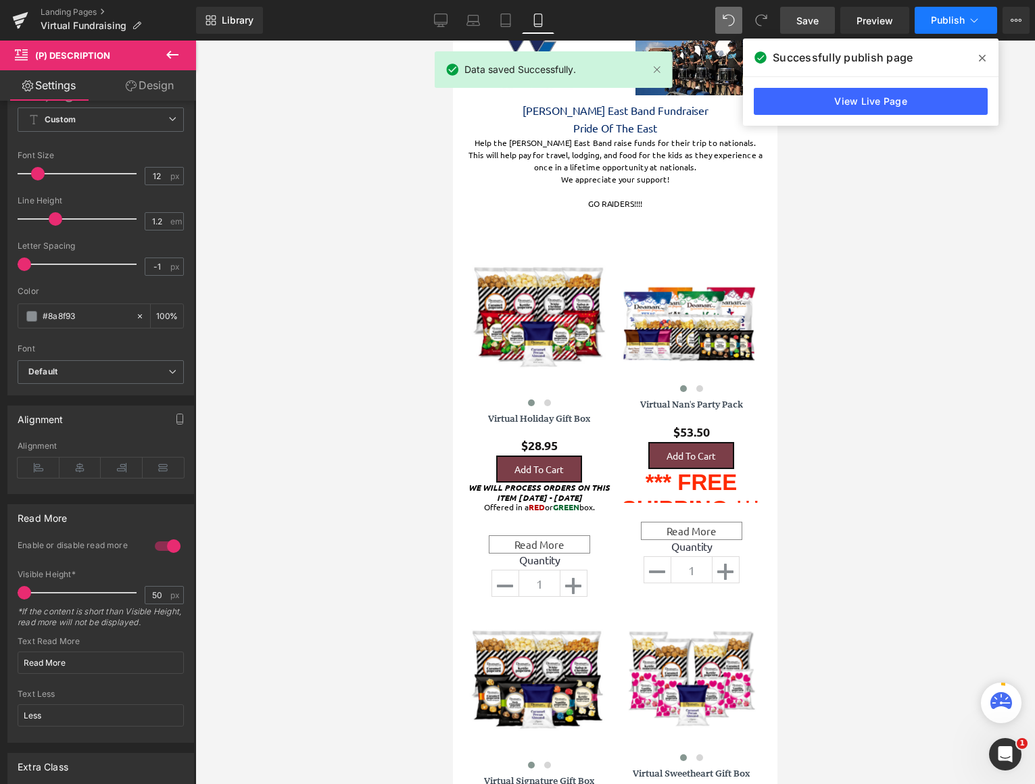
click at [941, 19] on span "Publish" at bounding box center [948, 20] width 34 height 11
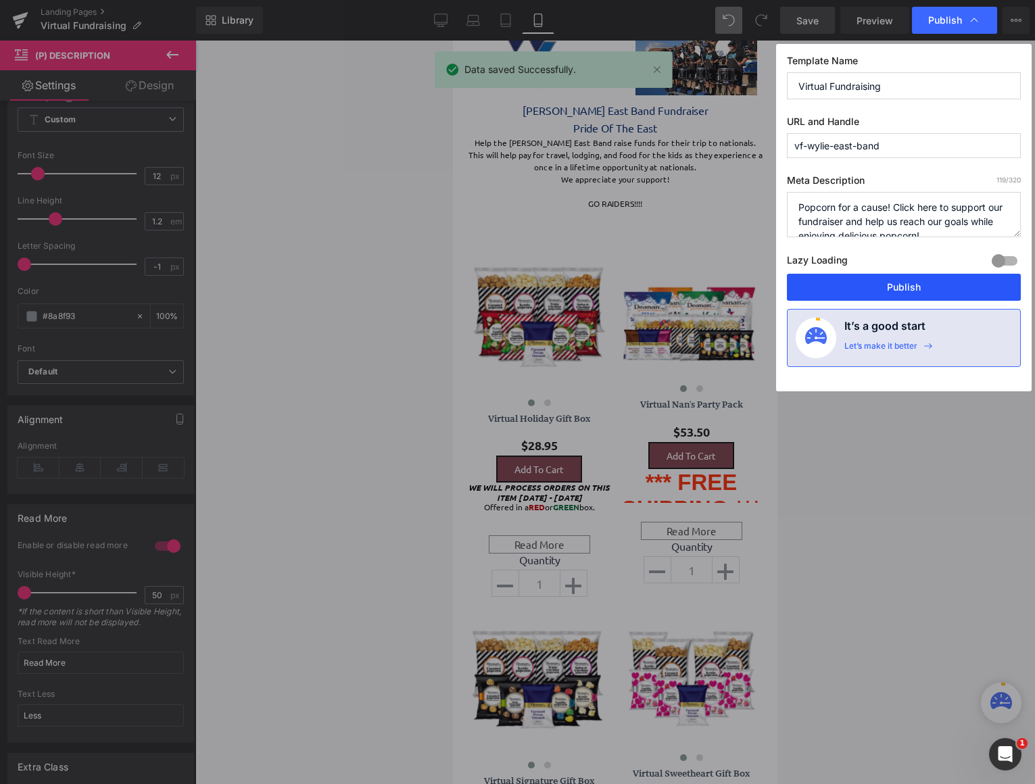
click at [907, 289] on button "Publish" at bounding box center [904, 287] width 234 height 27
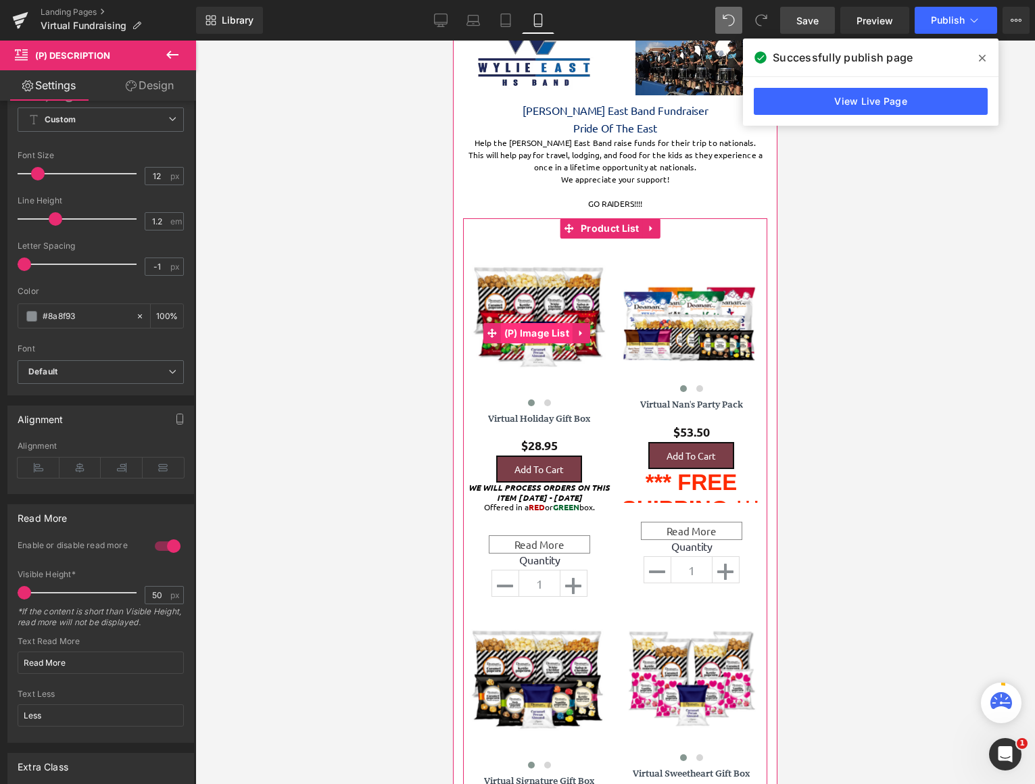
click at [533, 333] on span "(P) Image List" at bounding box center [537, 333] width 72 height 20
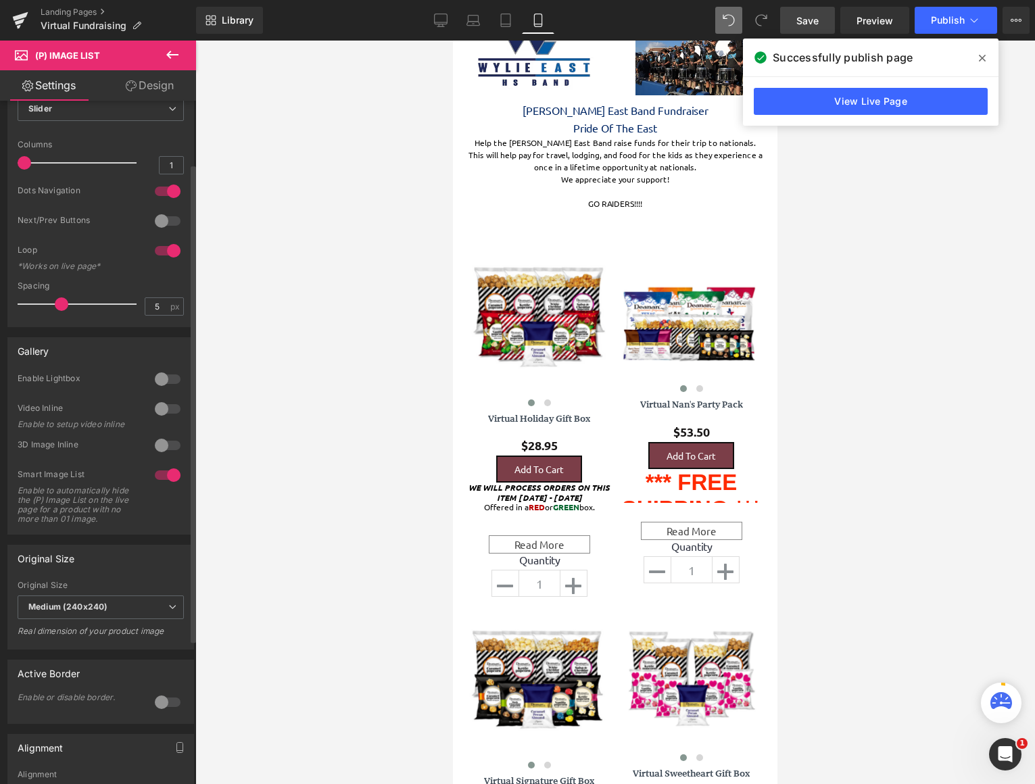
scroll to position [135, 0]
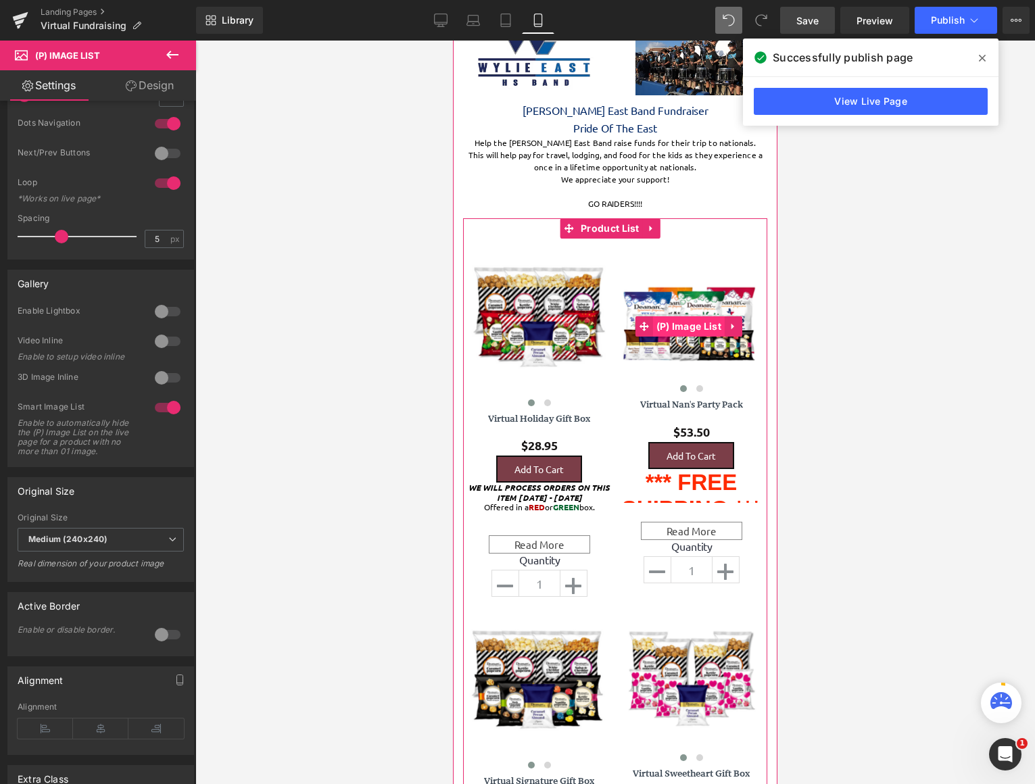
click at [682, 328] on span "(P) Image List" at bounding box center [689, 326] width 72 height 20
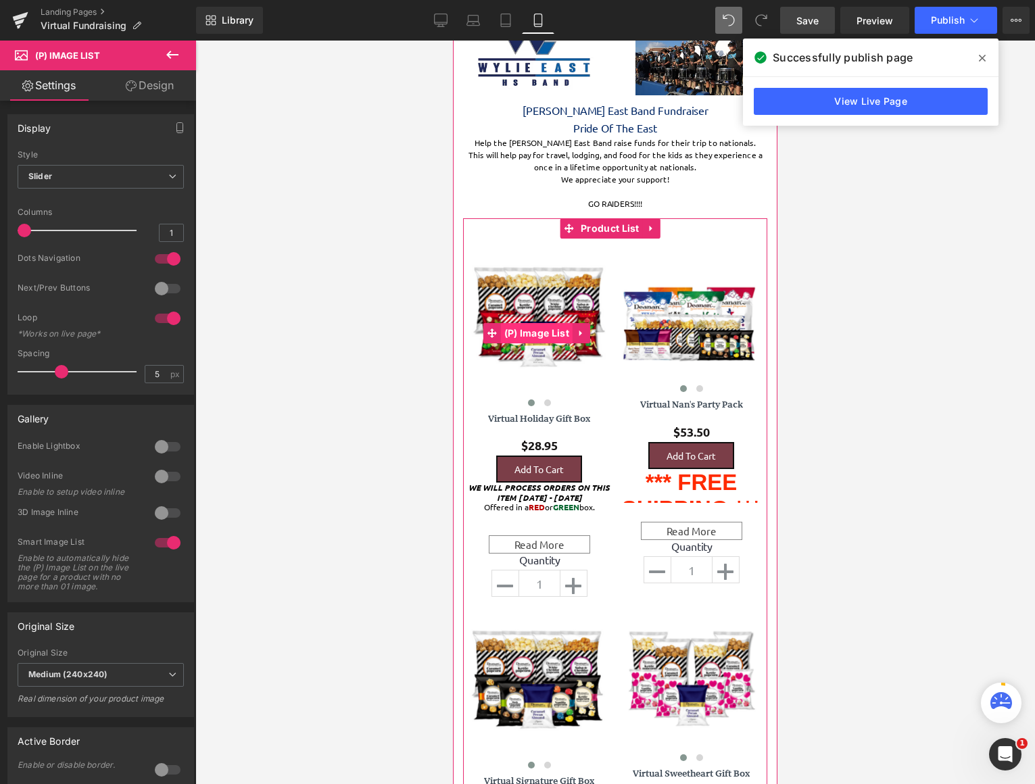
click at [547, 326] on span "(P) Image List" at bounding box center [537, 333] width 72 height 20
click at [535, 335] on span "(P) Image List" at bounding box center [537, 334] width 72 height 20
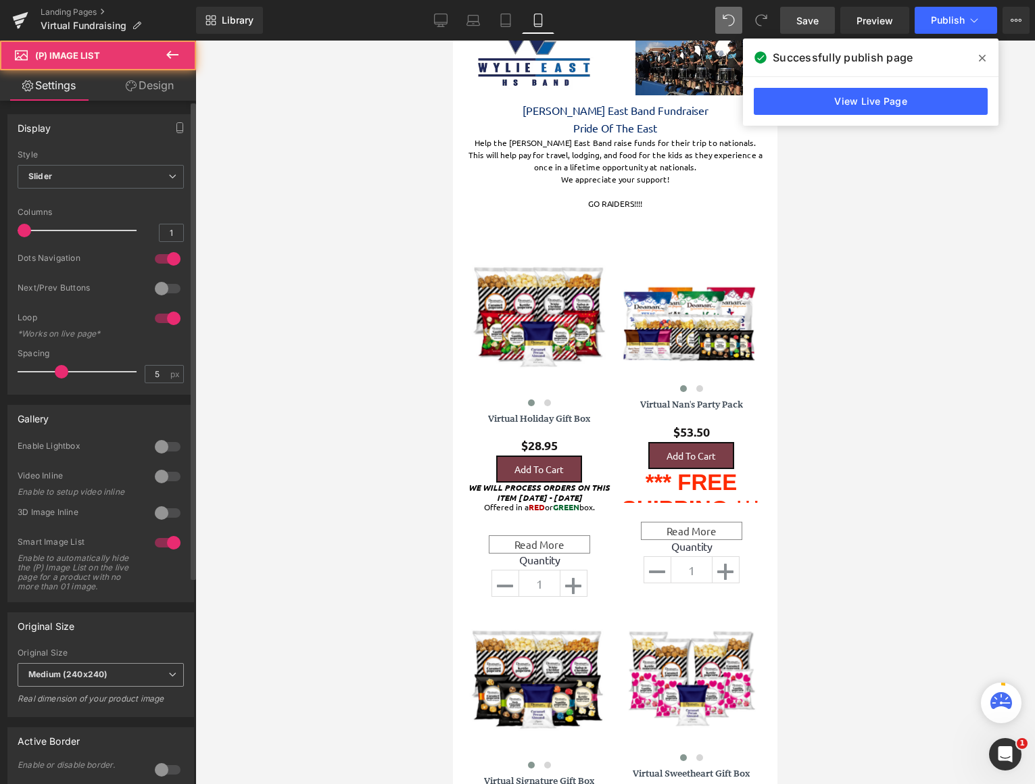
click at [159, 678] on span "Medium (240x240)" at bounding box center [101, 675] width 166 height 24
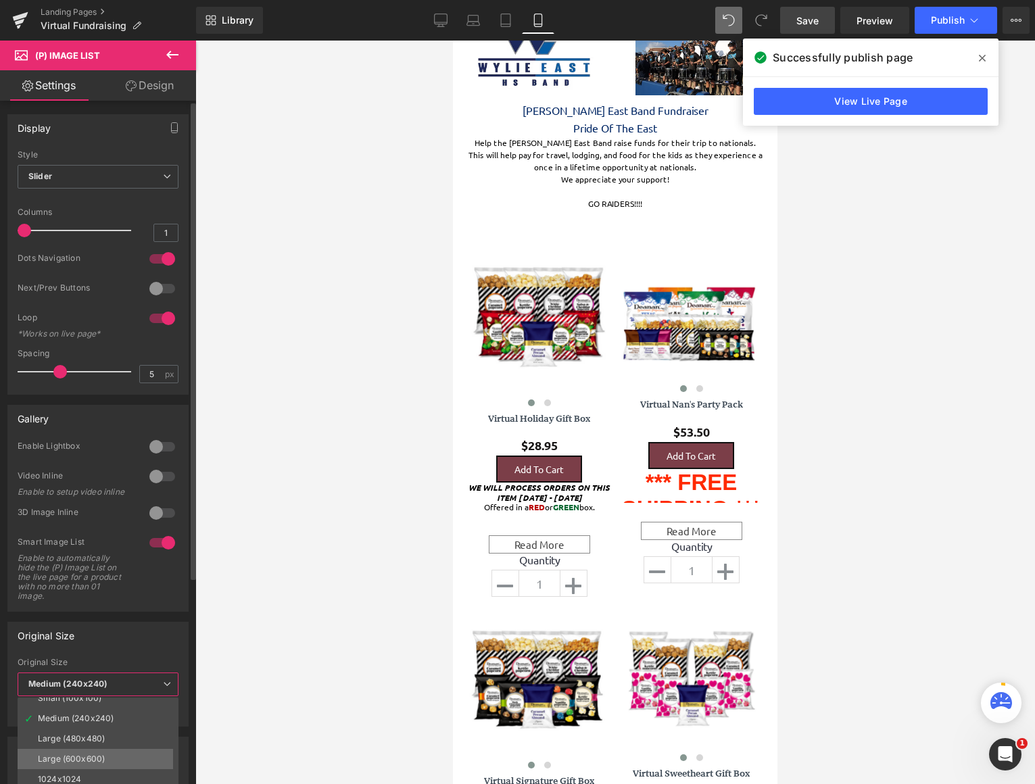
scroll to position [11, 0]
click at [274, 592] on div at bounding box center [614, 412] width 839 height 743
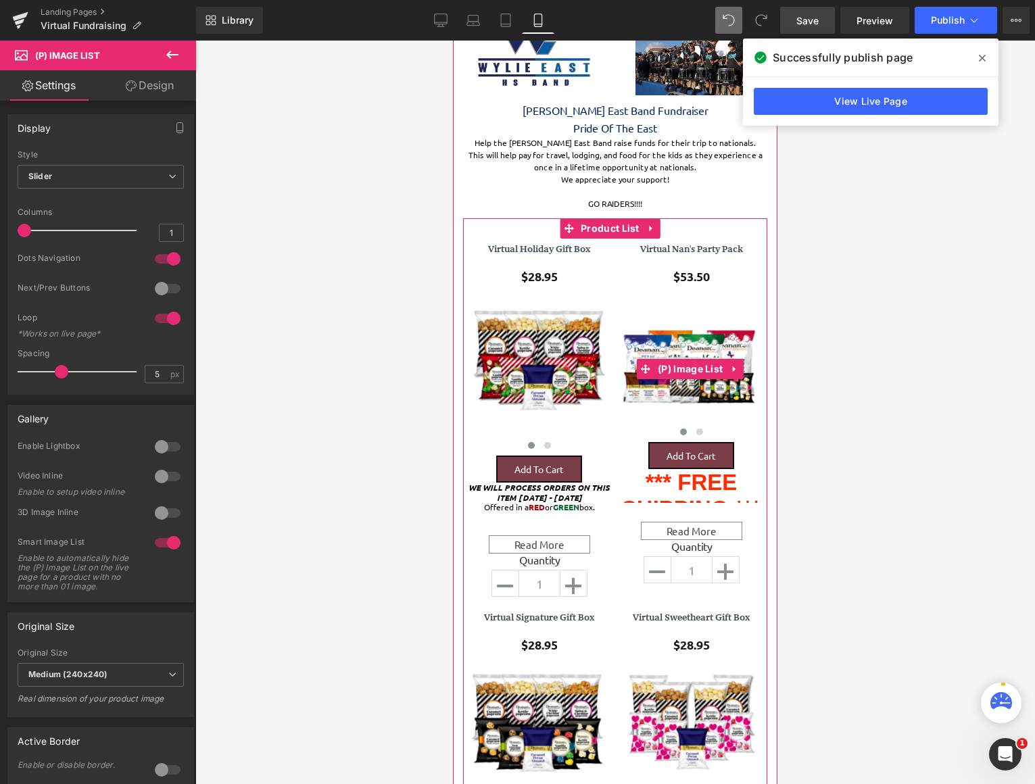
scroll to position [7, 7]
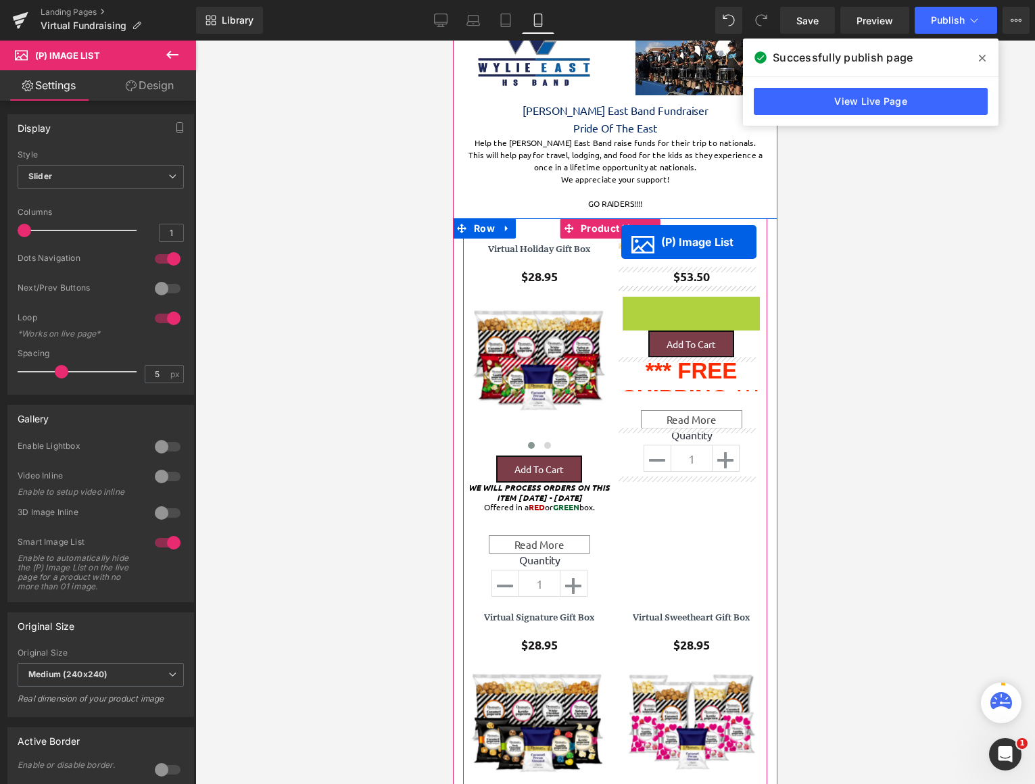
drag, startPoint x: 635, startPoint y: 368, endPoint x: 621, endPoint y: 242, distance: 126.4
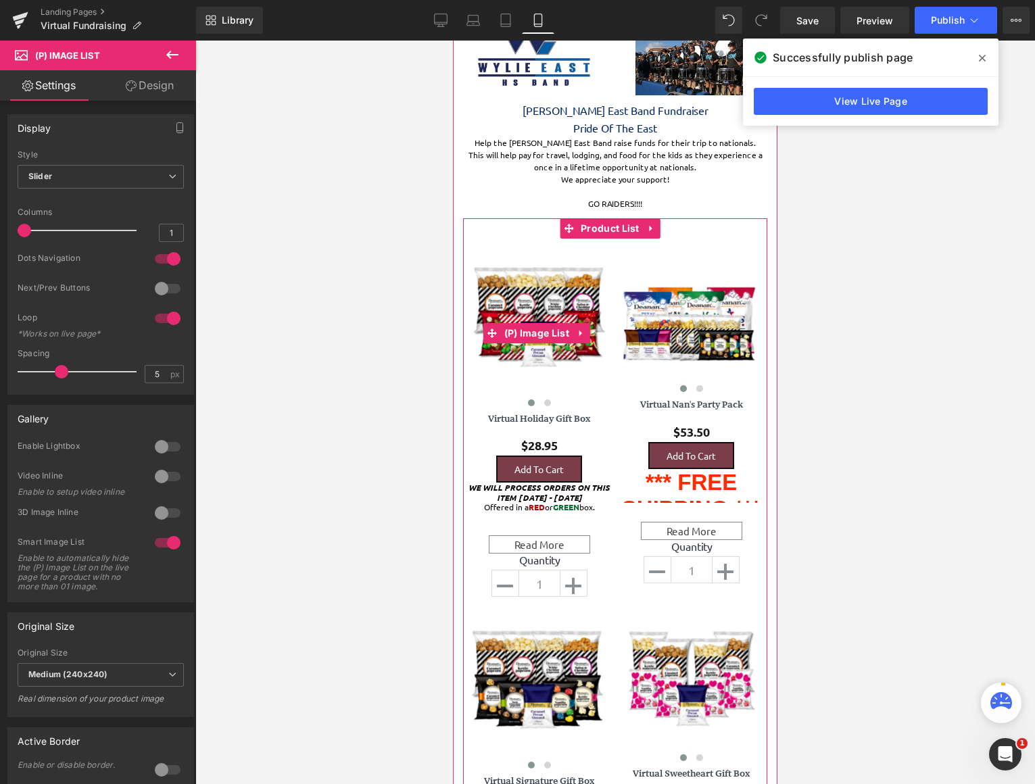
click at [537, 360] on img at bounding box center [538, 315] width 138 height 120
click at [537, 334] on span "(P) Image List" at bounding box center [537, 333] width 72 height 20
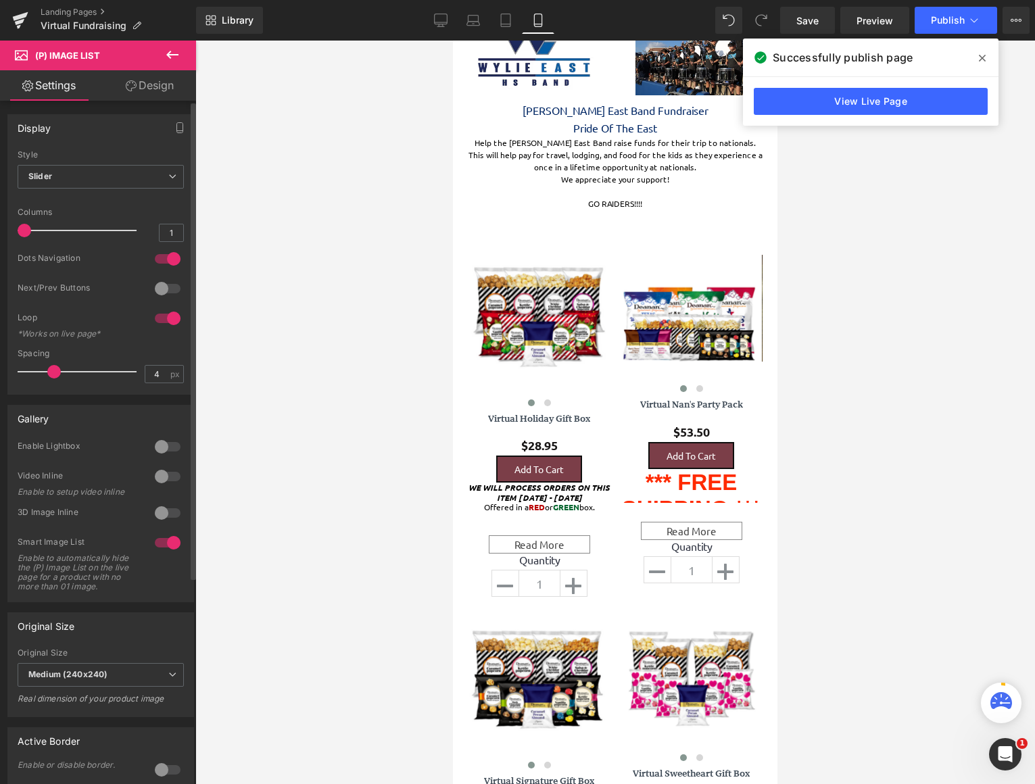
click at [52, 372] on span at bounding box center [54, 372] width 14 height 14
drag, startPoint x: 52, startPoint y: 372, endPoint x: 62, endPoint y: 372, distance: 9.5
click at [62, 372] on span at bounding box center [62, 372] width 14 height 14
drag, startPoint x: 62, startPoint y: 372, endPoint x: 45, endPoint y: 372, distance: 16.9
click at [47, 373] on span at bounding box center [47, 372] width 14 height 14
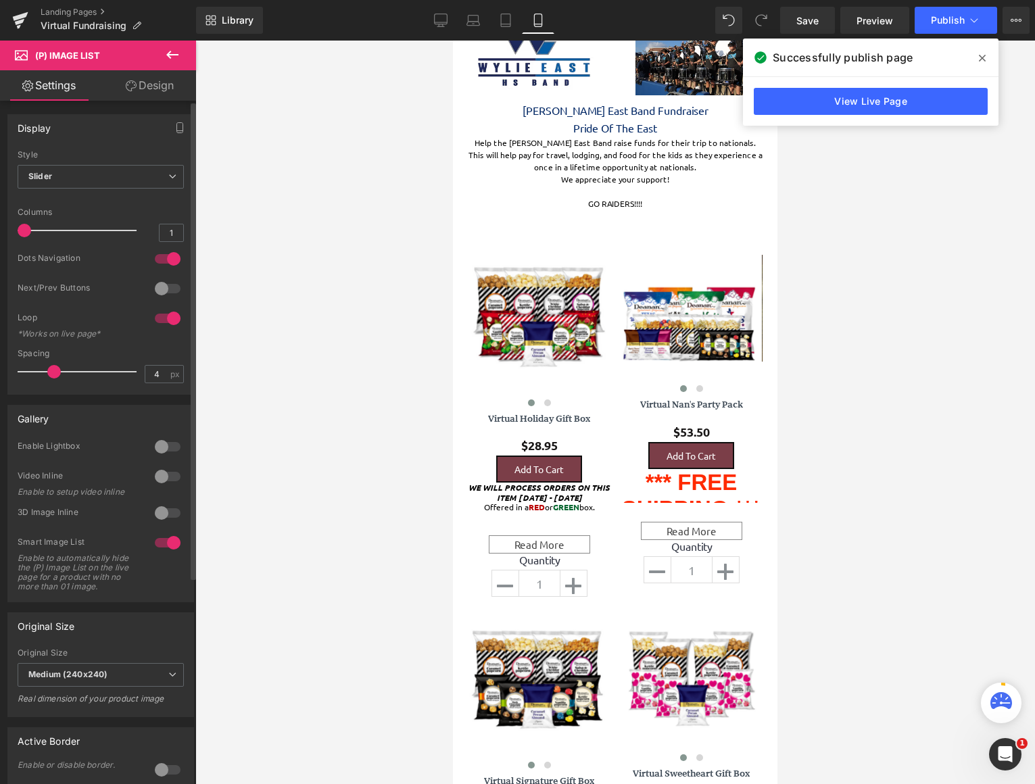
type input "5"
drag, startPoint x: 43, startPoint y: 372, endPoint x: 59, endPoint y: 371, distance: 15.6
click at [59, 371] on span at bounding box center [62, 372] width 14 height 14
click at [155, 176] on span "Slider" at bounding box center [101, 177] width 166 height 24
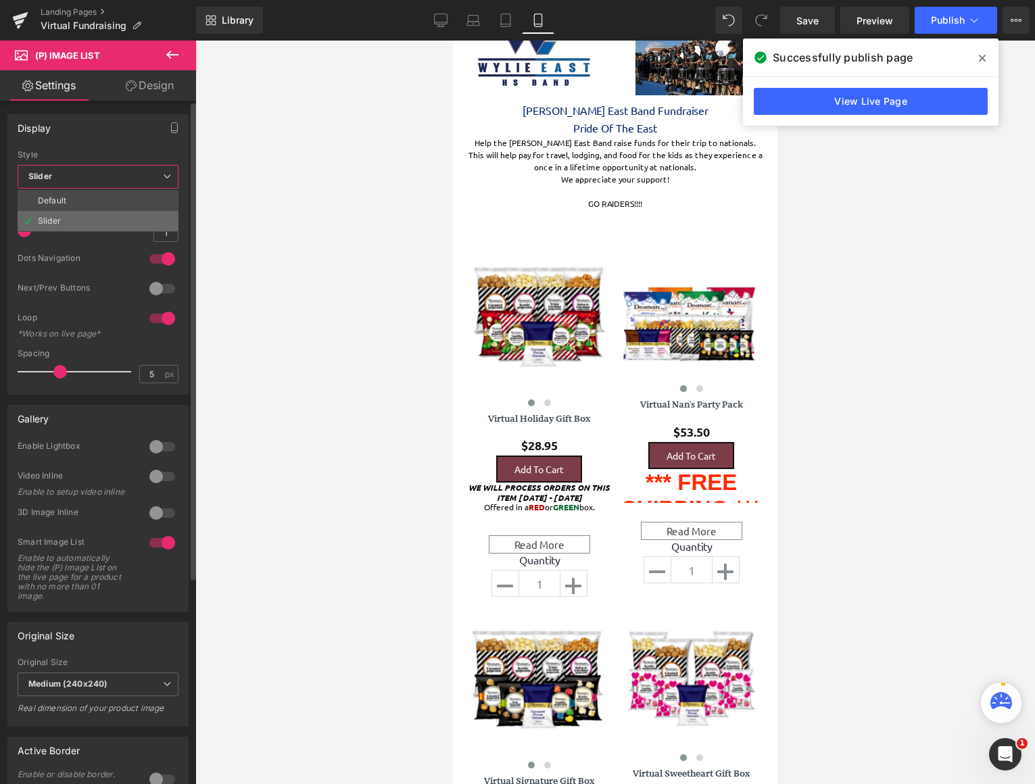
click at [121, 220] on li "Slider" at bounding box center [98, 221] width 161 height 20
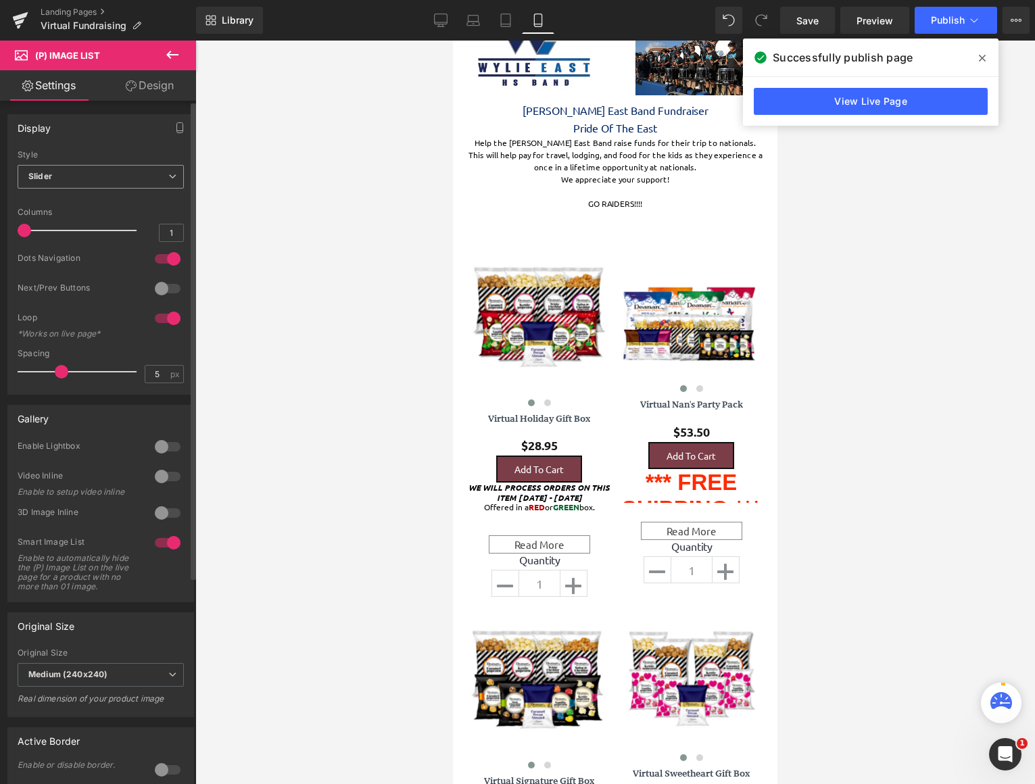
click at [122, 181] on span "Slider" at bounding box center [101, 177] width 166 height 24
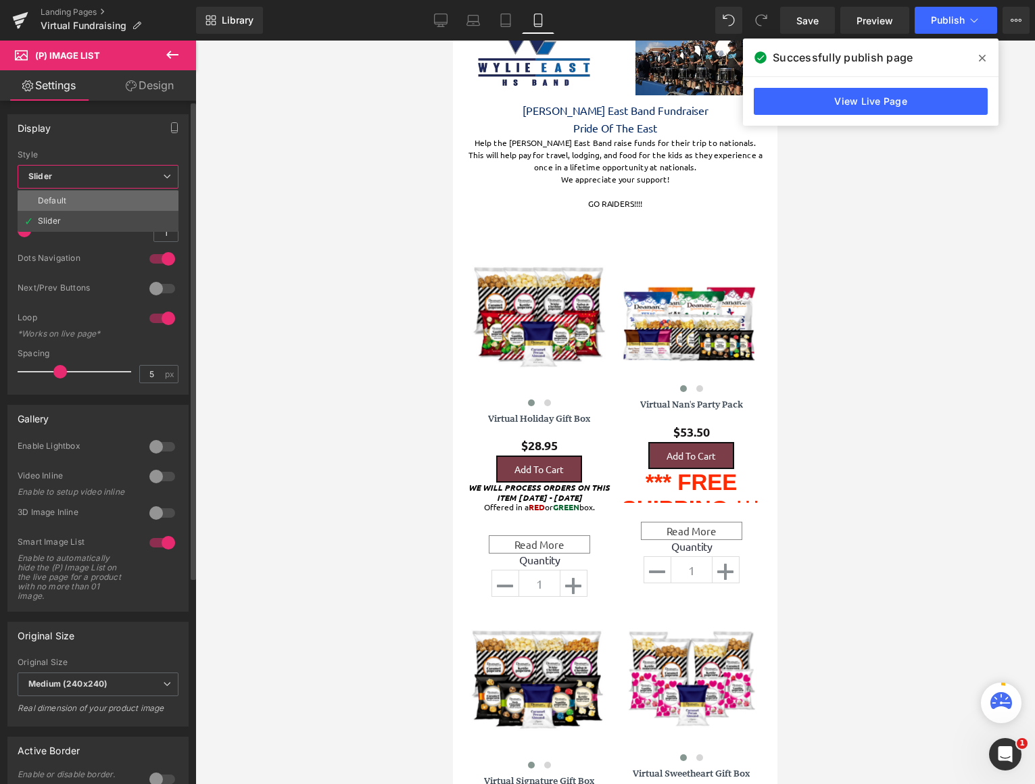
click at [118, 205] on li "Default" at bounding box center [98, 201] width 161 height 20
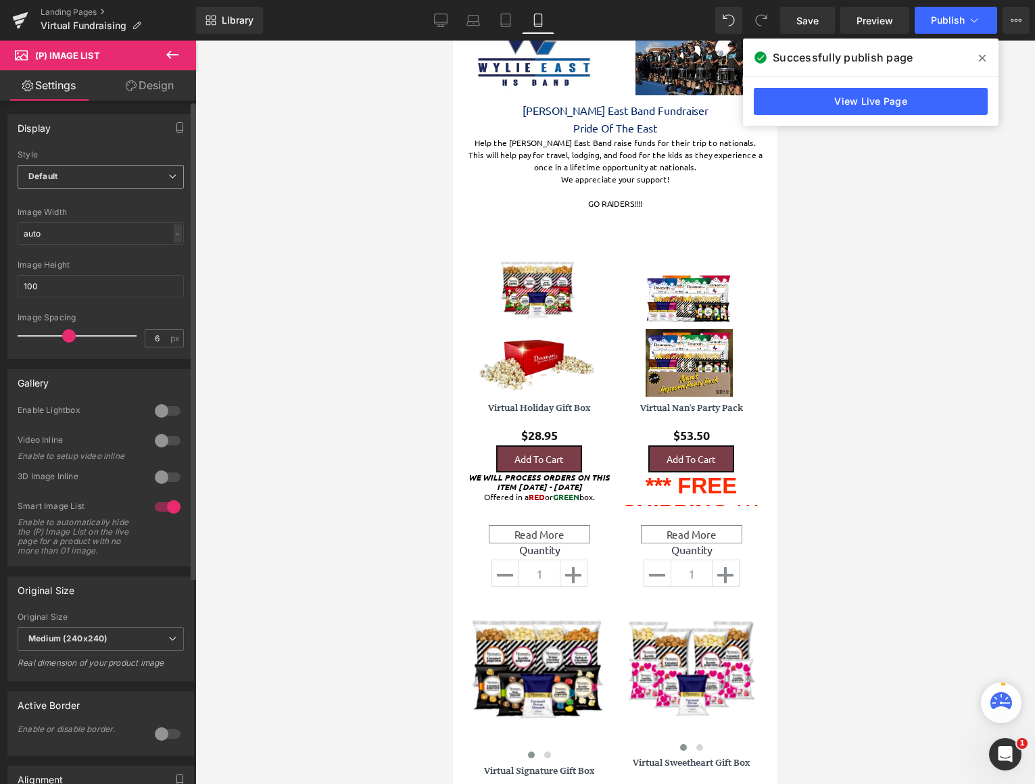
scroll to position [1984, 314]
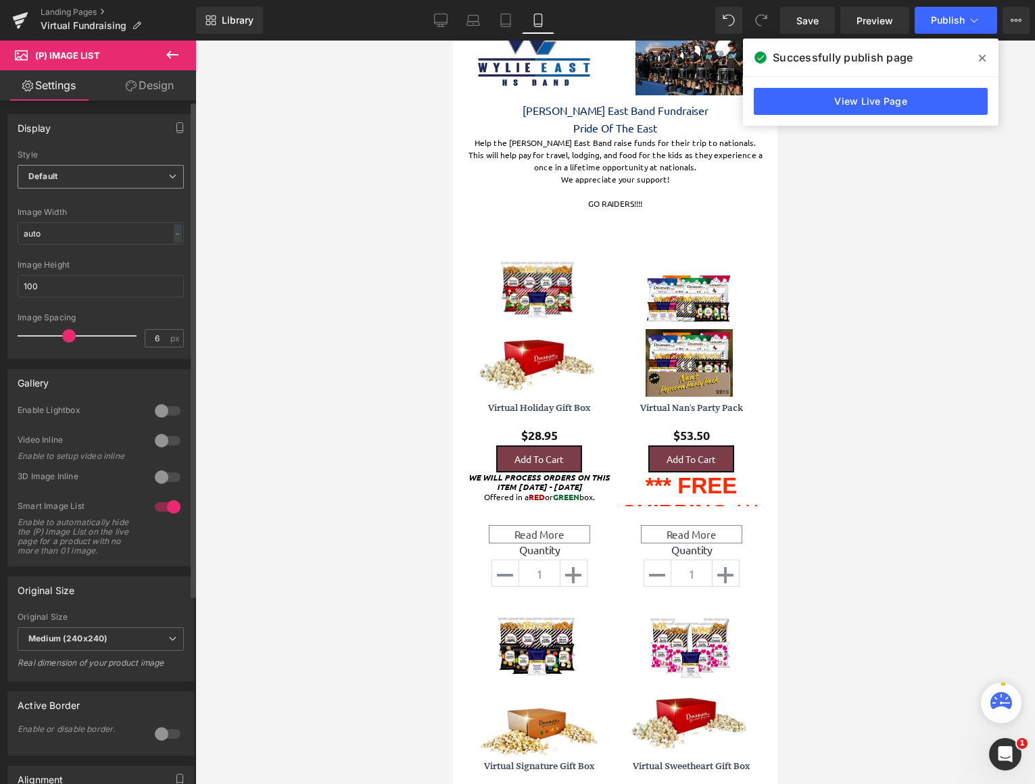
click at [118, 182] on span "Default" at bounding box center [101, 177] width 166 height 24
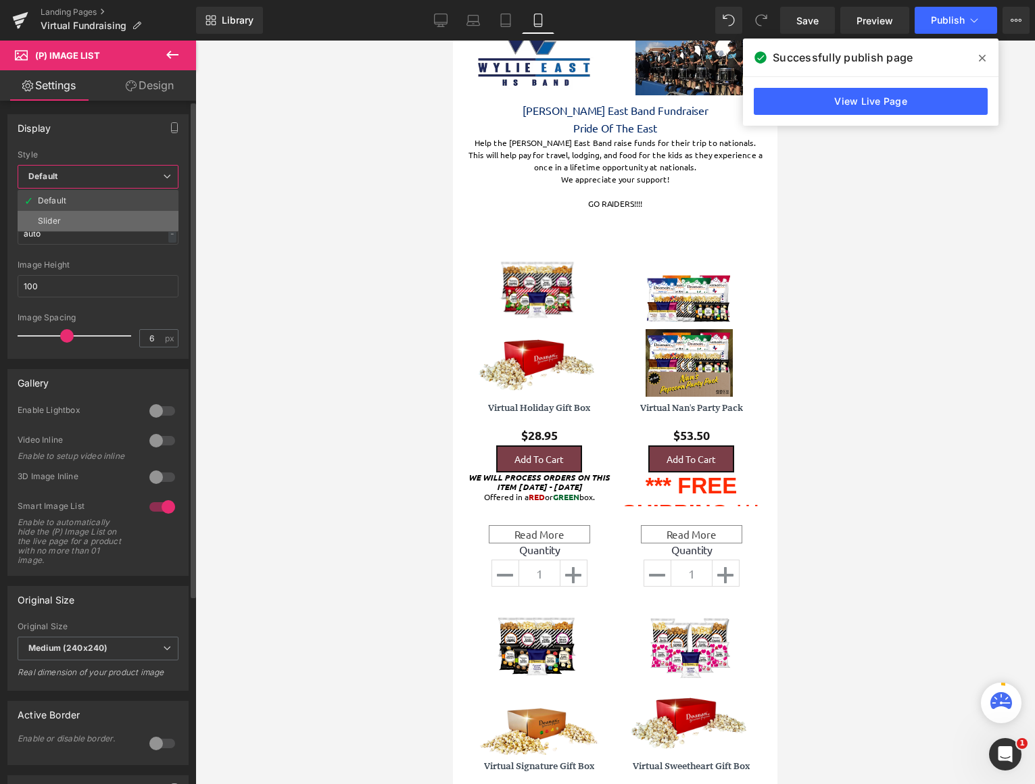
click at [105, 215] on li "Slider" at bounding box center [98, 221] width 161 height 20
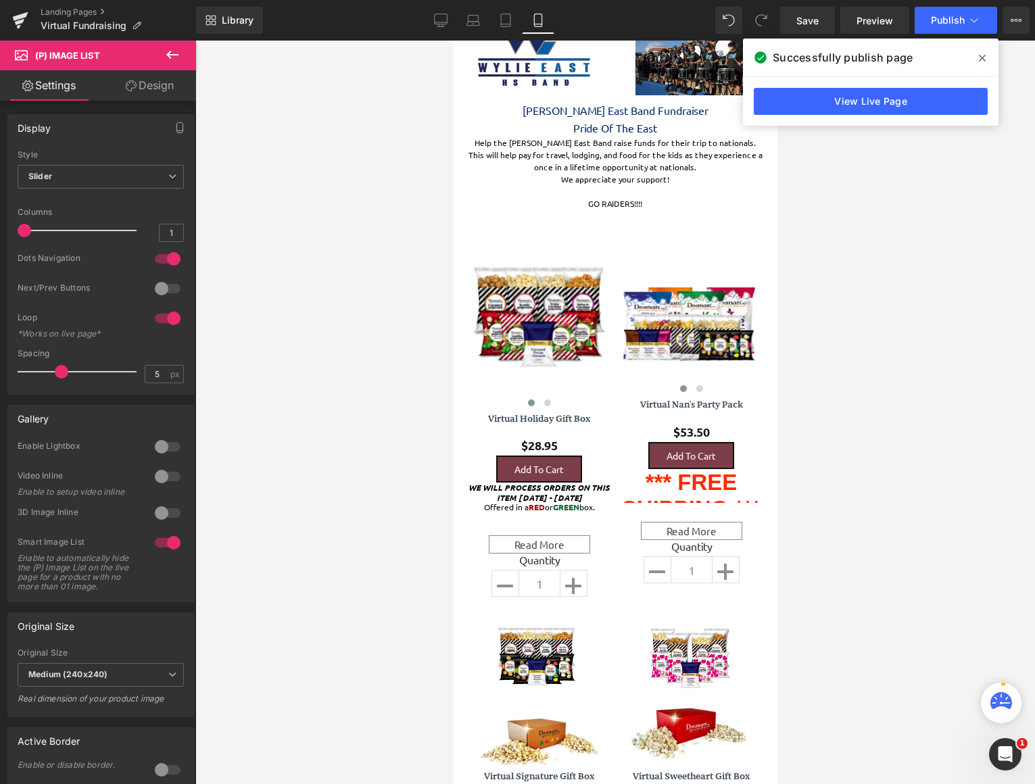
scroll to position [7, 7]
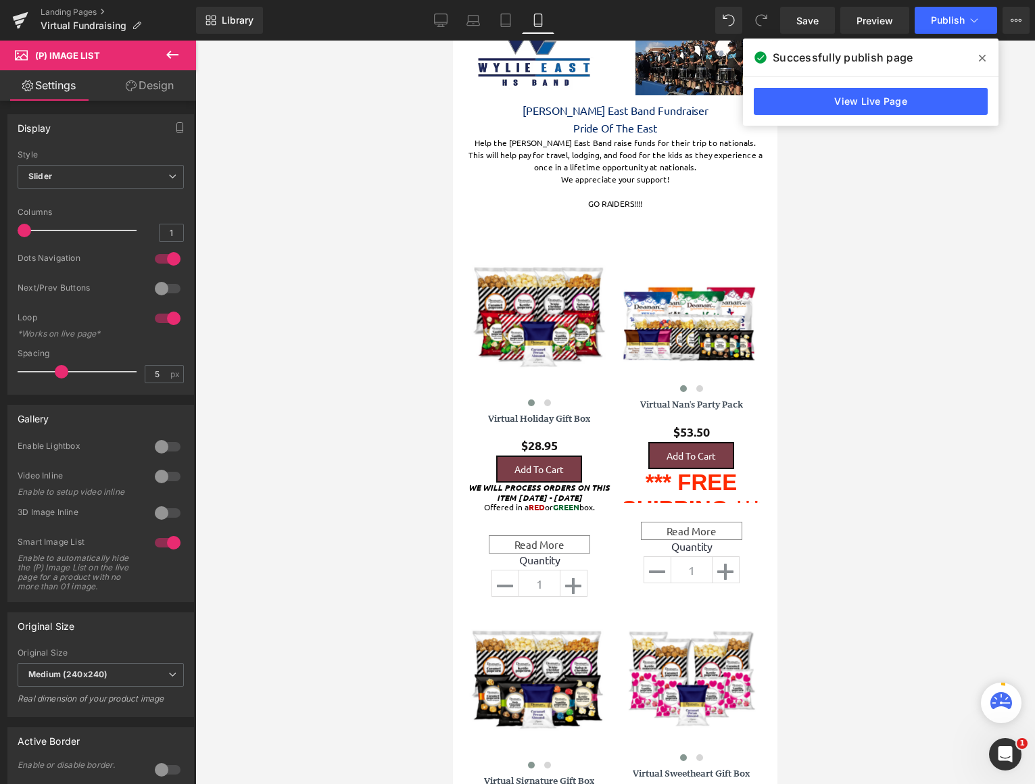
click at [165, 53] on icon at bounding box center [172, 55] width 16 height 16
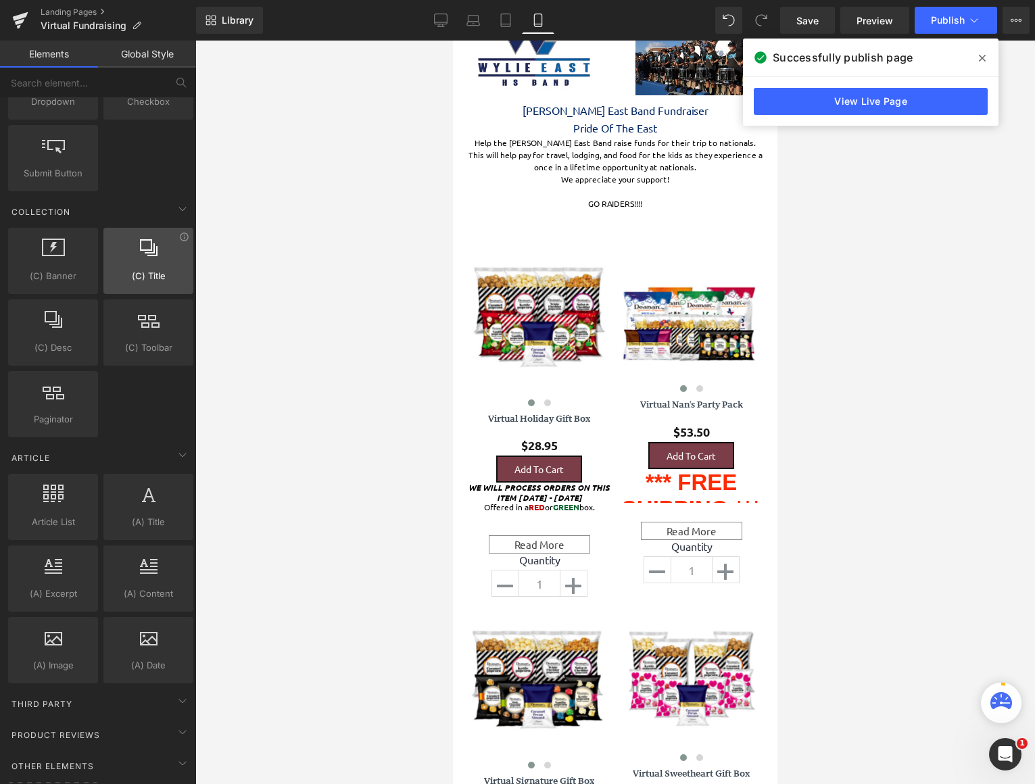
scroll to position [0, 0]
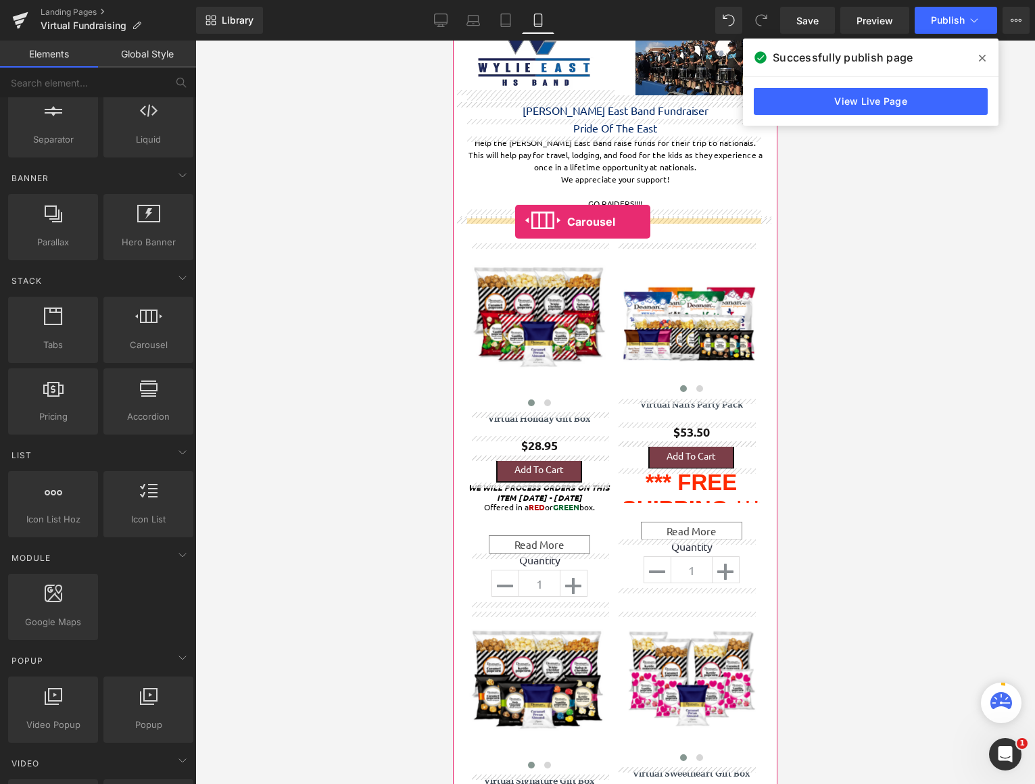
drag, startPoint x: 599, startPoint y: 374, endPoint x: 515, endPoint y: 222, distance: 173.6
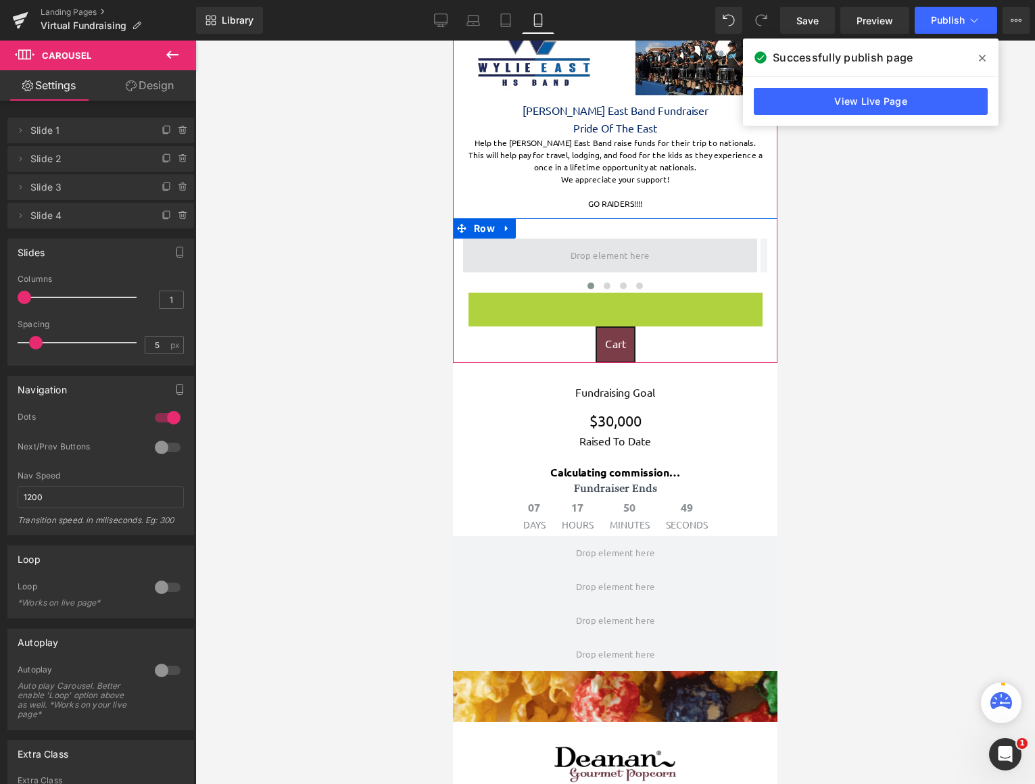
scroll to position [1329, 314]
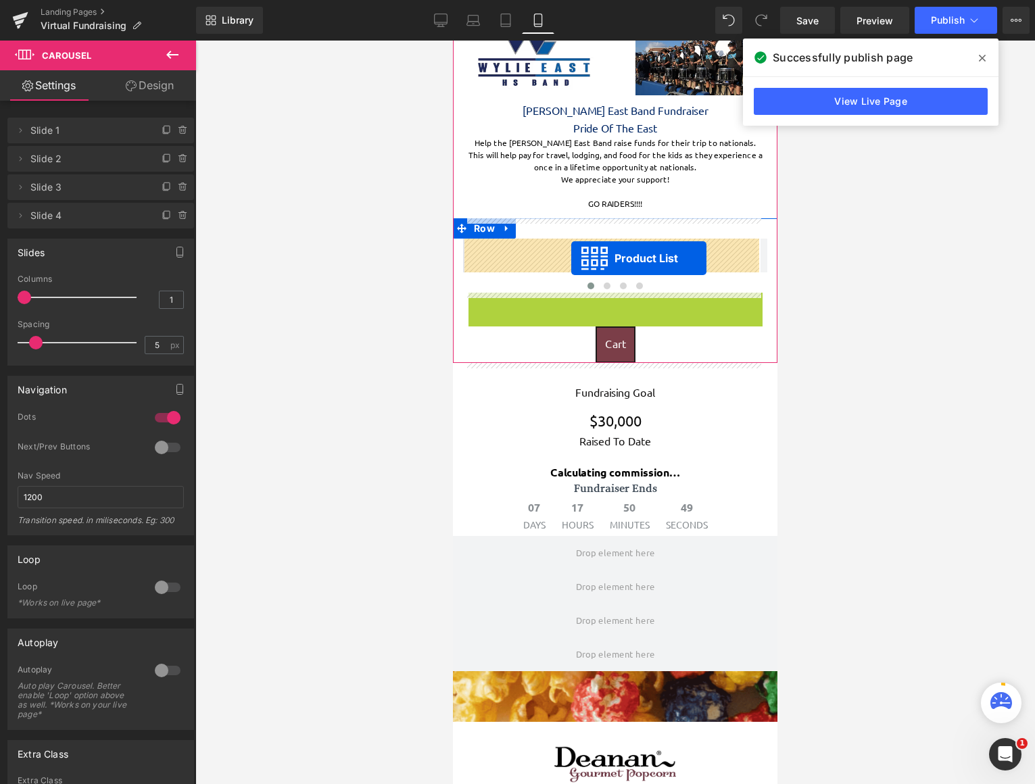
drag, startPoint x: 571, startPoint y: 303, endPoint x: 571, endPoint y: 258, distance: 44.6
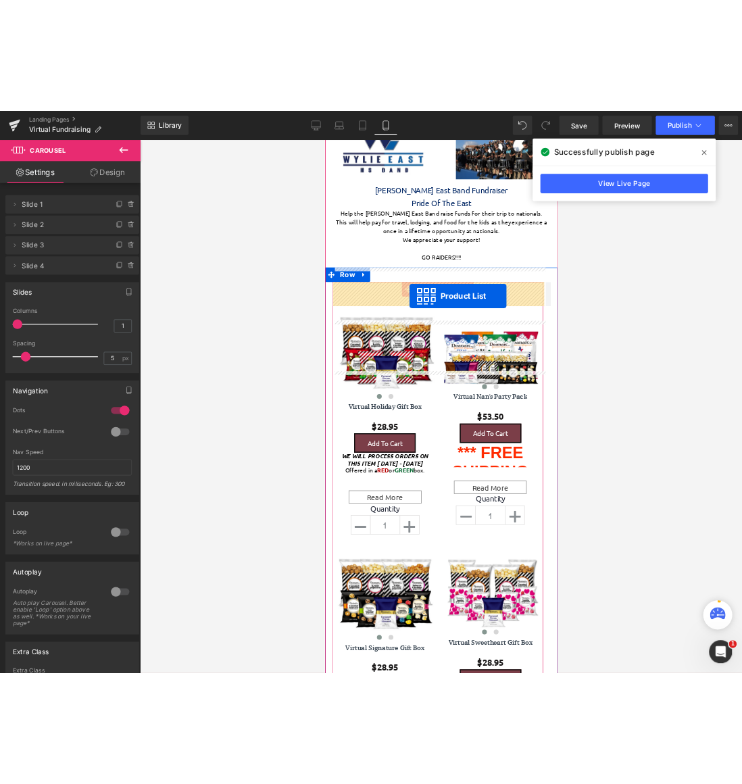
scroll to position [1967, 314]
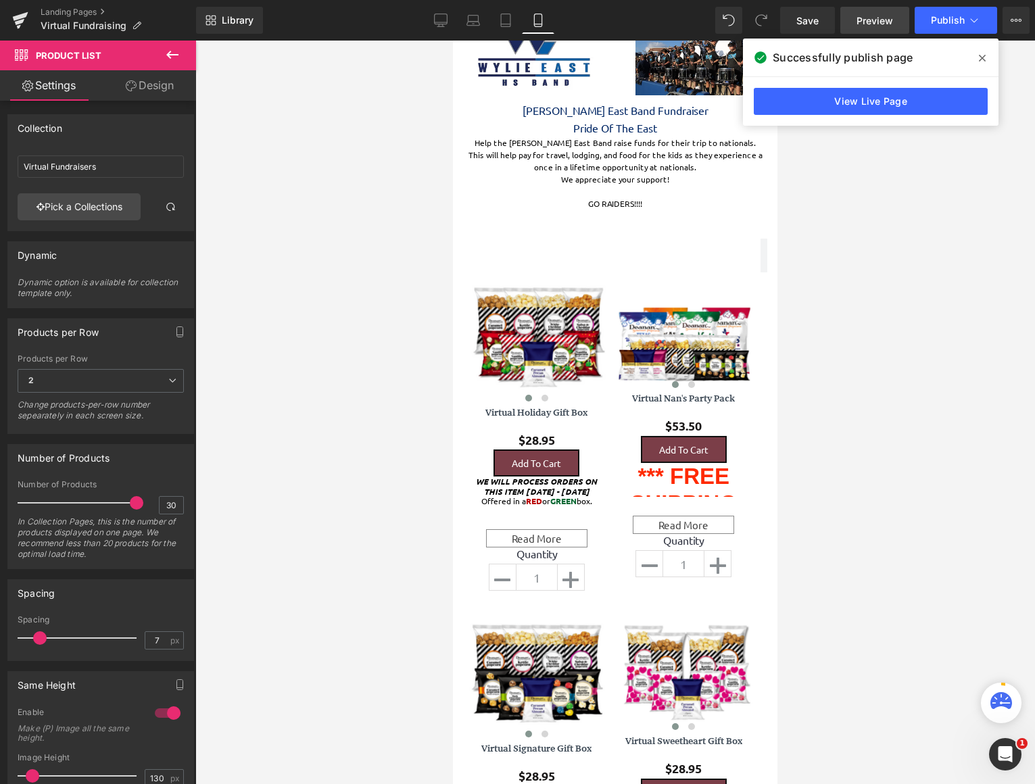
click at [866, 21] on span "Preview" at bounding box center [874, 21] width 36 height 14
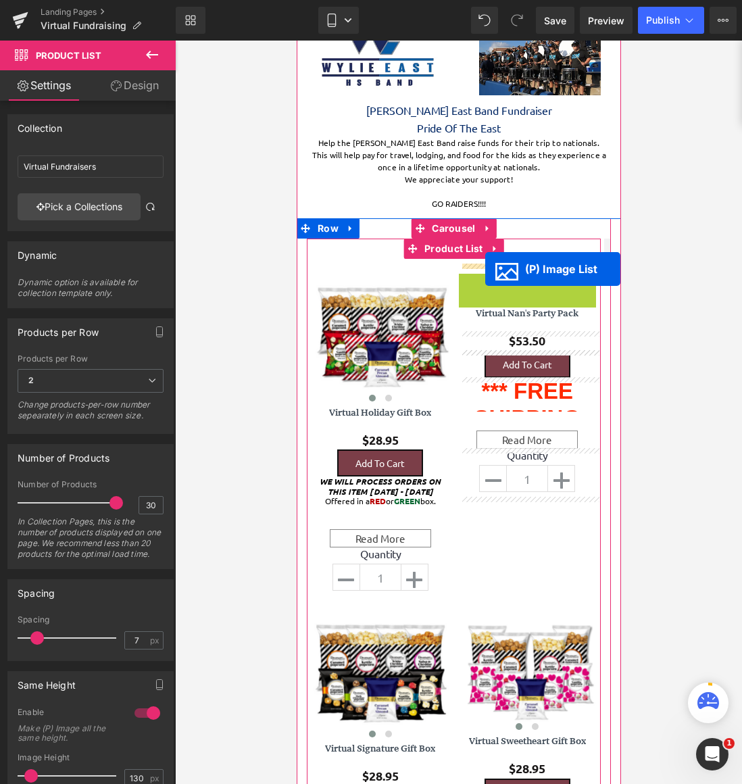
drag, startPoint x: 480, startPoint y: 337, endPoint x: 485, endPoint y: 269, distance: 67.7
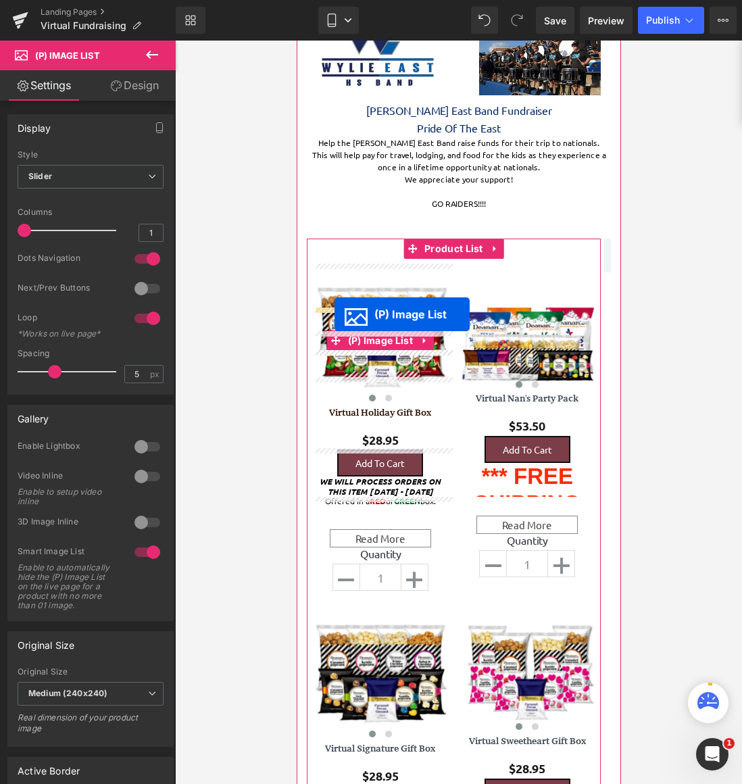
scroll to position [1953, 314]
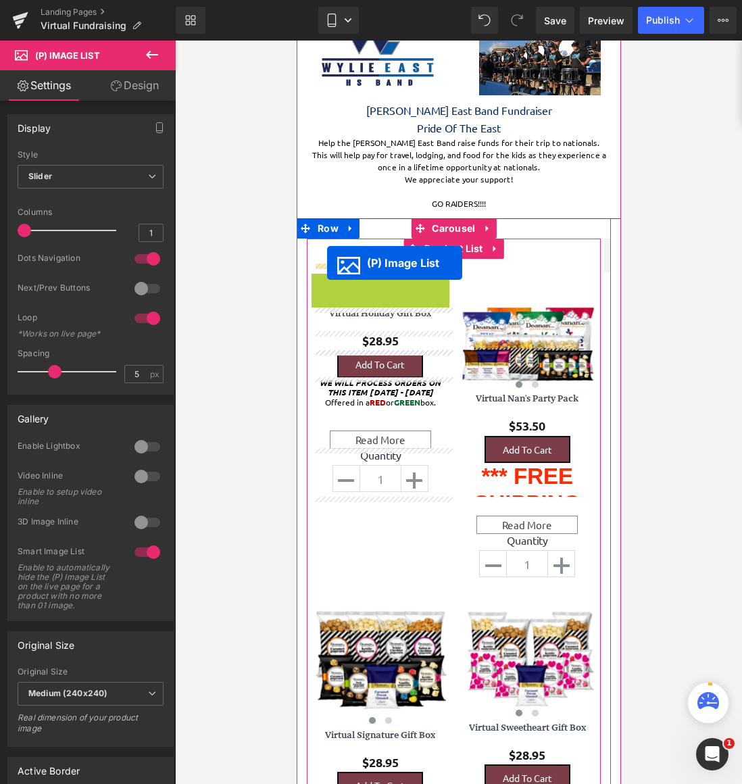
drag, startPoint x: 332, startPoint y: 339, endPoint x: 326, endPoint y: 263, distance: 75.9
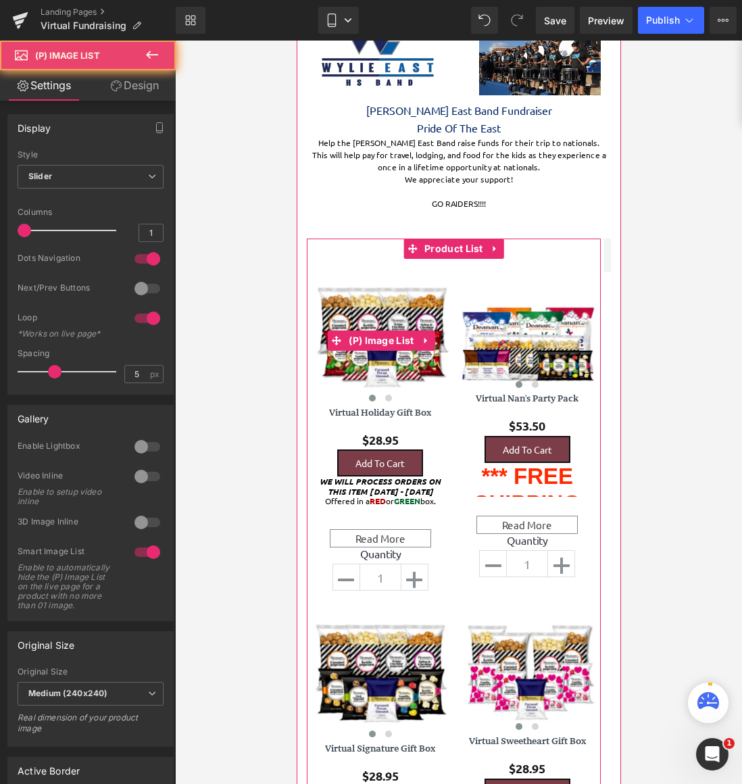
scroll to position [7, 7]
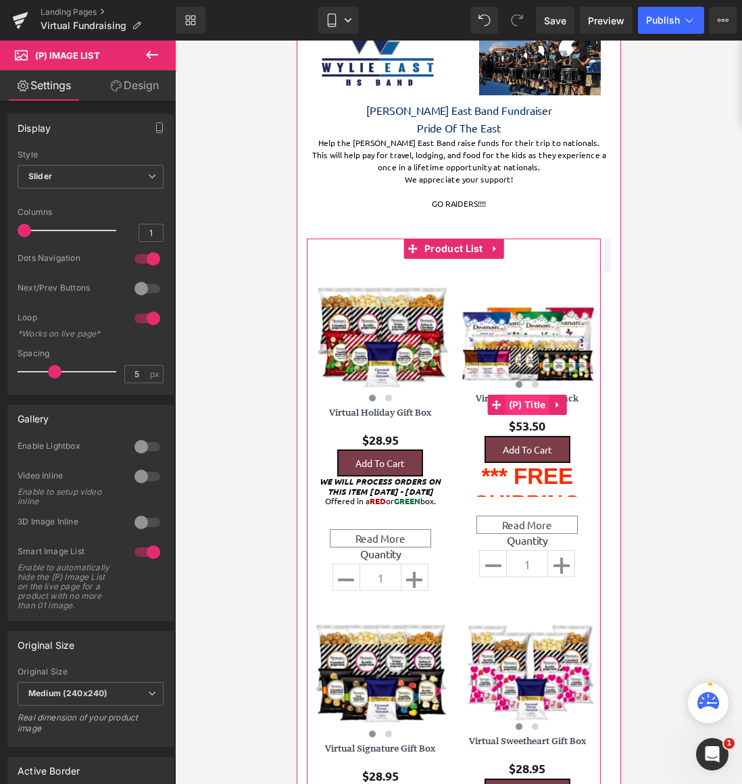
drag, startPoint x: 522, startPoint y: 385, endPoint x: 518, endPoint y: 410, distance: 24.7
click at [518, 410] on div "‹ › (P) Image List Virtual Nan's Party Pack (P) Title $53.50 $53.50 (P) Price A…" at bounding box center [527, 423] width 138 height 318
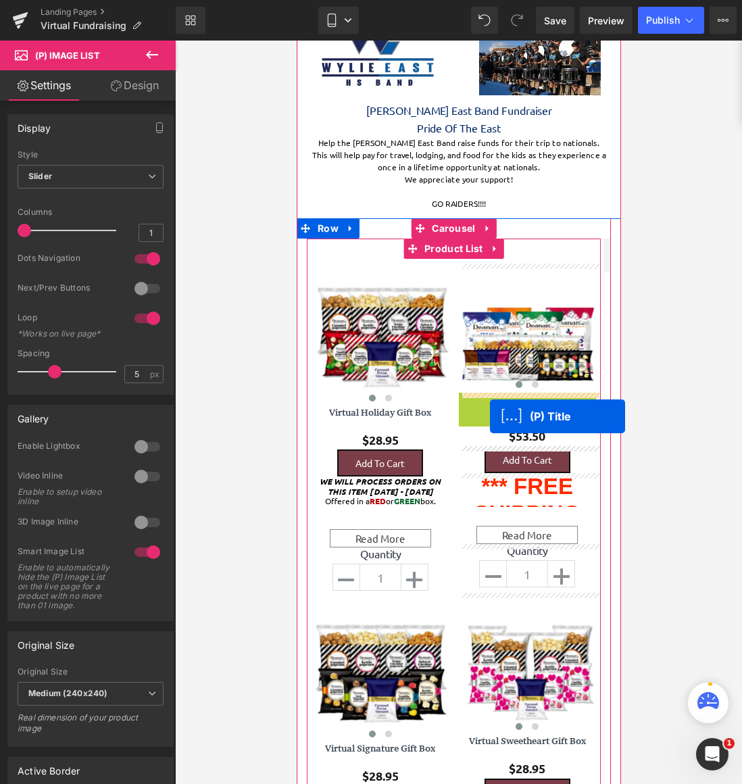
drag, startPoint x: 491, startPoint y: 403, endPoint x: 489, endPoint y: 416, distance: 13.6
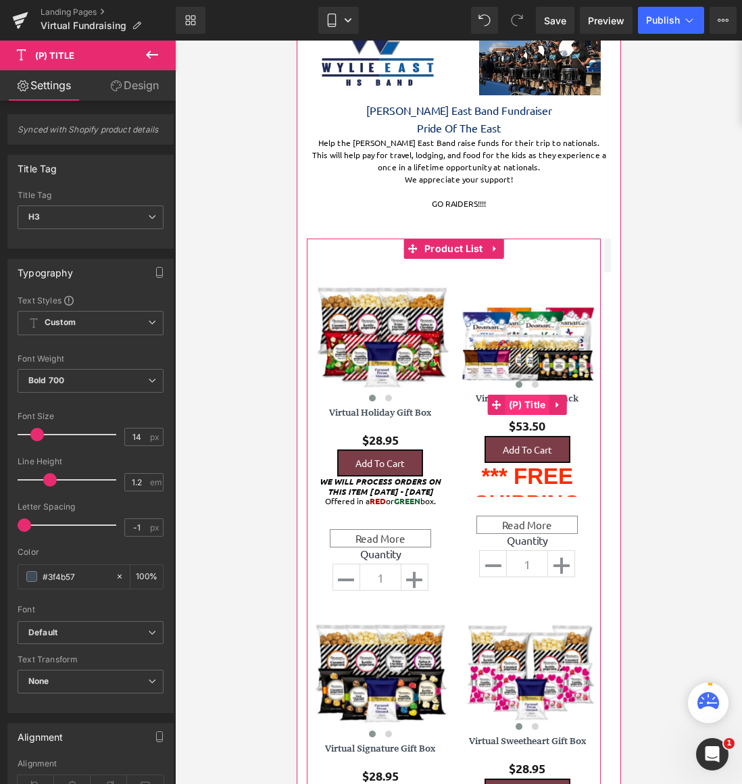
scroll to position [1967, 314]
click at [491, 408] on icon at bounding box center [495, 404] width 9 height 10
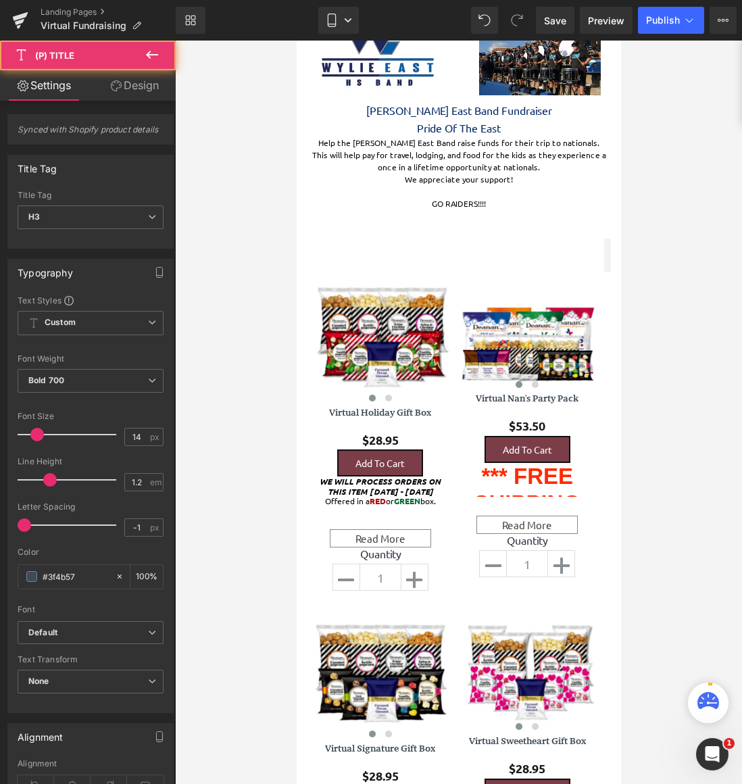
click at [663, 355] on div at bounding box center [458, 412] width 567 height 743
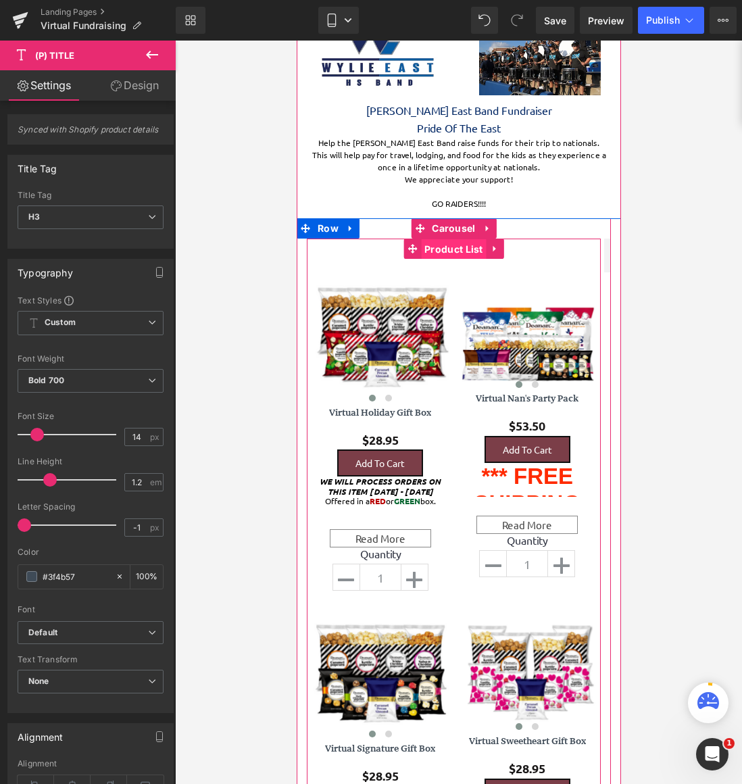
click at [458, 250] on span "Product List" at bounding box center [453, 249] width 66 height 20
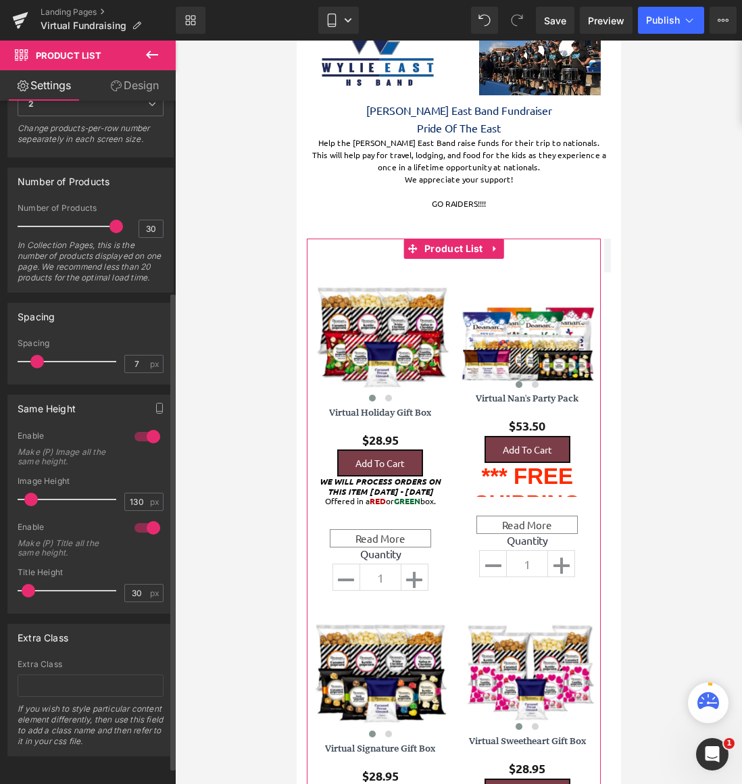
scroll to position [297, 0]
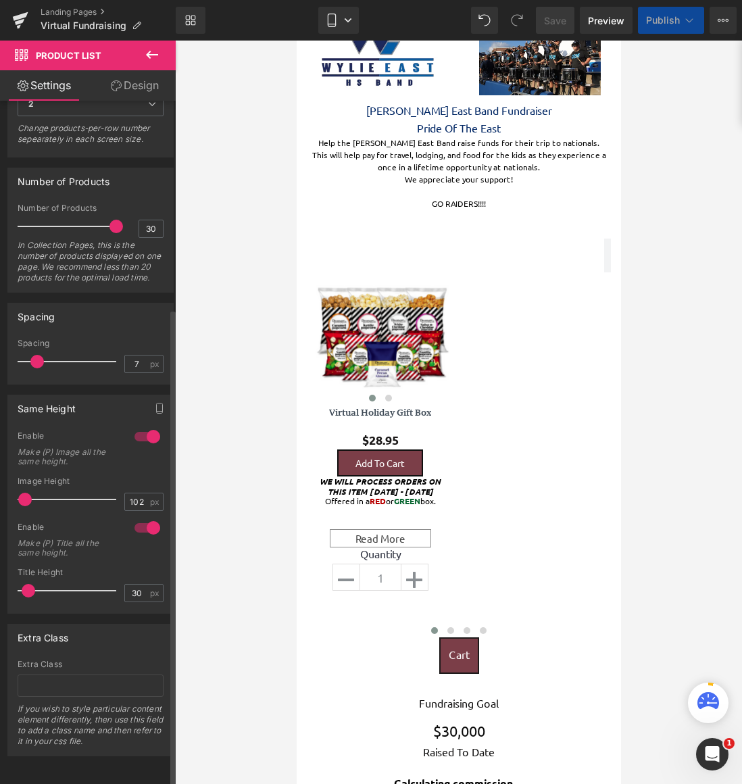
click at [22, 493] on span at bounding box center [25, 500] width 14 height 14
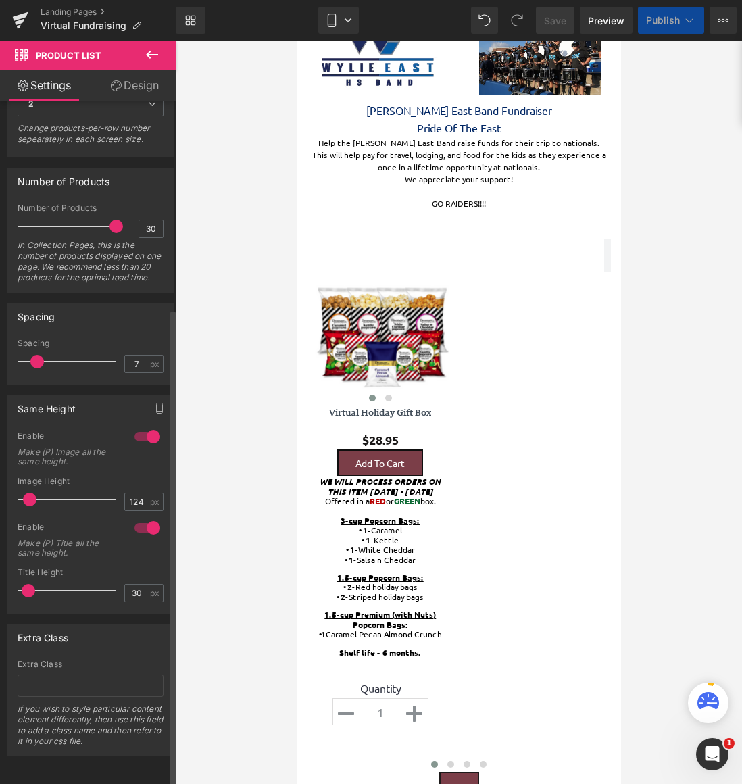
scroll to position [1640, 314]
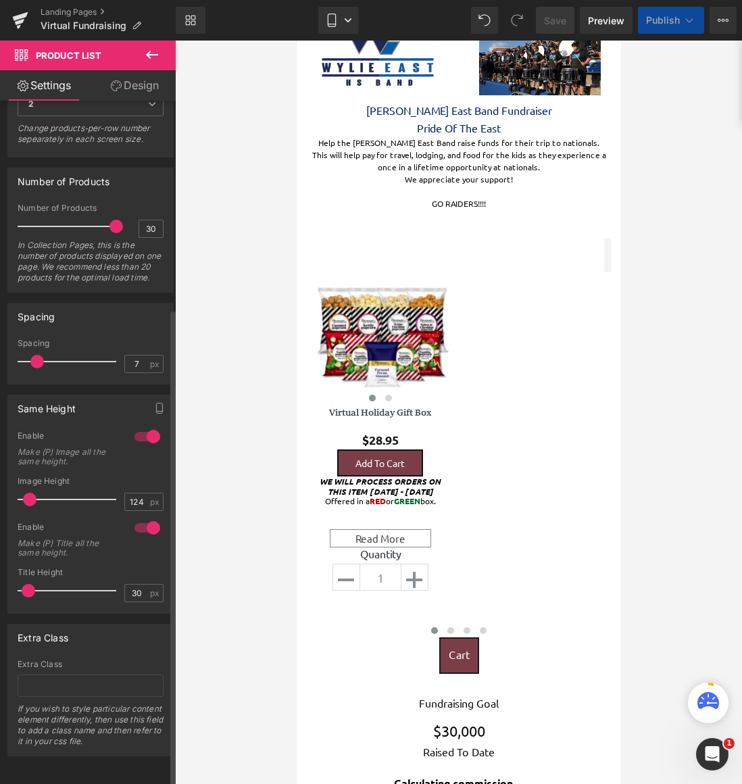
click at [27, 493] on span at bounding box center [30, 500] width 14 height 14
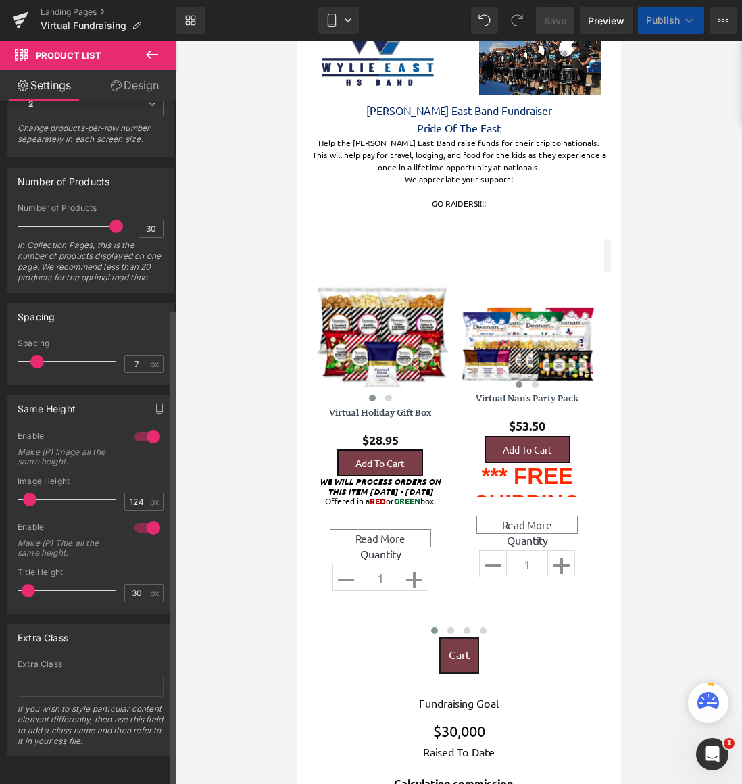
scroll to position [2119, 314]
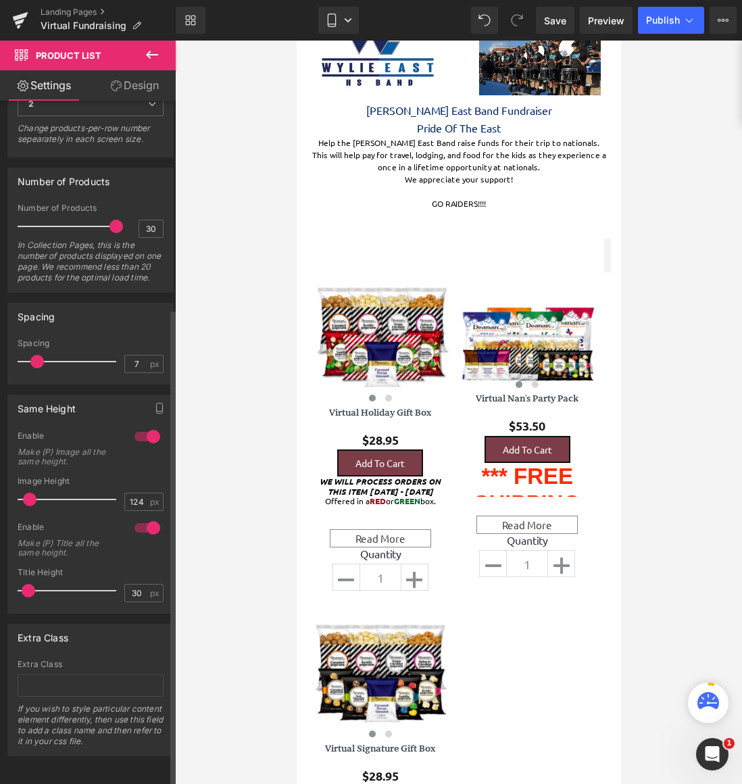
type input "127"
click at [28, 493] on span at bounding box center [30, 500] width 14 height 14
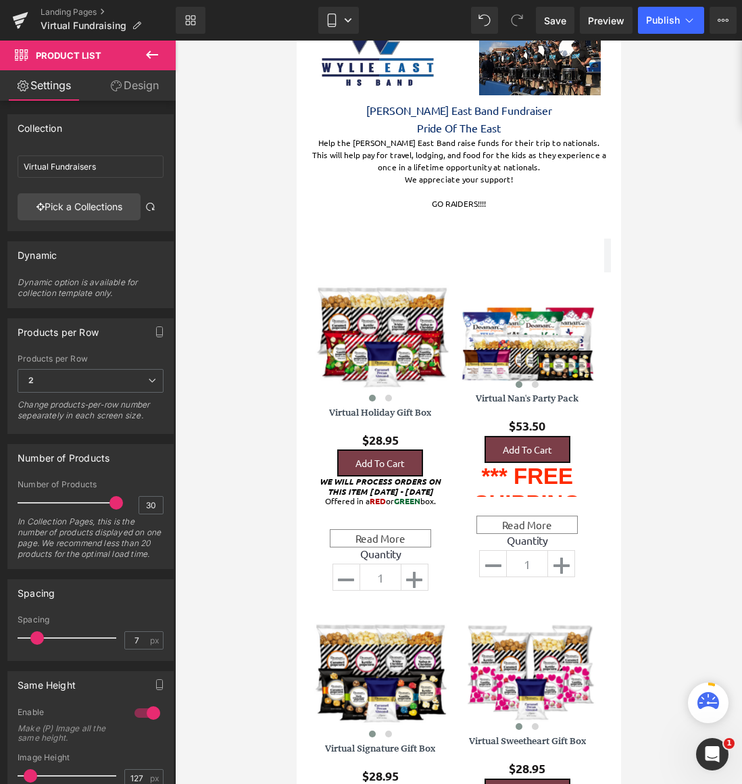
scroll to position [7, 7]
click at [141, 91] on link "Design" at bounding box center [135, 85] width 88 height 30
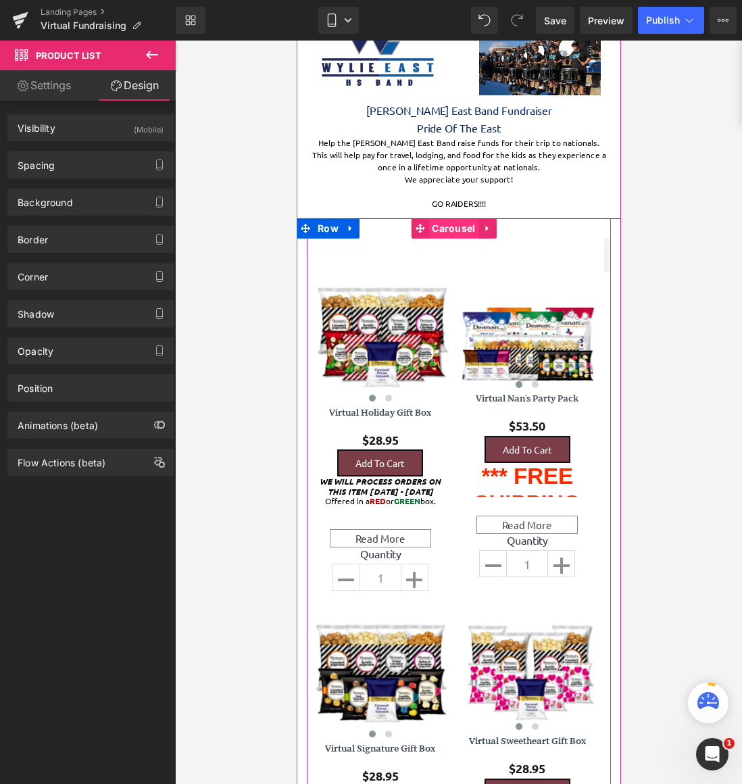
click at [443, 230] on span "Carousel" at bounding box center [453, 228] width 50 height 20
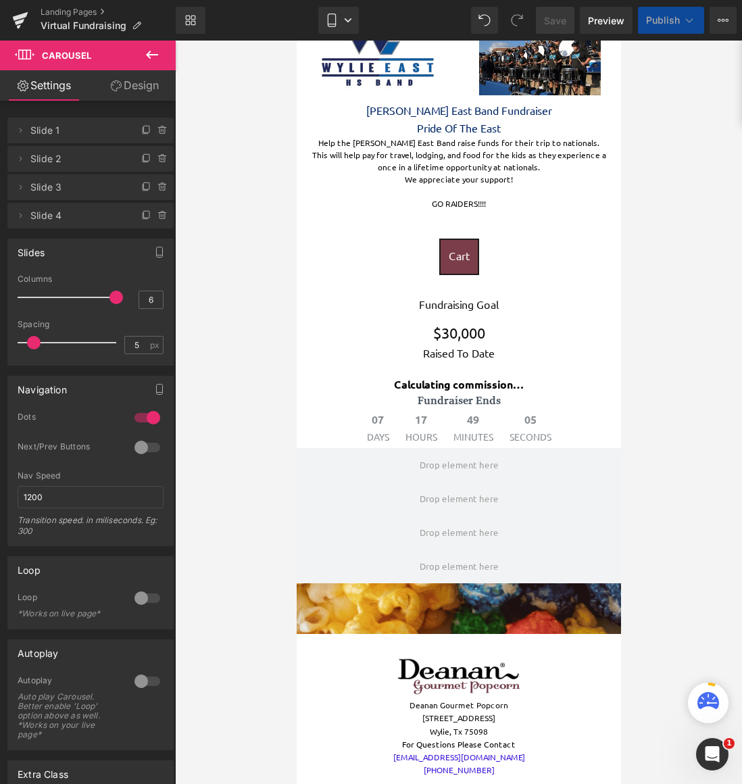
drag, startPoint x: 25, startPoint y: 295, endPoint x: 124, endPoint y: 300, distance: 99.5
click at [124, 300] on div "Columns 6" at bounding box center [91, 296] width 146 height 45
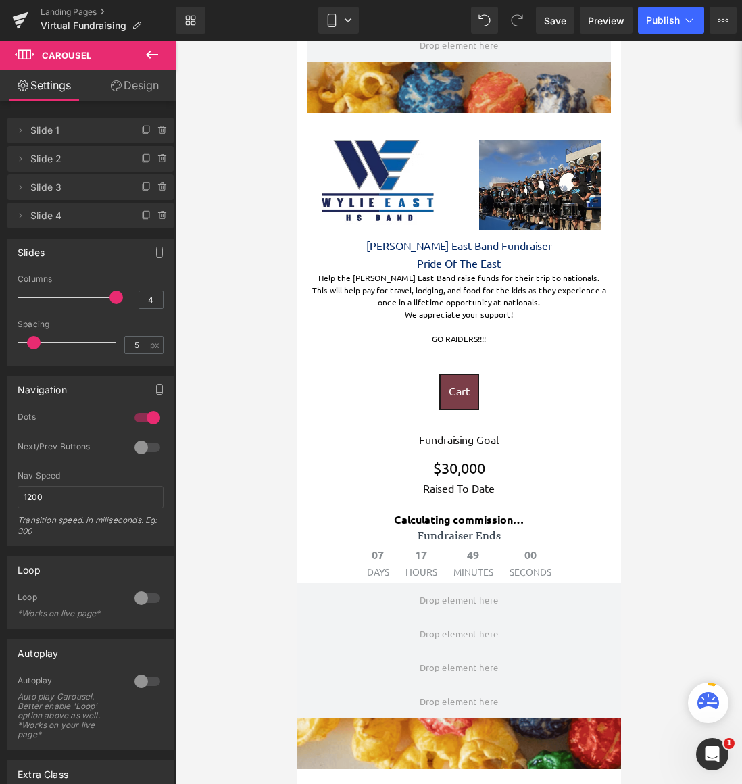
drag, startPoint x: 110, startPoint y: 295, endPoint x: 76, endPoint y: 298, distance: 34.0
click at [109, 298] on span at bounding box center [116, 298] width 14 height 14
drag, startPoint x: 91, startPoint y: 298, endPoint x: 59, endPoint y: 299, distance: 32.4
click at [59, 299] on div at bounding box center [70, 297] width 92 height 27
drag, startPoint x: 58, startPoint y: 297, endPoint x: 32, endPoint y: 297, distance: 26.4
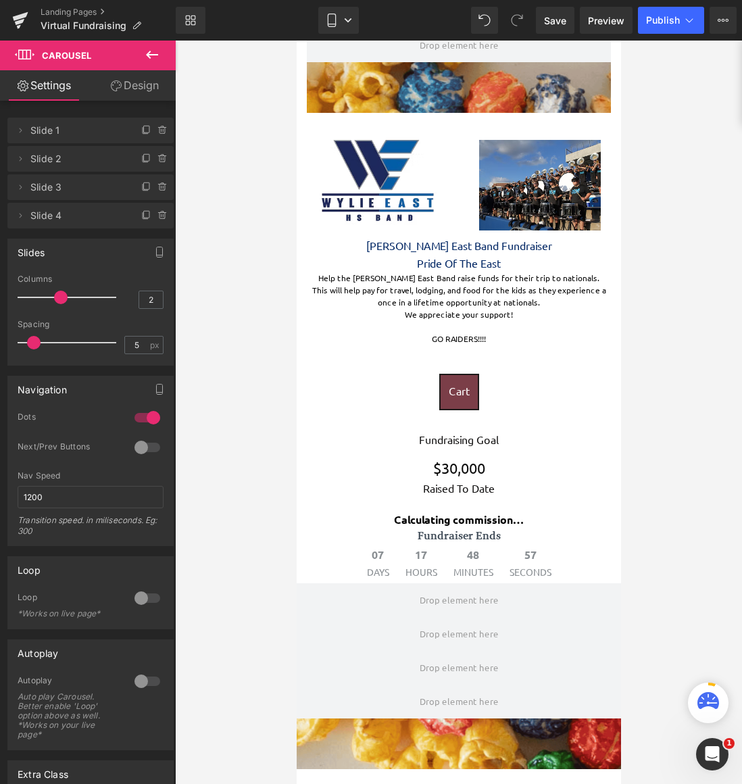
click at [32, 297] on div at bounding box center [70, 297] width 92 height 27
click at [0, 295] on div "Slides 3 Columns 3 3 Columns 3 3 Columns 3 1 Columns 1 5px Spacing 5 px 5px Spa…" at bounding box center [91, 296] width 182 height 137
click at [479, 22] on span at bounding box center [484, 20] width 20 height 20
type input "1"
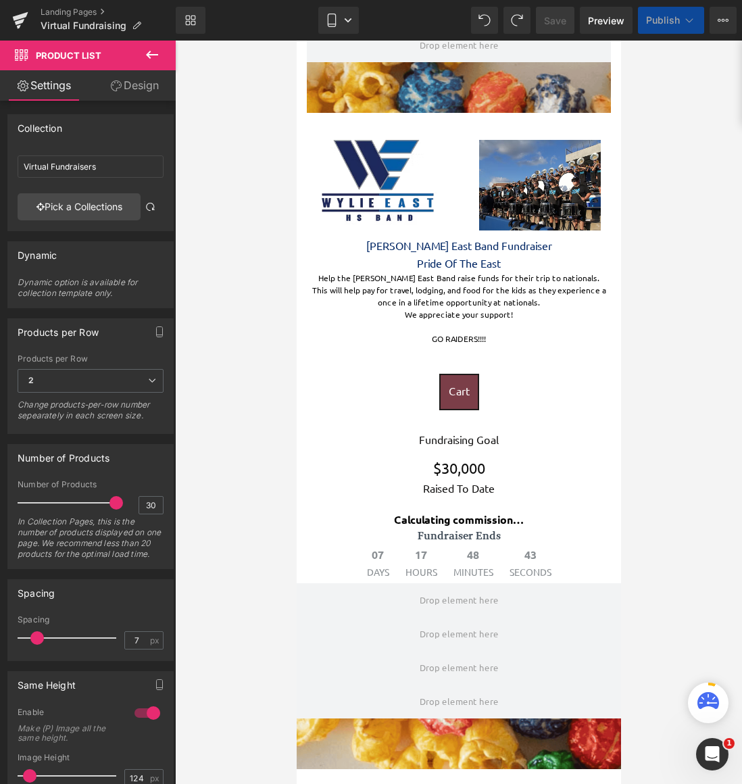
scroll to position [0, 0]
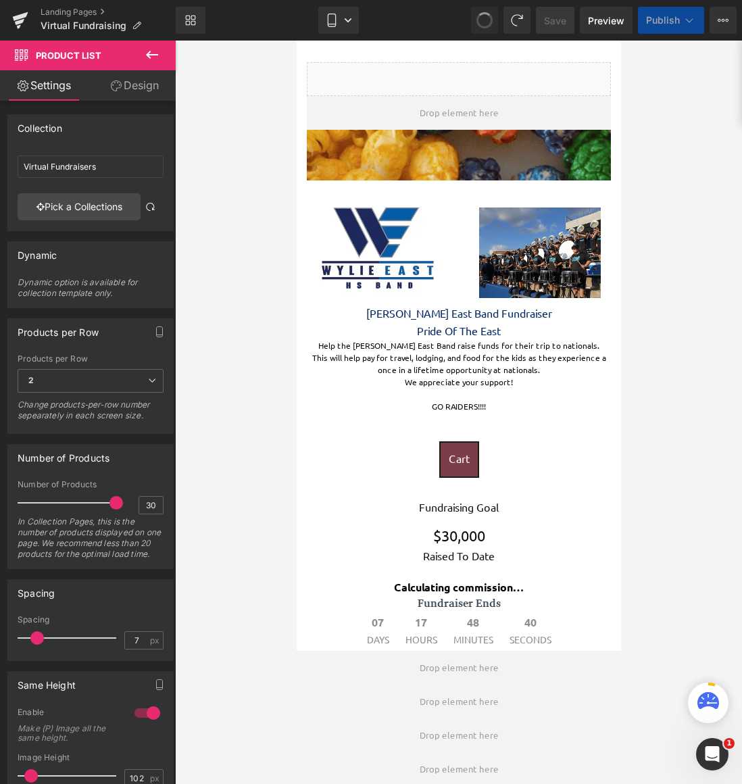
type input "130"
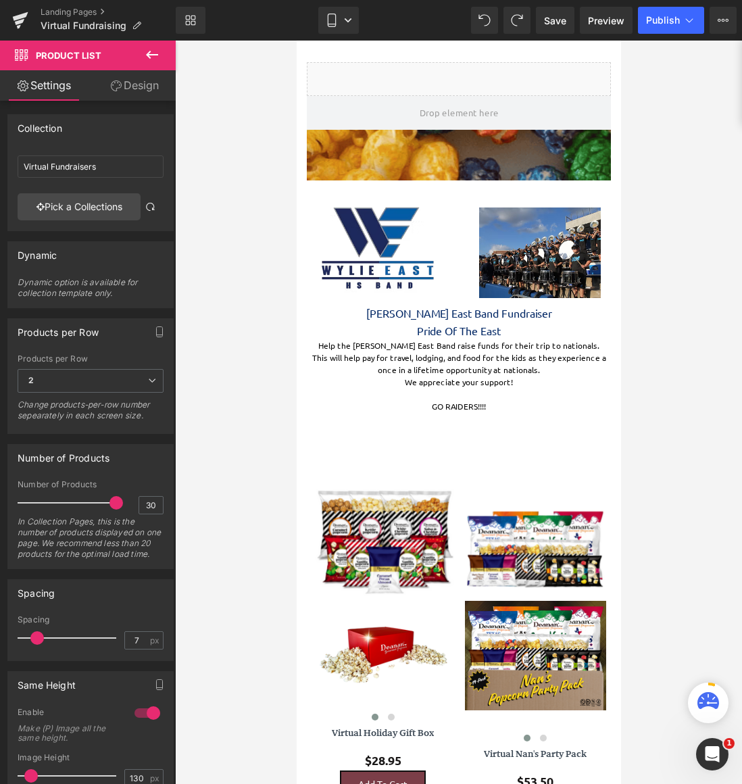
scroll to position [2791, 314]
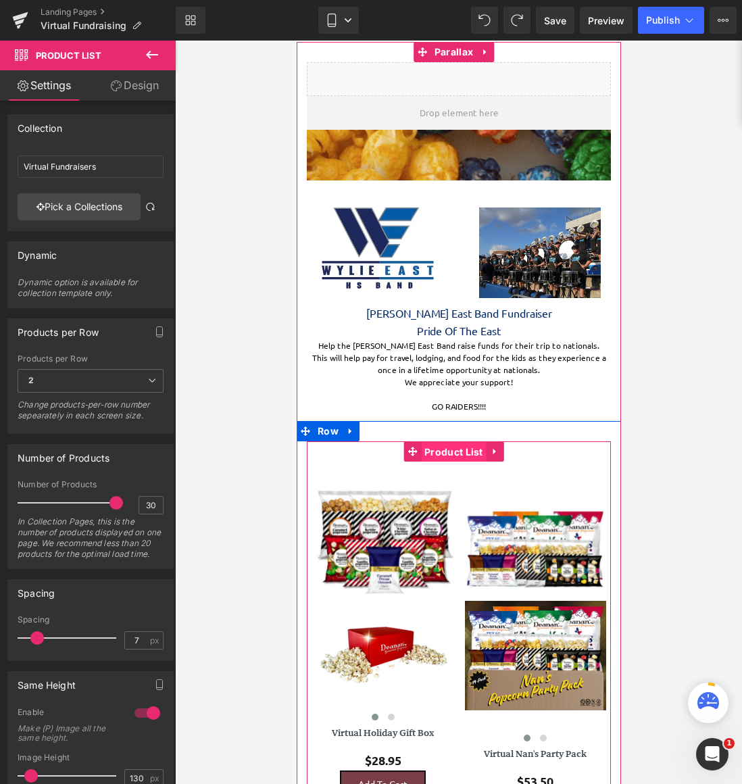
click at [464, 452] on span "Product List" at bounding box center [453, 452] width 66 height 20
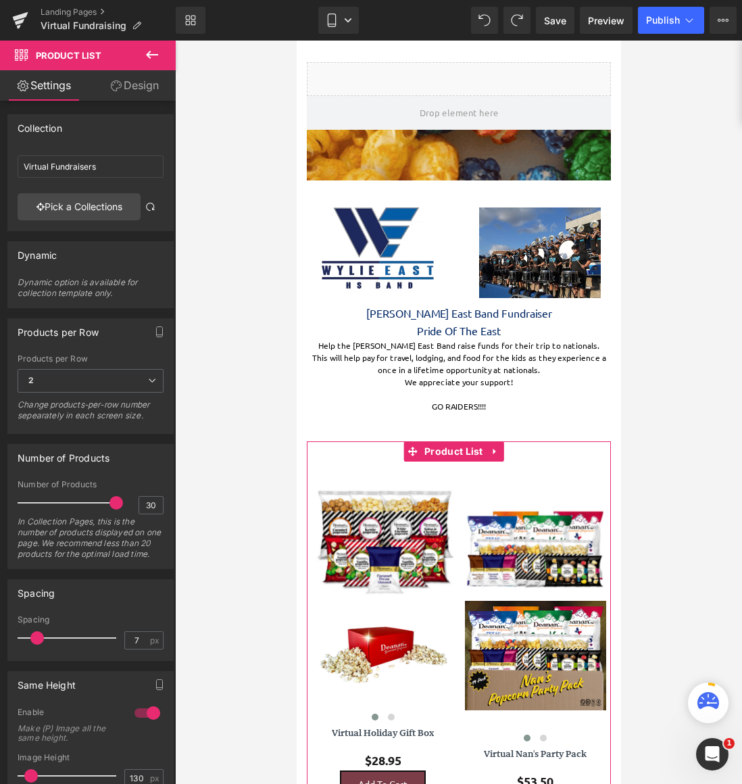
click at [145, 84] on link "Design" at bounding box center [135, 85] width 88 height 30
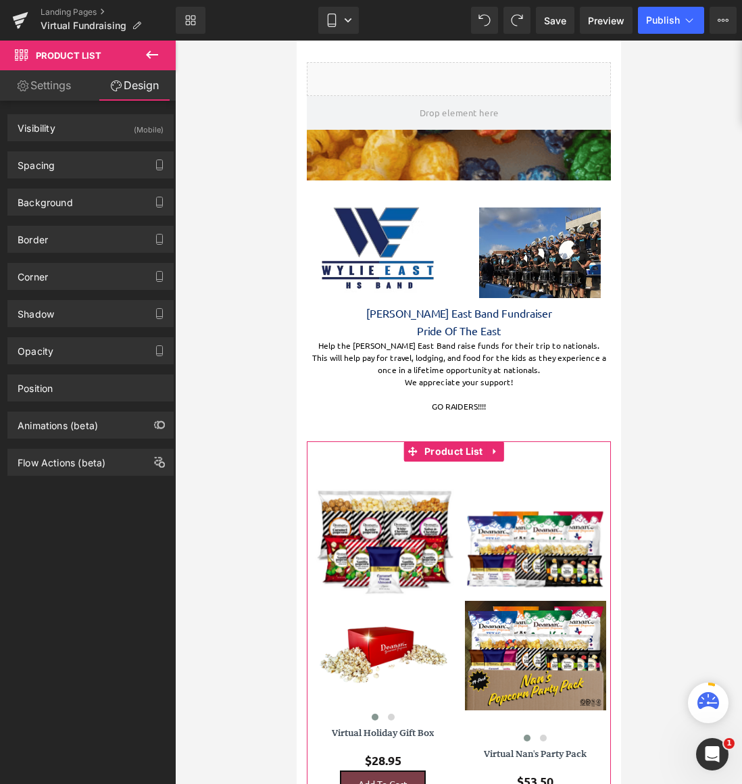
click at [64, 89] on link "Settings" at bounding box center [44, 85] width 88 height 30
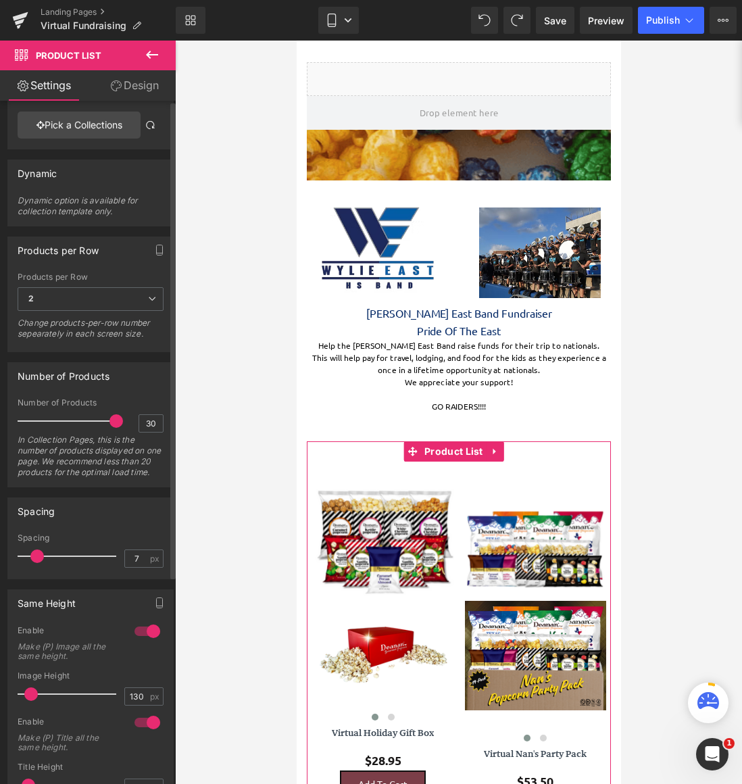
scroll to position [0, 0]
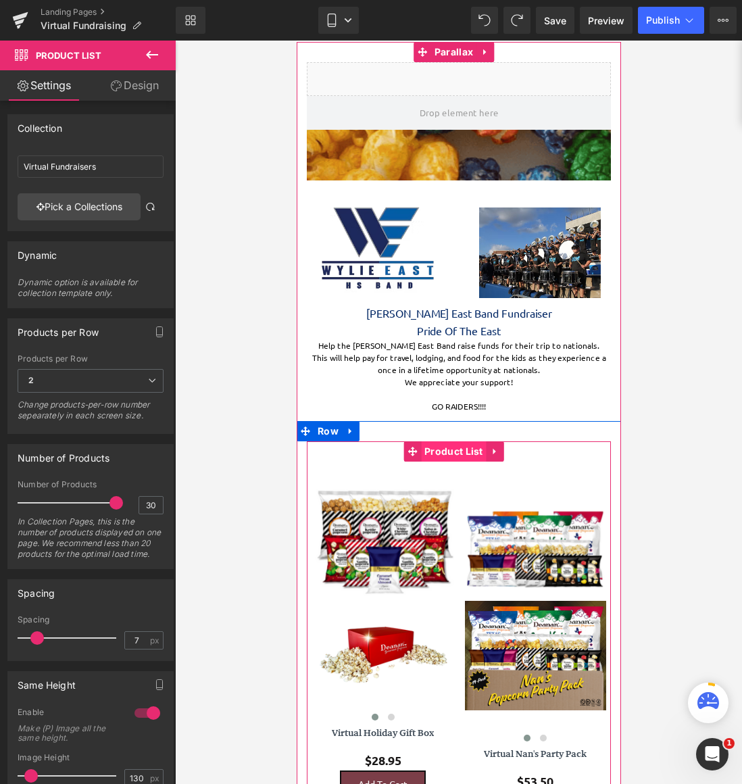
click at [445, 445] on span "Product List" at bounding box center [453, 451] width 66 height 20
click at [445, 445] on span "Product List" at bounding box center [453, 452] width 66 height 20
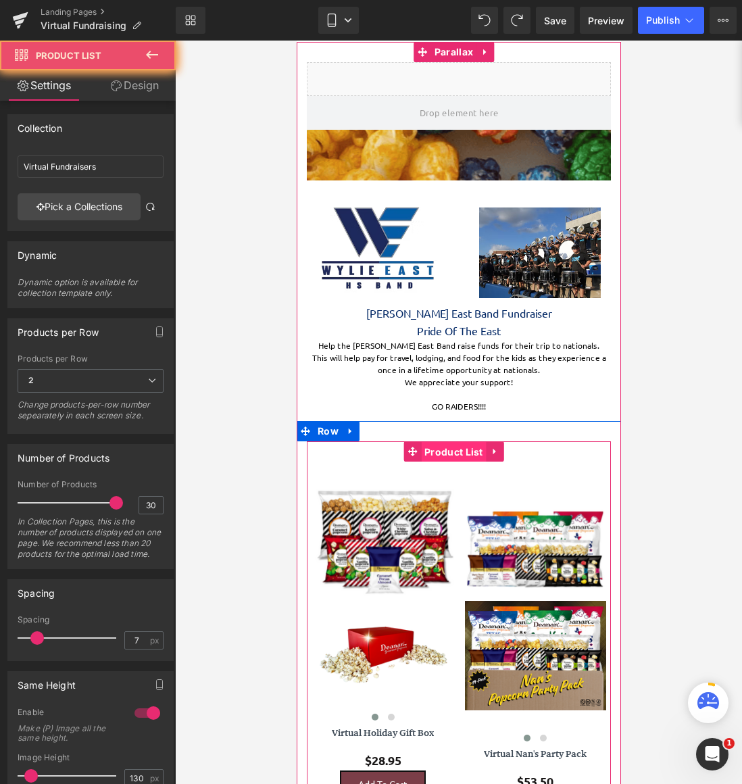
click at [445, 445] on span "Product List" at bounding box center [453, 452] width 66 height 20
click at [445, 445] on span "Product List" at bounding box center [453, 451] width 66 height 20
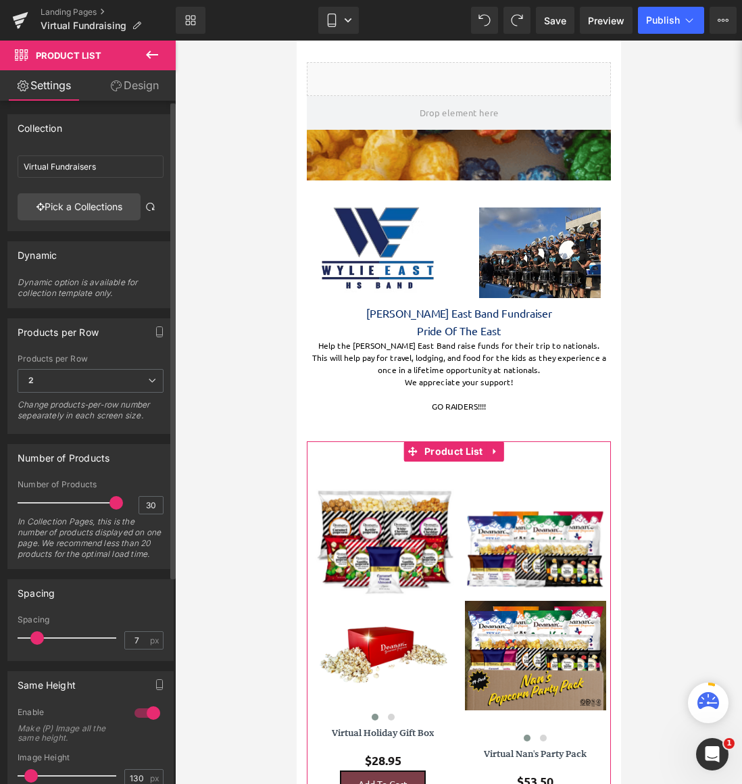
click at [117, 293] on div "Dynamic option is available for collection template only." at bounding box center [91, 292] width 146 height 30
drag, startPoint x: 122, startPoint y: 293, endPoint x: 12, endPoint y: 275, distance: 110.9
click at [12, 275] on div "Dynamic 0 Dynamic option is available for collection template only." at bounding box center [90, 274] width 166 height 67
click at [134, 280] on div "Dynamic option is available for collection template only." at bounding box center [91, 292] width 146 height 30
drag, startPoint x: 134, startPoint y: 291, endPoint x: 7, endPoint y: 278, distance: 127.7
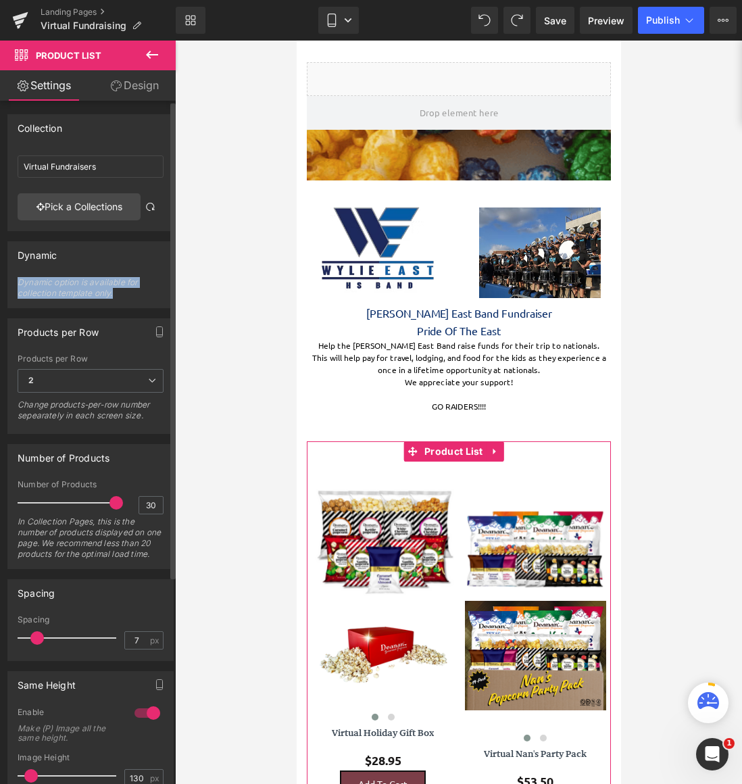
click at [7, 278] on div "Dynamic 0 Dynamic option is available for collection template only." at bounding box center [90, 274] width 166 height 67
click at [120, 293] on div "Dynamic option is available for collection template only." at bounding box center [91, 292] width 146 height 30
click at [116, 283] on div "Dynamic option is available for collection template only." at bounding box center [91, 292] width 146 height 30
click at [130, 264] on div "Dynamic" at bounding box center [90, 255] width 165 height 26
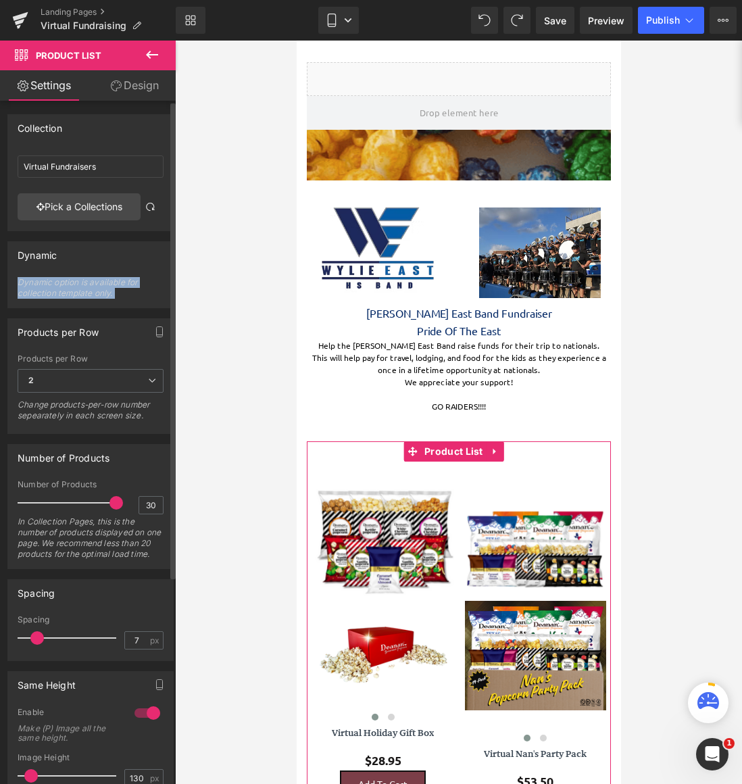
click at [130, 264] on div "Dynamic" at bounding box center [90, 255] width 165 height 26
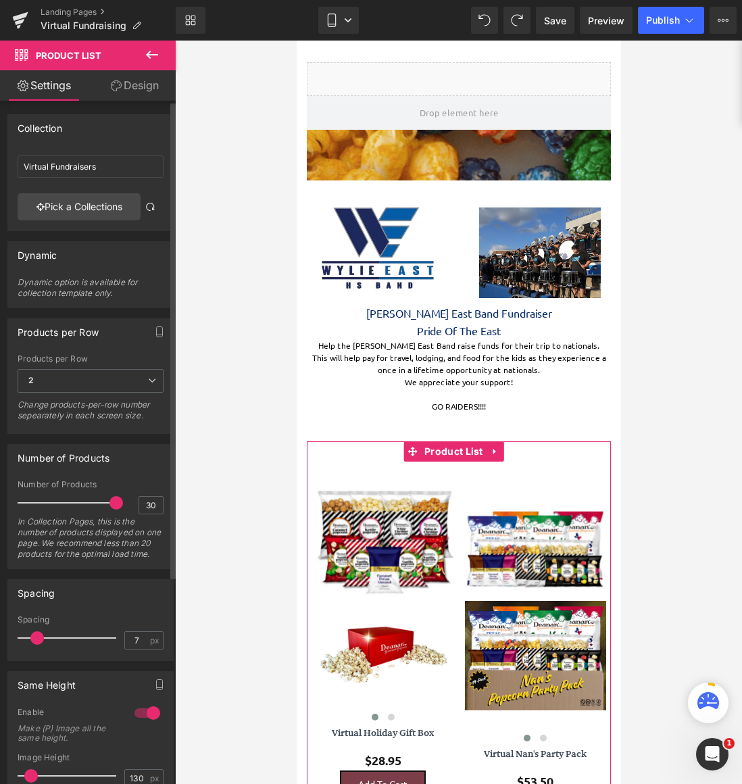
click at [130, 264] on div "Dynamic" at bounding box center [90, 255] width 165 height 26
click at [147, 93] on link "Design" at bounding box center [135, 85] width 88 height 30
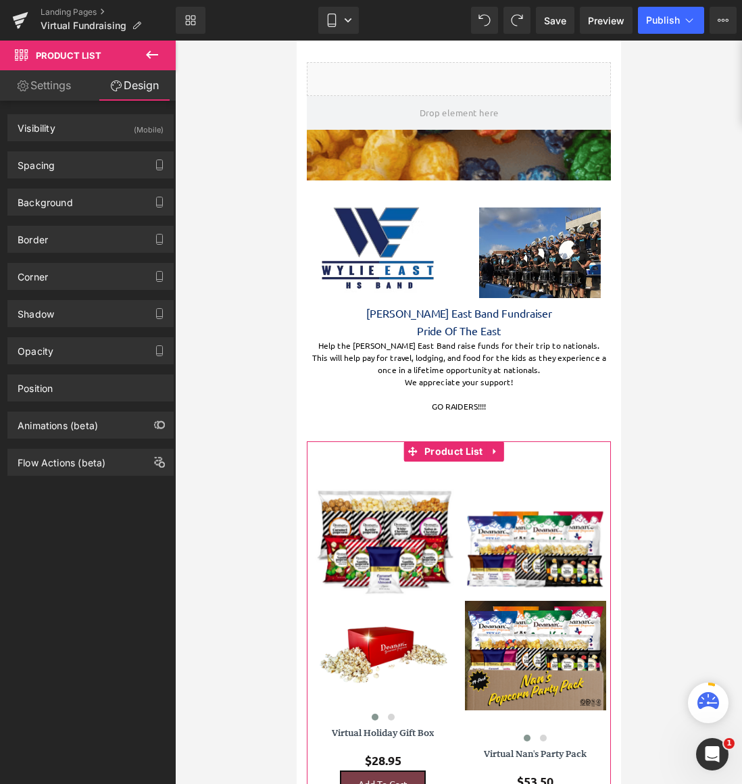
click at [44, 84] on link "Settings" at bounding box center [44, 85] width 88 height 30
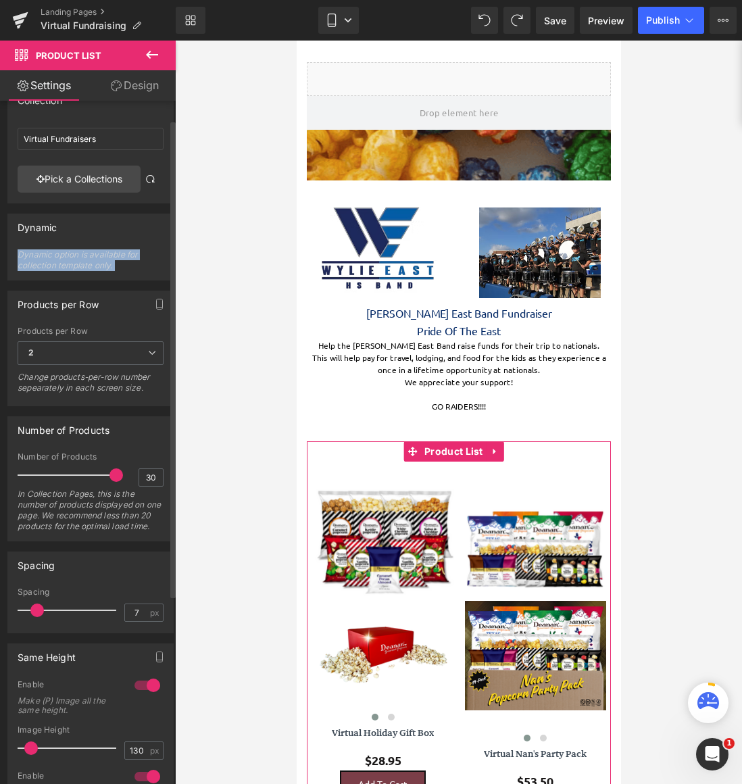
scroll to position [27, 0]
click at [127, 345] on span "2" at bounding box center [91, 354] width 146 height 24
click at [123, 324] on div "Products per Row 1 2 3 4 6 Products per Row 2 1 2 3 4 6 Change products-per-row…" at bounding box center [90, 349] width 166 height 116
click at [156, 303] on icon "button" at bounding box center [159, 304] width 11 height 11
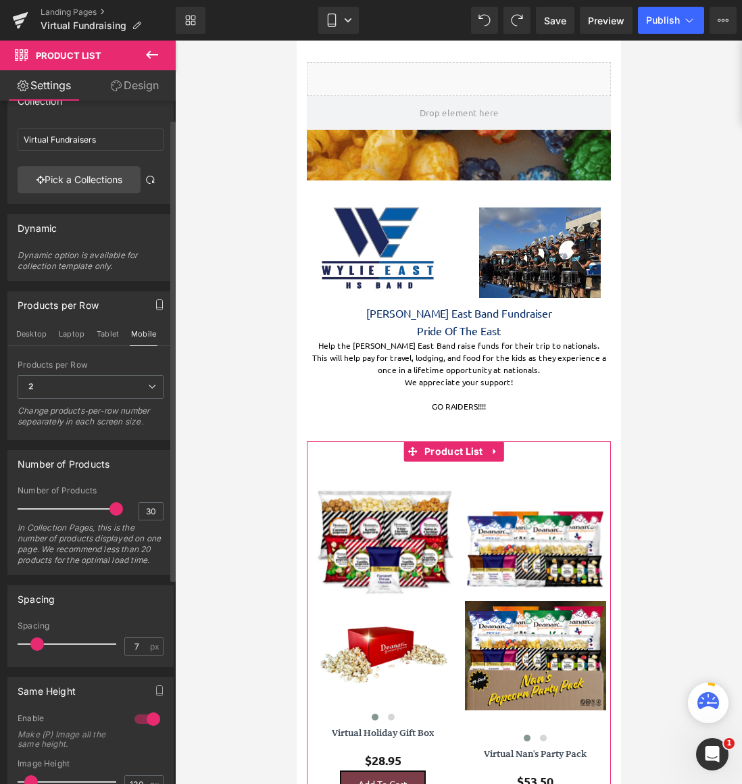
click at [156, 303] on icon "button" at bounding box center [159, 304] width 11 height 11
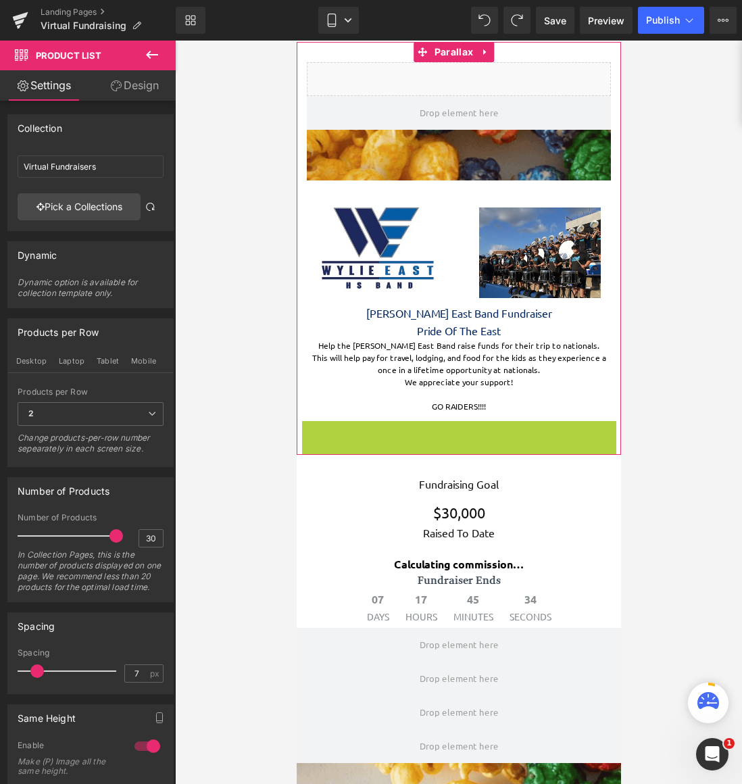
scroll to position [1219, 314]
drag, startPoint x: 307, startPoint y: 431, endPoint x: 311, endPoint y: 452, distance: 21.3
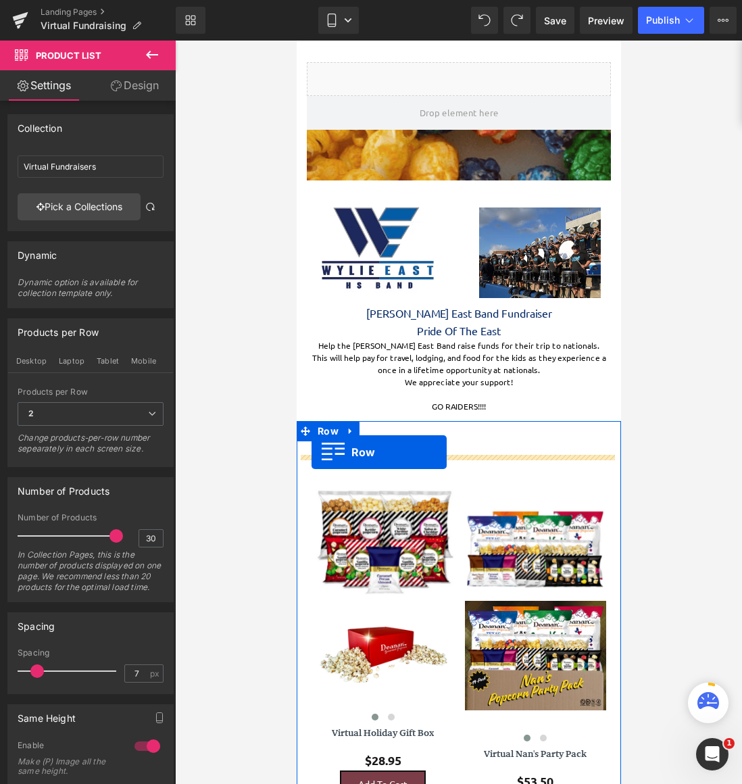
scroll to position [2791, 314]
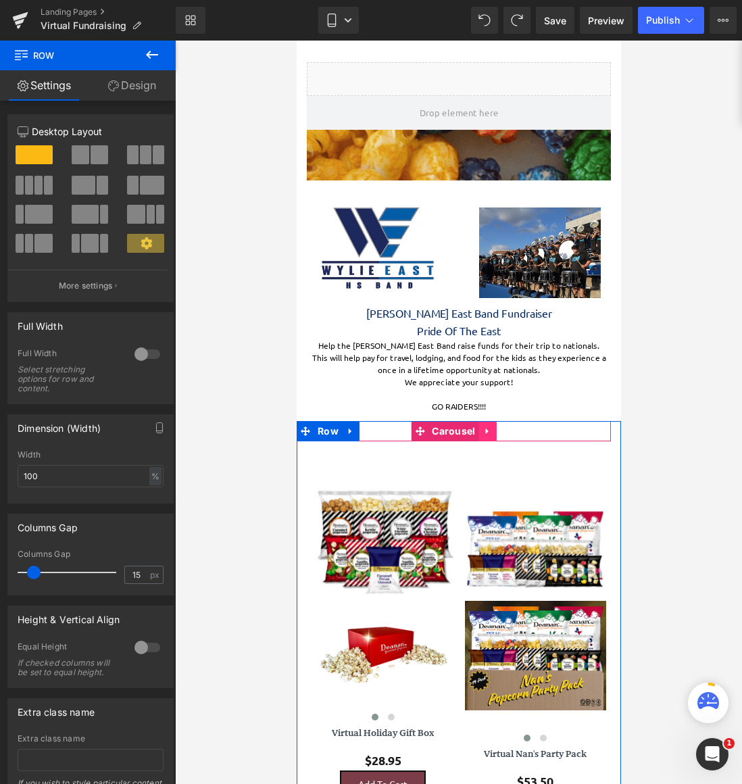
click at [487, 434] on icon at bounding box center [487, 431] width 9 height 10
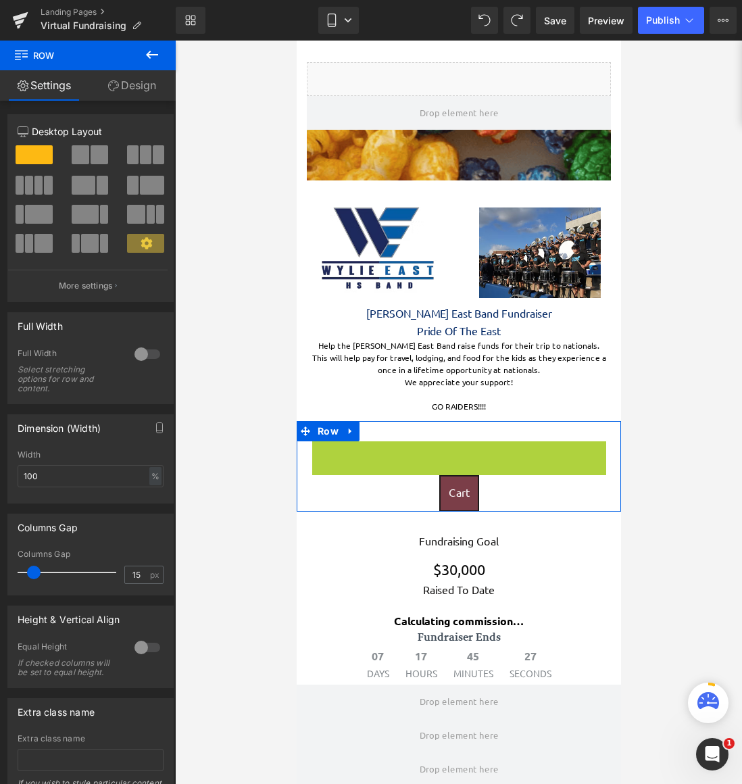
scroll to position [1275, 314]
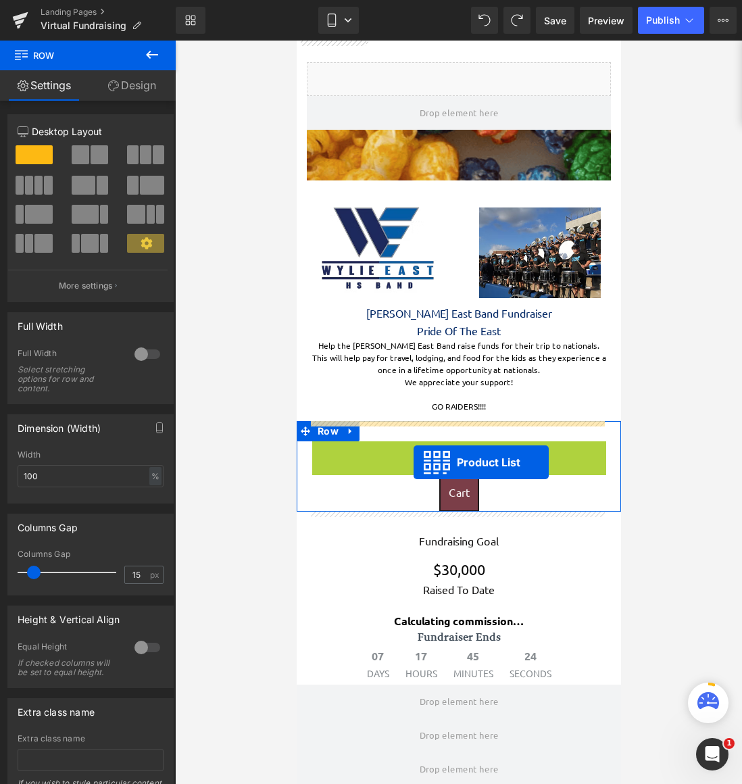
drag, startPoint x: 410, startPoint y: 450, endPoint x: 413, endPoint y: 462, distance: 12.5
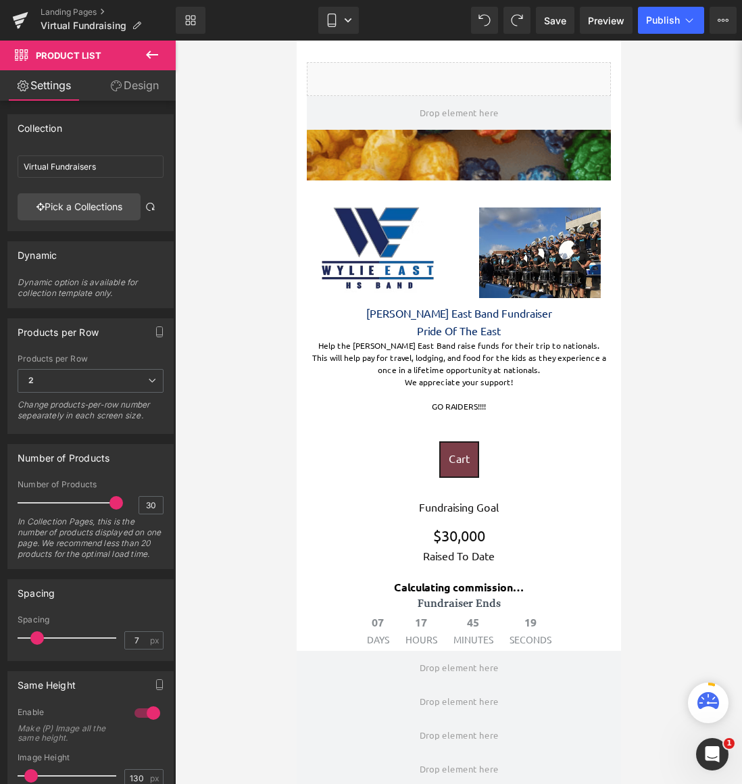
scroll to position [2791, 314]
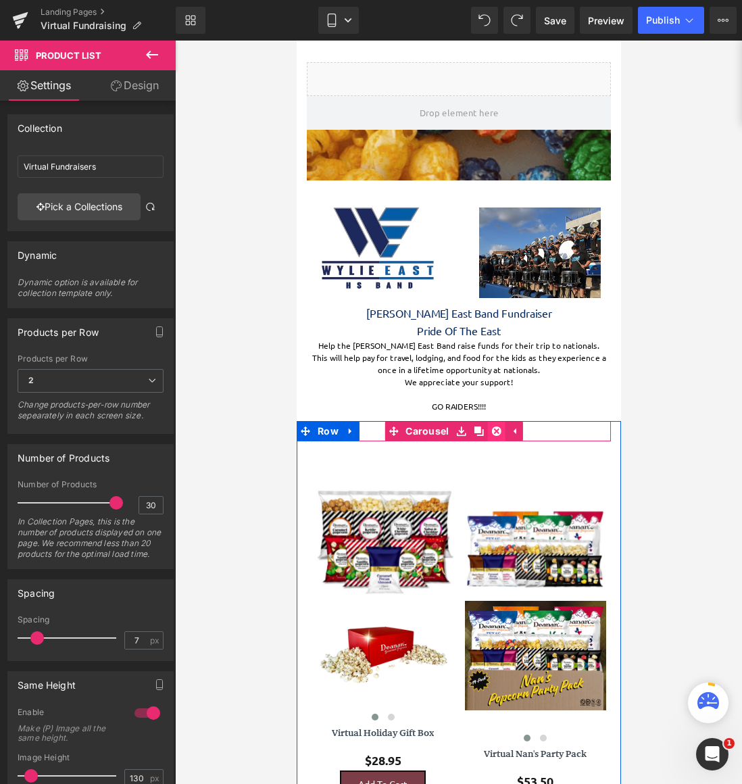
click at [494, 436] on link at bounding box center [496, 431] width 18 height 20
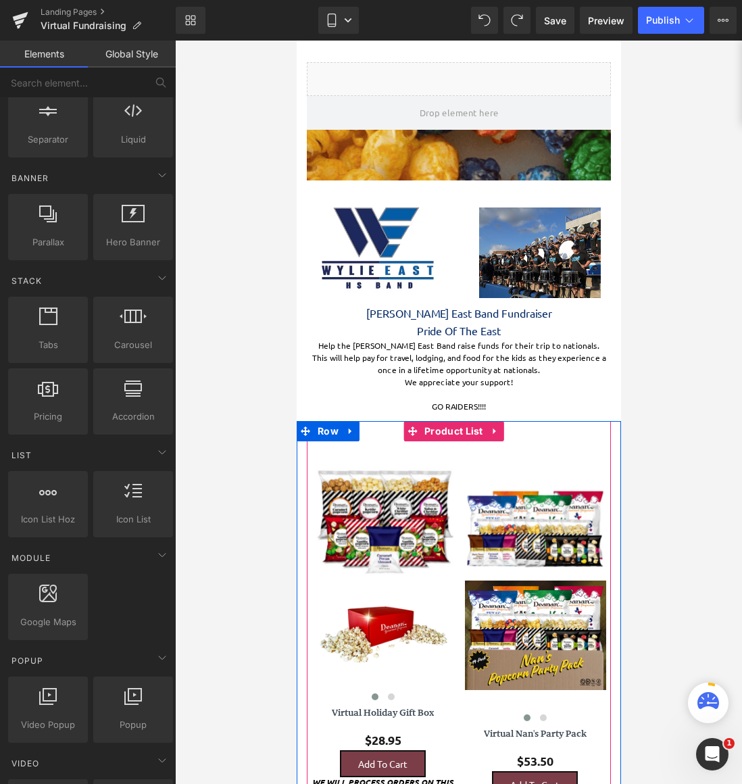
scroll to position [2568, 314]
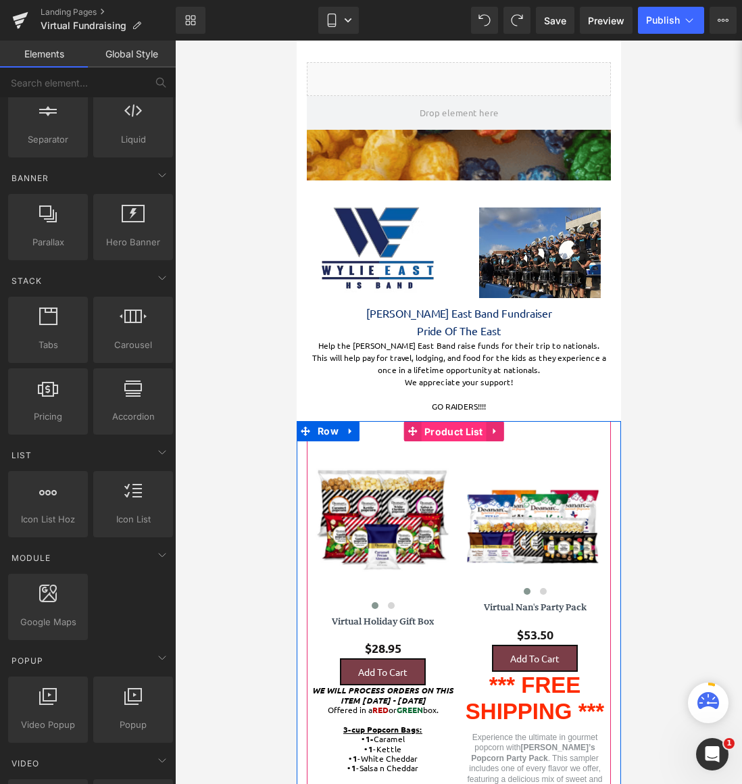
click at [448, 437] on span "Product List" at bounding box center [453, 432] width 66 height 20
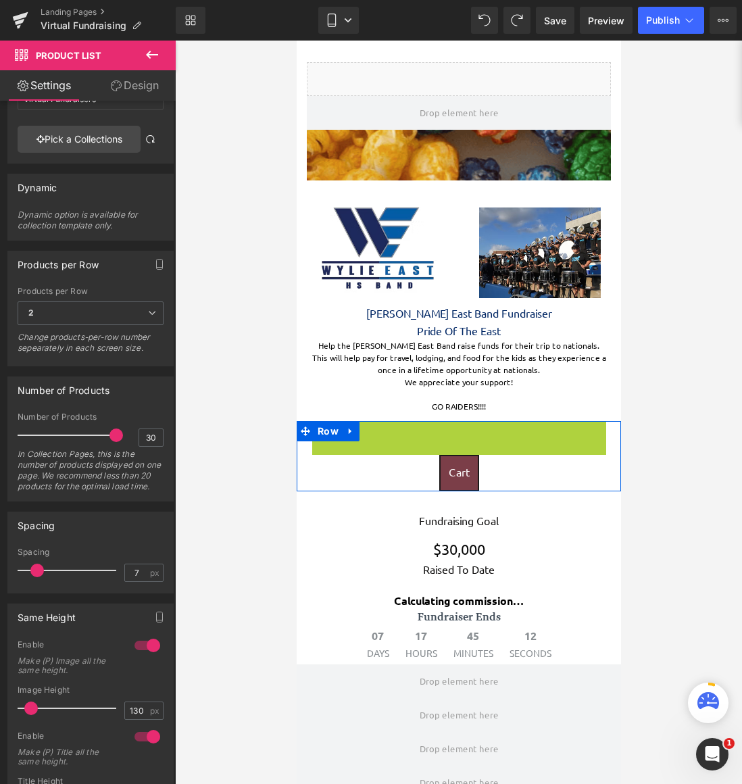
scroll to position [1255, 314]
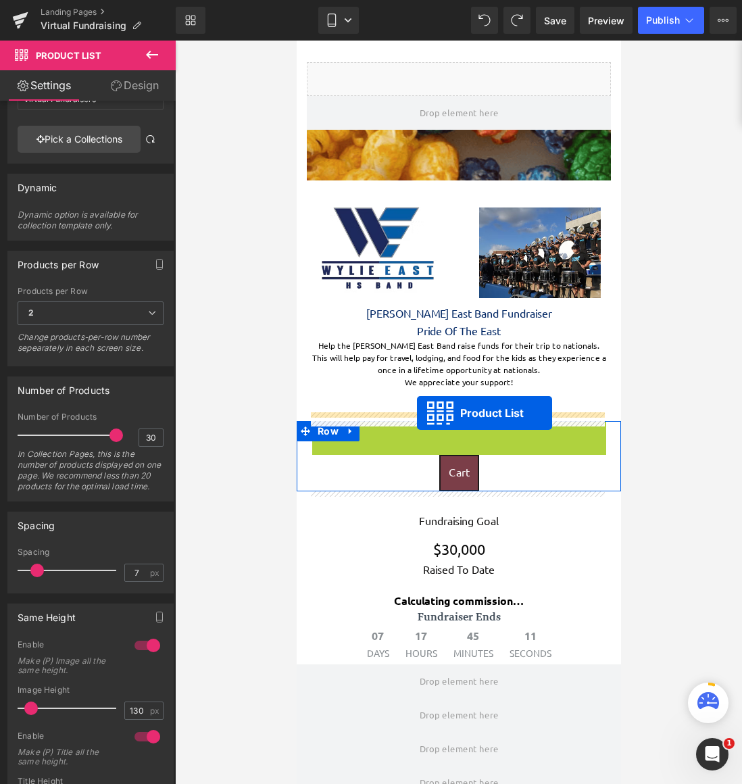
drag, startPoint x: 414, startPoint y: 430, endPoint x: 416, endPoint y: 413, distance: 17.1
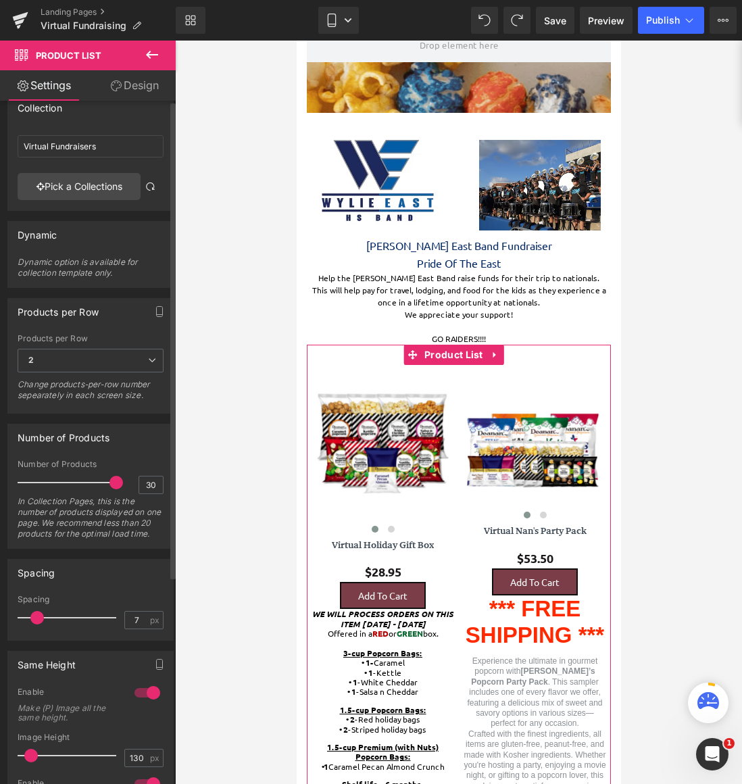
scroll to position [0, 0]
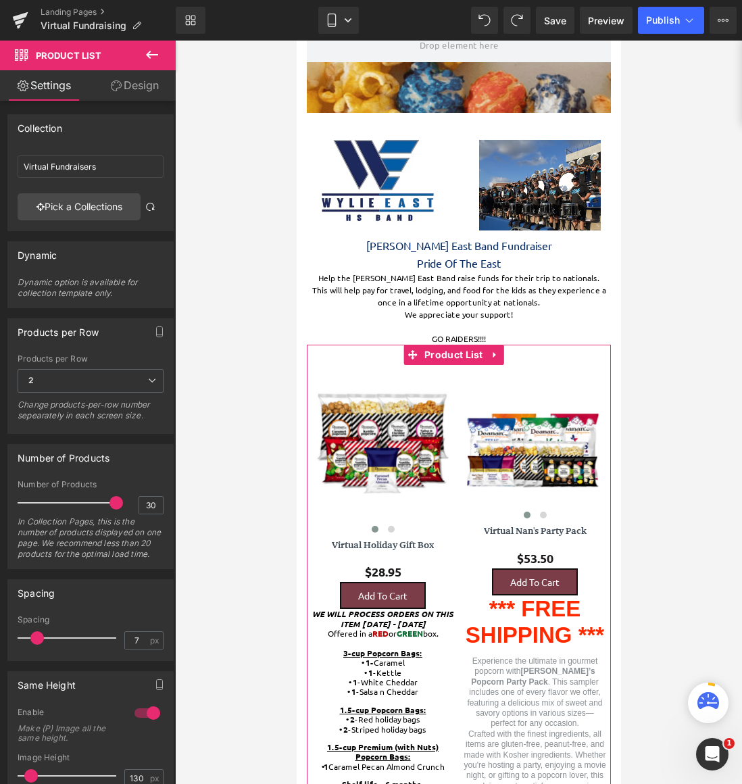
click at [51, 91] on link "Settings" at bounding box center [44, 85] width 88 height 30
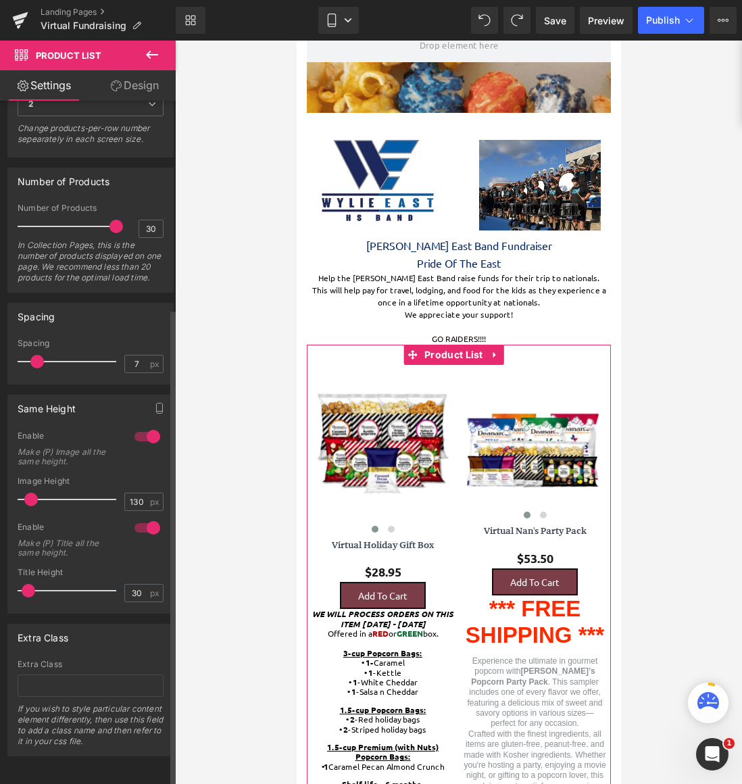
scroll to position [297, 0]
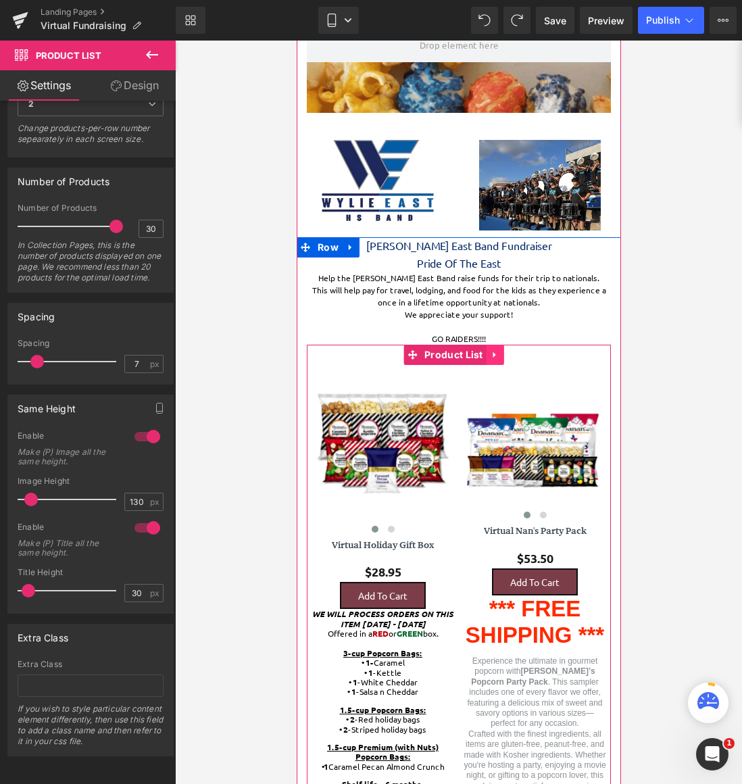
click at [495, 356] on icon at bounding box center [494, 355] width 9 height 10
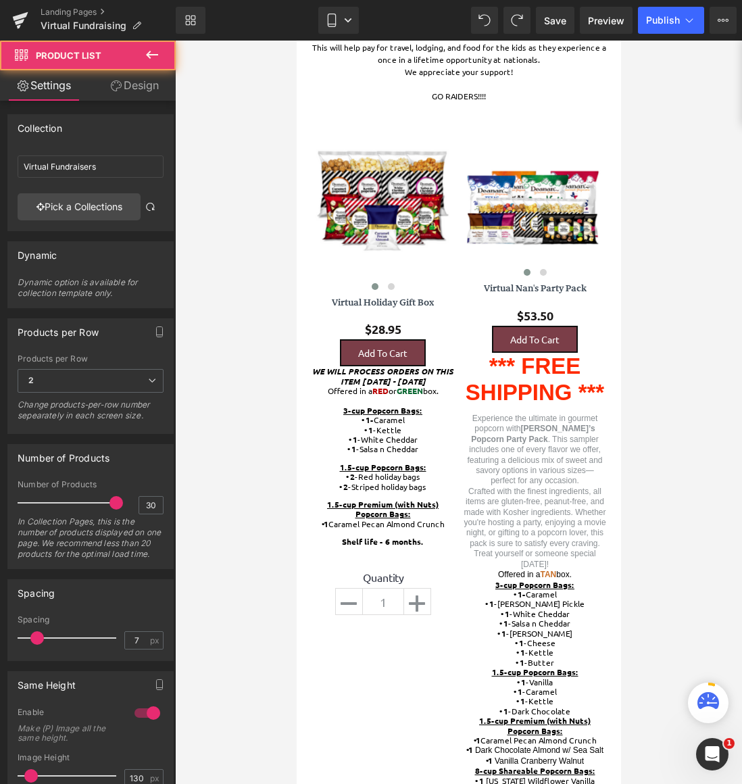
scroll to position [318, 0]
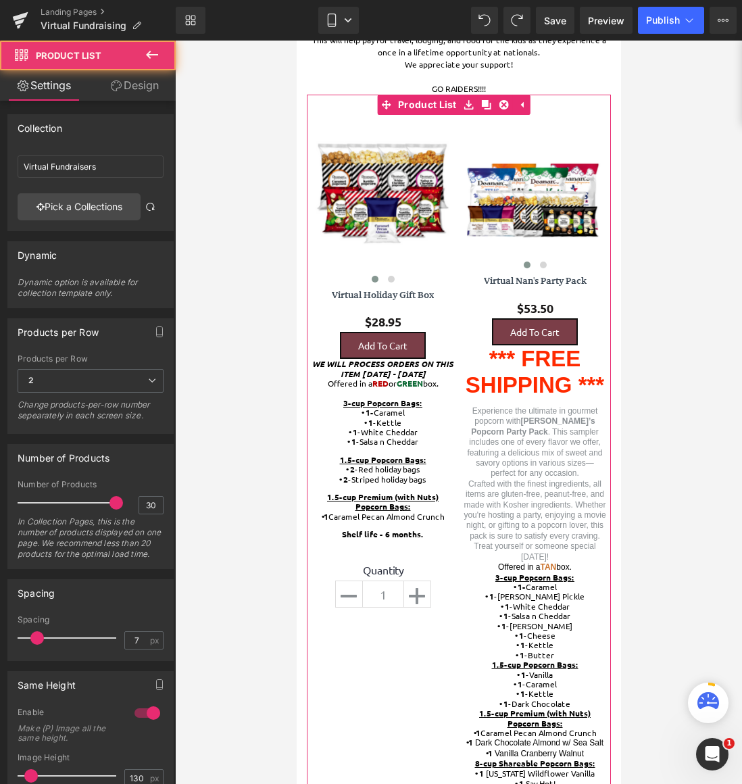
drag, startPoint x: 744, startPoint y: 184, endPoint x: 447, endPoint y: 143, distance: 299.5
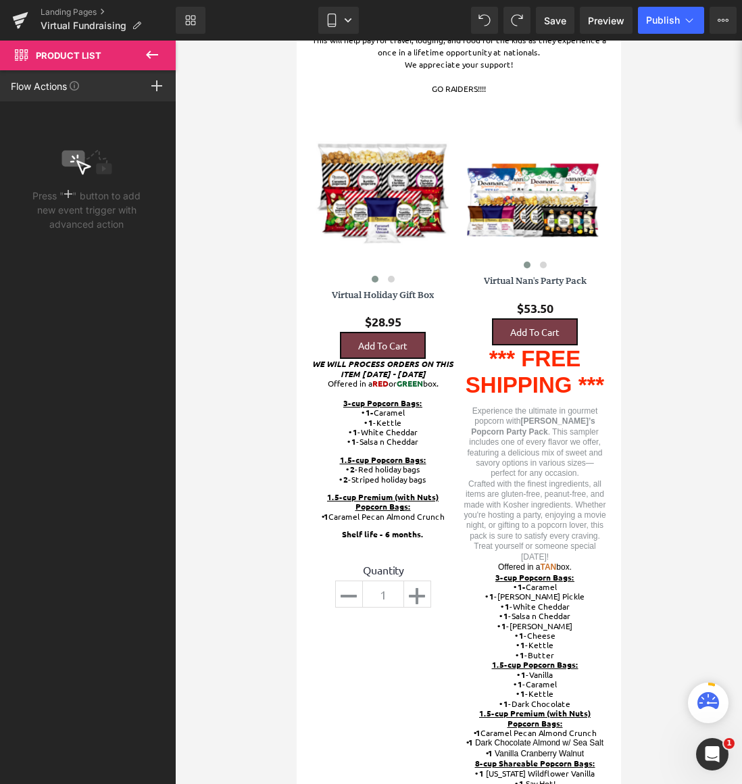
click at [147, 50] on icon at bounding box center [152, 55] width 16 height 16
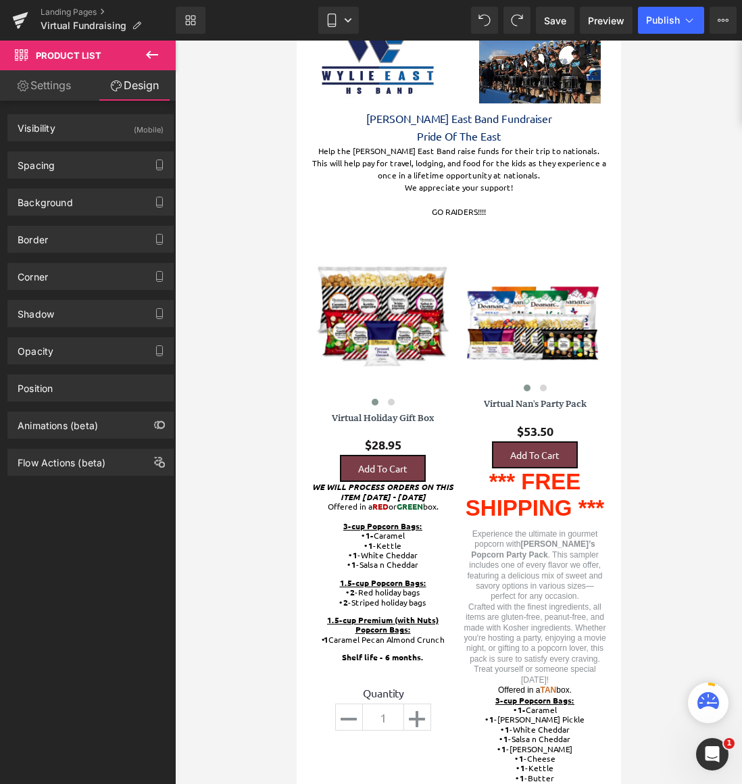
scroll to position [47, 0]
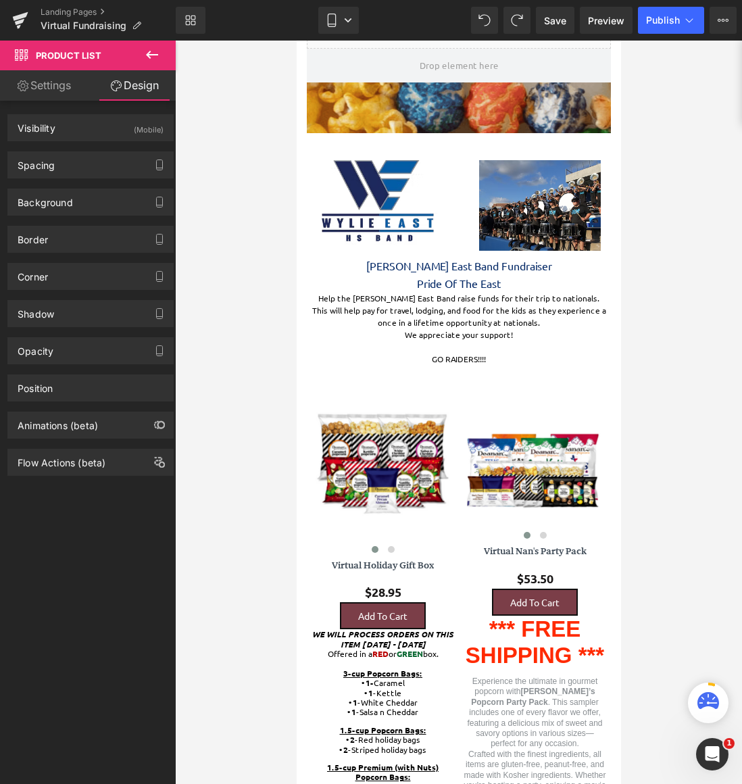
click at [153, 53] on icon at bounding box center [152, 55] width 16 height 16
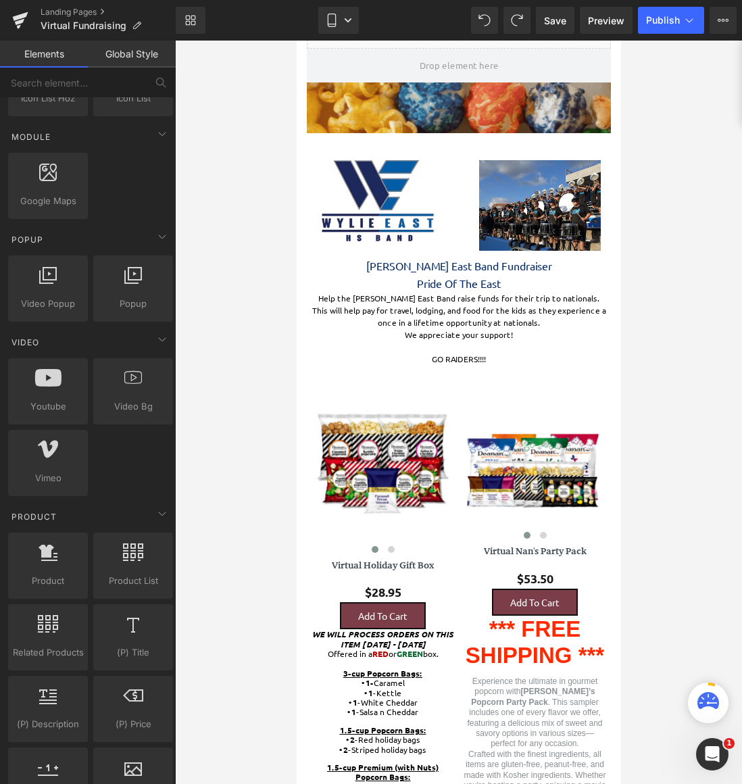
scroll to position [743, 0]
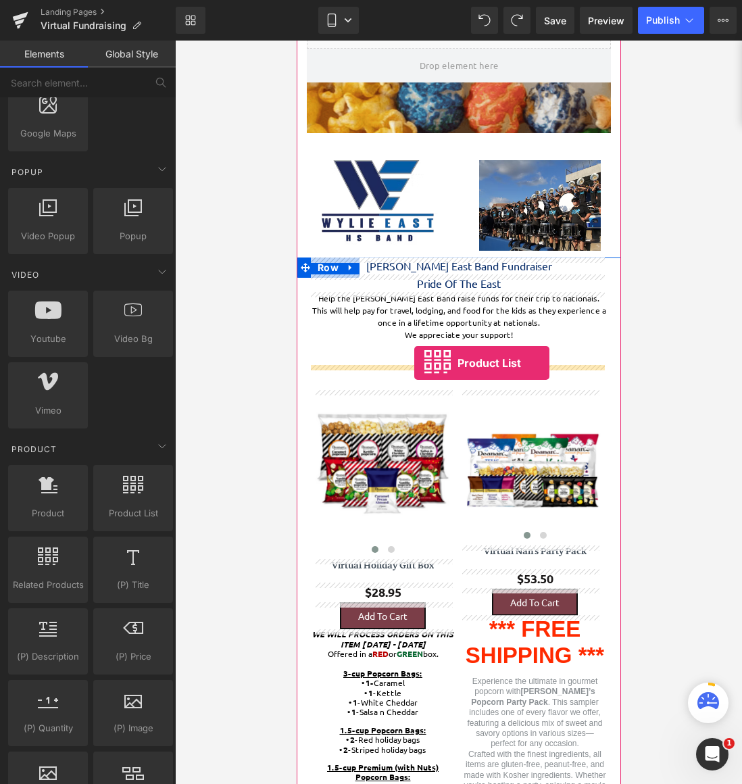
drag, startPoint x: 437, startPoint y: 542, endPoint x: 414, endPoint y: 363, distance: 180.6
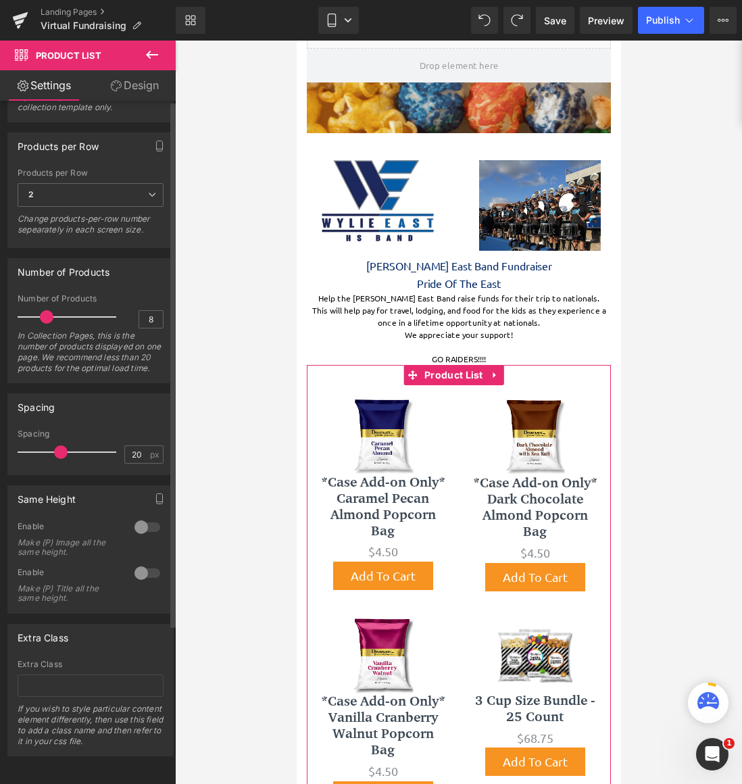
scroll to position [0, 0]
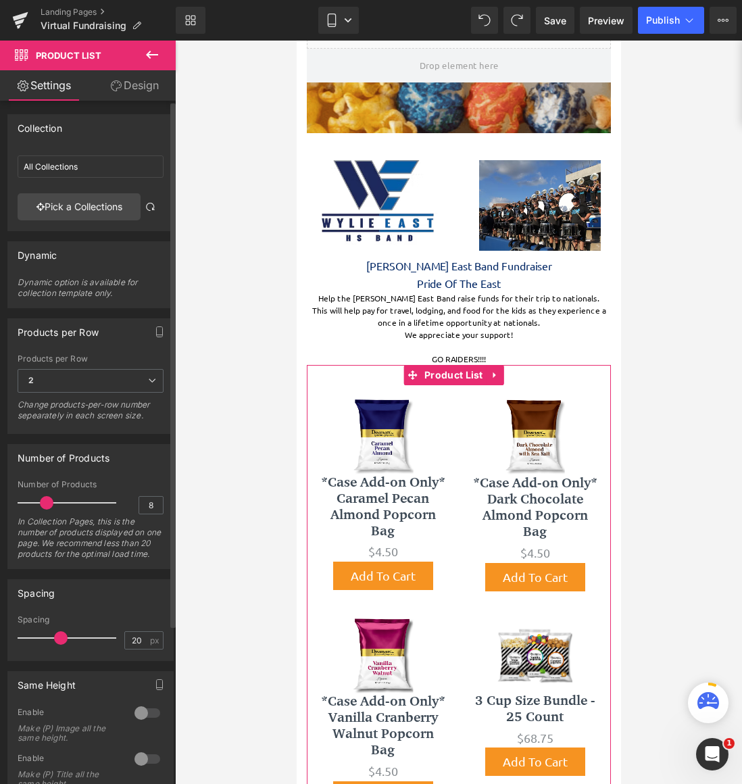
click at [88, 286] on div "Dynamic option is available for collection template only." at bounding box center [91, 292] width 146 height 30
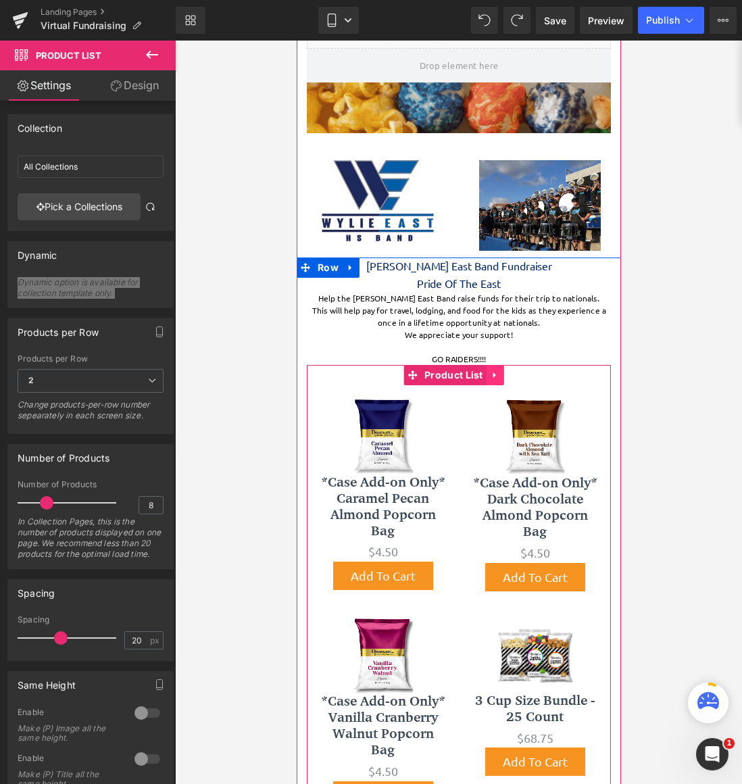
click at [491, 380] on icon at bounding box center [494, 375] width 9 height 10
click at [502, 375] on icon at bounding box center [503, 375] width 9 height 10
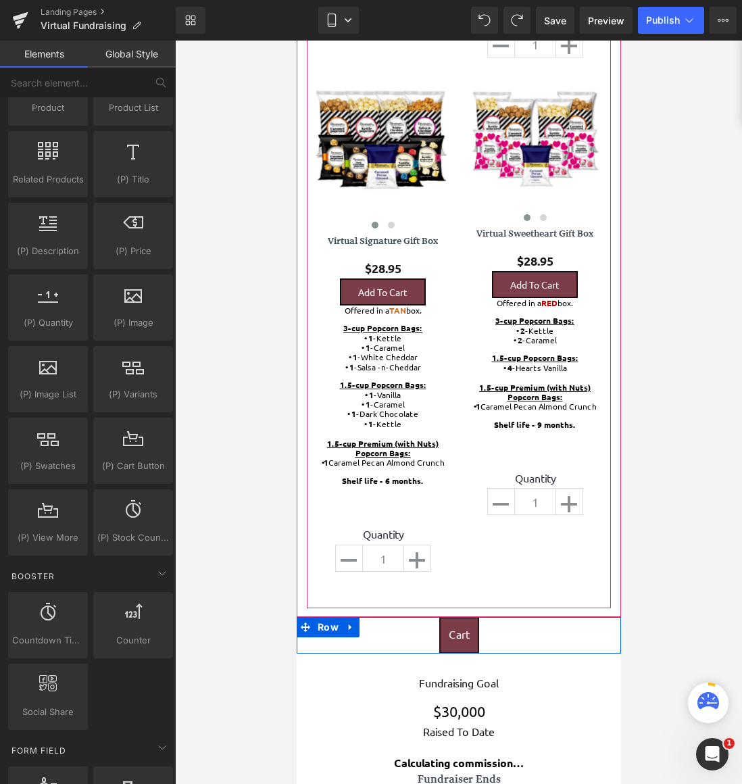
scroll to position [1399, 0]
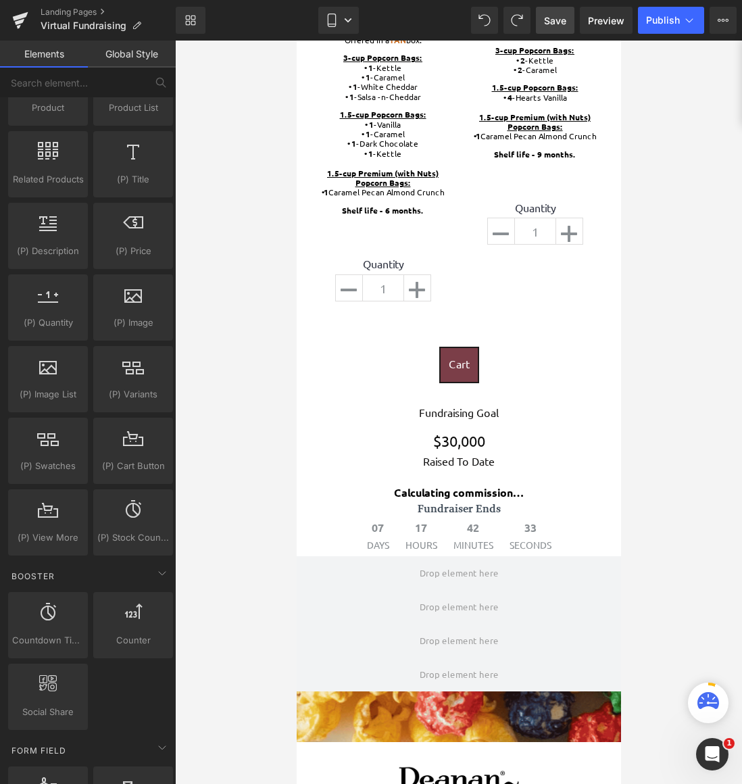
click at [549, 19] on span "Save" at bounding box center [555, 21] width 22 height 14
click at [666, 9] on button "Publish" at bounding box center [671, 20] width 66 height 27
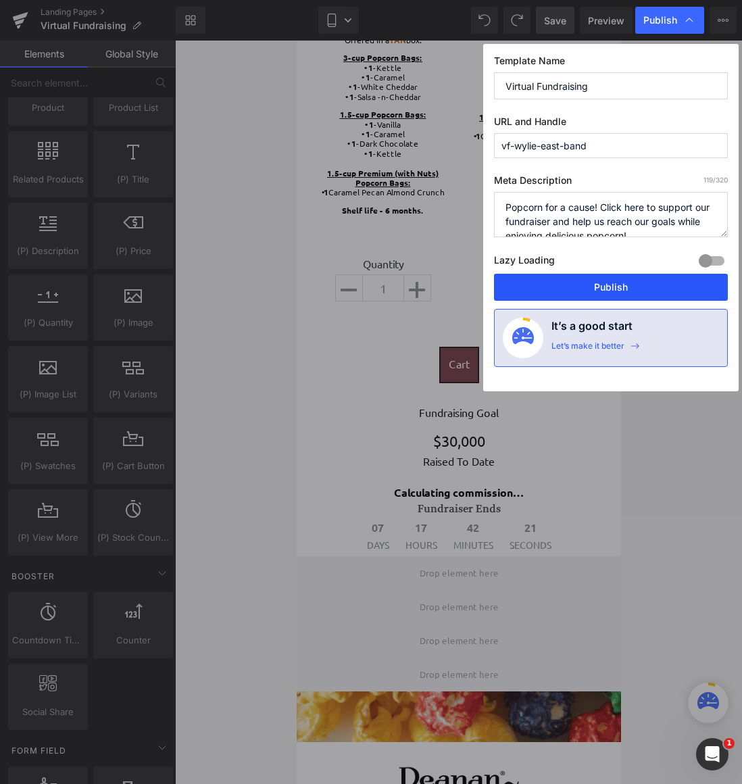
click at [653, 280] on button "Publish" at bounding box center [611, 287] width 234 height 27
